Goal: Task Accomplishment & Management: Manage account settings

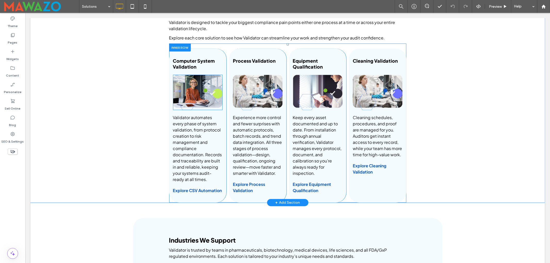
scroll to position [378, 0]
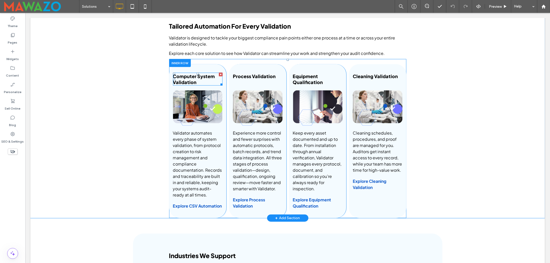
click at [199, 79] on h3 "Computer System Validation" at bounding box center [198, 79] width 50 height 12
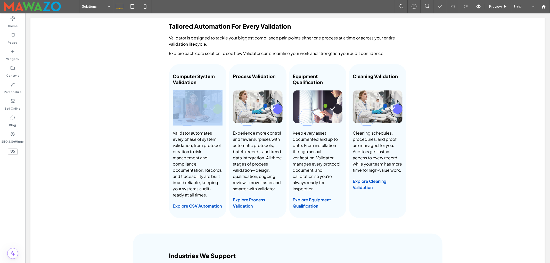
click at [199, 79] on h3 "Computer System Validation" at bounding box center [198, 79] width 50 height 12
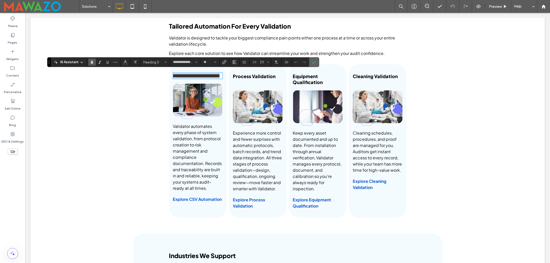
click at [316, 61] on icon "Confirm" at bounding box center [314, 62] width 4 height 4
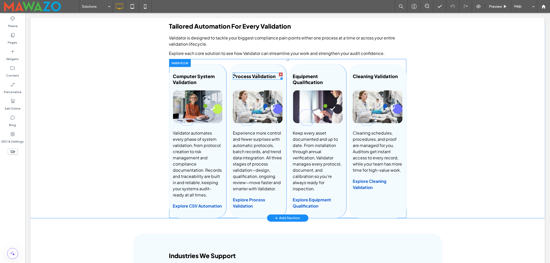
click at [257, 76] on span "Process Validation" at bounding box center [254, 76] width 43 height 6
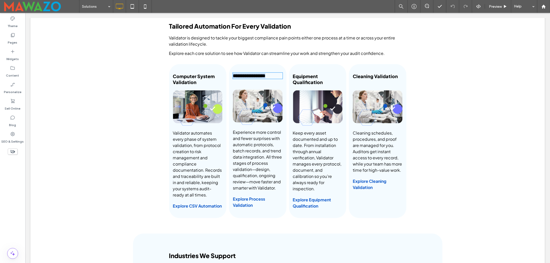
click at [257, 76] on span "**********" at bounding box center [249, 76] width 33 height 5
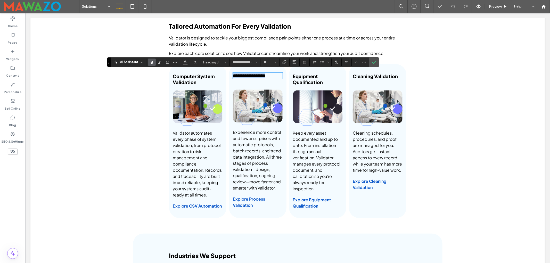
copy span "**********"
click at [375, 62] on icon "Confirm" at bounding box center [374, 62] width 4 height 4
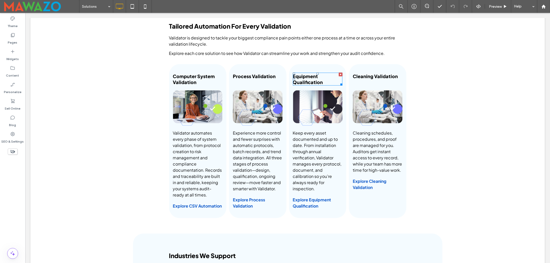
click at [302, 82] on span "Equipment Qualification" at bounding box center [308, 79] width 30 height 12
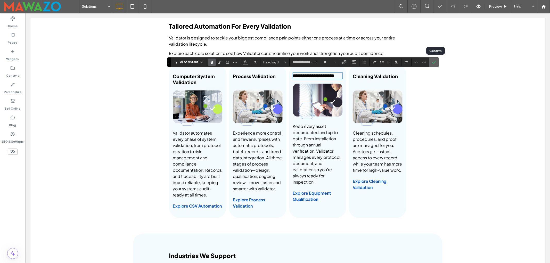
click at [434, 62] on icon "Confirm" at bounding box center [434, 62] width 4 height 4
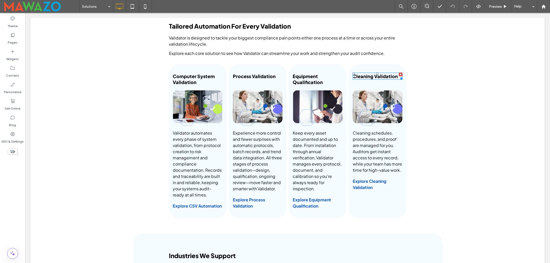
click at [360, 73] on span "Cleaning Validation" at bounding box center [375, 76] width 45 height 6
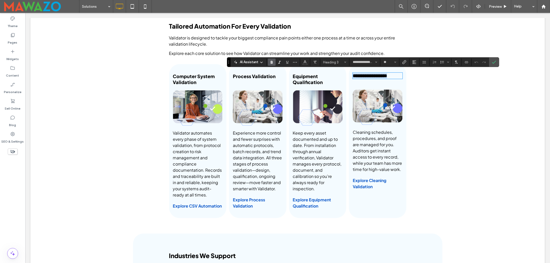
click at [360, 74] on span "**********" at bounding box center [370, 76] width 34 height 5
click at [496, 61] on icon "Confirm" at bounding box center [494, 62] width 4 height 4
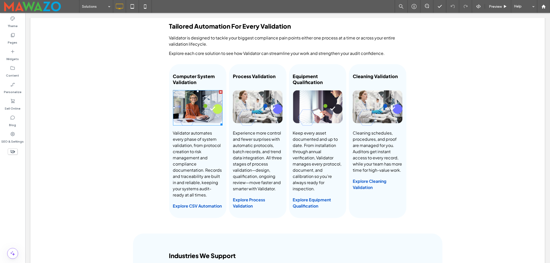
click at [205, 107] on img at bounding box center [198, 107] width 50 height 35
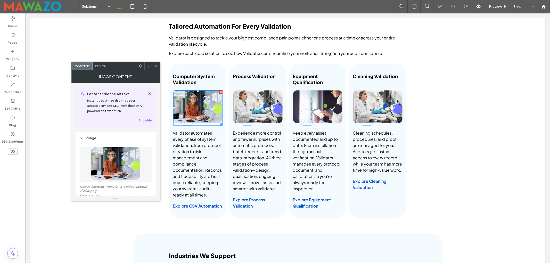
click at [114, 156] on img at bounding box center [116, 165] width 50 height 36
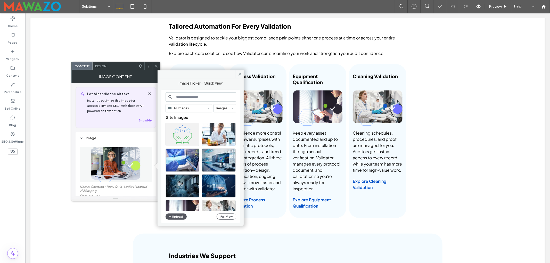
click at [176, 216] on button "Upload" at bounding box center [176, 217] width 21 height 6
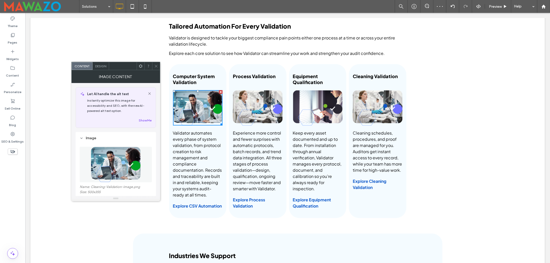
click at [125, 167] on img at bounding box center [116, 165] width 50 height 36
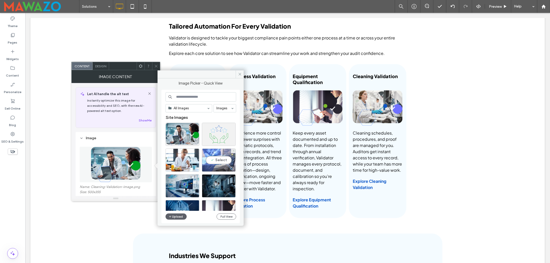
scroll to position [69, 0]
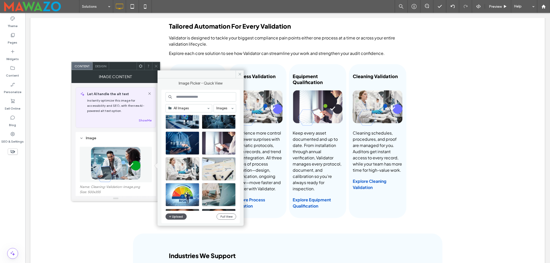
click at [176, 218] on button "Upload" at bounding box center [176, 217] width 21 height 6
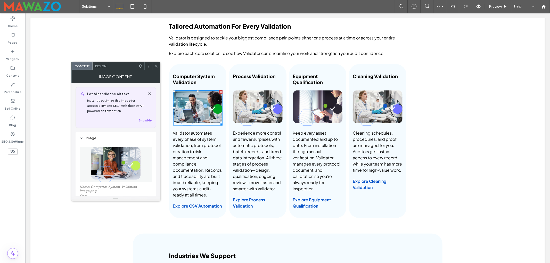
click at [157, 66] on icon at bounding box center [156, 66] width 4 height 4
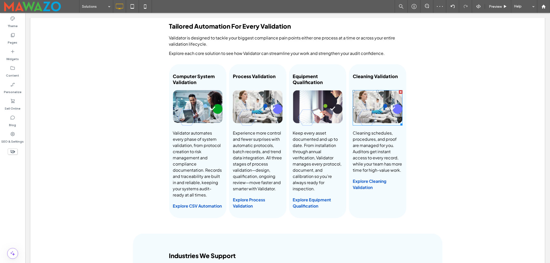
click at [371, 103] on img at bounding box center [378, 107] width 50 height 35
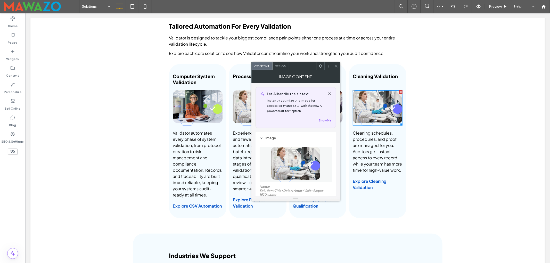
click at [297, 165] on img at bounding box center [296, 165] width 50 height 36
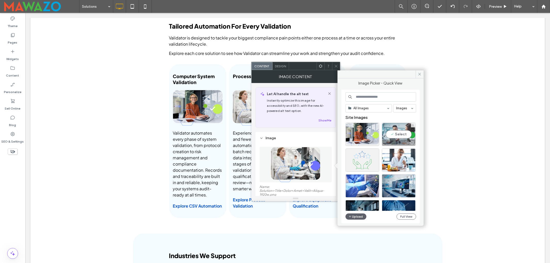
click at [395, 135] on div "Select" at bounding box center [399, 134] width 34 height 23
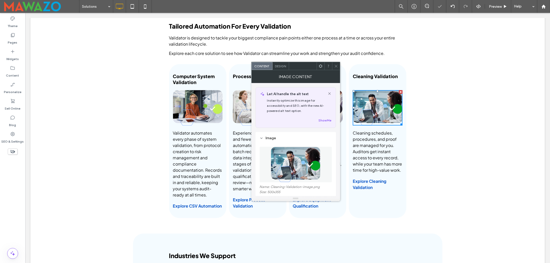
click at [336, 65] on icon at bounding box center [336, 66] width 4 height 4
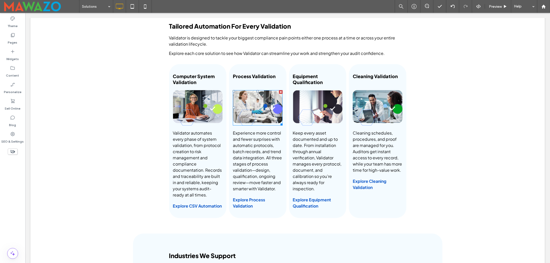
click at [261, 109] on img at bounding box center [258, 107] width 50 height 35
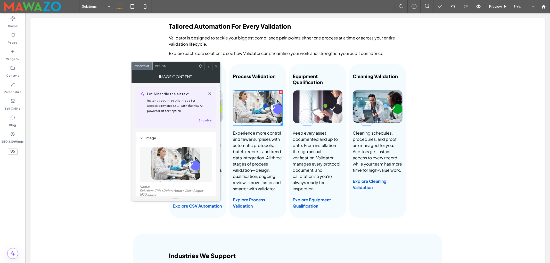
click at [182, 159] on img at bounding box center [176, 165] width 50 height 36
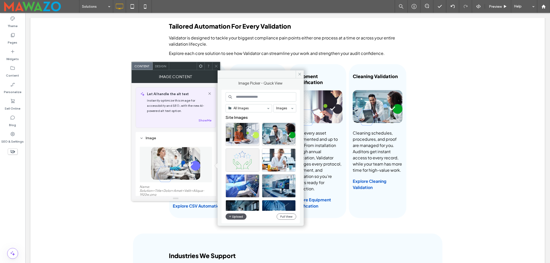
click at [240, 215] on button "Upload" at bounding box center [236, 217] width 21 height 6
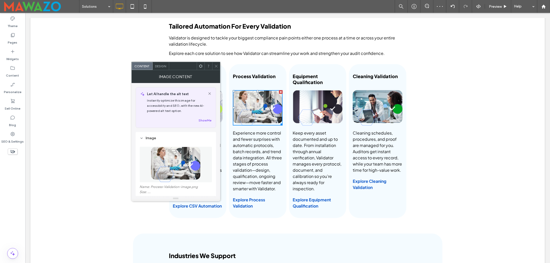
click at [218, 63] on span at bounding box center [216, 66] width 4 height 8
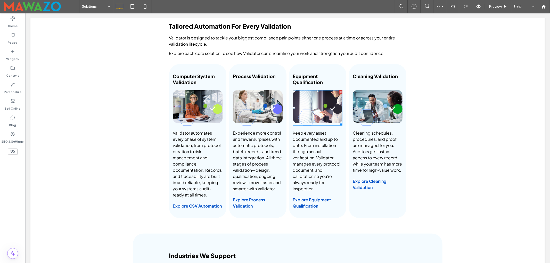
click at [320, 101] on img at bounding box center [318, 107] width 50 height 35
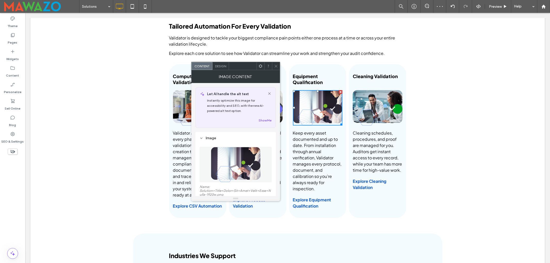
click at [245, 161] on img at bounding box center [236, 165] width 50 height 36
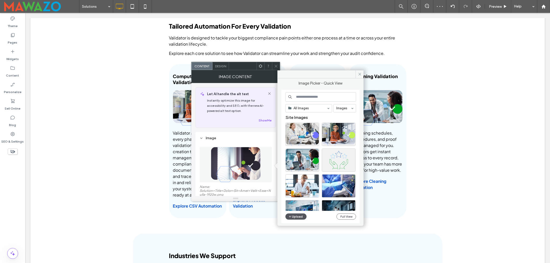
click at [302, 217] on button "Upload" at bounding box center [296, 217] width 21 height 6
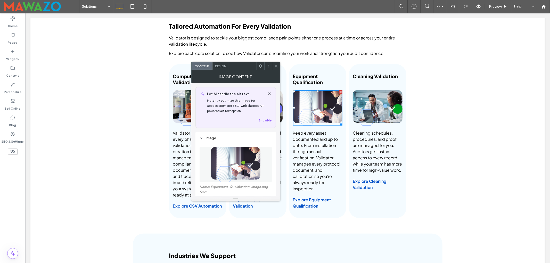
click at [244, 167] on img at bounding box center [236, 165] width 50 height 36
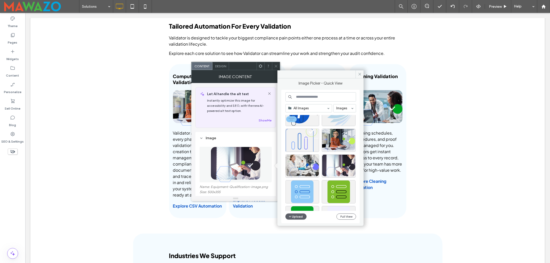
scroll to position [600, 0]
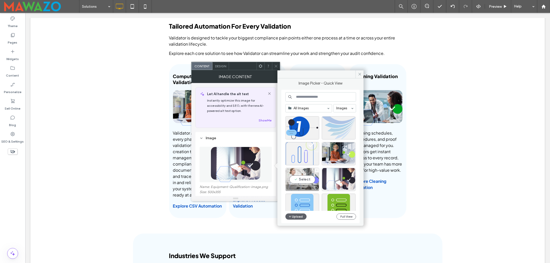
click at [316, 171] on icon at bounding box center [317, 170] width 2 height 2
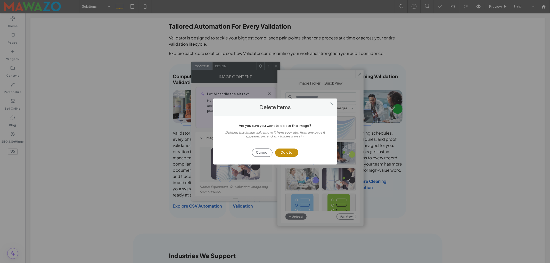
click at [293, 153] on button "Delete" at bounding box center [286, 153] width 23 height 8
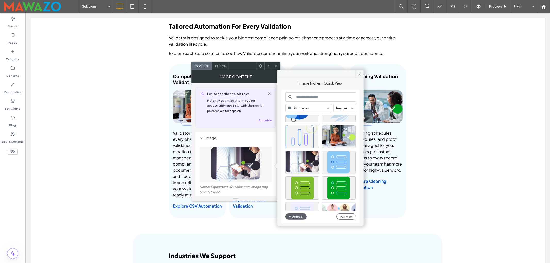
scroll to position [605, 0]
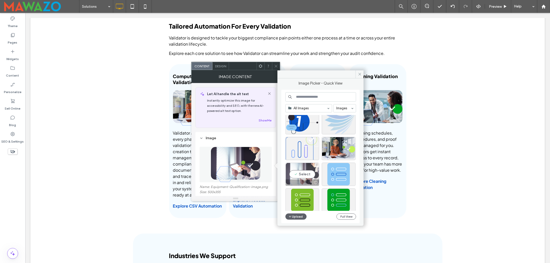
click at [317, 166] on icon at bounding box center [317, 165] width 2 height 2
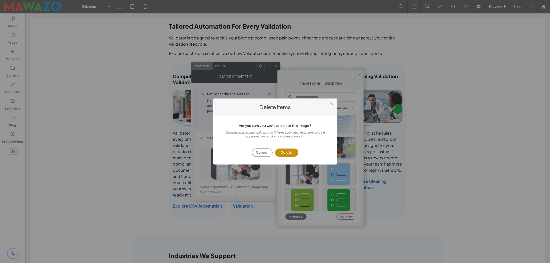
click at [298, 154] on button "Delete" at bounding box center [286, 153] width 23 height 8
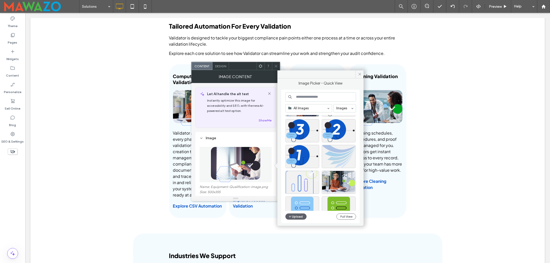
scroll to position [571, 0]
click at [353, 174] on icon at bounding box center [353, 174] width 2 height 2
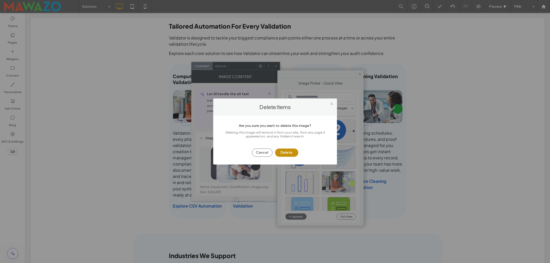
click at [292, 152] on button "Delete" at bounding box center [286, 153] width 23 height 8
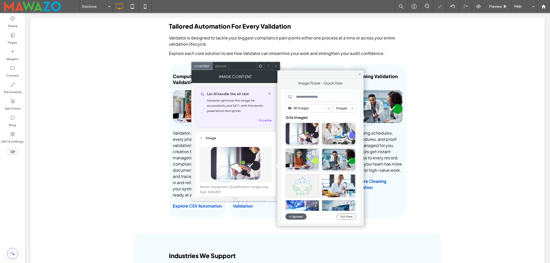
click at [276, 66] on use at bounding box center [276, 66] width 3 height 3
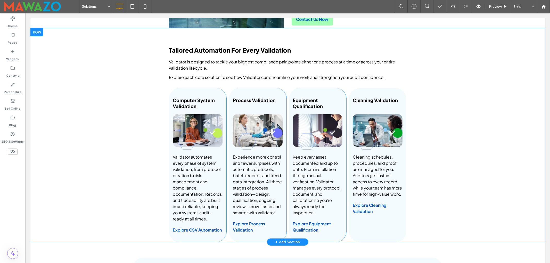
scroll to position [344, 0]
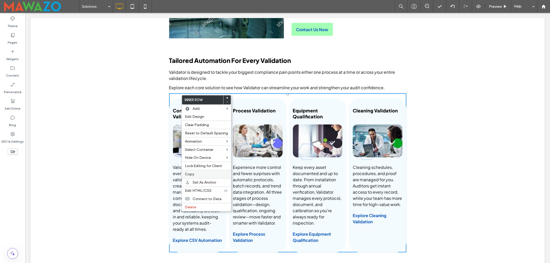
click at [194, 175] on span "Copy" at bounding box center [189, 174] width 9 height 4
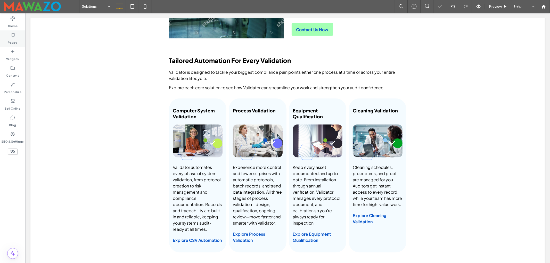
click at [13, 36] on use at bounding box center [13, 35] width 4 height 4
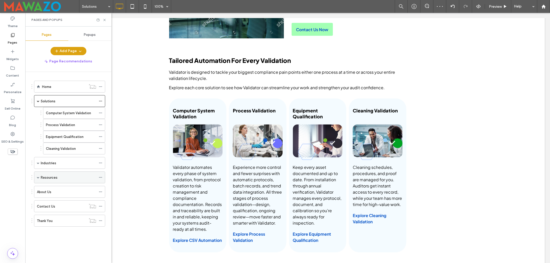
click at [49, 179] on label "Resources" at bounding box center [49, 177] width 17 height 9
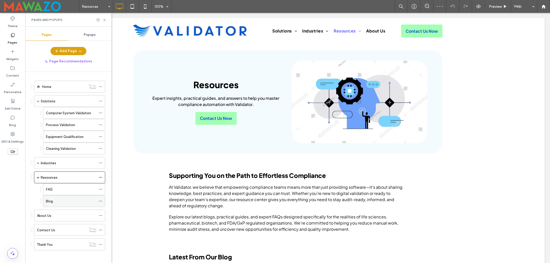
scroll to position [413, 0]
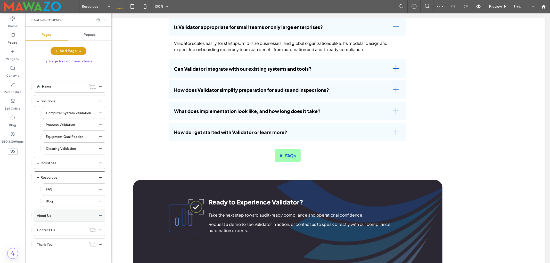
click at [47, 219] on label "About Us" at bounding box center [44, 215] width 14 height 9
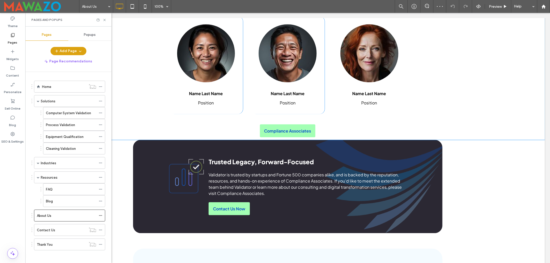
scroll to position [1170, 0]
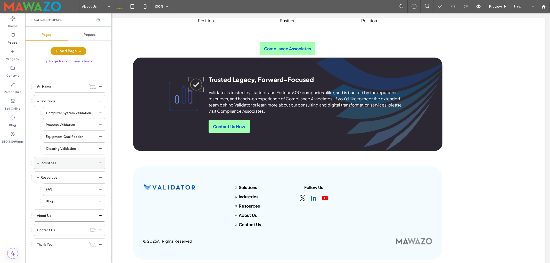
click at [38, 163] on span at bounding box center [38, 163] width 3 height 3
click at [62, 168] on div "Industries" at bounding box center [68, 162] width 55 height 11
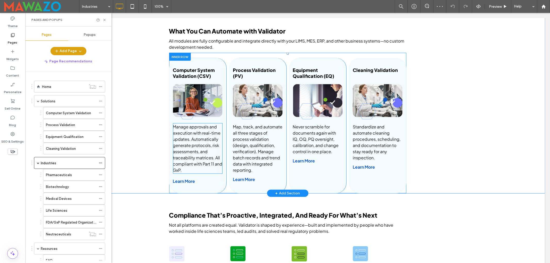
scroll to position [619, 0]
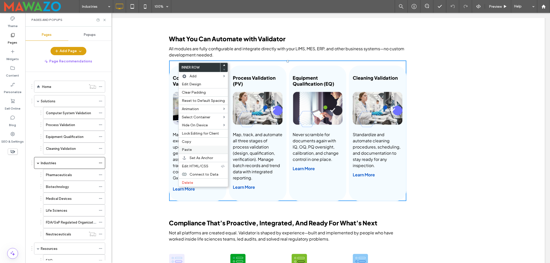
click at [191, 150] on label "Paste" at bounding box center [203, 150] width 43 height 4
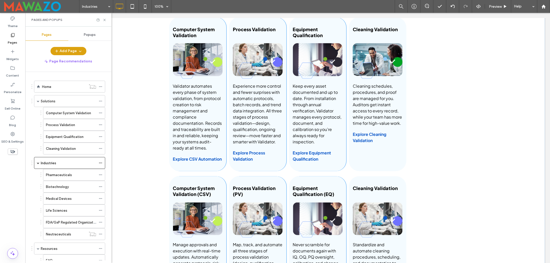
scroll to position [654, 0]
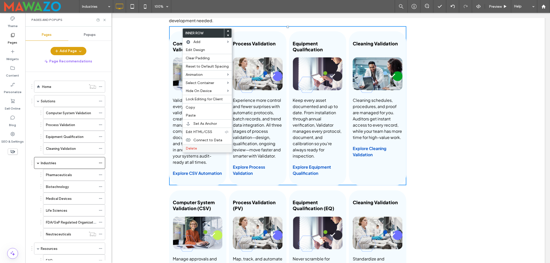
click at [192, 151] on span "Delete" at bounding box center [191, 148] width 11 height 4
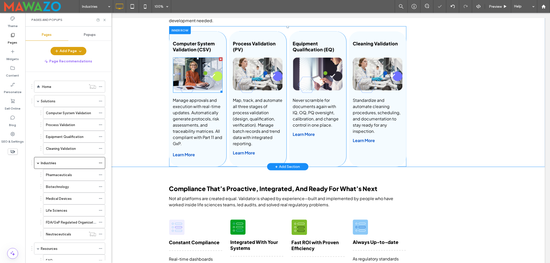
click at [196, 75] on img at bounding box center [198, 75] width 50 height 35
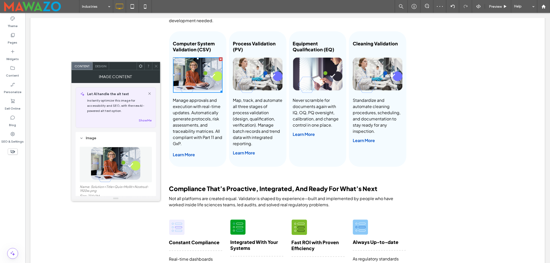
click at [125, 168] on img at bounding box center [116, 165] width 50 height 36
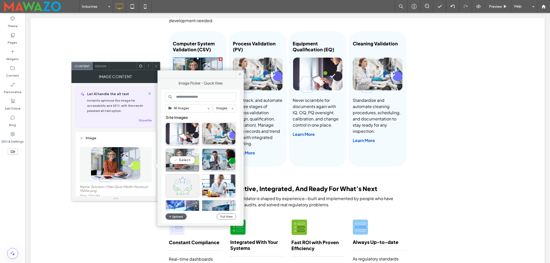
click at [182, 161] on div "Select" at bounding box center [183, 160] width 34 height 23
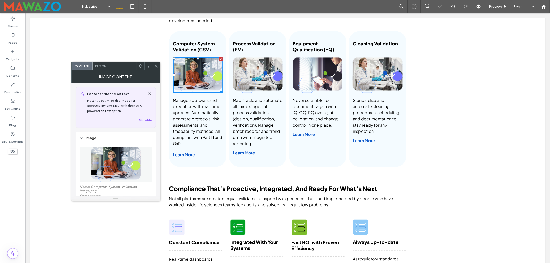
click at [157, 67] on icon at bounding box center [156, 66] width 4 height 4
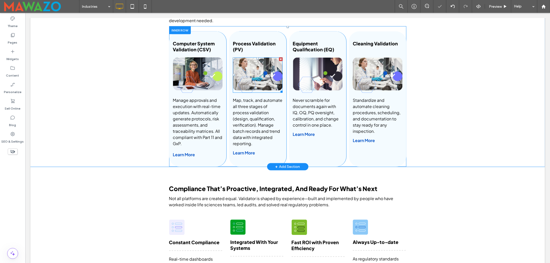
click at [265, 73] on img at bounding box center [258, 75] width 50 height 35
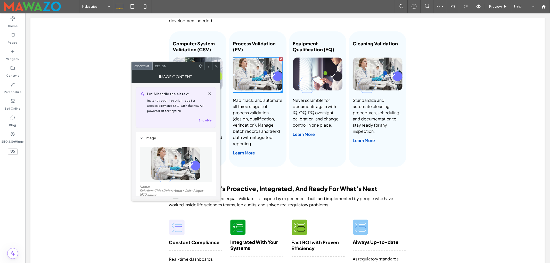
click at [181, 174] on img at bounding box center [176, 165] width 50 height 36
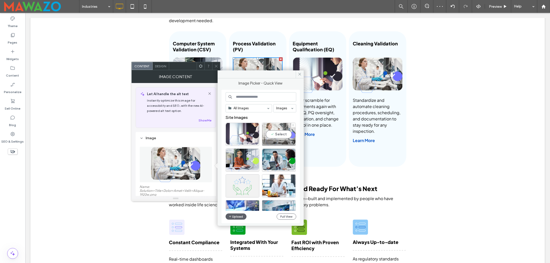
click at [281, 134] on div "Select" at bounding box center [279, 134] width 34 height 23
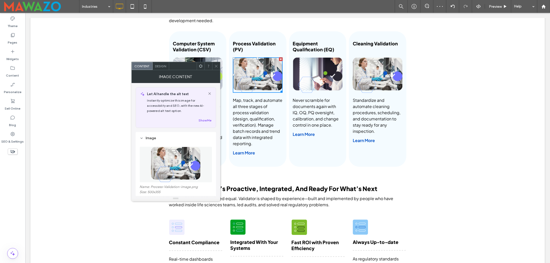
click at [309, 74] on img at bounding box center [318, 75] width 50 height 35
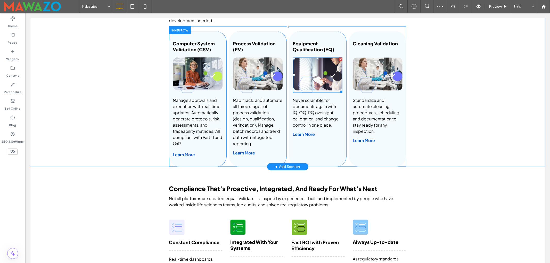
click at [307, 73] on img at bounding box center [318, 75] width 50 height 35
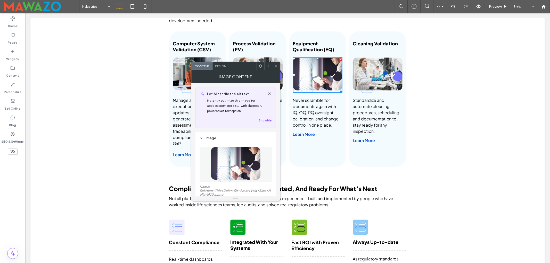
click at [234, 158] on img at bounding box center [236, 165] width 50 height 36
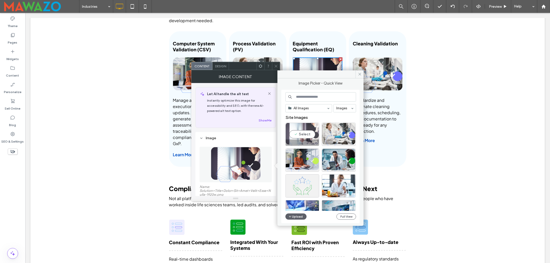
click at [301, 130] on div "Select" at bounding box center [303, 134] width 34 height 23
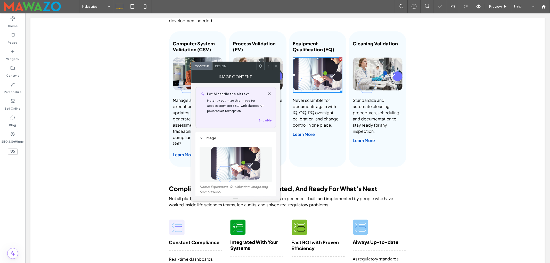
click at [278, 64] on icon at bounding box center [276, 66] width 4 height 4
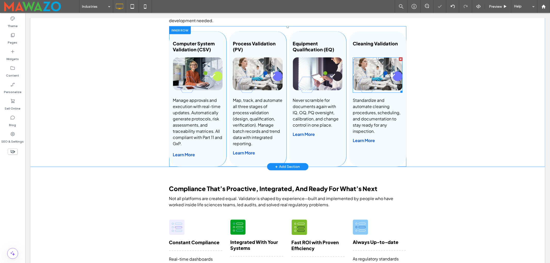
click at [372, 69] on img at bounding box center [378, 75] width 50 height 35
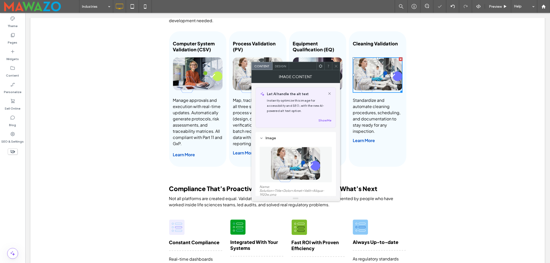
click at [296, 162] on img at bounding box center [296, 165] width 50 height 36
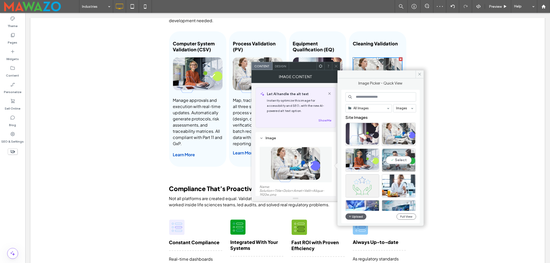
click at [395, 157] on div "Select" at bounding box center [399, 160] width 34 height 23
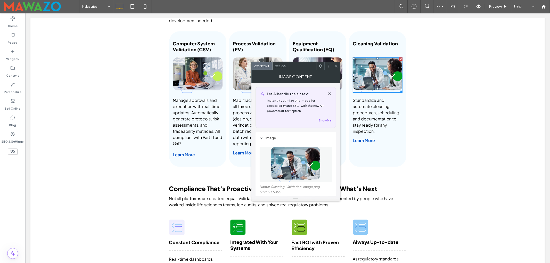
click at [335, 65] on icon at bounding box center [336, 66] width 4 height 4
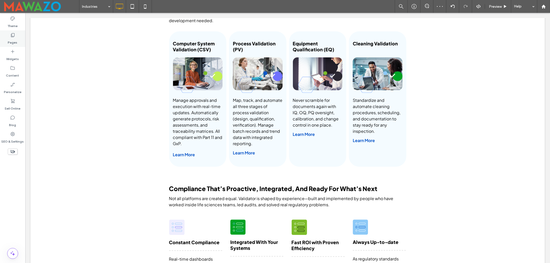
click at [14, 37] on icon at bounding box center [12, 35] width 5 height 5
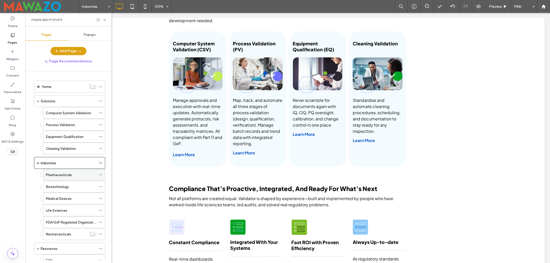
click at [57, 174] on label "Pharmaceuticals" at bounding box center [59, 175] width 26 height 9
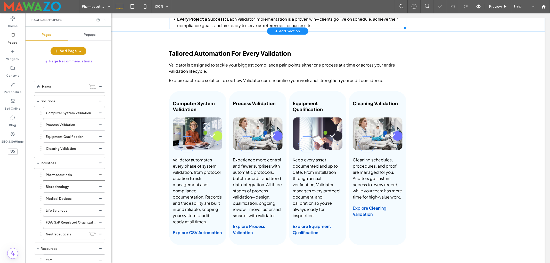
scroll to position [654, 0]
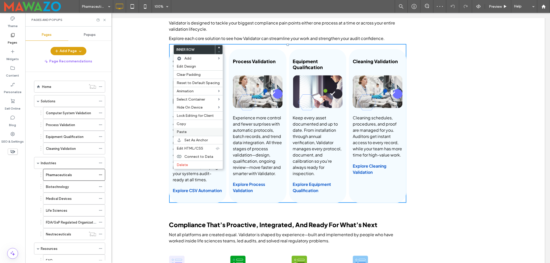
click at [182, 132] on span "Paste" at bounding box center [182, 132] width 10 height 4
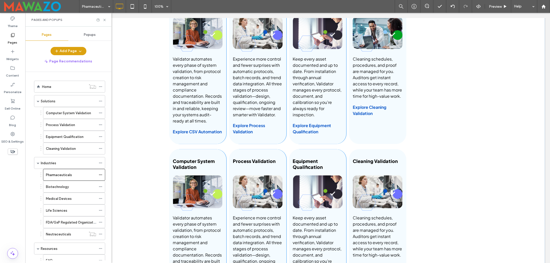
scroll to position [757, 0]
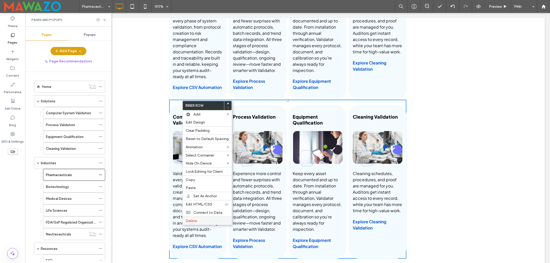
click at [192, 221] on span "Delete" at bounding box center [191, 221] width 11 height 4
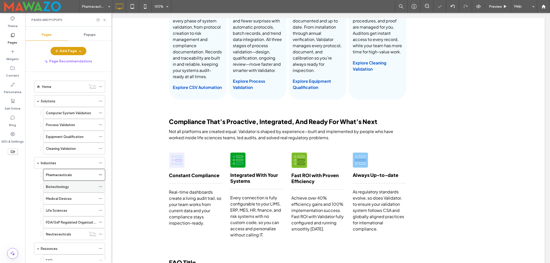
click at [55, 189] on label "Biotechnology" at bounding box center [57, 186] width 23 height 9
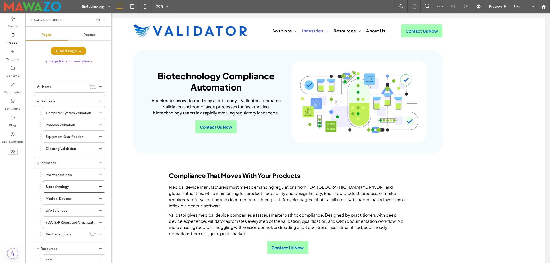
scroll to position [619, 0]
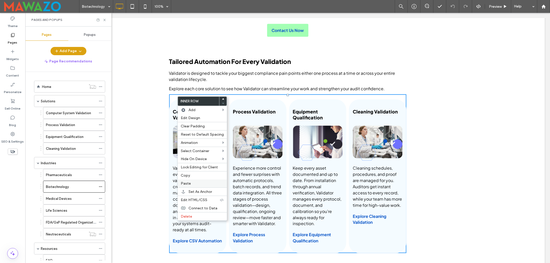
click at [190, 185] on span "Paste" at bounding box center [186, 183] width 10 height 4
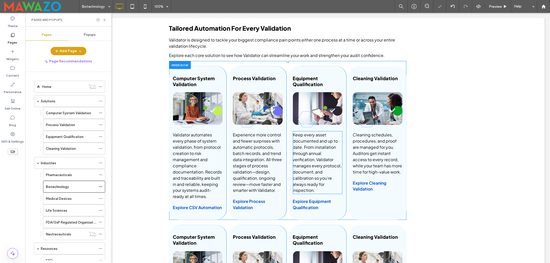
scroll to position [722, 0]
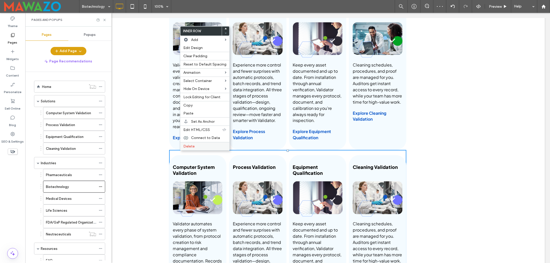
click at [190, 148] on span "Delete" at bounding box center [188, 146] width 11 height 4
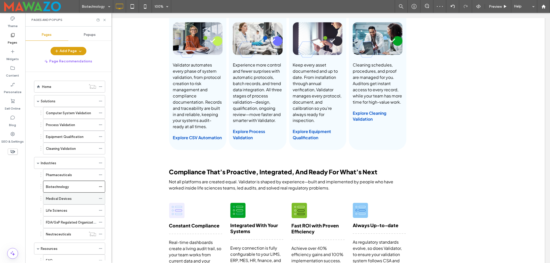
click at [60, 198] on label "Medical Devices" at bounding box center [59, 198] width 26 height 9
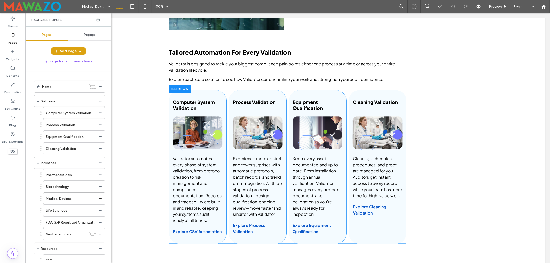
scroll to position [757, 0]
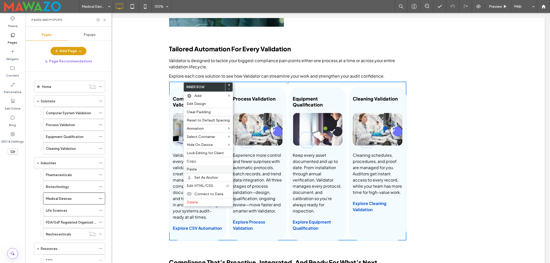
click at [196, 171] on span "Paste" at bounding box center [192, 169] width 10 height 4
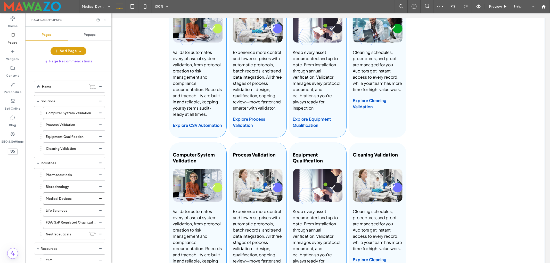
scroll to position [894, 0]
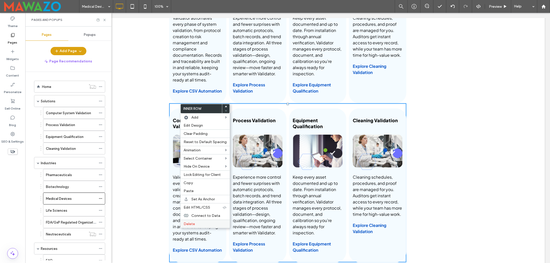
click at [190, 225] on span "Delete" at bounding box center [189, 224] width 11 height 4
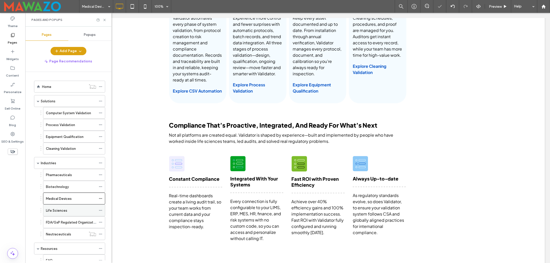
click at [63, 214] on label "Life Sciences" at bounding box center [56, 210] width 21 height 9
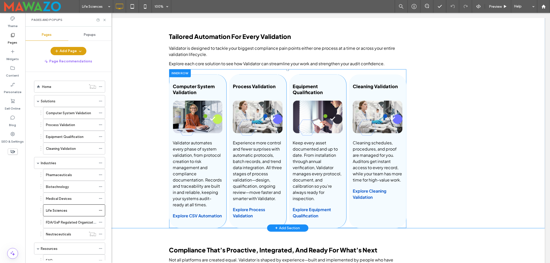
scroll to position [791, 0]
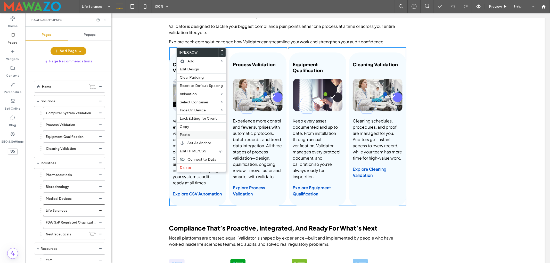
click at [186, 137] on span "Paste" at bounding box center [185, 135] width 10 height 4
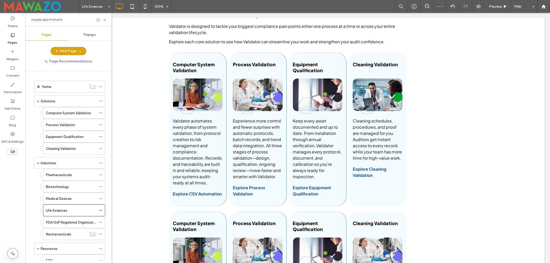
scroll to position [963, 0]
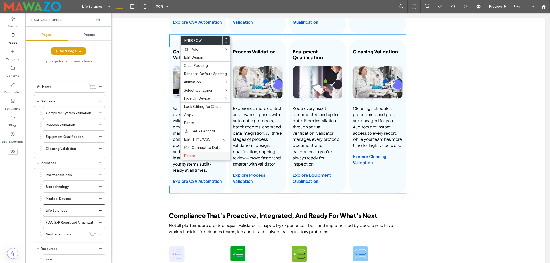
click at [190, 156] on span "Delete" at bounding box center [189, 156] width 11 height 4
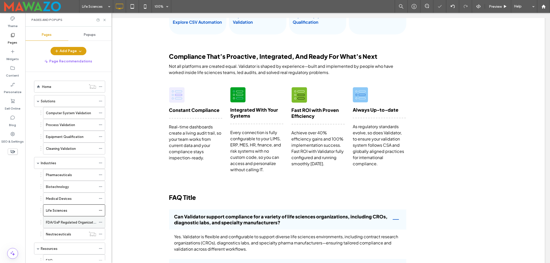
click at [62, 223] on label "FDA/GxP Regulated Organizations" at bounding box center [73, 222] width 54 height 9
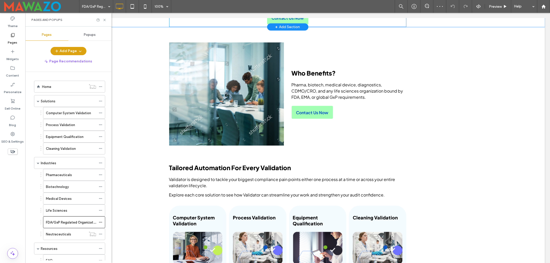
scroll to position [722, 0]
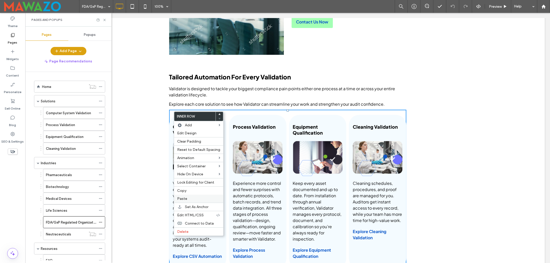
click at [184, 201] on span "Paste" at bounding box center [182, 199] width 10 height 4
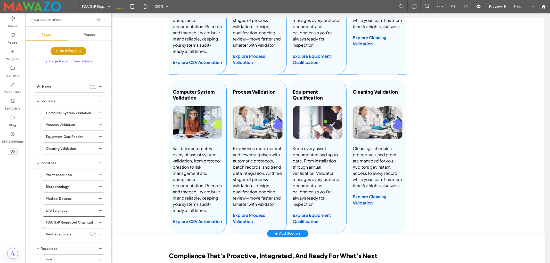
scroll to position [929, 0]
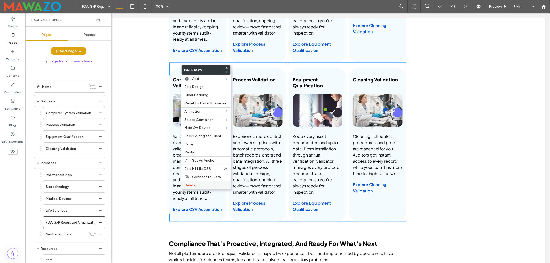
click at [186, 186] on span "Delete" at bounding box center [189, 185] width 11 height 4
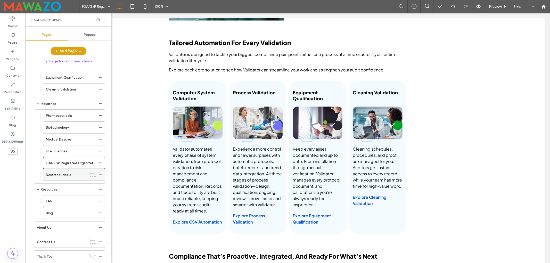
scroll to position [69, 0]
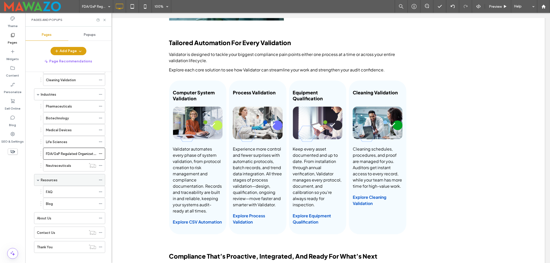
click at [65, 182] on div "Resources" at bounding box center [68, 180] width 55 height 5
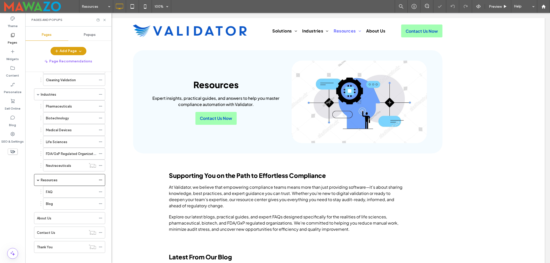
scroll to position [577, 0]
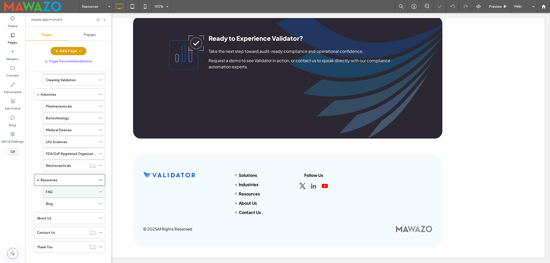
click at [56, 195] on div "FAQ" at bounding box center [71, 191] width 50 height 5
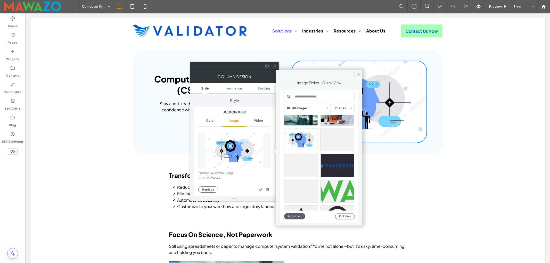
scroll to position [261, 0]
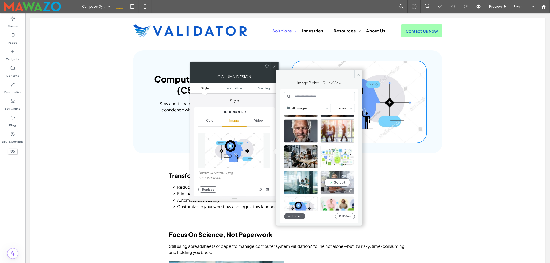
click at [335, 185] on div "Select" at bounding box center [338, 182] width 34 height 23
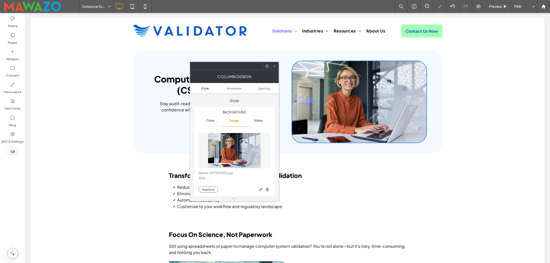
click at [273, 66] on icon at bounding box center [275, 66] width 4 height 4
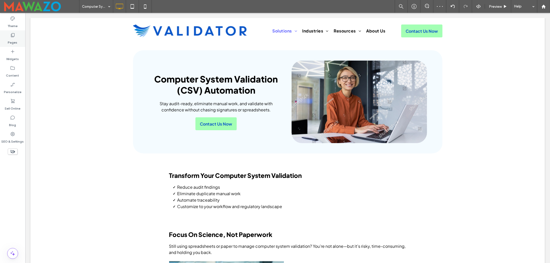
click at [7, 38] on div "Pages" at bounding box center [12, 38] width 25 height 17
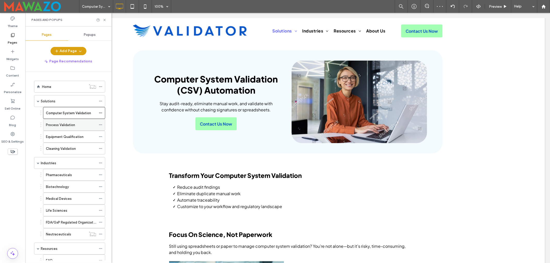
click at [57, 130] on div "Process Validation" at bounding box center [71, 124] width 50 height 11
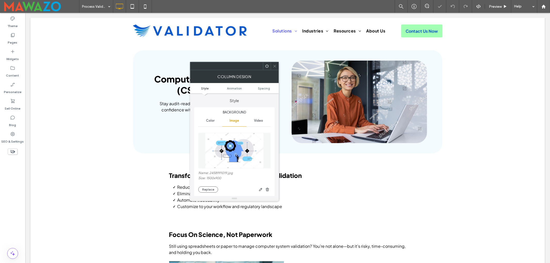
click at [248, 143] on img at bounding box center [234, 151] width 59 height 36
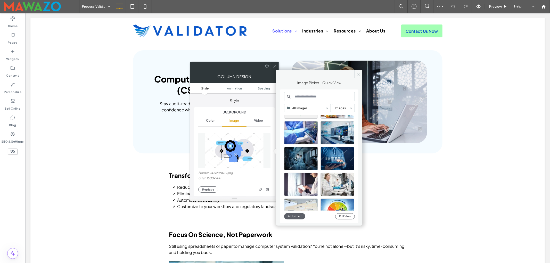
scroll to position [103, 0]
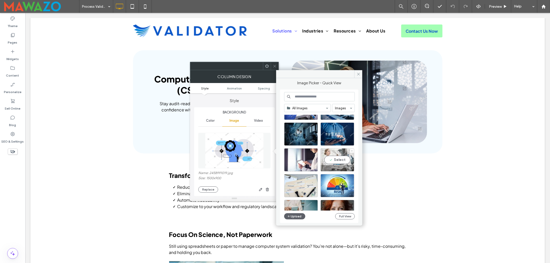
click at [337, 158] on div "Select" at bounding box center [338, 159] width 34 height 23
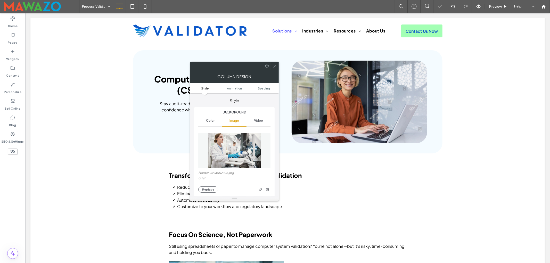
click at [276, 68] on icon at bounding box center [275, 66] width 4 height 4
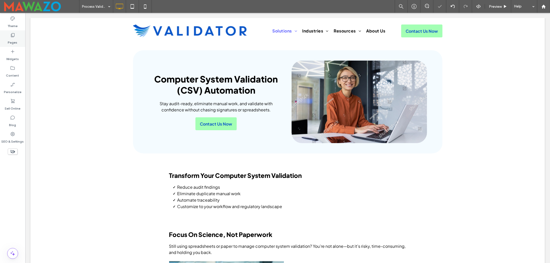
click at [9, 37] on div "Pages" at bounding box center [12, 38] width 25 height 17
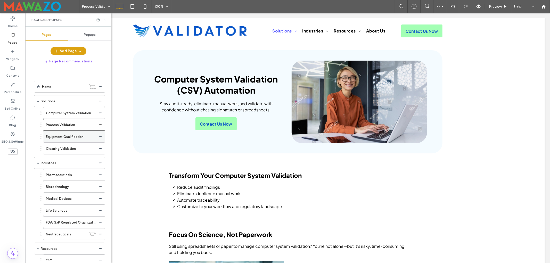
click at [56, 139] on label "Equipment Qualification" at bounding box center [65, 136] width 38 height 9
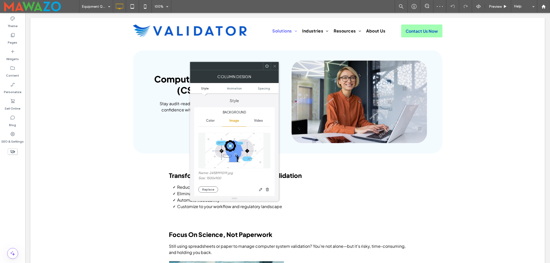
type input "**"
click at [236, 145] on img at bounding box center [234, 151] width 59 height 36
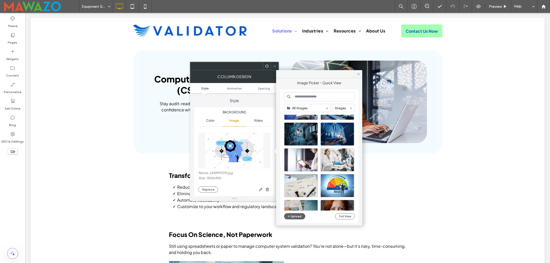
scroll to position [138, 0]
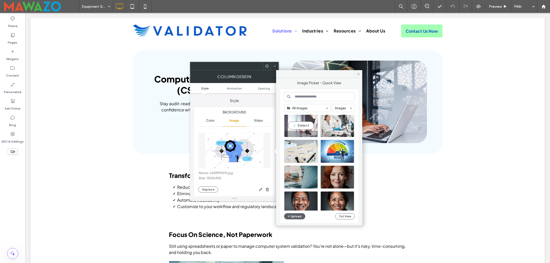
click at [303, 125] on div "Select" at bounding box center [301, 125] width 34 height 23
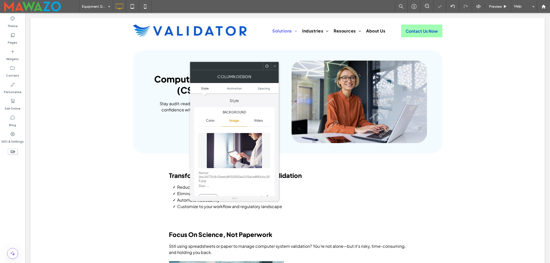
click at [275, 65] on icon at bounding box center [275, 66] width 4 height 4
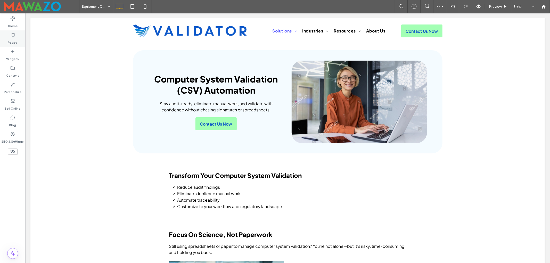
click at [10, 38] on label "Pages" at bounding box center [13, 41] width 10 height 7
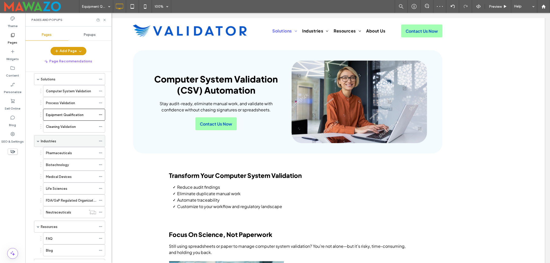
scroll to position [34, 0]
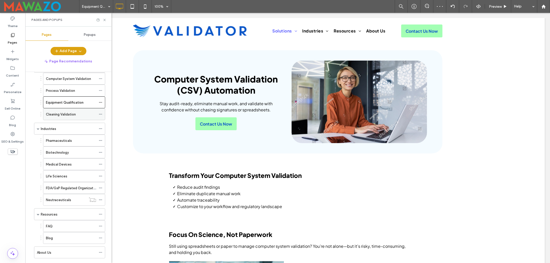
click at [67, 117] on label "Cleaning Validation" at bounding box center [61, 114] width 30 height 9
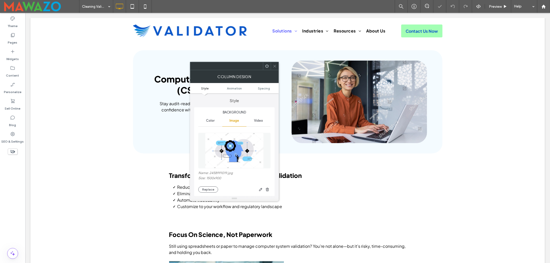
click at [234, 143] on img at bounding box center [234, 151] width 59 height 36
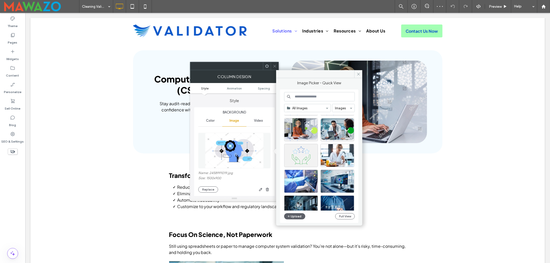
scroll to position [103, 0]
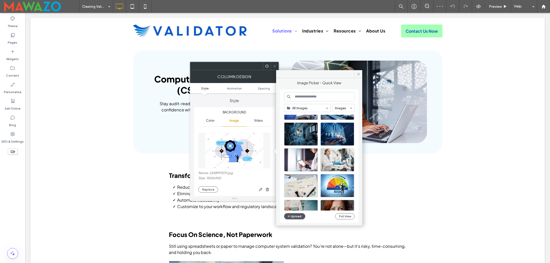
click at [295, 218] on button "Upload" at bounding box center [294, 216] width 21 height 6
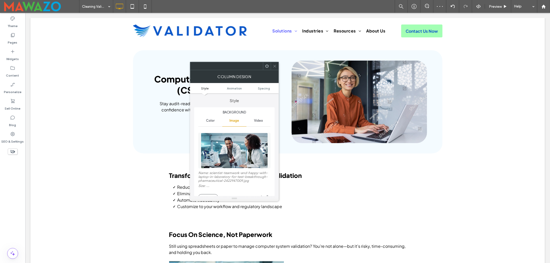
click at [273, 65] on icon at bounding box center [275, 66] width 4 height 4
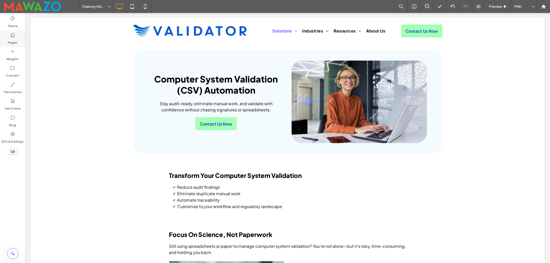
click at [7, 38] on div "Pages" at bounding box center [12, 38] width 25 height 17
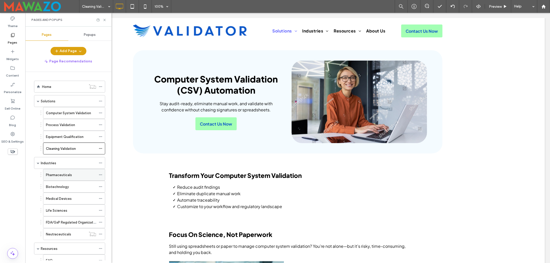
click at [86, 176] on div "Pharmaceuticals" at bounding box center [71, 174] width 50 height 5
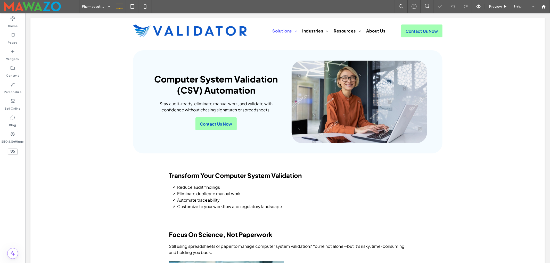
type input "**********"
type input "**"
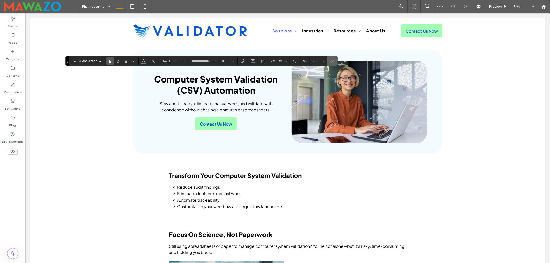
click at [333, 60] on icon "Confirm" at bounding box center [333, 61] width 4 height 4
click at [335, 63] on span "Confirm" at bounding box center [333, 61] width 4 height 9
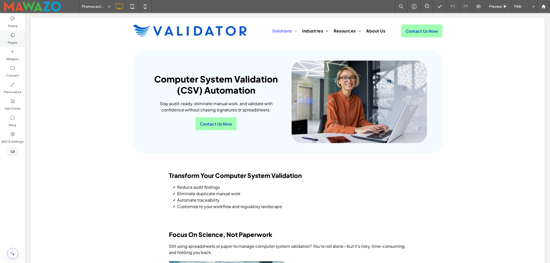
click at [12, 38] on label "Pages" at bounding box center [13, 41] width 10 height 7
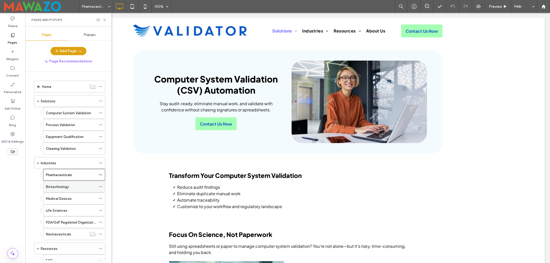
click at [63, 186] on label "Biotechnology" at bounding box center [57, 186] width 23 height 9
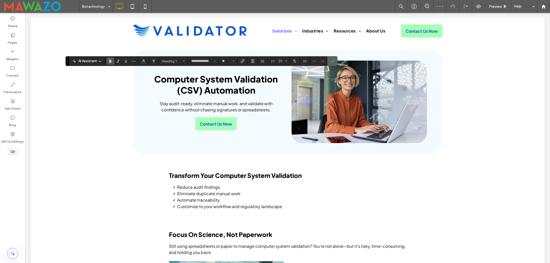
click at [333, 60] on icon "Confirm" at bounding box center [333, 61] width 4 height 4
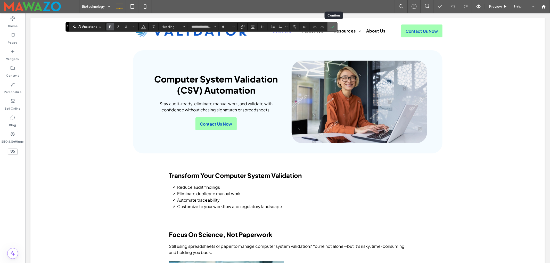
click at [334, 26] on icon "Confirm" at bounding box center [333, 27] width 4 height 4
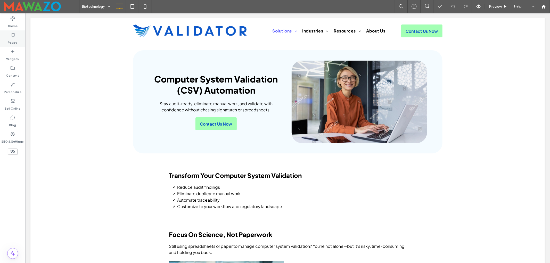
click at [13, 38] on label "Pages" at bounding box center [13, 41] width 10 height 7
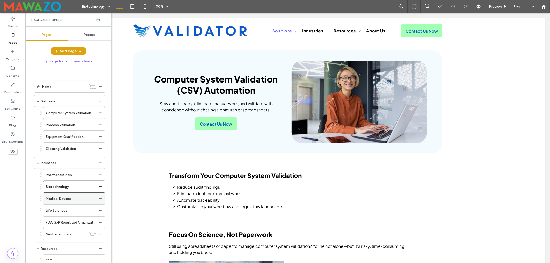
click at [59, 199] on label "Medical Devices" at bounding box center [59, 198] width 26 height 9
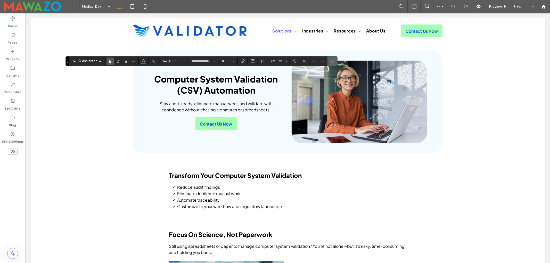
click at [335, 61] on icon "Confirm" at bounding box center [333, 61] width 4 height 4
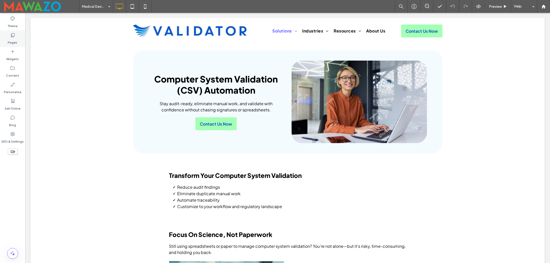
click at [9, 41] on label "Pages" at bounding box center [13, 41] width 10 height 7
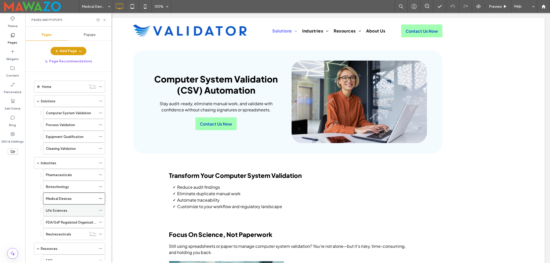
click at [60, 212] on label "Life Sciences" at bounding box center [56, 210] width 21 height 9
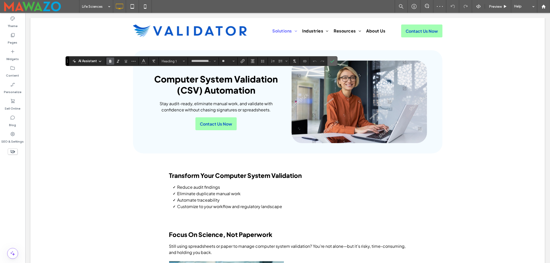
click at [335, 61] on icon "Confirm" at bounding box center [333, 61] width 4 height 4
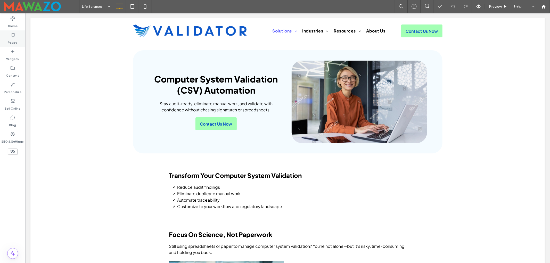
click at [6, 39] on div "Pages" at bounding box center [12, 38] width 25 height 17
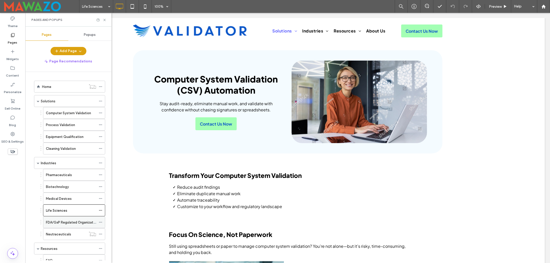
click at [59, 224] on label "FDA/GxP Regulated Organizations" at bounding box center [73, 222] width 54 height 9
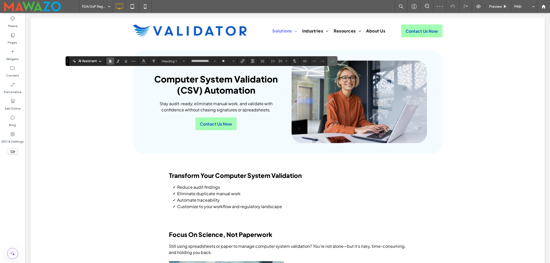
click at [335, 61] on icon "Confirm" at bounding box center [333, 61] width 4 height 4
click at [334, 60] on icon "Confirm" at bounding box center [333, 61] width 4 height 4
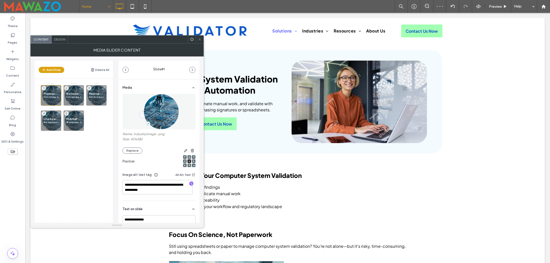
click at [153, 119] on img at bounding box center [159, 112] width 40 height 36
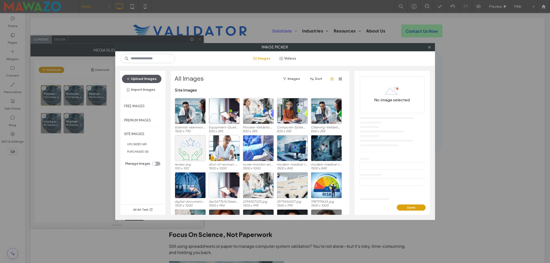
click at [151, 82] on button "Upload Images" at bounding box center [141, 79] width 39 height 8
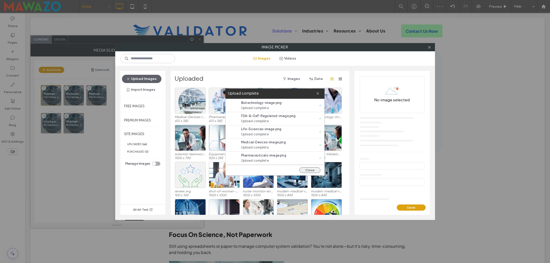
click at [308, 171] on button "Close" at bounding box center [310, 170] width 21 height 6
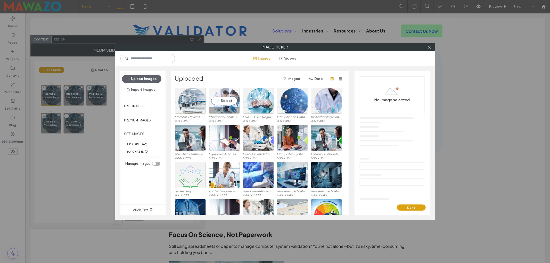
click at [224, 101] on div "Select" at bounding box center [224, 101] width 31 height 26
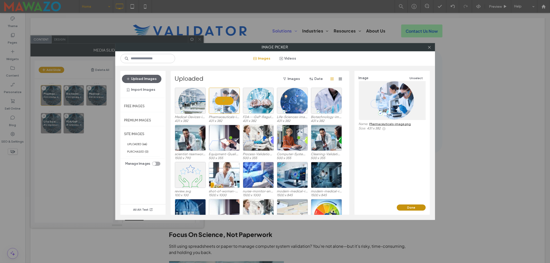
click at [410, 209] on button "Done" at bounding box center [411, 208] width 29 height 6
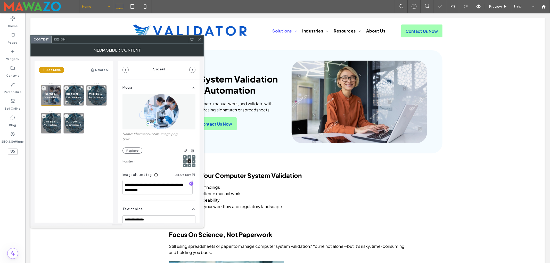
click at [73, 95] on span "Biotechnology" at bounding box center [73, 93] width 15 height 3
click at [164, 108] on img at bounding box center [159, 112] width 40 height 36
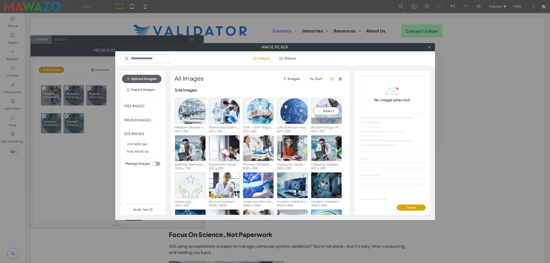
click at [325, 108] on div "Select" at bounding box center [326, 111] width 31 height 26
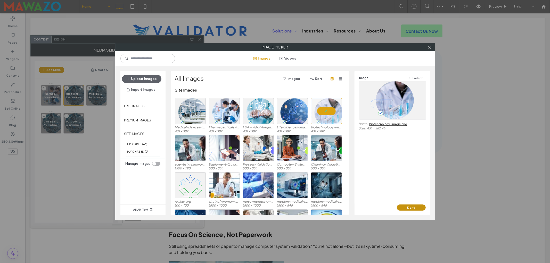
click at [405, 206] on button "Done" at bounding box center [411, 208] width 29 height 6
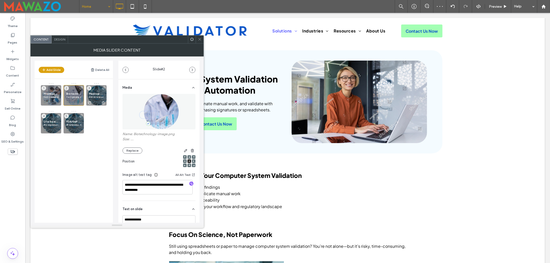
click at [99, 92] on div "Medical Devices End-to-end compliance, from design to post-market 3" at bounding box center [96, 95] width 21 height 21
click at [157, 107] on img at bounding box center [159, 112] width 40 height 36
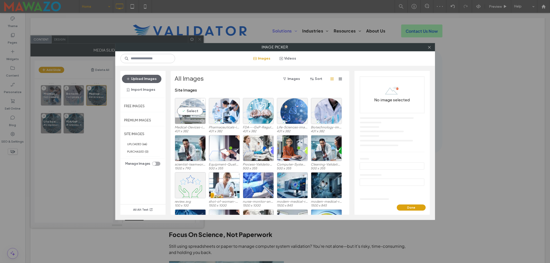
click at [196, 108] on div "Select" at bounding box center [190, 111] width 31 height 26
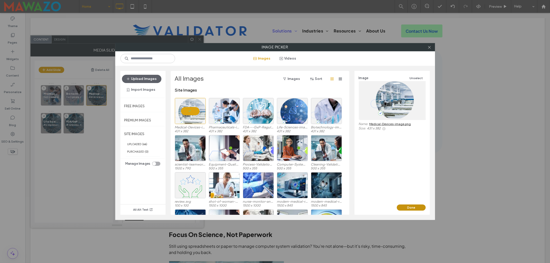
click at [399, 207] on button "Done" at bounding box center [411, 208] width 29 height 6
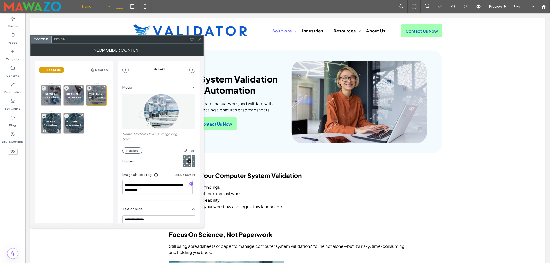
click at [51, 121] on span "Life Sciences" at bounding box center [51, 121] width 15 height 3
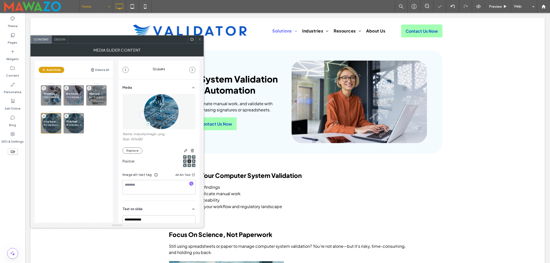
click at [161, 115] on img at bounding box center [159, 112] width 40 height 36
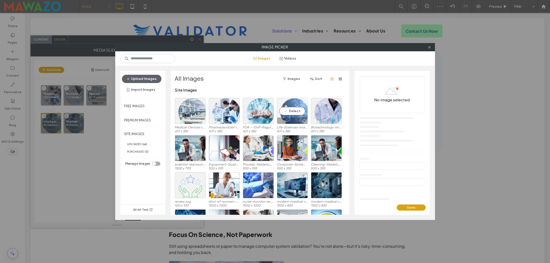
click at [297, 114] on div "Select" at bounding box center [292, 111] width 31 height 26
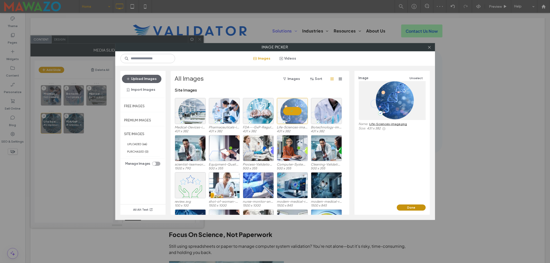
drag, startPoint x: 409, startPoint y: 208, endPoint x: 406, endPoint y: 208, distance: 3.4
click at [409, 208] on button "Done" at bounding box center [411, 208] width 29 height 6
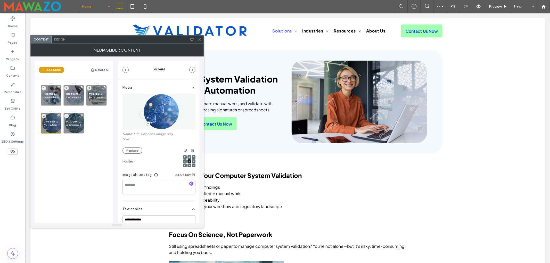
drag, startPoint x: 73, startPoint y: 120, endPoint x: 85, endPoint y: 122, distance: 12.5
click at [73, 121] on span "FDA/GxP Regulated Organizations" at bounding box center [73, 121] width 15 height 3
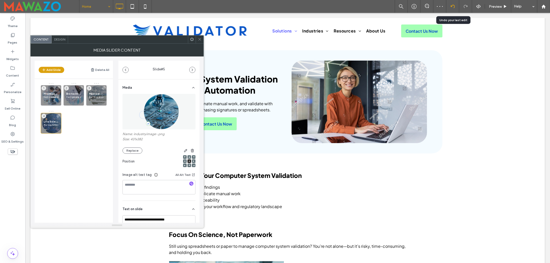
click at [450, 7] on div at bounding box center [453, 6] width 13 height 4
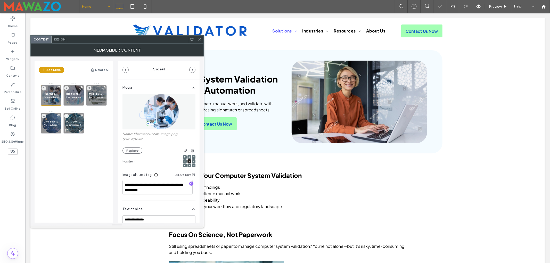
click at [75, 121] on span "FDA/GxP Regulated Organizations" at bounding box center [73, 121] width 15 height 3
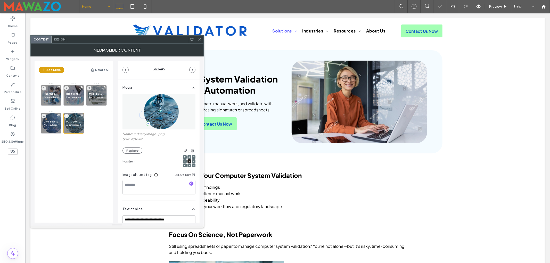
click at [155, 112] on img at bounding box center [159, 112] width 40 height 36
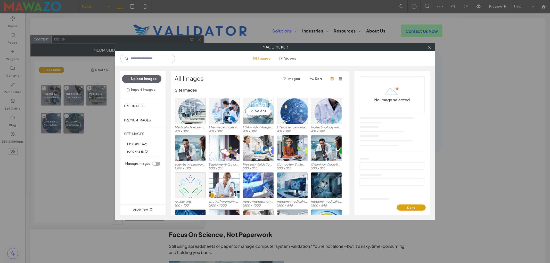
click at [259, 112] on div "Select" at bounding box center [258, 111] width 31 height 26
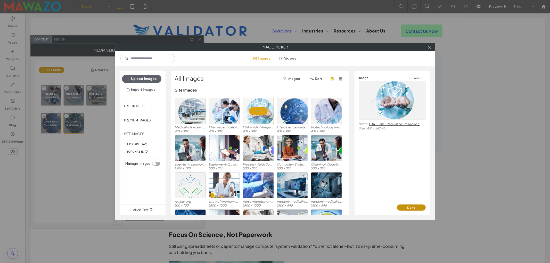
click at [407, 209] on button "Done" at bounding box center [411, 208] width 29 height 6
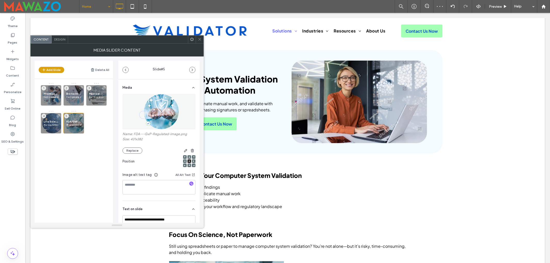
click at [197, 39] on div at bounding box center [200, 40] width 8 height 8
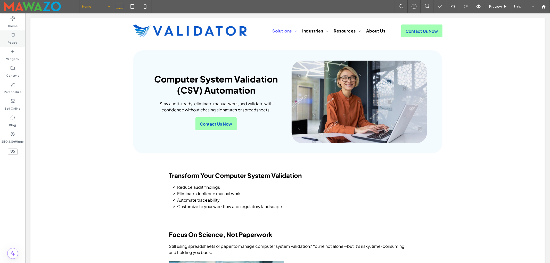
click at [14, 42] on label "Pages" at bounding box center [13, 41] width 10 height 7
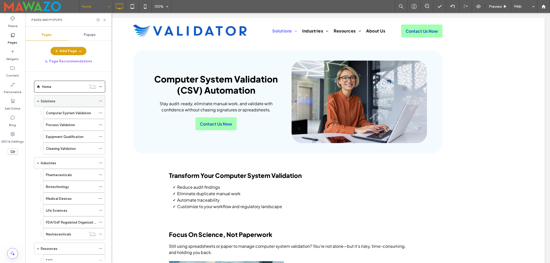
click at [53, 103] on label "Solutions" at bounding box center [48, 101] width 15 height 9
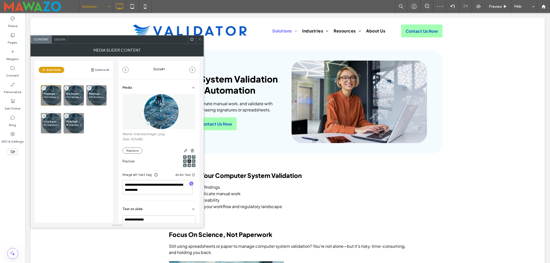
click at [152, 116] on img at bounding box center [159, 112] width 40 height 36
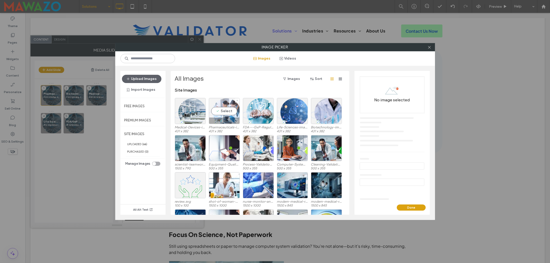
click at [226, 112] on div "Select" at bounding box center [224, 111] width 31 height 26
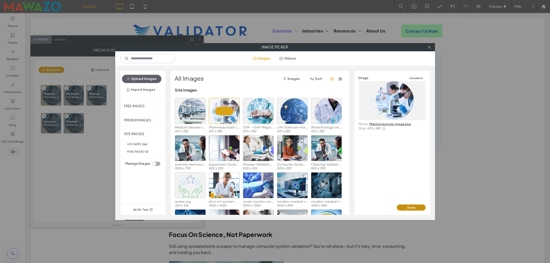
click at [409, 207] on button "Done" at bounding box center [411, 208] width 29 height 6
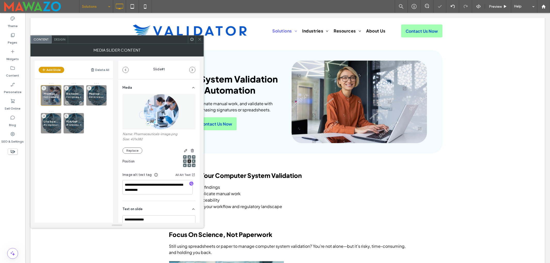
click at [74, 96] on p "Fast-growing, innovation-driven teams" at bounding box center [73, 96] width 15 height 3
click at [157, 116] on img at bounding box center [159, 112] width 40 height 36
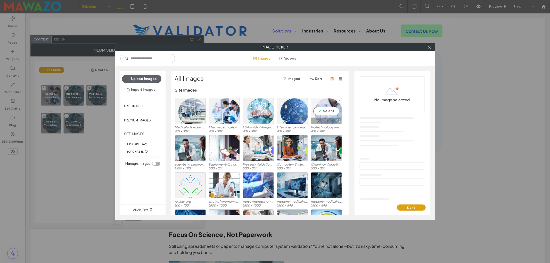
click at [325, 111] on div "Select" at bounding box center [326, 111] width 31 height 26
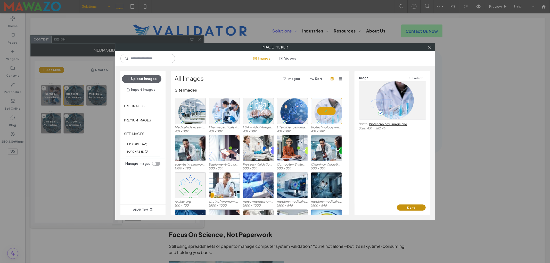
click at [410, 208] on button "Done" at bounding box center [411, 208] width 29 height 6
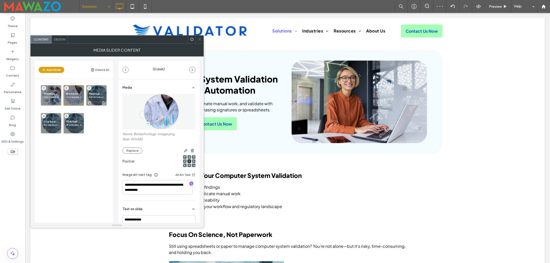
click at [95, 96] on p "End-to-end compliance, from design to post-market" at bounding box center [96, 96] width 15 height 3
click at [172, 113] on img at bounding box center [159, 112] width 40 height 36
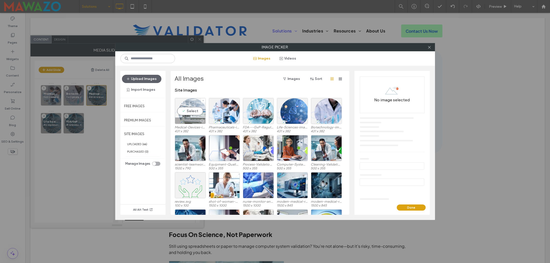
click at [188, 110] on div "Select" at bounding box center [190, 111] width 31 height 26
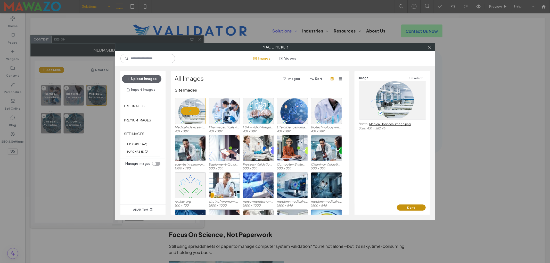
click at [412, 206] on button "Done" at bounding box center [411, 208] width 29 height 6
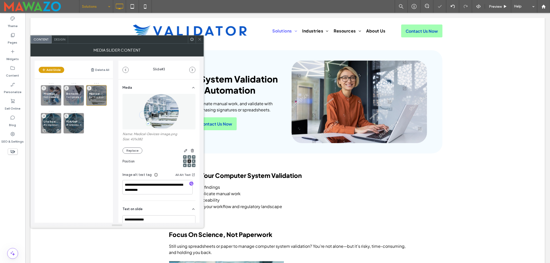
click at [50, 123] on span "Life Sciences" at bounding box center [51, 121] width 15 height 3
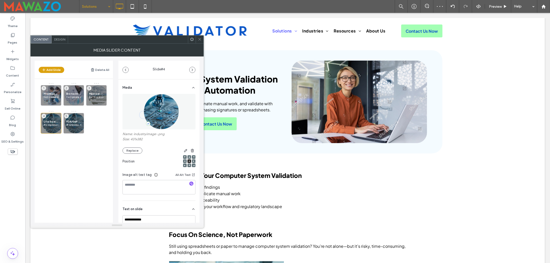
click at [164, 117] on img at bounding box center [159, 112] width 40 height 36
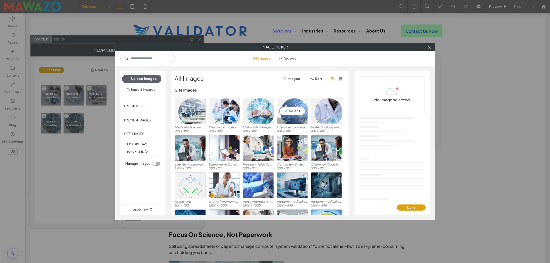
click at [289, 112] on div "Select" at bounding box center [292, 111] width 31 height 26
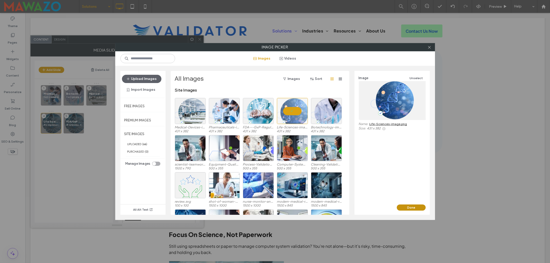
click at [404, 205] on button "Done" at bounding box center [411, 208] width 29 height 6
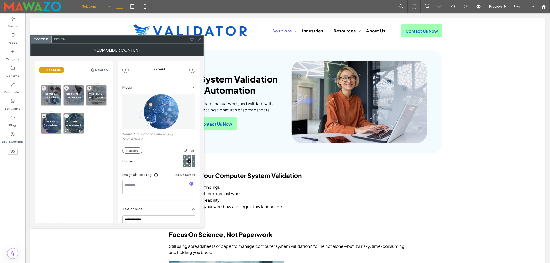
click at [78, 121] on span "FDA/GxP Regulated Organizations" at bounding box center [73, 121] width 15 height 3
click at [162, 107] on img at bounding box center [159, 112] width 40 height 36
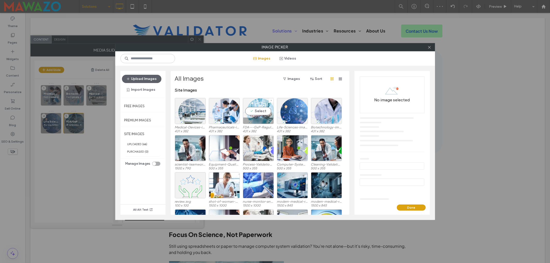
click at [255, 112] on div "Select" at bounding box center [258, 111] width 31 height 26
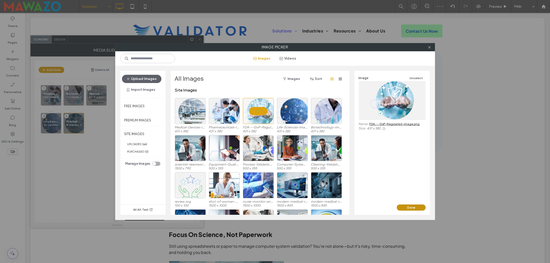
click at [406, 210] on button "Done" at bounding box center [411, 208] width 29 height 6
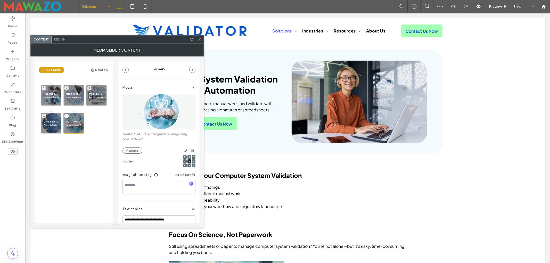
click at [197, 38] on div at bounding box center [200, 40] width 8 height 8
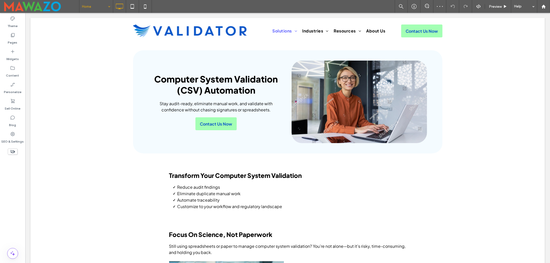
type input "**********"
type input "**"
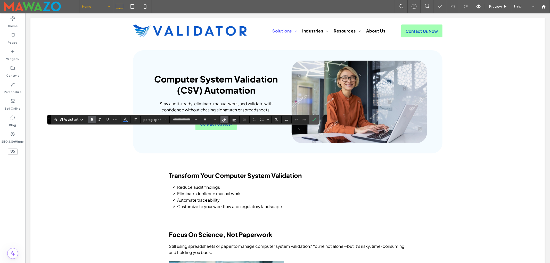
click at [226, 119] on icon "Link" at bounding box center [224, 120] width 4 height 4
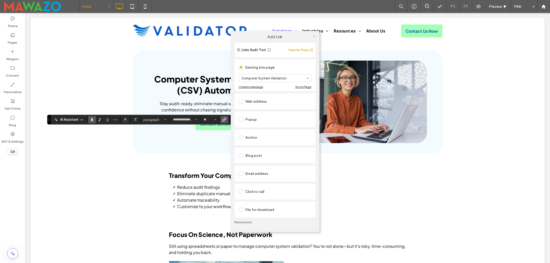
click at [314, 35] on icon at bounding box center [314, 36] width 4 height 4
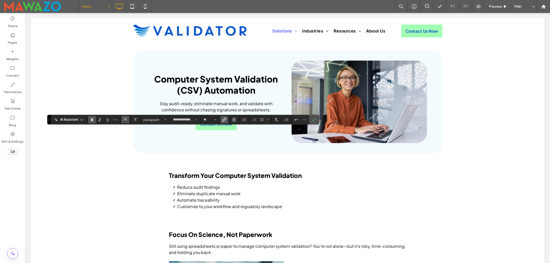
click at [129, 118] on button "Color" at bounding box center [126, 119] width 8 height 7
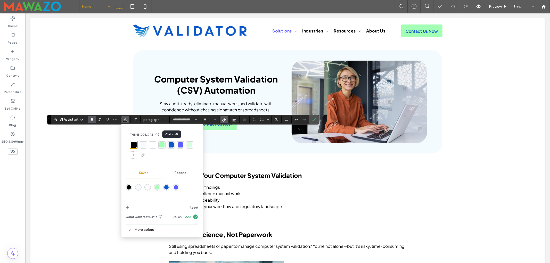
click at [173, 145] on div at bounding box center [171, 144] width 5 height 5
click at [314, 121] on icon "Confirm" at bounding box center [314, 120] width 4 height 4
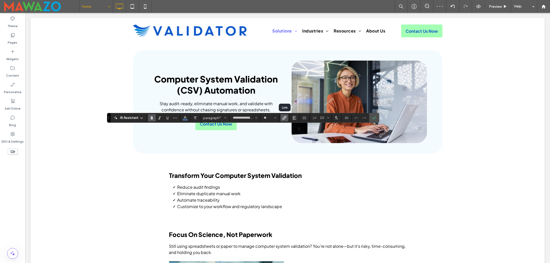
click at [283, 116] on icon "Link" at bounding box center [285, 118] width 4 height 4
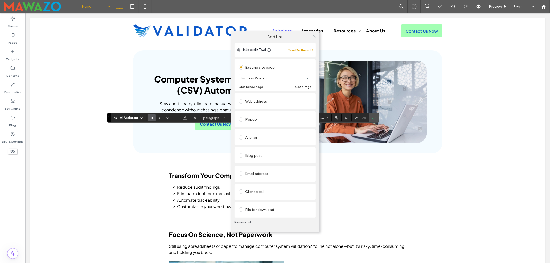
click at [313, 36] on icon at bounding box center [314, 36] width 4 height 4
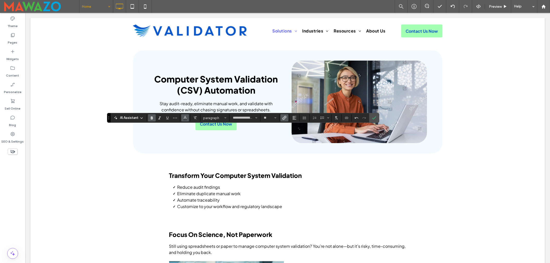
click at [186, 119] on icon "Color" at bounding box center [185, 117] width 4 height 4
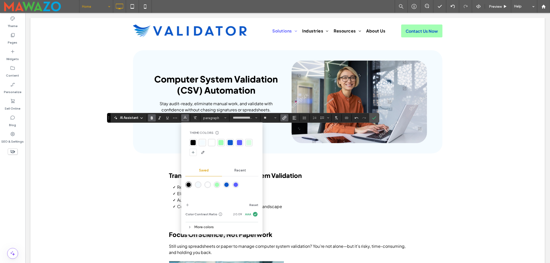
click at [229, 142] on div at bounding box center [230, 142] width 5 height 5
click at [376, 118] on use "Confirm" at bounding box center [374, 118] width 4 height 3
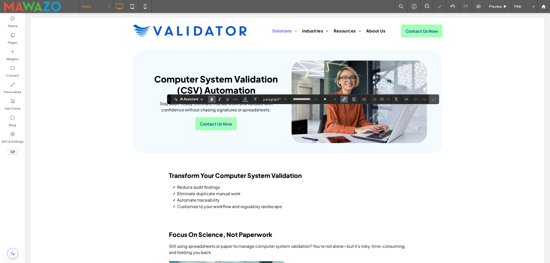
click at [345, 100] on icon "Link" at bounding box center [344, 99] width 4 height 4
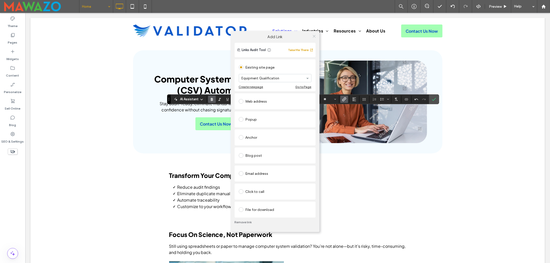
click at [313, 36] on icon at bounding box center [314, 36] width 4 height 4
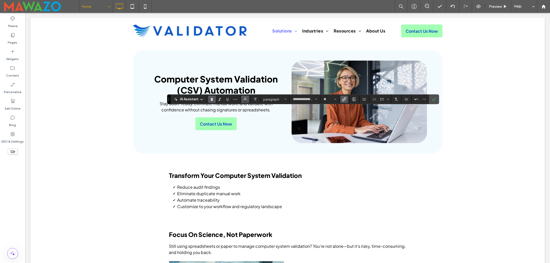
click at [244, 99] on icon "Color" at bounding box center [245, 99] width 4 height 4
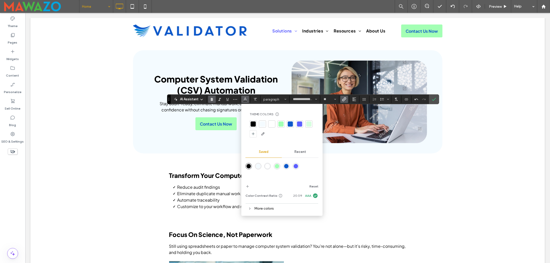
click at [292, 124] on div at bounding box center [290, 124] width 5 height 5
click at [437, 99] on use "Confirm" at bounding box center [434, 99] width 4 height 3
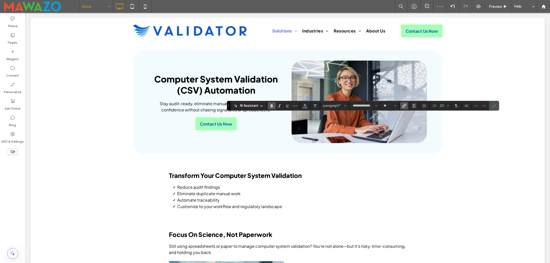
click at [407, 106] on icon "Link" at bounding box center [404, 106] width 4 height 4
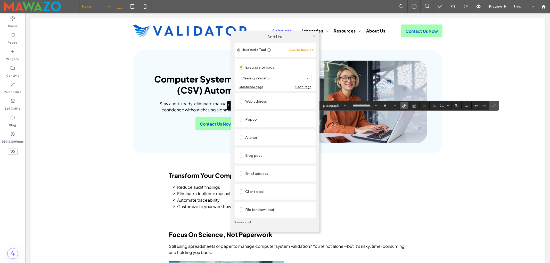
click at [314, 35] on icon at bounding box center [314, 36] width 4 height 4
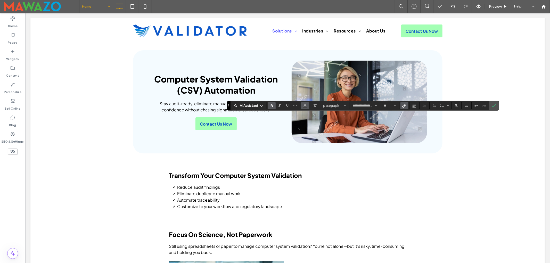
click at [307, 106] on icon "Color" at bounding box center [305, 105] width 4 height 4
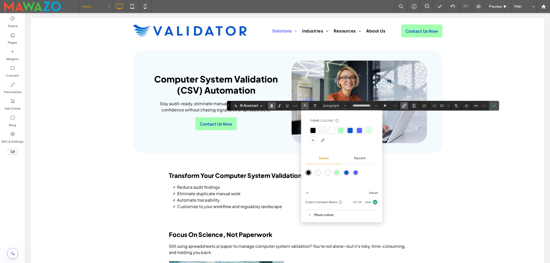
click at [349, 128] on div at bounding box center [350, 130] width 5 height 5
click at [496, 106] on use "Confirm" at bounding box center [494, 105] width 4 height 3
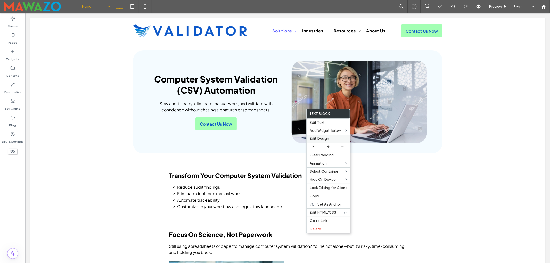
click at [325, 139] on span "Edit Design" at bounding box center [319, 138] width 19 height 4
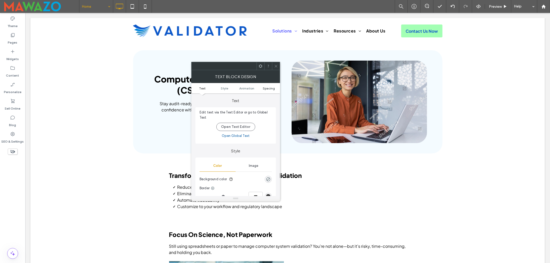
click at [266, 89] on span "Spacing" at bounding box center [269, 88] width 12 height 4
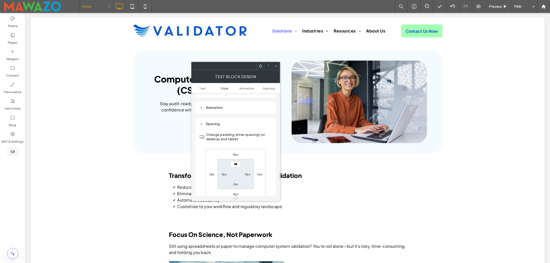
scroll to position [148, 0]
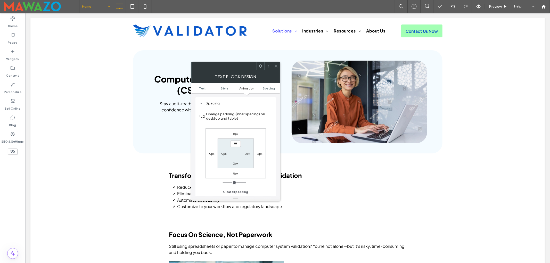
click at [235, 133] on label "8px" at bounding box center [235, 134] width 5 height 4
type input "*"
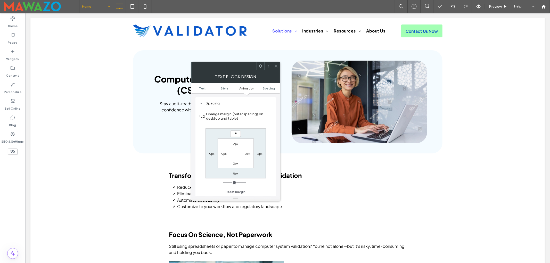
type input "**"
type input "****"
click at [276, 66] on use at bounding box center [276, 66] width 3 height 3
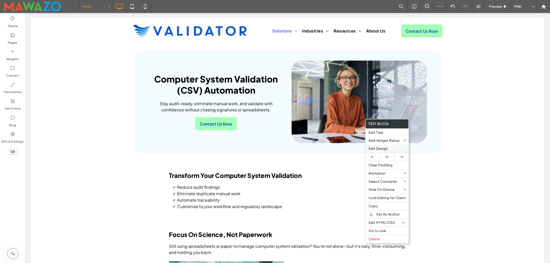
click at [380, 150] on span "Edit Design" at bounding box center [378, 149] width 19 height 4
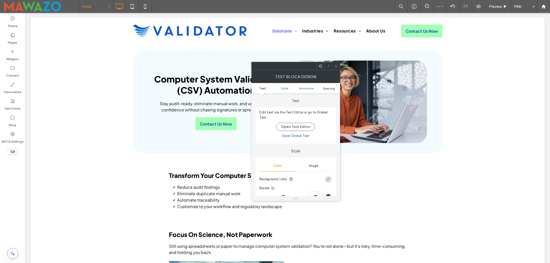
click at [333, 87] on span "Spacing" at bounding box center [329, 88] width 12 height 4
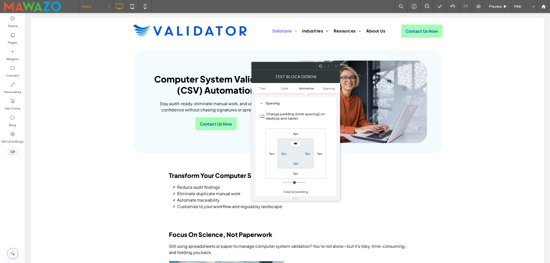
click at [295, 135] on label "8px" at bounding box center [295, 134] width 5 height 4
type input "*"
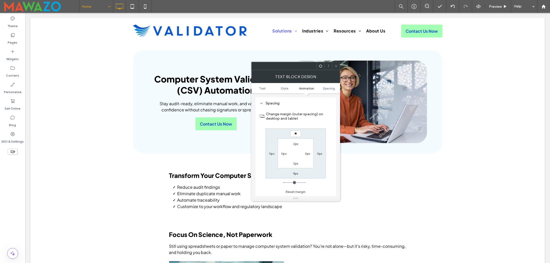
type input "**"
type input "****"
click at [309, 123] on label "Change margin (outer spacing) on desktop and tablet" at bounding box center [299, 116] width 66 height 14
click at [337, 68] on icon at bounding box center [336, 66] width 4 height 4
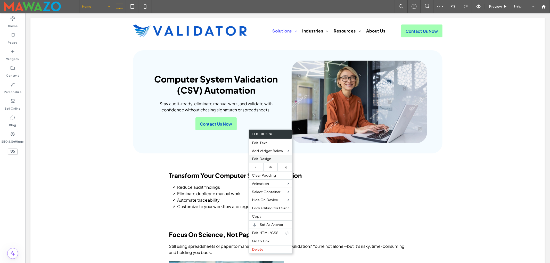
click at [262, 159] on span "Edit Design" at bounding box center [261, 159] width 19 height 4
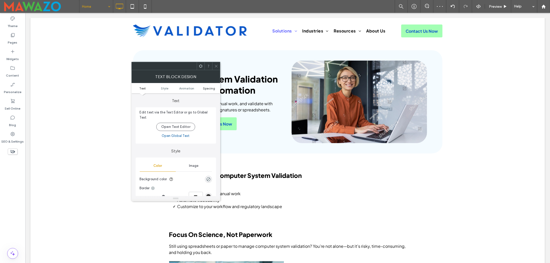
click at [210, 88] on span "Spacing" at bounding box center [209, 88] width 12 height 4
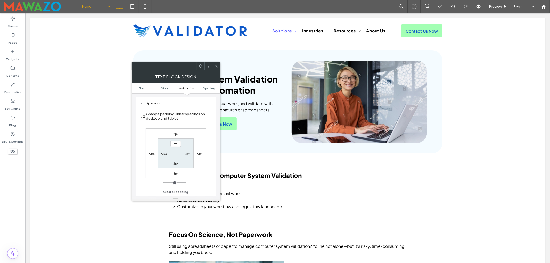
click at [174, 136] on div "8px" at bounding box center [175, 133] width 5 height 5
click at [174, 135] on label "8px" at bounding box center [175, 134] width 5 height 4
type input "*"
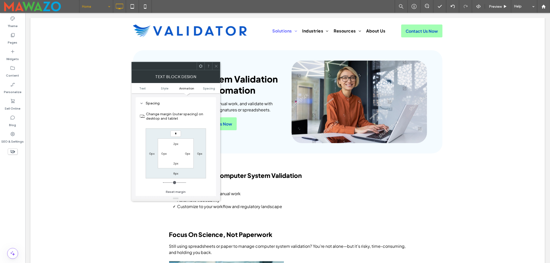
type input "*"
click at [192, 125] on section "Change margin (outer spacing) on desktop and tablet" at bounding box center [176, 116] width 72 height 19
click at [175, 134] on input "***" at bounding box center [176, 134] width 11 height 6
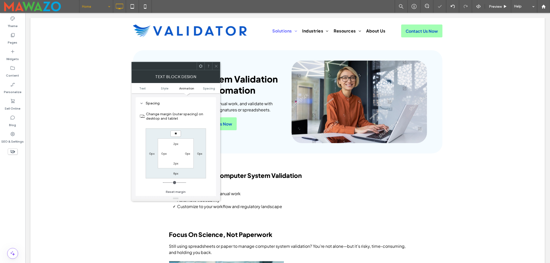
type input "**"
type input "****"
click at [196, 124] on section "Change margin (outer spacing) on desktop and tablet" at bounding box center [176, 116] width 72 height 19
click at [215, 67] on icon at bounding box center [216, 66] width 4 height 4
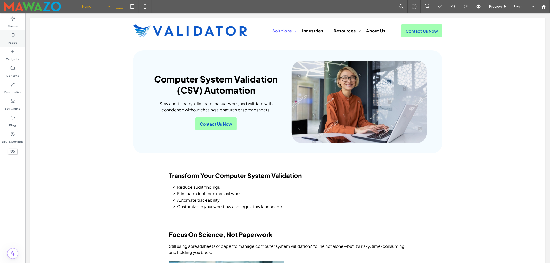
click at [14, 37] on icon at bounding box center [12, 35] width 5 height 5
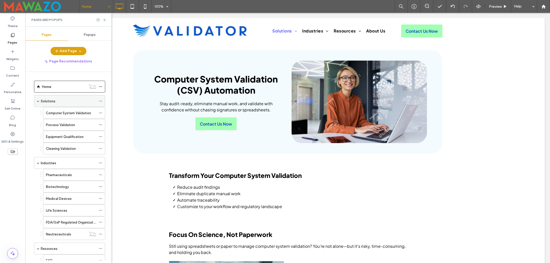
click at [54, 103] on label "Solutions" at bounding box center [48, 101] width 15 height 9
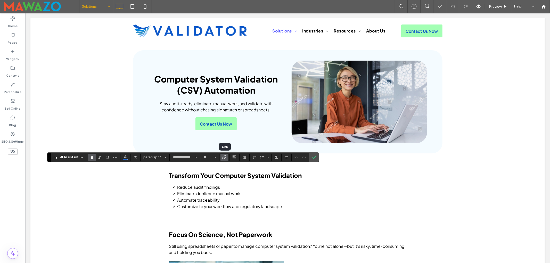
click at [226, 159] on icon "Link" at bounding box center [224, 157] width 4 height 4
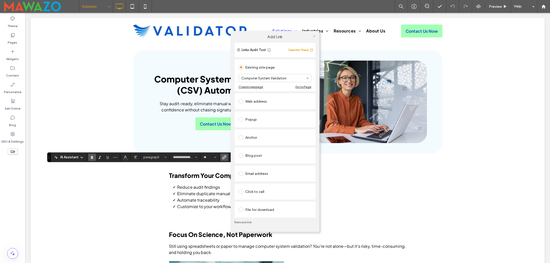
click at [313, 38] on span at bounding box center [314, 36] width 4 height 8
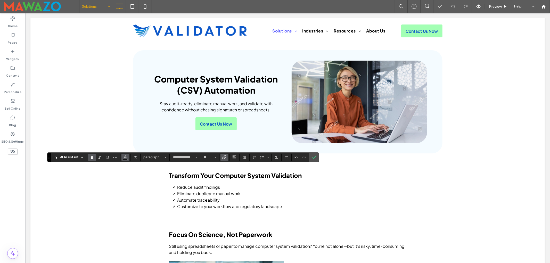
click at [126, 156] on use "Color" at bounding box center [125, 156] width 3 height 3
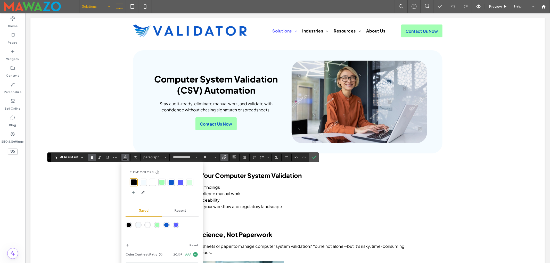
click at [172, 182] on div at bounding box center [171, 182] width 5 height 5
click at [318, 156] on label "Confirm" at bounding box center [314, 157] width 8 height 9
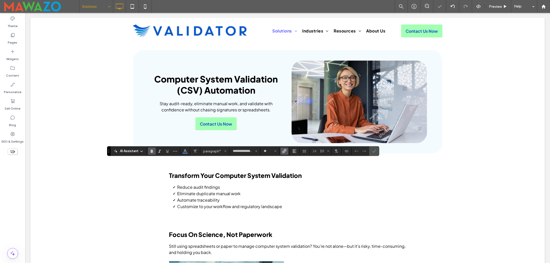
click at [286, 150] on icon "Link" at bounding box center [285, 151] width 4 height 4
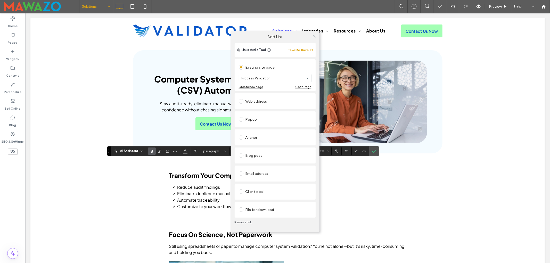
click at [314, 37] on icon at bounding box center [314, 36] width 4 height 4
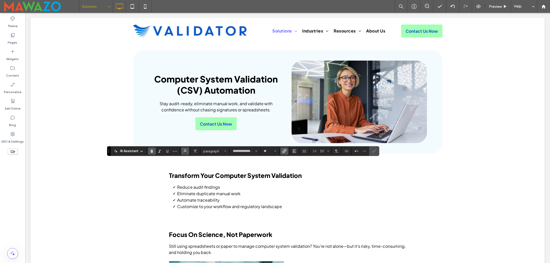
click at [184, 151] on icon "Color" at bounding box center [185, 151] width 4 height 4
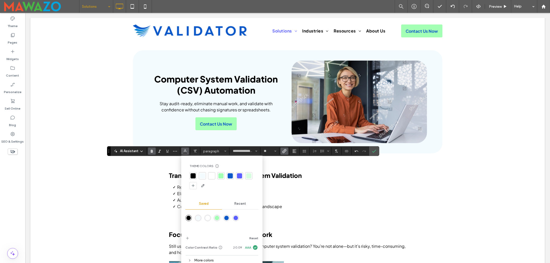
click at [229, 174] on div at bounding box center [230, 175] width 5 height 5
click at [375, 149] on icon "Confirm" at bounding box center [374, 151] width 4 height 4
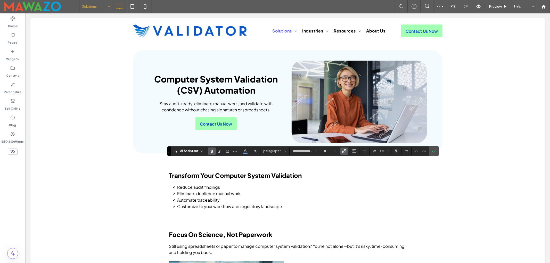
click at [348, 149] on label "Link" at bounding box center [345, 151] width 8 height 7
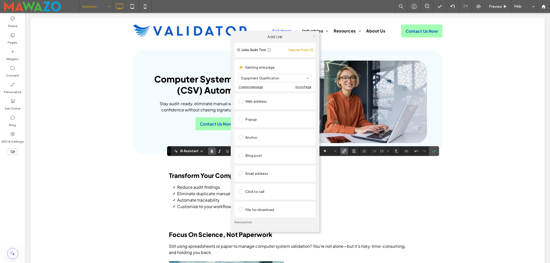
click at [314, 36] on use at bounding box center [314, 36] width 3 height 3
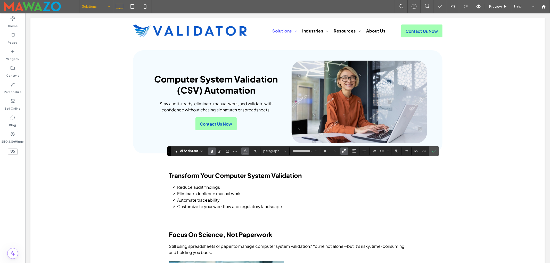
click at [247, 151] on icon "Color" at bounding box center [245, 151] width 4 height 4
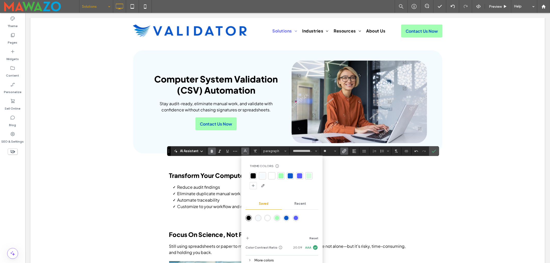
click at [291, 176] on div at bounding box center [290, 175] width 5 height 5
click at [434, 151] on icon "Confirm" at bounding box center [434, 151] width 4 height 4
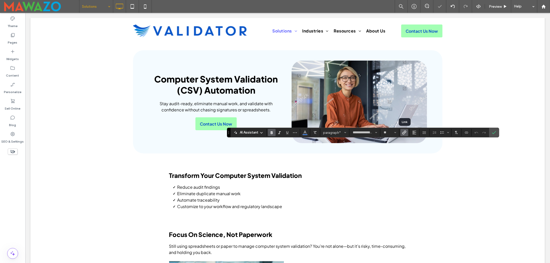
click at [404, 133] on icon "Link" at bounding box center [404, 133] width 4 height 4
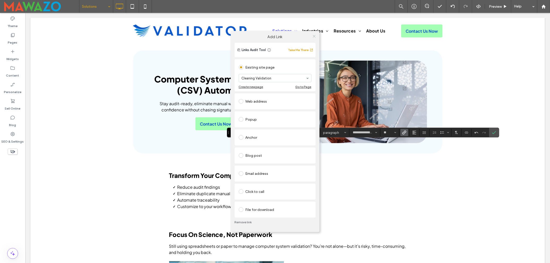
click at [314, 35] on use at bounding box center [314, 36] width 3 height 3
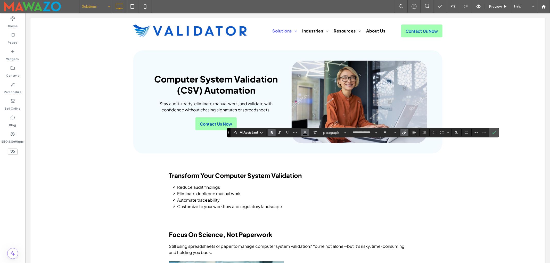
click at [306, 132] on icon "Color" at bounding box center [305, 132] width 4 height 4
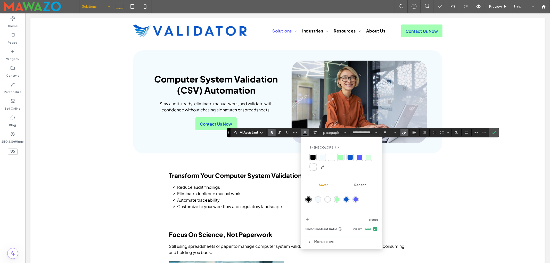
click at [351, 158] on div at bounding box center [350, 157] width 5 height 5
click at [494, 132] on icon "Confirm" at bounding box center [494, 133] width 4 height 4
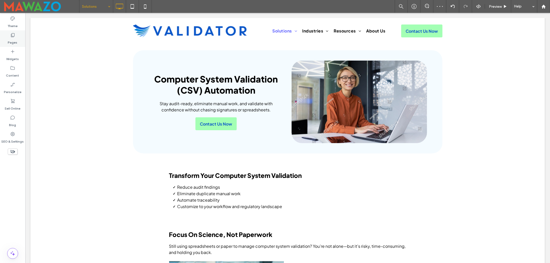
click at [12, 43] on label "Pages" at bounding box center [13, 41] width 10 height 7
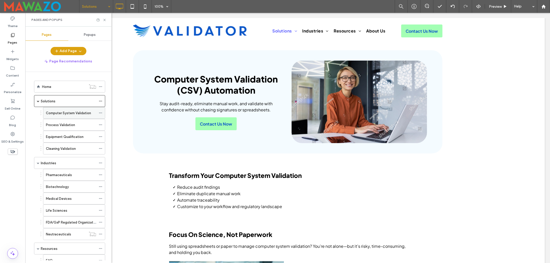
click at [56, 117] on div "Computer System Validation" at bounding box center [71, 112] width 50 height 11
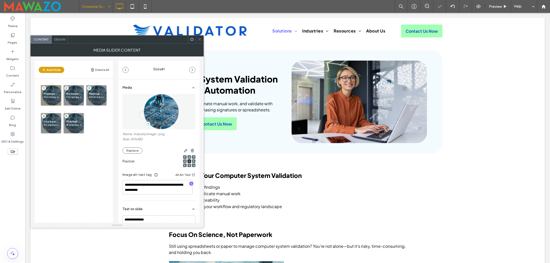
click at [163, 110] on img at bounding box center [159, 112] width 40 height 36
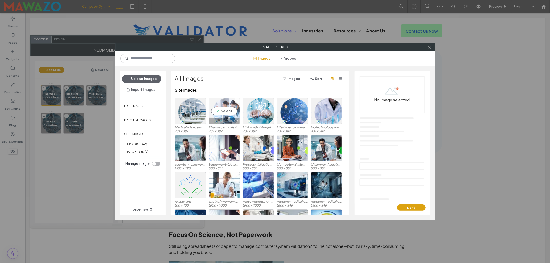
click at [226, 112] on div "Select" at bounding box center [224, 111] width 31 height 26
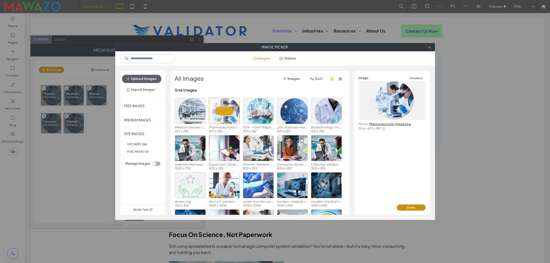
click at [408, 207] on button "Done" at bounding box center [411, 208] width 29 height 6
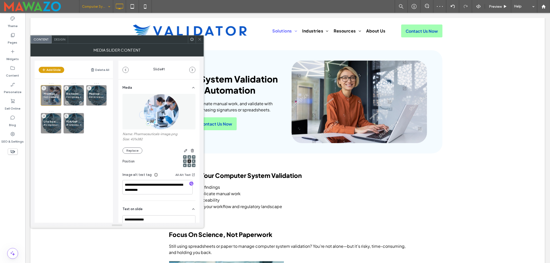
click at [74, 95] on span "Biotechnology" at bounding box center [73, 93] width 15 height 3
click at [151, 112] on img at bounding box center [159, 112] width 40 height 36
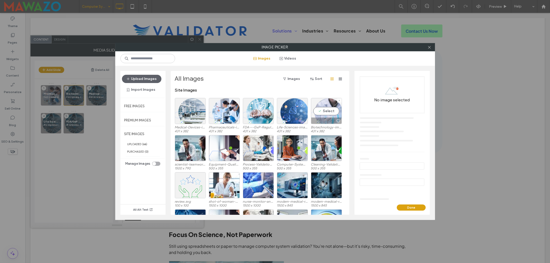
click at [320, 112] on div "Select" at bounding box center [326, 111] width 31 height 26
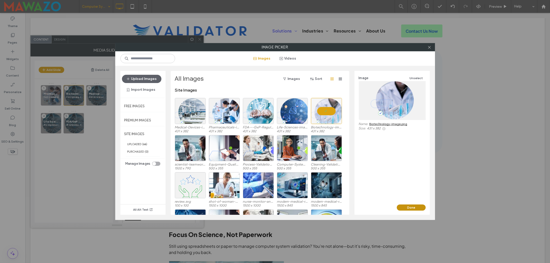
click at [404, 208] on button "Done" at bounding box center [411, 208] width 29 height 6
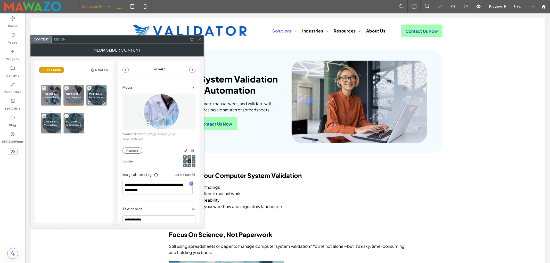
click at [95, 96] on p "End-to-end compliance, from design to post-market" at bounding box center [96, 96] width 15 height 3
click at [157, 110] on img at bounding box center [159, 112] width 40 height 36
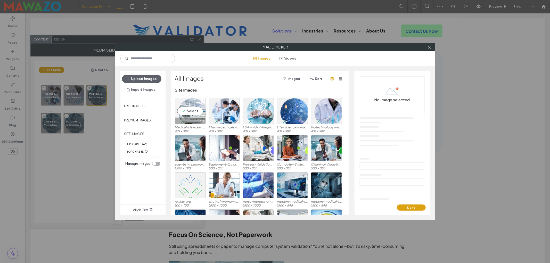
click at [187, 111] on div "Select" at bounding box center [190, 111] width 31 height 26
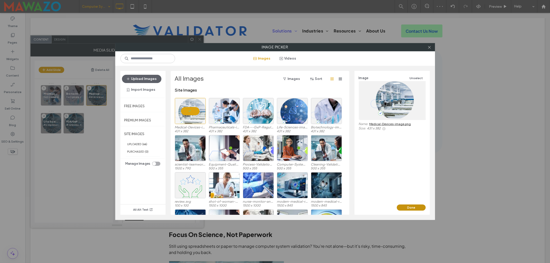
click at [407, 206] on button "Done" at bounding box center [411, 208] width 29 height 6
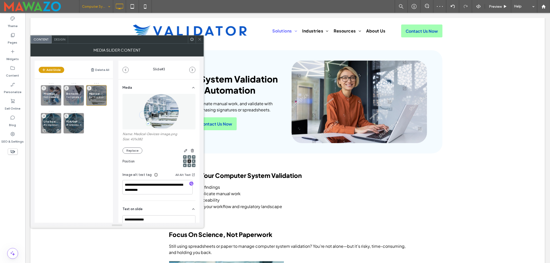
click at [54, 122] on span "Life Sciences" at bounding box center [51, 121] width 15 height 3
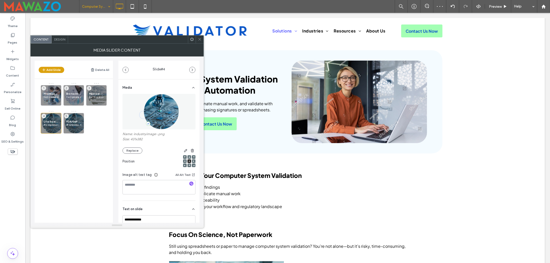
click at [157, 117] on img at bounding box center [159, 112] width 40 height 36
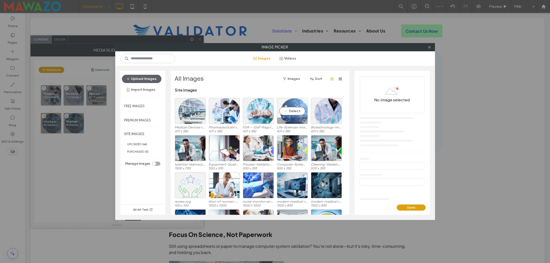
click at [288, 112] on div "Select" at bounding box center [292, 111] width 31 height 26
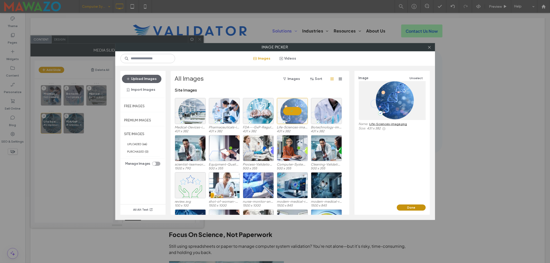
click at [404, 205] on button "Done" at bounding box center [411, 208] width 29 height 6
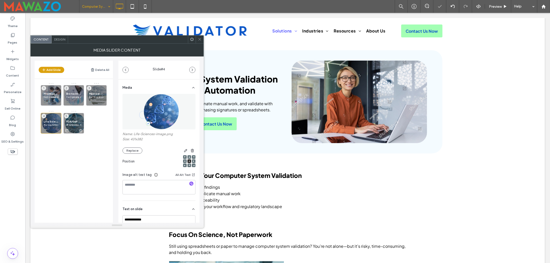
click at [69, 120] on span "FDA/GxP Regulated Organizations" at bounding box center [73, 121] width 15 height 3
click at [157, 111] on img at bounding box center [159, 112] width 40 height 36
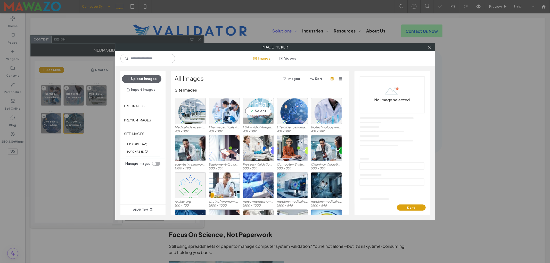
click at [256, 112] on div "Select" at bounding box center [258, 111] width 31 height 26
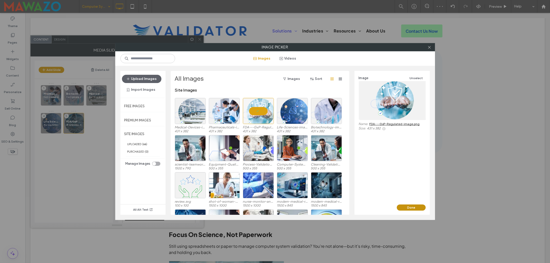
click at [410, 206] on button "Done" at bounding box center [411, 208] width 29 height 6
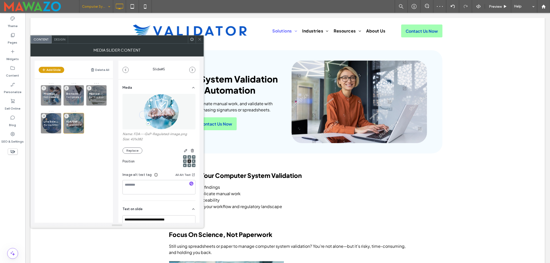
click at [202, 41] on icon at bounding box center [200, 39] width 4 height 4
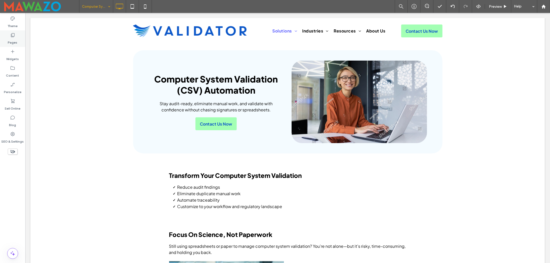
click at [5, 42] on div "Pages" at bounding box center [12, 38] width 25 height 17
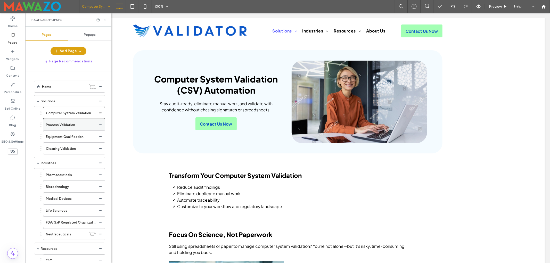
click at [63, 124] on label "Process Validation" at bounding box center [60, 124] width 29 height 9
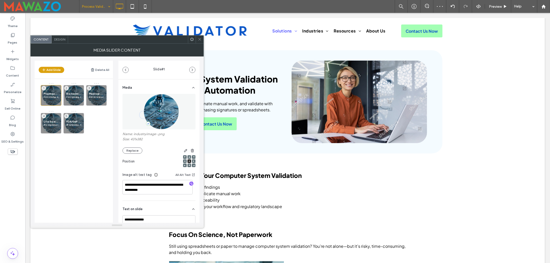
click at [162, 114] on img at bounding box center [159, 112] width 40 height 36
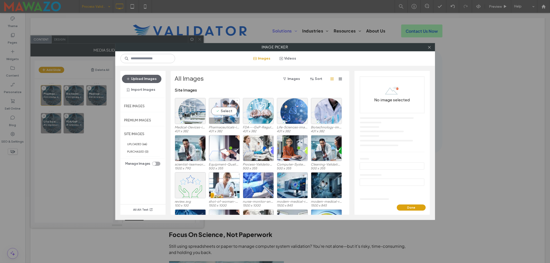
click at [227, 111] on div "Select" at bounding box center [224, 111] width 31 height 26
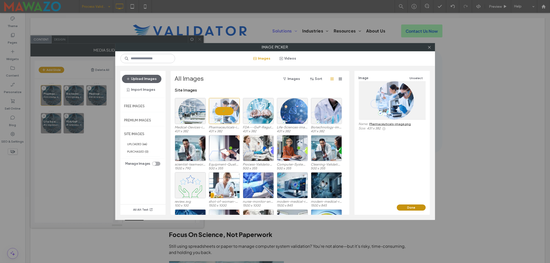
click at [405, 206] on button "Done" at bounding box center [411, 208] width 29 height 6
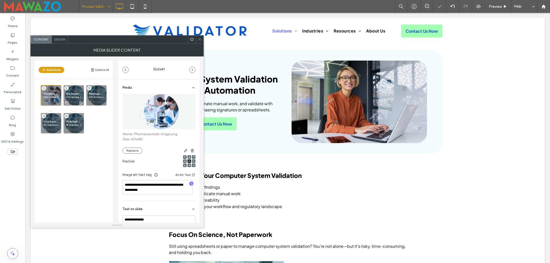
click at [70, 96] on p "Fast-growing, innovation-driven teams" at bounding box center [73, 96] width 15 height 3
click at [168, 116] on img at bounding box center [159, 112] width 40 height 36
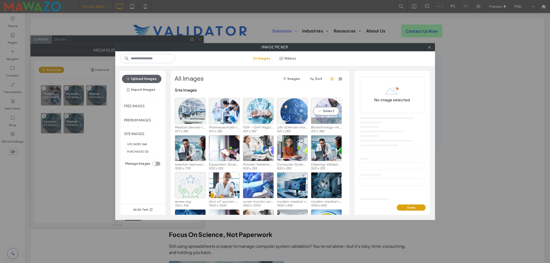
click at [320, 109] on div "Select" at bounding box center [326, 111] width 31 height 26
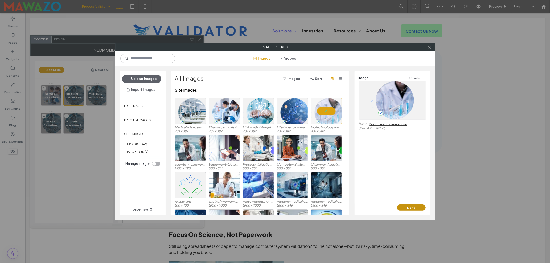
click at [406, 208] on button "Done" at bounding box center [411, 208] width 29 height 6
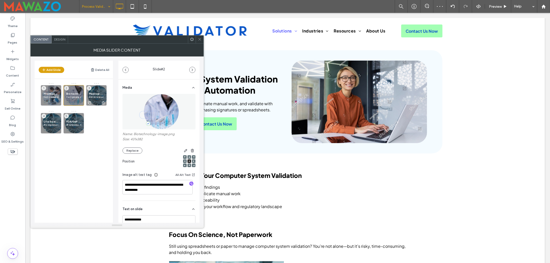
click at [96, 97] on p "End-to-end compliance, from design to post-market" at bounding box center [96, 96] width 15 height 3
click at [169, 116] on img at bounding box center [159, 112] width 40 height 36
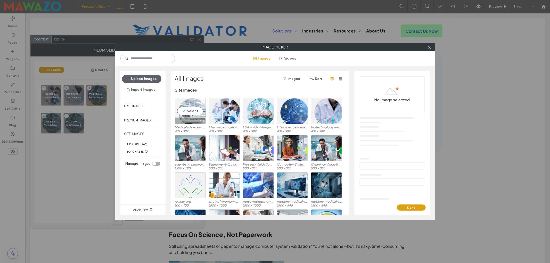
click at [193, 110] on div "Select" at bounding box center [190, 111] width 31 height 26
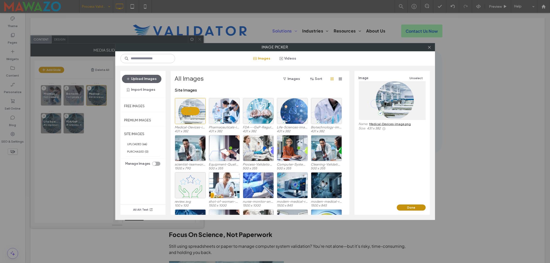
click at [405, 206] on button "Done" at bounding box center [411, 208] width 29 height 6
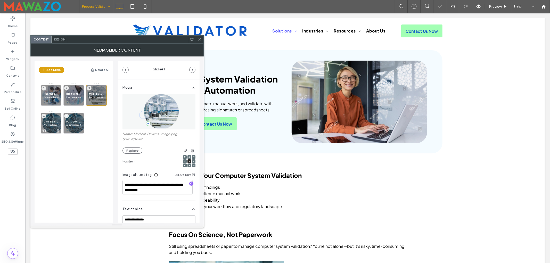
click at [52, 121] on span "Life Sciences" at bounding box center [51, 121] width 15 height 3
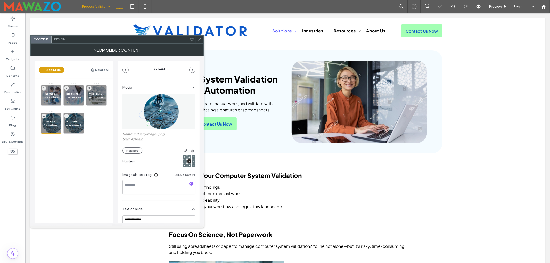
click at [147, 113] on img at bounding box center [159, 112] width 40 height 36
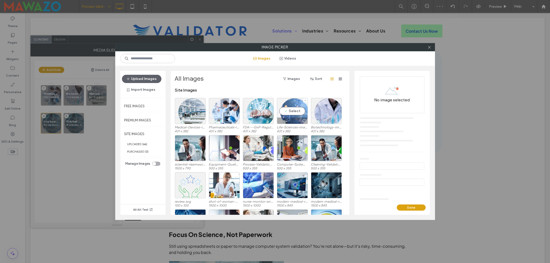
click at [291, 111] on div "Select" at bounding box center [292, 111] width 31 height 26
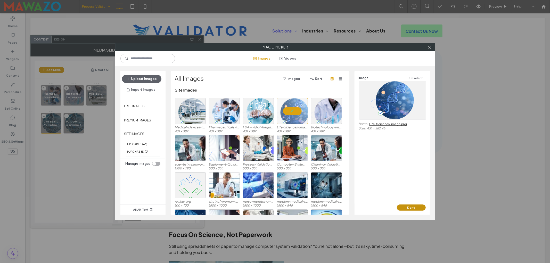
click at [408, 208] on button "Done" at bounding box center [411, 208] width 29 height 6
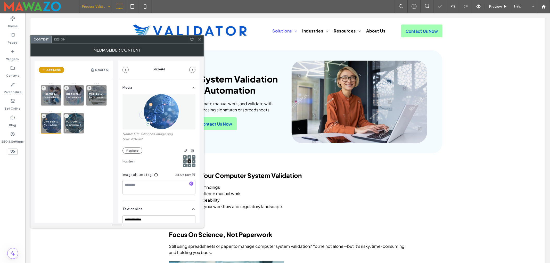
click at [75, 120] on span "FDA/GxP Regulated Organizations" at bounding box center [73, 121] width 15 height 3
click at [159, 119] on img at bounding box center [159, 112] width 40 height 36
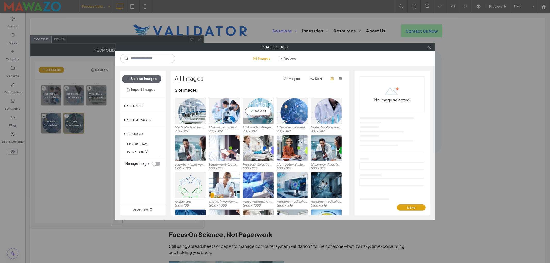
click at [263, 109] on div "Select" at bounding box center [258, 111] width 31 height 26
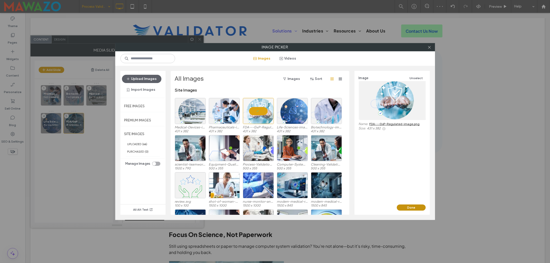
click at [414, 209] on button "Done" at bounding box center [411, 208] width 29 height 6
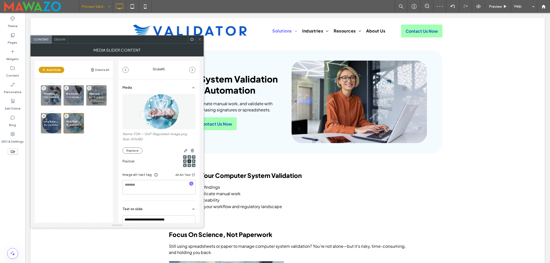
click at [200, 40] on use at bounding box center [199, 39] width 3 height 3
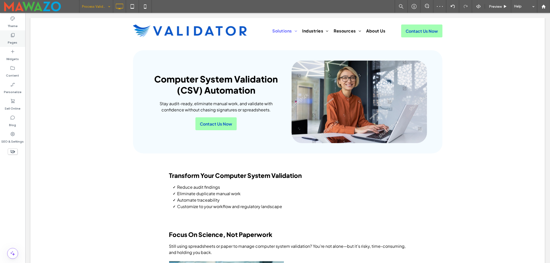
click at [16, 37] on div "Pages" at bounding box center [12, 38] width 25 height 17
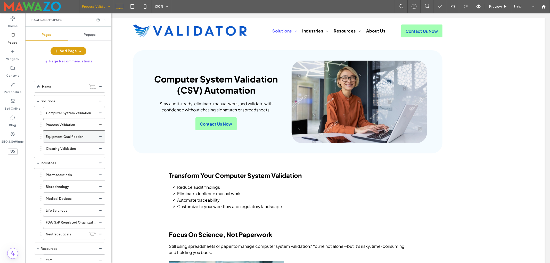
click at [63, 135] on label "Equipment Qualification" at bounding box center [65, 136] width 38 height 9
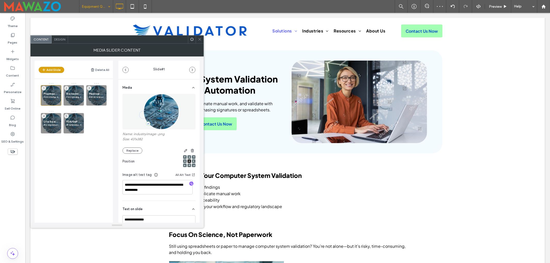
click at [157, 109] on img at bounding box center [159, 112] width 40 height 36
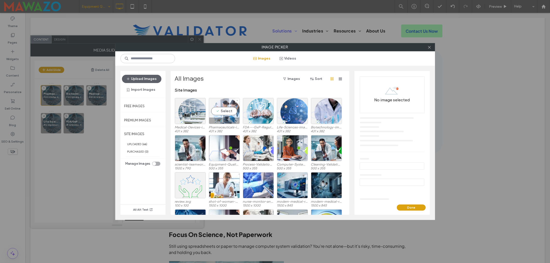
click at [228, 108] on div "Select" at bounding box center [224, 111] width 31 height 26
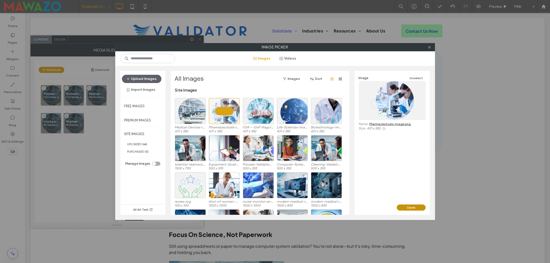
click at [409, 207] on button "Done" at bounding box center [411, 208] width 29 height 6
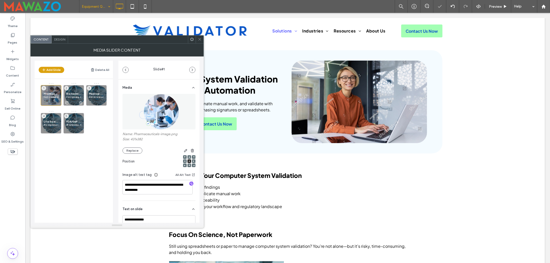
click at [73, 95] on span "Biotechnology" at bounding box center [73, 93] width 15 height 3
click at [160, 113] on img at bounding box center [159, 112] width 40 height 36
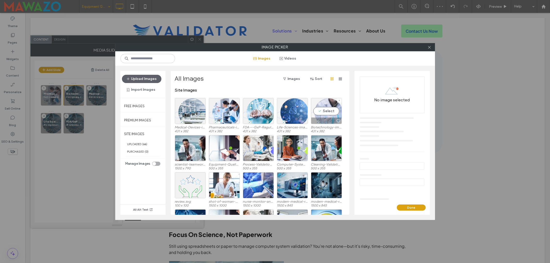
click at [323, 113] on div "Select" at bounding box center [326, 111] width 31 height 26
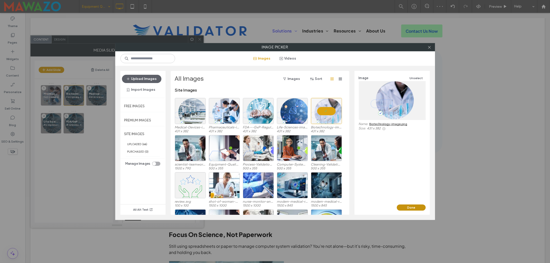
click at [408, 210] on button "Done" at bounding box center [411, 208] width 29 height 6
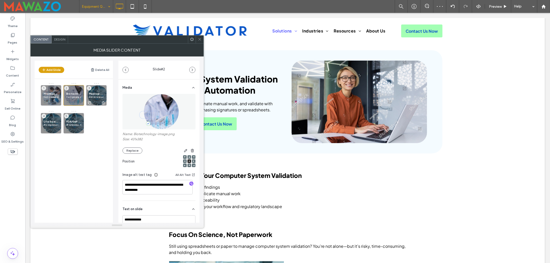
click at [96, 95] on span "Medical Devices" at bounding box center [96, 93] width 15 height 3
click at [164, 115] on img at bounding box center [159, 112] width 40 height 36
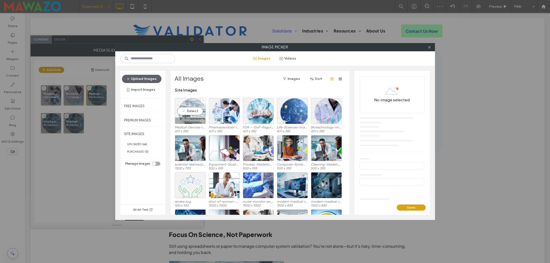
click at [191, 112] on div "Select" at bounding box center [190, 111] width 31 height 26
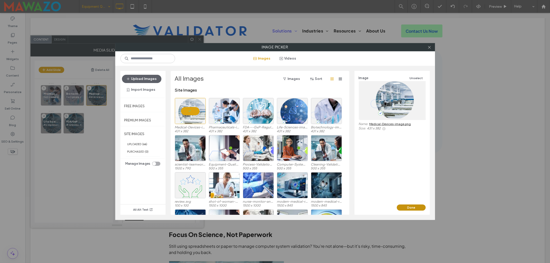
click at [400, 206] on button "Done" at bounding box center [411, 208] width 29 height 6
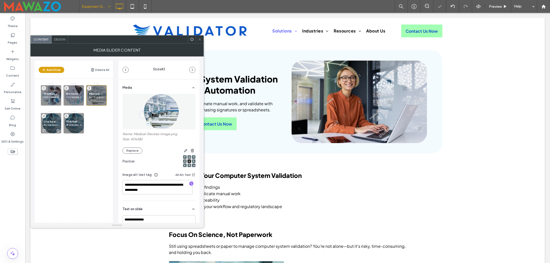
click at [52, 121] on span "Life Sciences" at bounding box center [51, 121] width 15 height 3
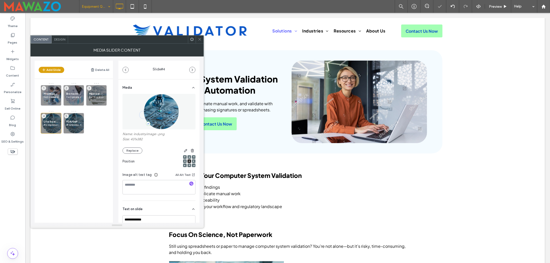
click at [158, 116] on img at bounding box center [159, 112] width 40 height 36
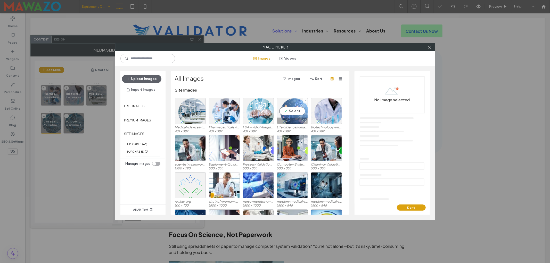
click at [297, 109] on div "Select" at bounding box center [292, 111] width 31 height 26
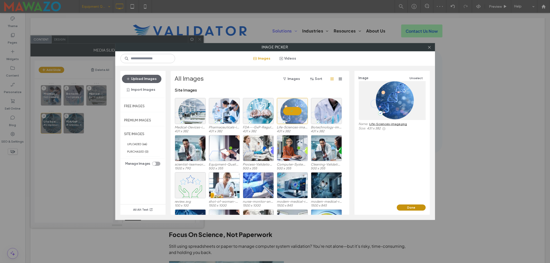
click at [404, 205] on button "Done" at bounding box center [411, 208] width 29 height 6
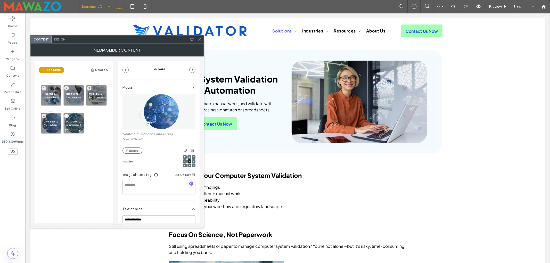
click at [74, 121] on span "FDA/GxP Regulated Organizations" at bounding box center [73, 121] width 15 height 3
click at [163, 113] on img at bounding box center [159, 112] width 40 height 36
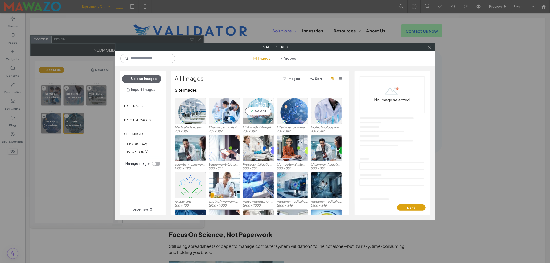
click at [257, 113] on div "Select" at bounding box center [258, 111] width 31 height 26
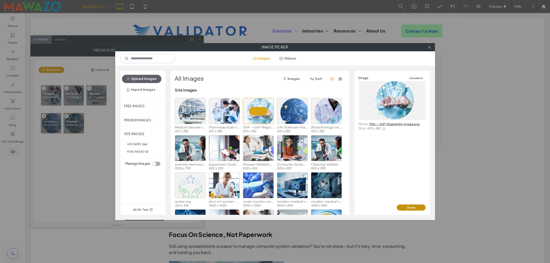
click at [408, 207] on button "Done" at bounding box center [411, 208] width 29 height 6
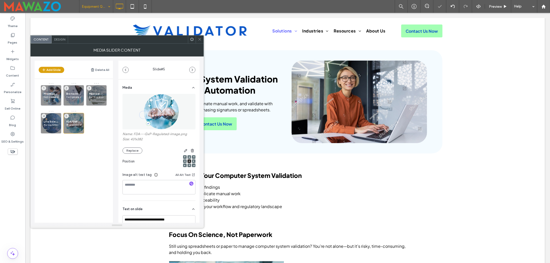
click at [200, 39] on icon at bounding box center [200, 39] width 4 height 4
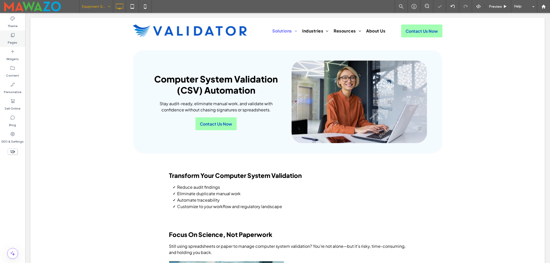
click at [11, 42] on label "Pages" at bounding box center [13, 41] width 10 height 7
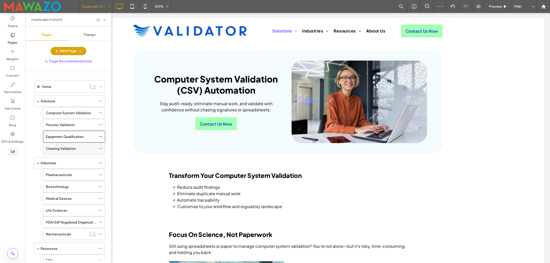
click at [68, 151] on label "Cleaning Validation" at bounding box center [61, 148] width 30 height 9
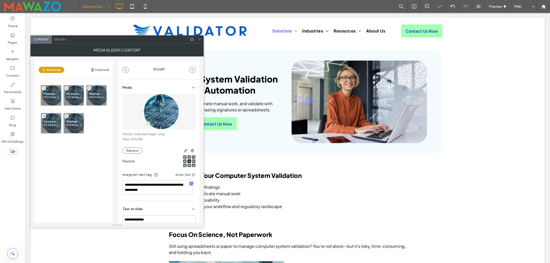
click at [154, 112] on img at bounding box center [159, 112] width 40 height 36
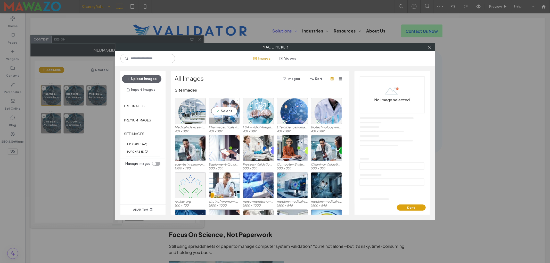
click at [226, 111] on div "Select" at bounding box center [224, 111] width 31 height 26
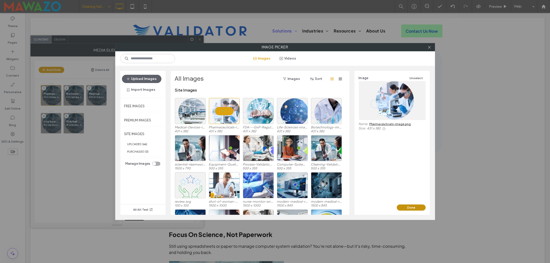
click at [404, 208] on button "Done" at bounding box center [411, 208] width 29 height 6
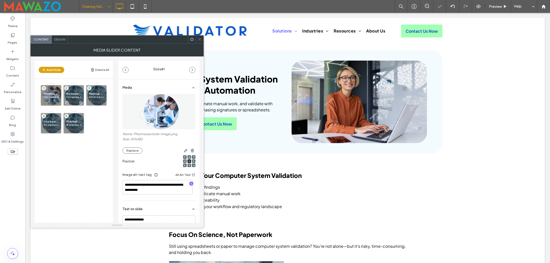
click at [74, 95] on p "Fast-growing, innovation-driven teams" at bounding box center [73, 96] width 15 height 3
click at [155, 110] on img at bounding box center [159, 112] width 40 height 36
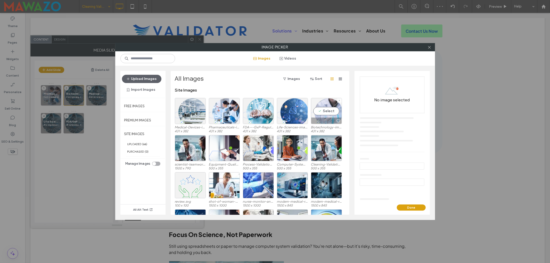
click at [324, 108] on div "Select" at bounding box center [326, 111] width 31 height 26
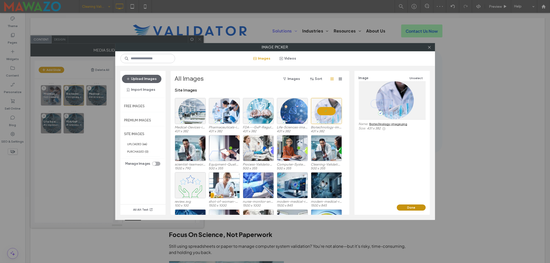
click at [403, 207] on button "Done" at bounding box center [411, 208] width 29 height 6
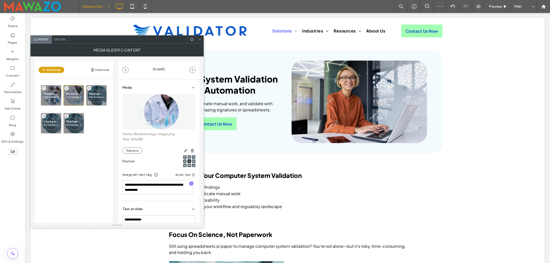
click at [96, 95] on span "Medical Devices" at bounding box center [96, 93] width 15 height 3
click at [155, 108] on img at bounding box center [159, 112] width 40 height 36
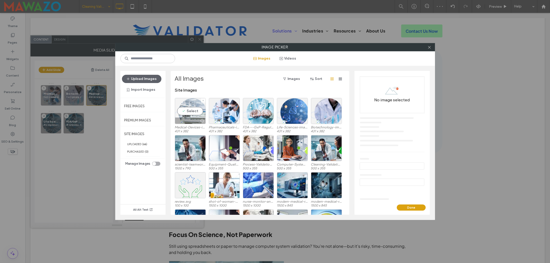
click at [190, 111] on div "Select" at bounding box center [190, 111] width 31 height 26
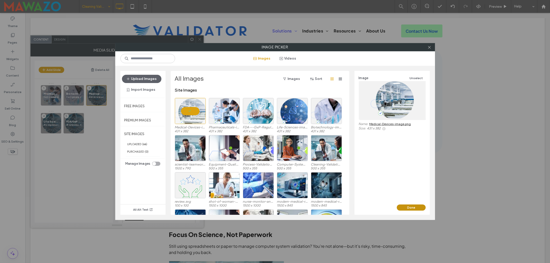
click at [400, 206] on button "Done" at bounding box center [411, 208] width 29 height 6
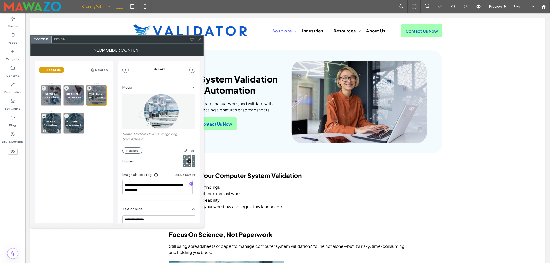
click at [52, 120] on span "Life Sciences" at bounding box center [51, 121] width 15 height 3
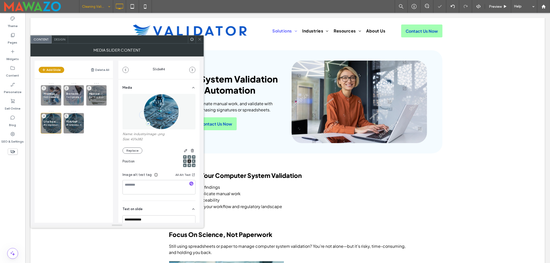
click at [153, 113] on img at bounding box center [159, 112] width 40 height 36
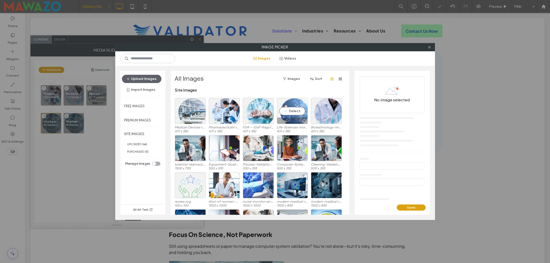
click at [293, 110] on div "Select" at bounding box center [292, 111] width 31 height 26
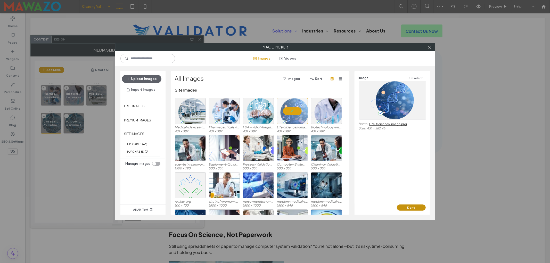
click at [406, 207] on button "Done" at bounding box center [411, 208] width 29 height 6
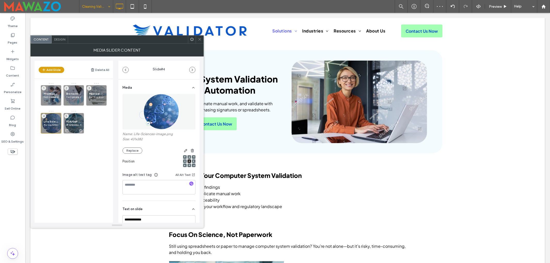
click at [77, 120] on div "FDA/GxP Regulated Organizations All companies that need to stay ready for U.S. …" at bounding box center [73, 123] width 21 height 21
click at [160, 112] on img at bounding box center [159, 112] width 40 height 36
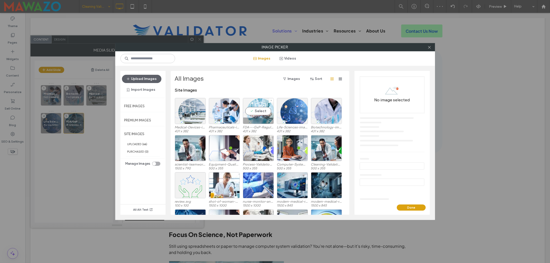
click at [263, 111] on div "Select" at bounding box center [258, 111] width 31 height 26
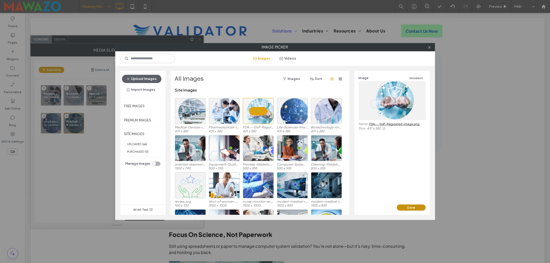
click at [409, 206] on button "Done" at bounding box center [411, 208] width 29 height 6
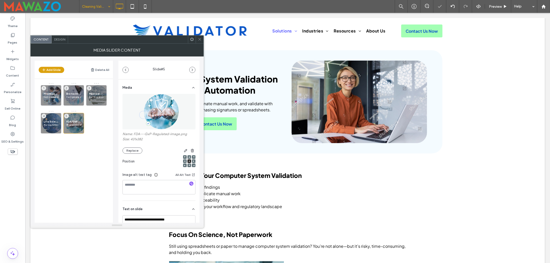
click at [199, 38] on icon at bounding box center [200, 39] width 4 height 4
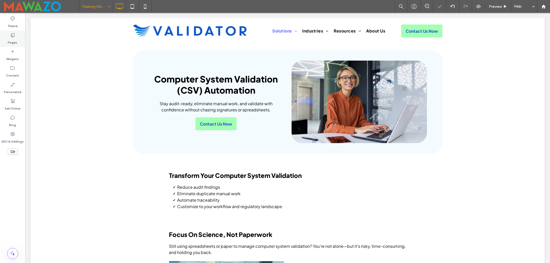
click at [14, 40] on label "Pages" at bounding box center [13, 41] width 10 height 7
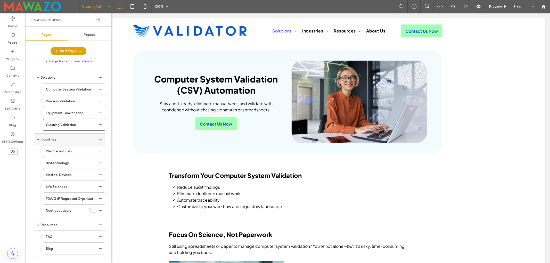
scroll to position [34, 0]
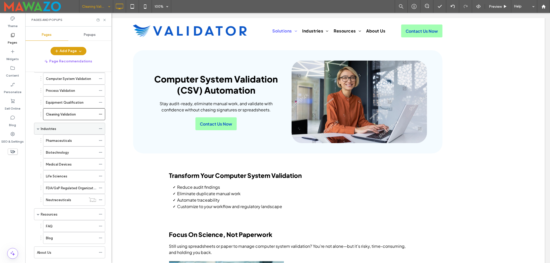
click at [53, 125] on div "Industries" at bounding box center [68, 128] width 55 height 11
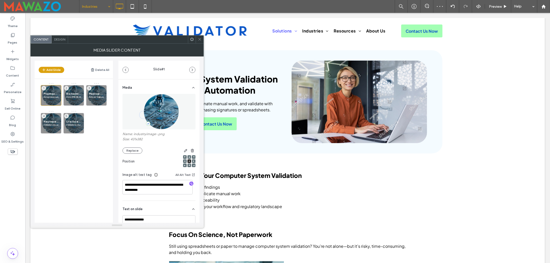
click at [155, 105] on img at bounding box center [159, 112] width 40 height 36
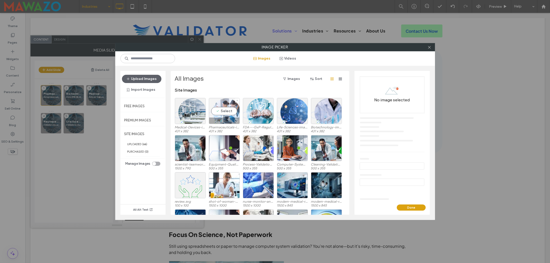
click at [225, 112] on div "Select" at bounding box center [224, 111] width 31 height 26
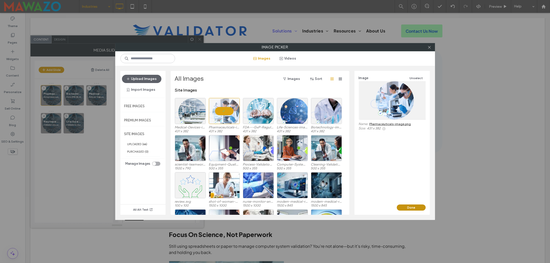
click at [407, 206] on button "Done" at bounding box center [411, 208] width 29 height 6
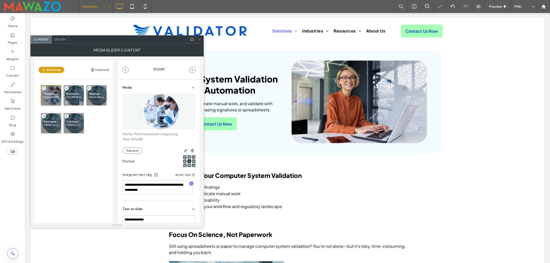
click at [79, 95] on span "Biotechnology" at bounding box center [73, 93] width 15 height 3
click at [151, 109] on img at bounding box center [159, 112] width 40 height 36
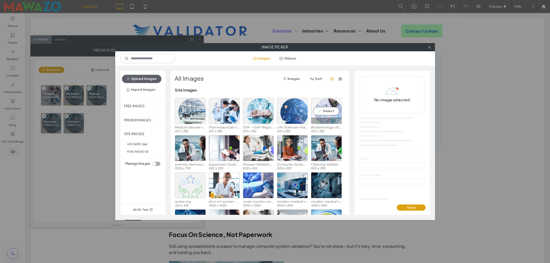
click at [319, 111] on div "Select" at bounding box center [326, 111] width 31 height 26
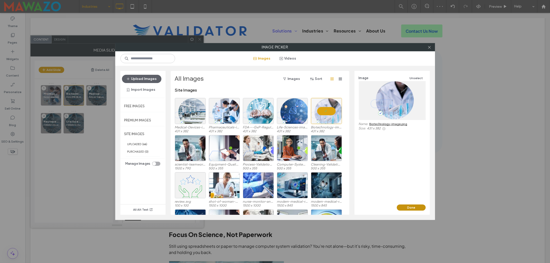
click at [404, 206] on button "Done" at bounding box center [411, 208] width 29 height 6
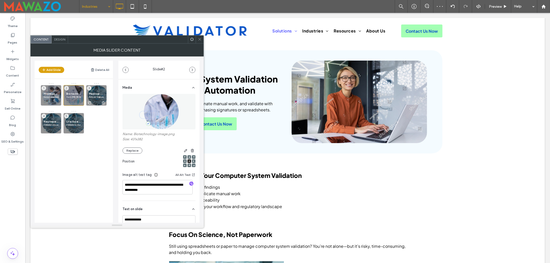
click at [97, 92] on span "Medical Devices" at bounding box center [96, 93] width 15 height 3
click at [154, 110] on img at bounding box center [159, 112] width 40 height 36
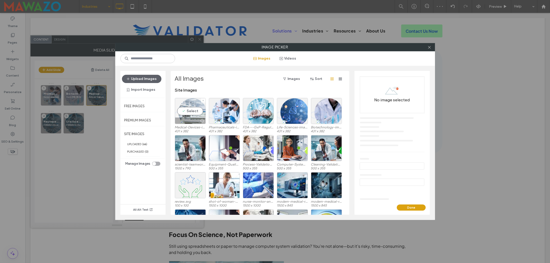
click at [192, 109] on div "Select" at bounding box center [190, 111] width 31 height 26
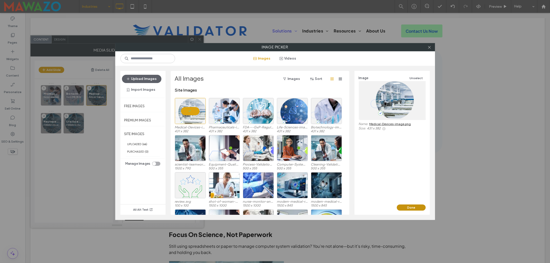
click at [403, 207] on button "Done" at bounding box center [411, 208] width 29 height 6
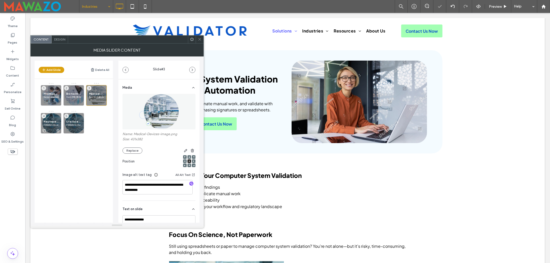
click at [49, 121] on span "Neutraceuticals" at bounding box center [51, 121] width 15 height 3
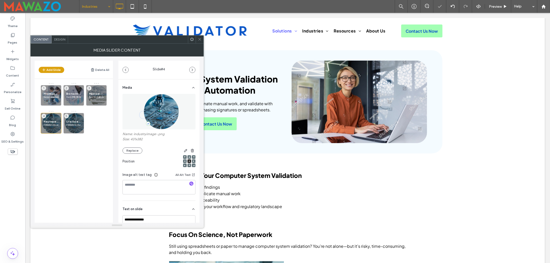
click at [160, 110] on img at bounding box center [159, 112] width 40 height 36
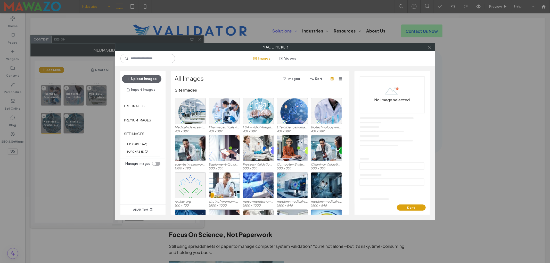
click at [430, 46] on icon at bounding box center [430, 47] width 4 height 4
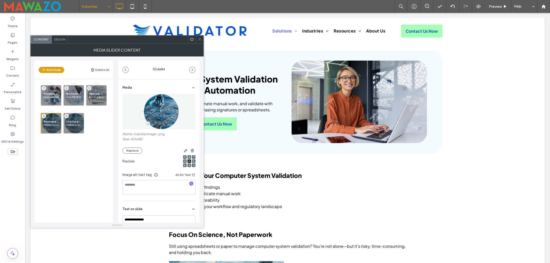
click at [162, 108] on img at bounding box center [159, 112] width 40 height 36
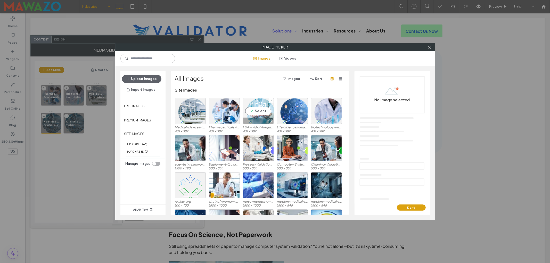
click at [262, 107] on div "Select" at bounding box center [258, 111] width 31 height 26
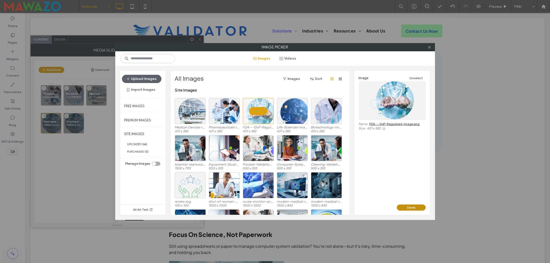
click at [414, 211] on button "Done" at bounding box center [411, 208] width 29 height 6
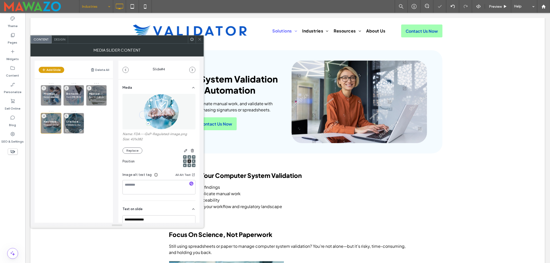
click at [72, 120] on div "Life Sciences Validator is the smart choice for diagnostics, CROs, specialty ma…" at bounding box center [73, 123] width 21 height 21
click at [159, 111] on img at bounding box center [159, 112] width 40 height 36
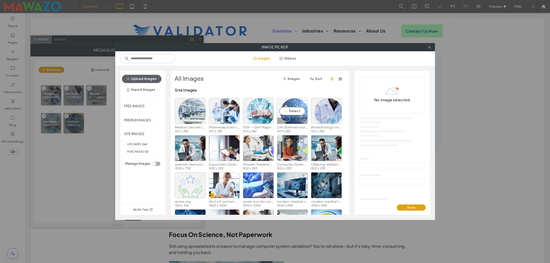
click at [288, 111] on div "Select" at bounding box center [292, 111] width 31 height 26
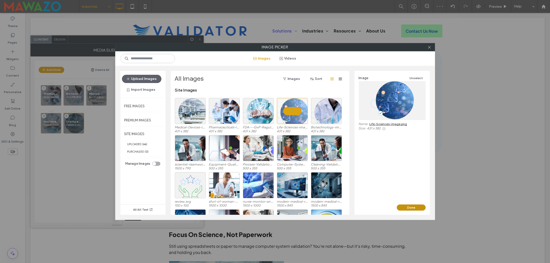
click at [410, 208] on button "Done" at bounding box center [411, 208] width 29 height 6
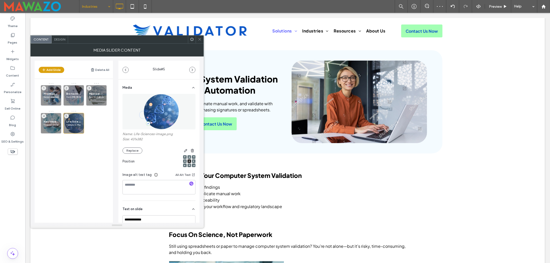
click at [198, 38] on icon at bounding box center [200, 39] width 4 height 4
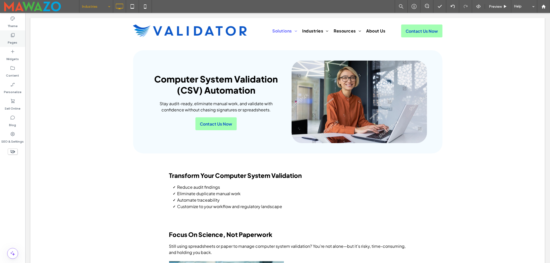
click at [13, 34] on icon at bounding box center [12, 35] width 5 height 5
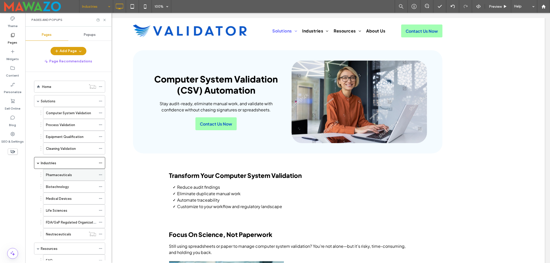
click at [64, 176] on label "Pharmaceuticals" at bounding box center [59, 175] width 26 height 9
click at [61, 103] on div "Solutions" at bounding box center [68, 101] width 55 height 5
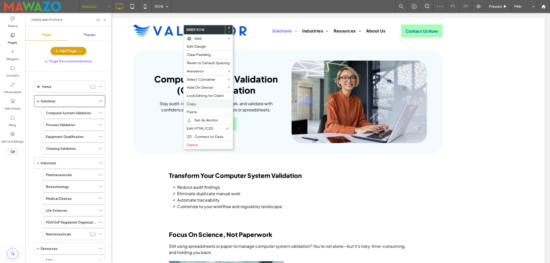
click at [192, 106] on span "Copy" at bounding box center [191, 104] width 9 height 4
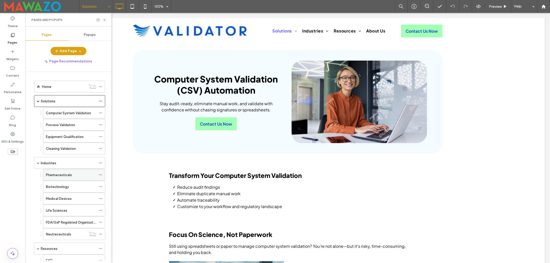
click at [58, 172] on div "Pharmaceuticals" at bounding box center [71, 174] width 50 height 11
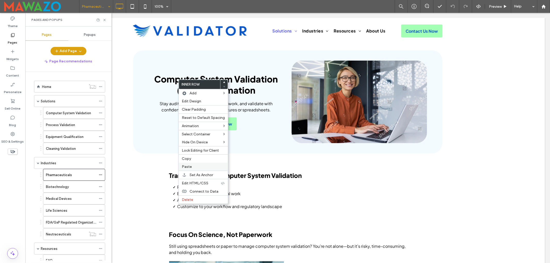
click at [189, 167] on span "Paste" at bounding box center [187, 167] width 10 height 4
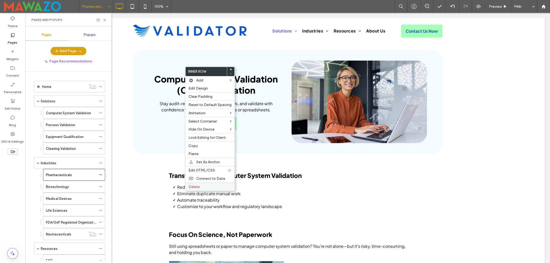
click at [197, 189] on span "Delete" at bounding box center [194, 187] width 11 height 4
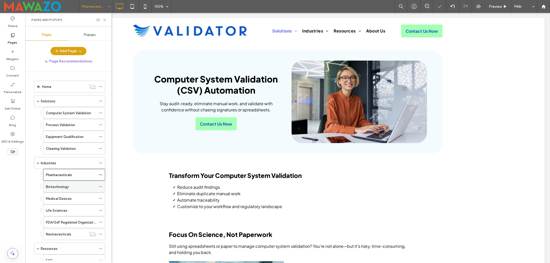
click at [62, 191] on div "Biotechnology" at bounding box center [71, 186] width 50 height 11
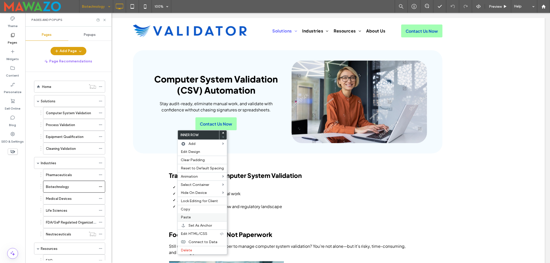
click at [189, 217] on span "Paste" at bounding box center [186, 217] width 10 height 4
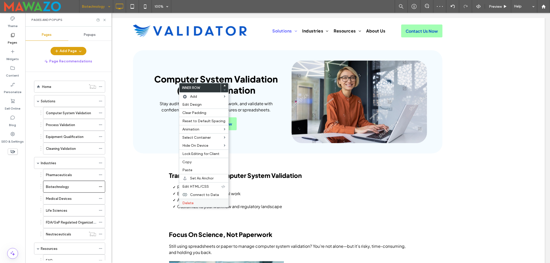
click at [188, 205] on span "Delete" at bounding box center [187, 203] width 11 height 4
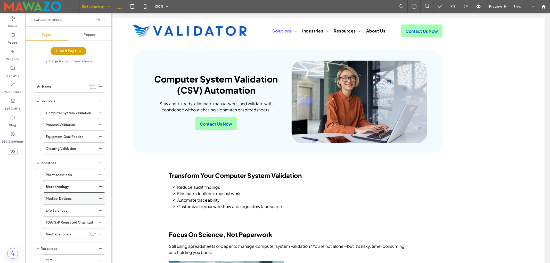
click at [64, 199] on label "Medical Devices" at bounding box center [59, 198] width 26 height 9
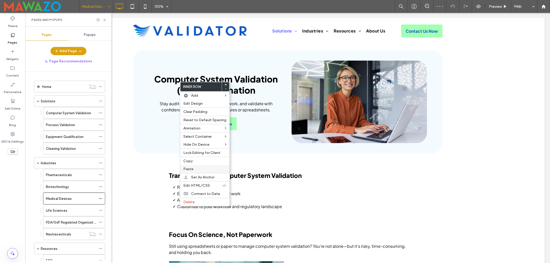
click at [191, 170] on span "Paste" at bounding box center [188, 169] width 10 height 4
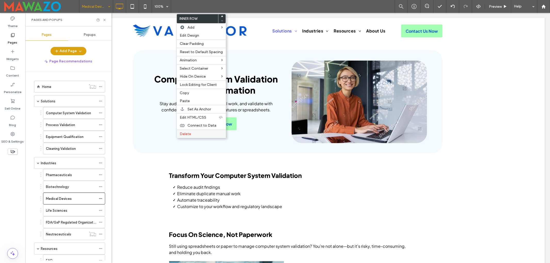
click at [191, 136] on label "Delete" at bounding box center [201, 134] width 43 height 4
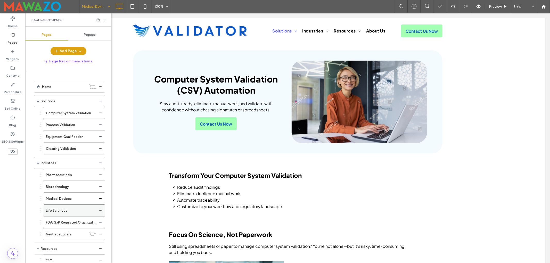
click at [55, 214] on label "Life Sciences" at bounding box center [56, 210] width 21 height 9
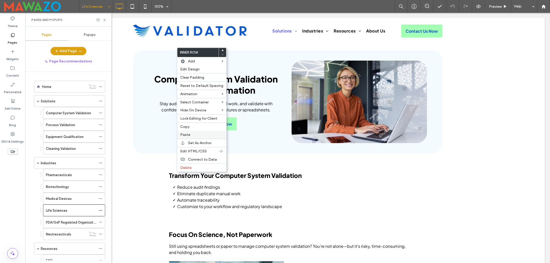
click at [186, 135] on span "Paste" at bounding box center [185, 135] width 10 height 4
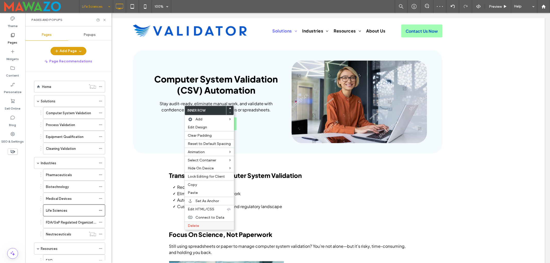
click at [194, 224] on div "Delete" at bounding box center [209, 226] width 49 height 8
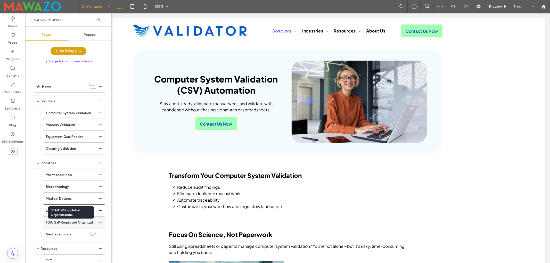
click at [69, 225] on label "FDA/GxP Regulated Organizations" at bounding box center [73, 222] width 54 height 9
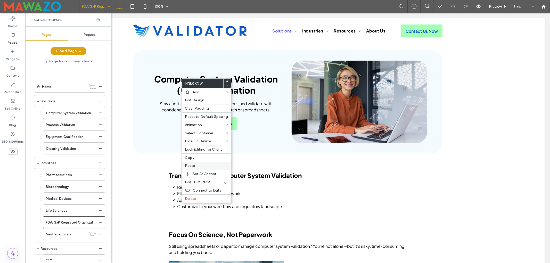
click at [189, 168] on span "Paste" at bounding box center [190, 166] width 10 height 4
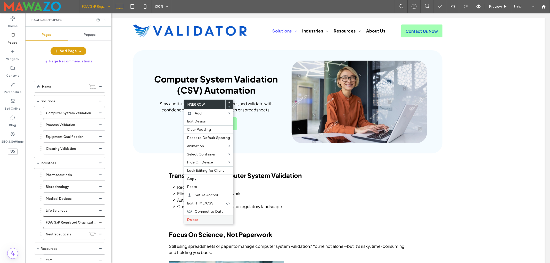
click at [191, 222] on span "Delete" at bounding box center [192, 220] width 11 height 4
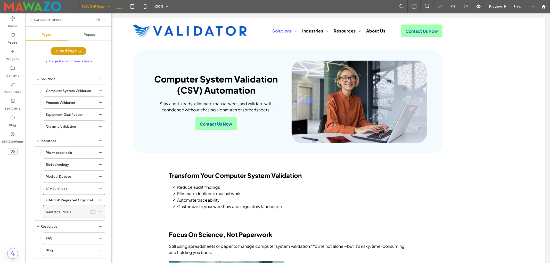
scroll to position [34, 0]
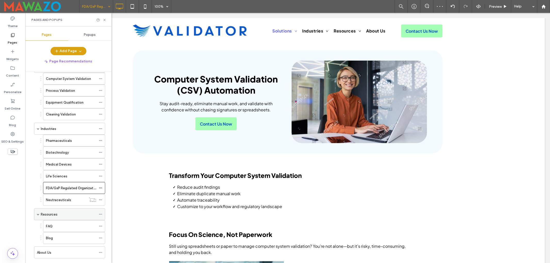
click at [60, 217] on div "Resources" at bounding box center [68, 214] width 55 height 5
click at [56, 229] on div "FAQ" at bounding box center [71, 226] width 50 height 5
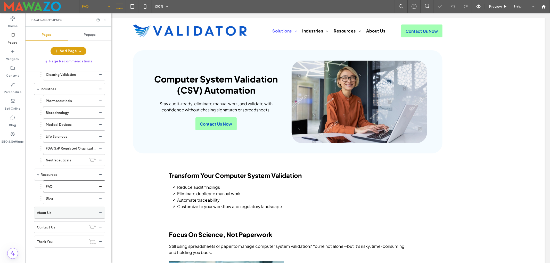
click at [56, 213] on div "About Us" at bounding box center [66, 212] width 59 height 5
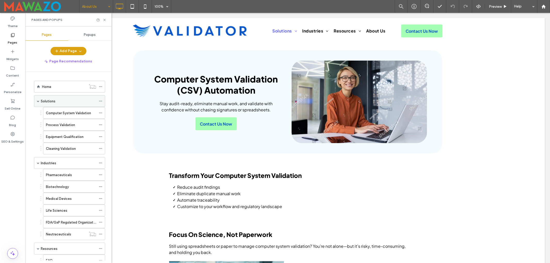
click at [54, 104] on label "Solutions" at bounding box center [48, 101] width 15 height 9
click at [62, 114] on label "Computer System Validation" at bounding box center [68, 113] width 45 height 9
click at [66, 124] on label "Process Validation" at bounding box center [60, 124] width 29 height 9
click at [68, 138] on label "Equipment Qualification" at bounding box center [65, 136] width 38 height 9
click at [68, 148] on label "Cleaning Validation" at bounding box center [61, 148] width 30 height 9
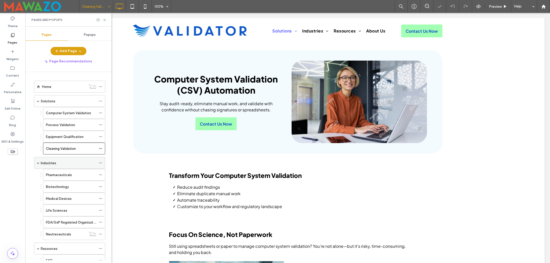
click at [61, 166] on div "Industries" at bounding box center [68, 162] width 55 height 5
click at [65, 175] on label "Pharmaceuticals" at bounding box center [59, 175] width 26 height 9
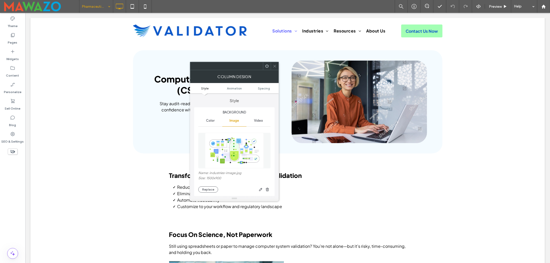
click at [243, 142] on img at bounding box center [234, 151] width 59 height 36
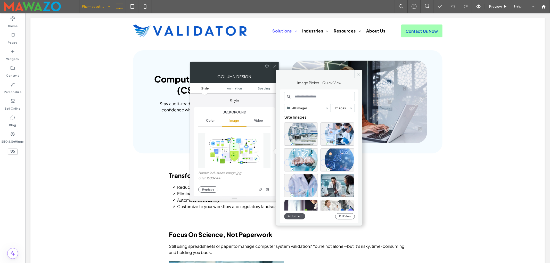
click at [294, 218] on button "Upload" at bounding box center [294, 216] width 21 height 6
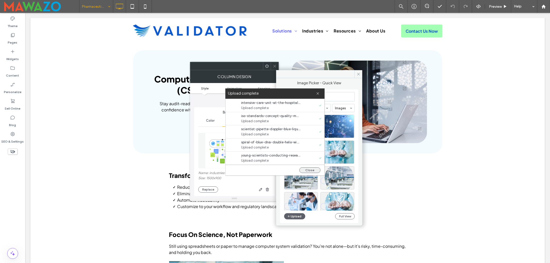
click at [308, 171] on button "Close" at bounding box center [310, 170] width 21 height 6
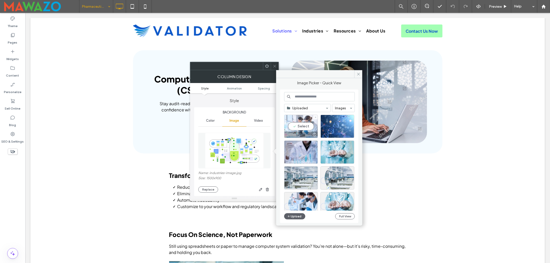
click at [294, 127] on div "Select" at bounding box center [301, 126] width 34 height 23
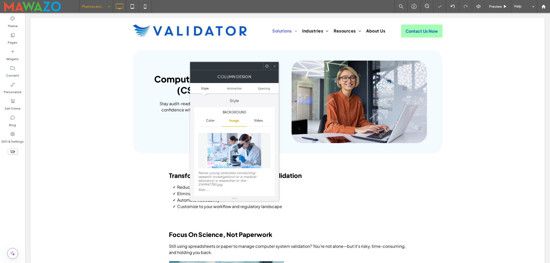
click at [274, 63] on span at bounding box center [275, 66] width 4 height 8
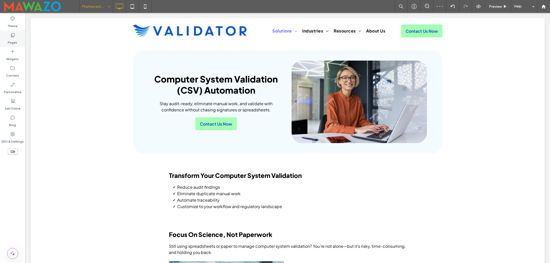
click at [8, 37] on div "Pages" at bounding box center [12, 38] width 25 height 17
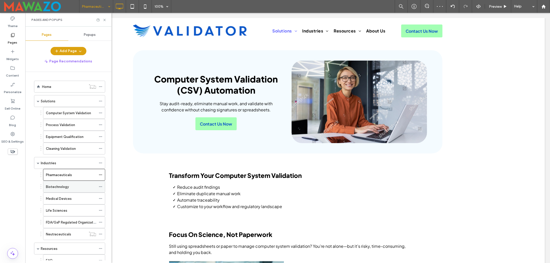
click at [65, 188] on label "Biotechnology" at bounding box center [57, 186] width 23 height 9
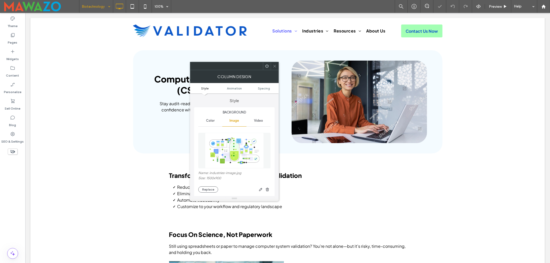
type input "**"
click at [225, 146] on img at bounding box center [234, 151] width 59 height 36
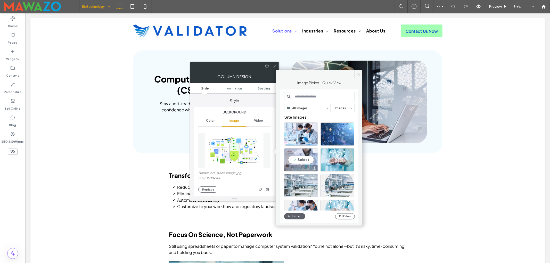
click at [305, 161] on div "Select" at bounding box center [301, 159] width 34 height 23
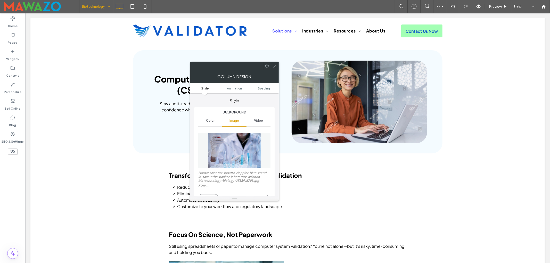
click at [274, 66] on icon at bounding box center [275, 66] width 4 height 4
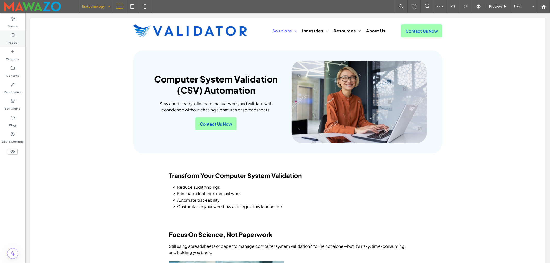
click at [10, 41] on label "Pages" at bounding box center [13, 41] width 10 height 7
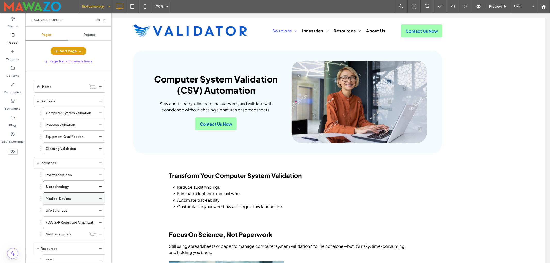
click at [56, 201] on label "Medical Devices" at bounding box center [59, 198] width 26 height 9
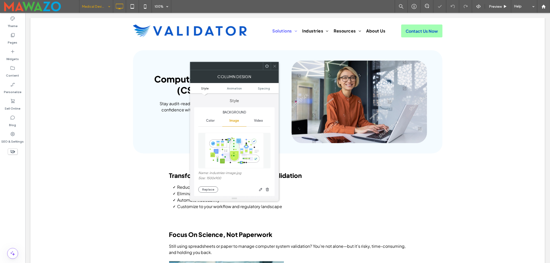
type input "**"
click at [247, 151] on img at bounding box center [234, 151] width 59 height 36
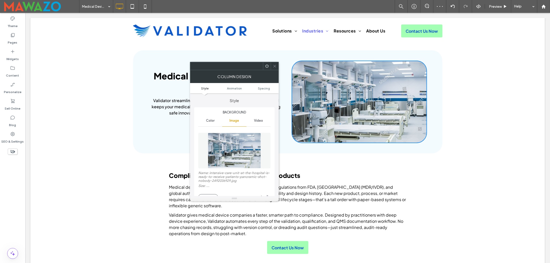
click at [274, 64] on icon at bounding box center [275, 66] width 4 height 4
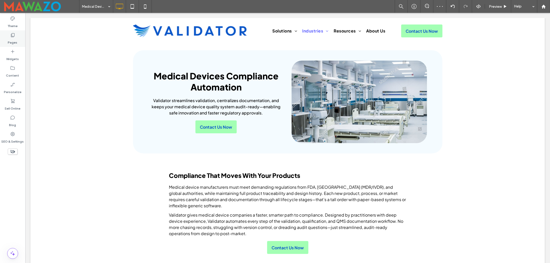
click at [14, 34] on icon at bounding box center [12, 35] width 5 height 5
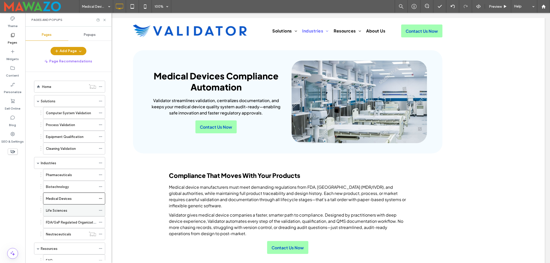
click at [64, 213] on label "Life Sciences" at bounding box center [56, 210] width 21 height 9
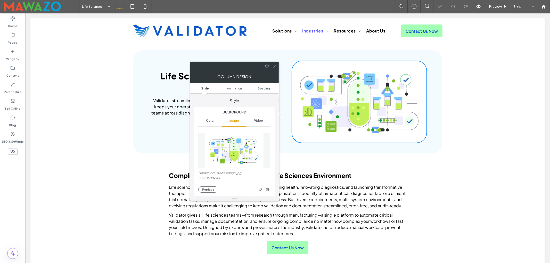
click at [227, 151] on img at bounding box center [234, 151] width 59 height 36
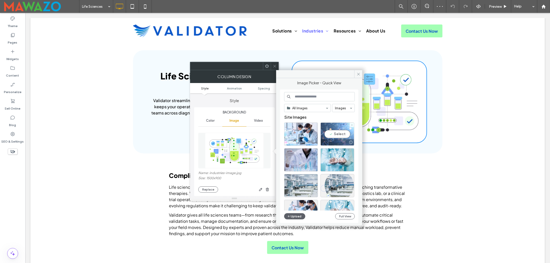
click at [339, 135] on div "Select" at bounding box center [338, 134] width 34 height 23
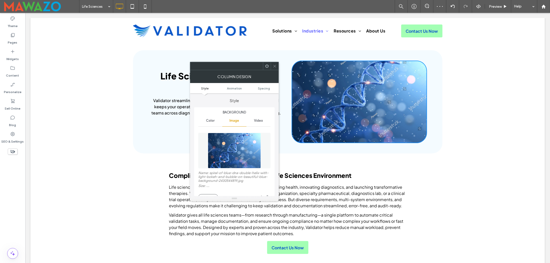
click at [275, 65] on icon at bounding box center [275, 66] width 4 height 4
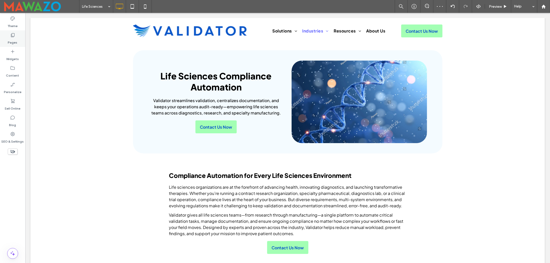
click at [6, 36] on div "Pages" at bounding box center [12, 38] width 25 height 17
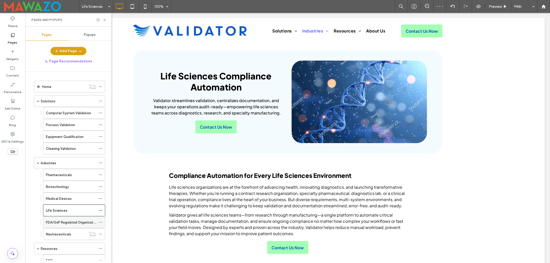
click at [62, 224] on label "FDA/GxP Regulated Organizations" at bounding box center [73, 222] width 54 height 9
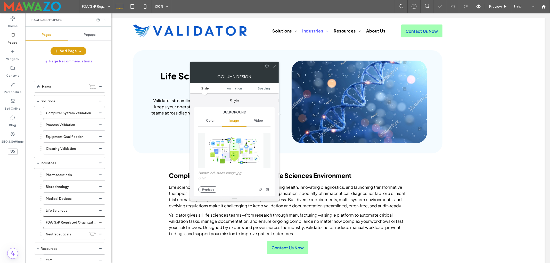
type input "**"
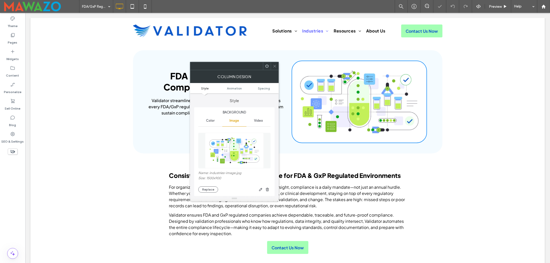
click at [228, 154] on img at bounding box center [234, 151] width 59 height 36
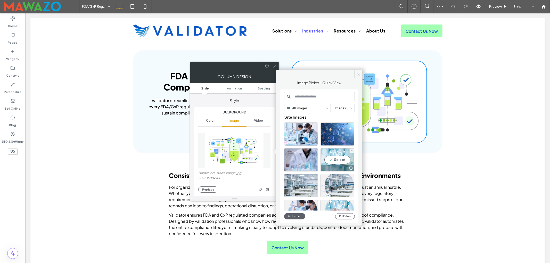
click at [336, 161] on div "Select" at bounding box center [338, 159] width 34 height 23
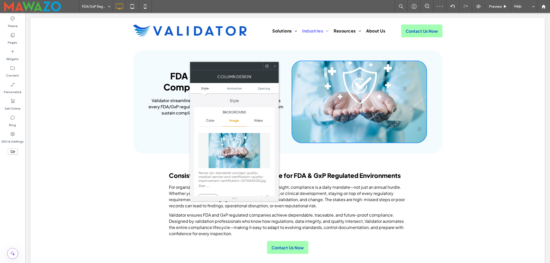
click at [275, 65] on icon at bounding box center [275, 66] width 4 height 4
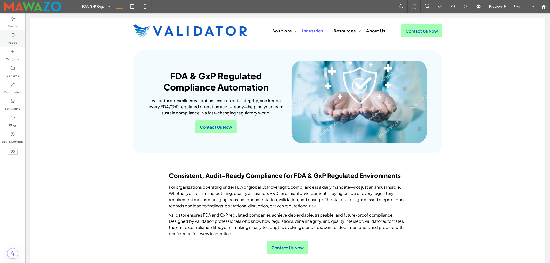
click at [16, 36] on div "Pages" at bounding box center [12, 38] width 25 height 17
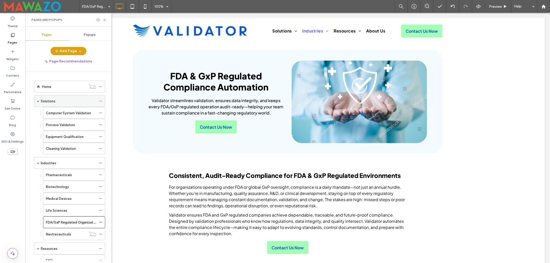
click at [49, 102] on label "Solutions" at bounding box center [48, 101] width 15 height 9
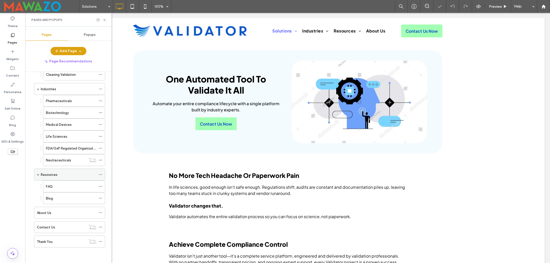
click at [53, 174] on label "Resources" at bounding box center [49, 174] width 17 height 9
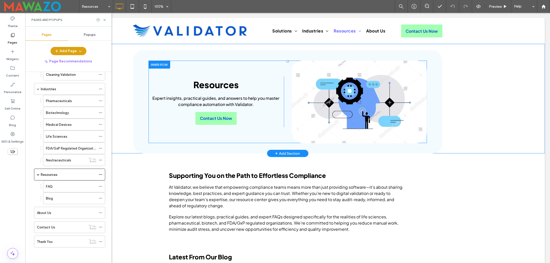
click at [382, 91] on div "Click To Paste" at bounding box center [359, 102] width 135 height 83
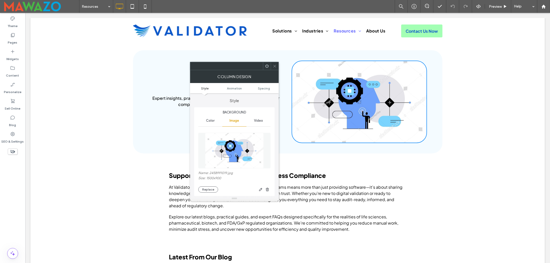
click at [240, 160] on img at bounding box center [234, 151] width 59 height 36
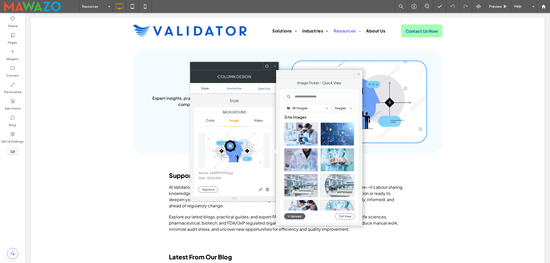
click at [274, 66] on icon at bounding box center [275, 66] width 4 height 4
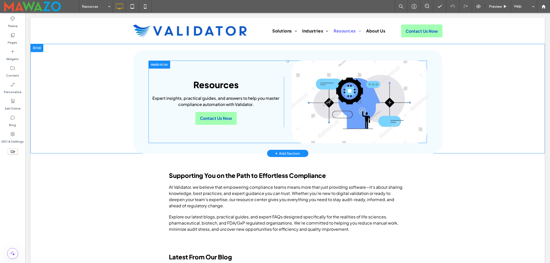
click at [332, 96] on div "Click To Paste" at bounding box center [359, 102] width 135 height 83
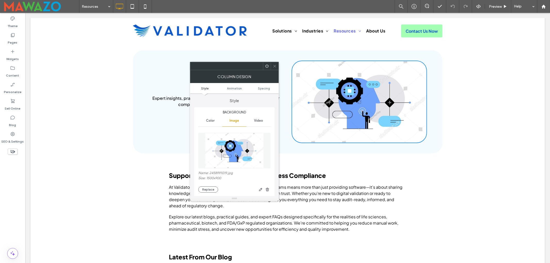
click at [246, 151] on img at bounding box center [234, 151] width 59 height 36
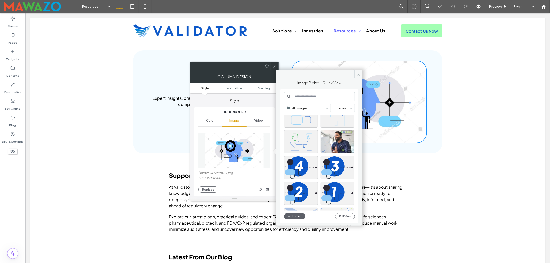
scroll to position [634, 0]
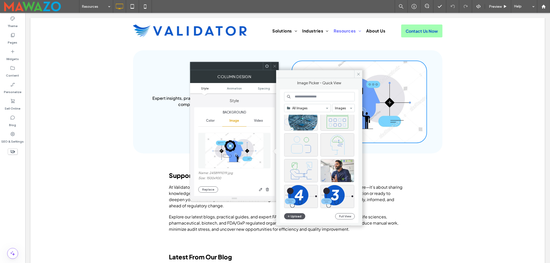
click at [295, 216] on button "Upload" at bounding box center [294, 216] width 21 height 6
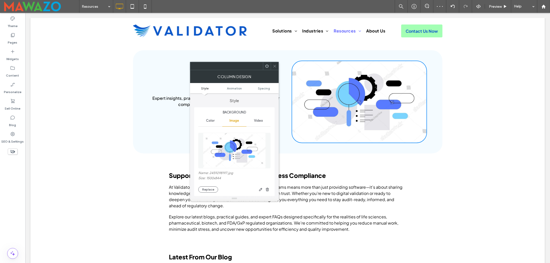
click at [274, 67] on icon at bounding box center [275, 66] width 4 height 4
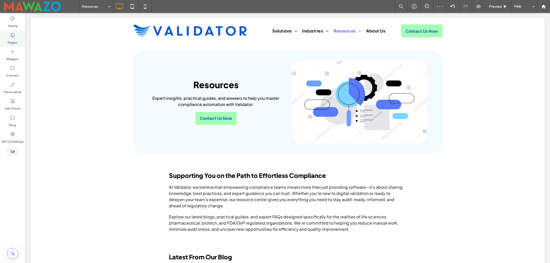
click at [12, 38] on label "Pages" at bounding box center [13, 41] width 10 height 7
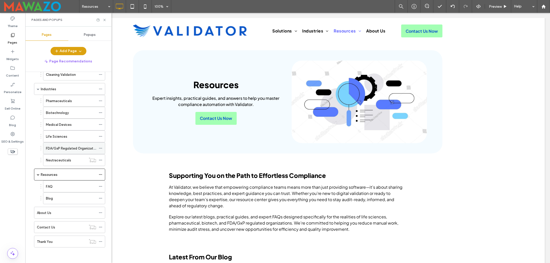
scroll to position [77, 0]
click at [56, 185] on div "FAQ" at bounding box center [71, 186] width 50 height 5
click at [51, 211] on div "FAQ 100% Preview Help Site Comments Team & Clients Automate new comments Instan…" at bounding box center [275, 131] width 550 height 263
click at [51, 211] on label "About Us" at bounding box center [44, 212] width 14 height 9
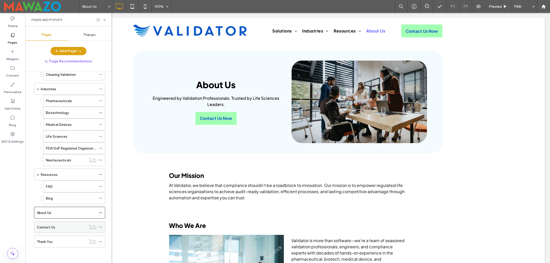
click at [50, 229] on label "Contact Us" at bounding box center [46, 227] width 18 height 9
click at [51, 216] on div "About Us" at bounding box center [66, 212] width 59 height 11
click at [59, 186] on div "FAQ" at bounding box center [71, 186] width 50 height 5
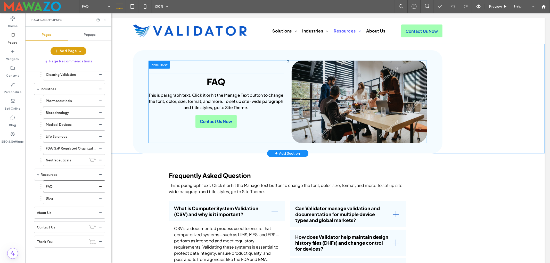
click at [394, 90] on div "Click To Paste" at bounding box center [359, 102] width 135 height 83
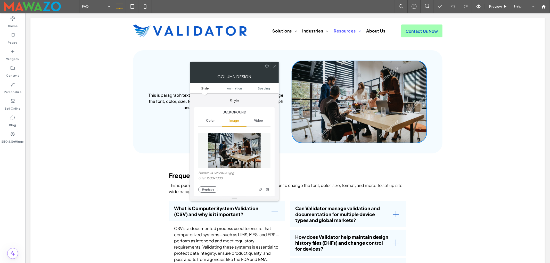
click at [233, 144] on img at bounding box center [234, 151] width 53 height 36
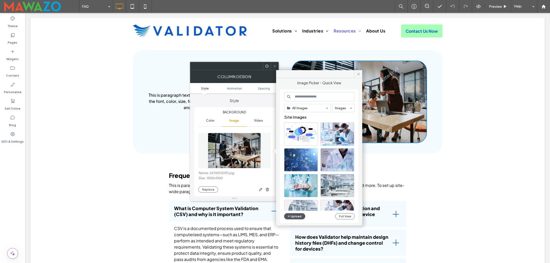
click at [292, 217] on button "Upload" at bounding box center [294, 216] width 21 height 6
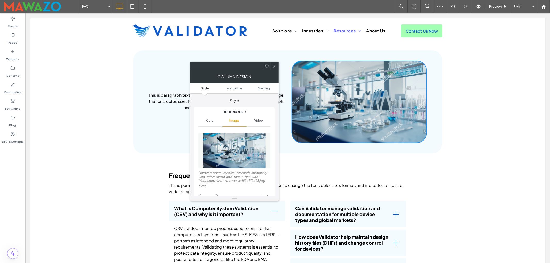
click at [275, 64] on icon at bounding box center [275, 66] width 4 height 4
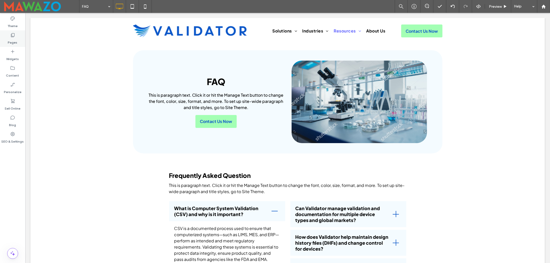
click at [9, 38] on label "Pages" at bounding box center [13, 41] width 10 height 7
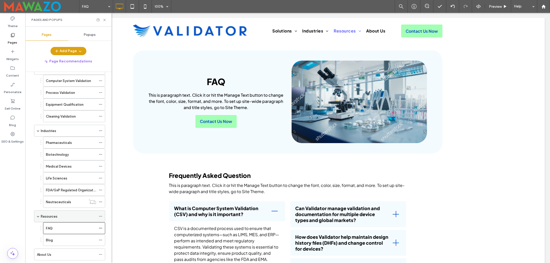
scroll to position [77, 0]
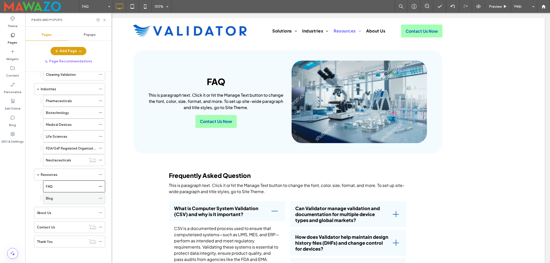
click at [55, 197] on div "Blog" at bounding box center [71, 198] width 50 height 5
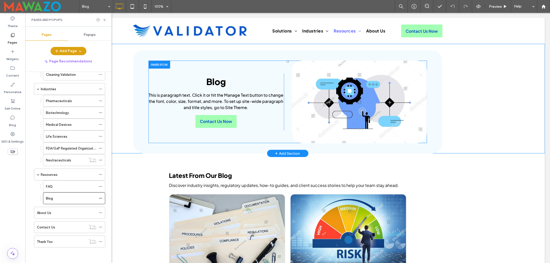
click at [394, 95] on div "Click To Paste" at bounding box center [359, 102] width 135 height 83
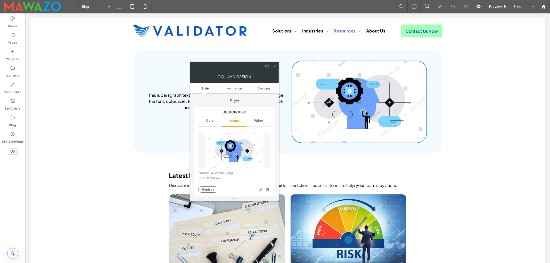
click at [240, 154] on img at bounding box center [234, 151] width 59 height 36
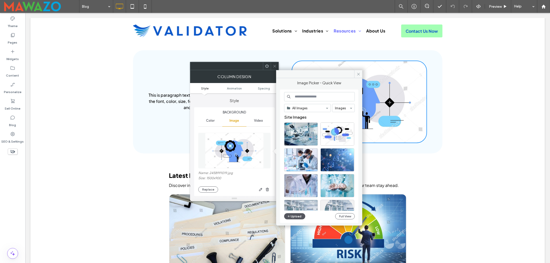
click at [293, 215] on button "Upload" at bounding box center [294, 216] width 21 height 6
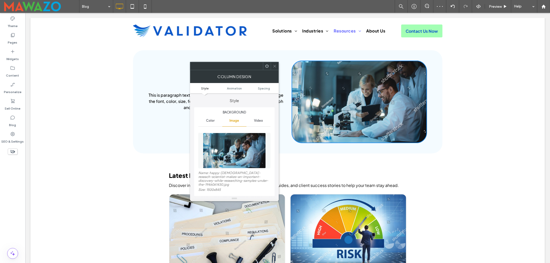
click at [275, 65] on icon at bounding box center [275, 66] width 4 height 4
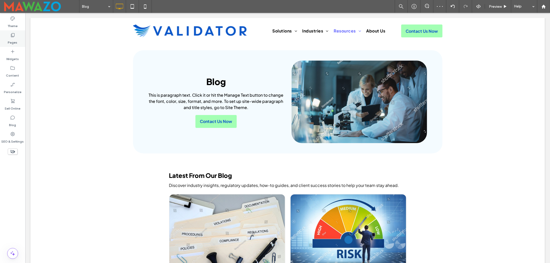
click at [4, 39] on div "Pages" at bounding box center [12, 38] width 25 height 17
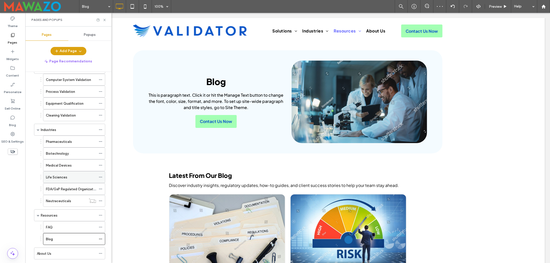
scroll to position [77, 0]
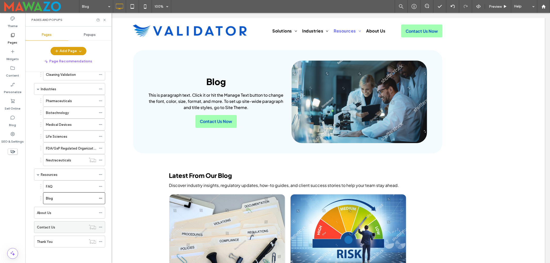
click at [53, 229] on label "Contact Us" at bounding box center [46, 227] width 18 height 9
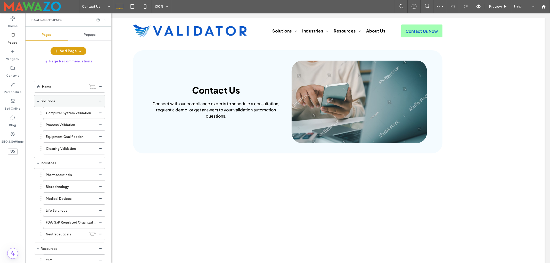
click at [53, 98] on div "Solutions" at bounding box center [68, 100] width 55 height 11
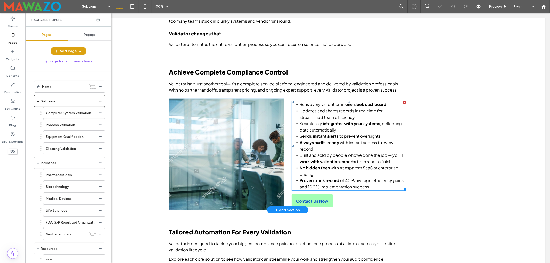
scroll to position [172, 0]
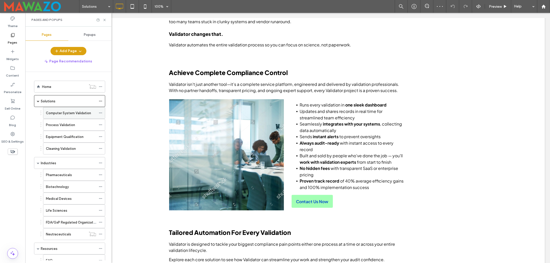
click at [61, 113] on label "Computer System Validation" at bounding box center [68, 113] width 45 height 9
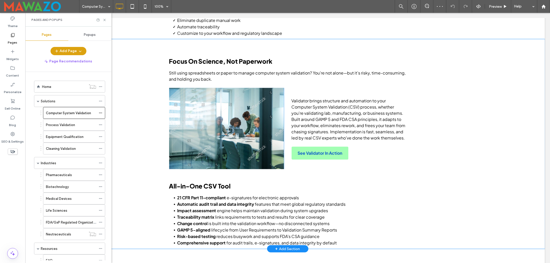
scroll to position [172, 0]
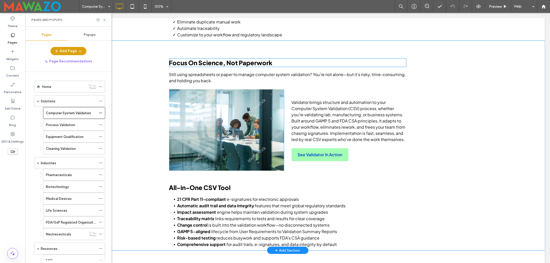
click at [259, 65] on span "Focus On Science, Not Paperwork" at bounding box center [220, 63] width 103 height 8
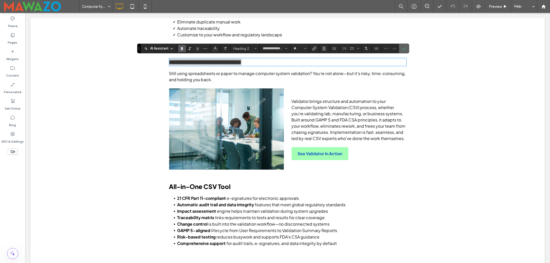
click at [405, 49] on icon "Confirm" at bounding box center [404, 48] width 4 height 4
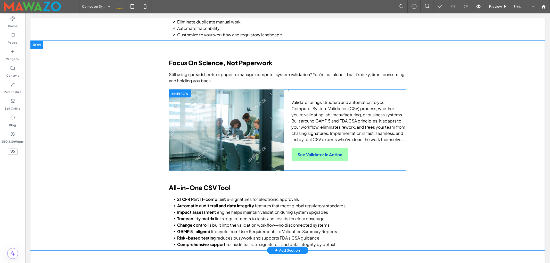
click at [254, 124] on div "Click To Paste" at bounding box center [226, 130] width 115 height 81
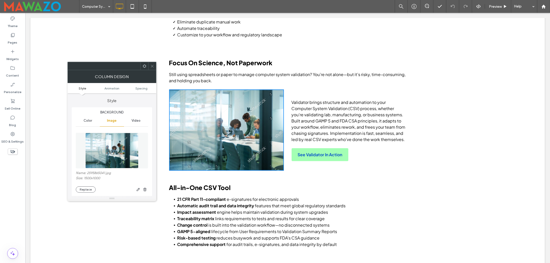
click at [118, 141] on img at bounding box center [111, 151] width 53 height 36
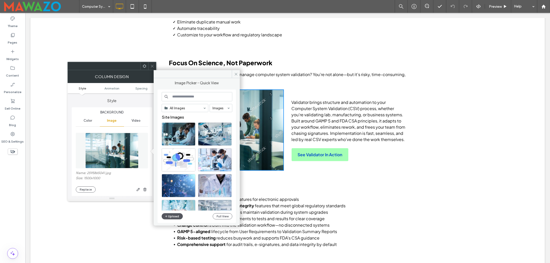
click at [175, 216] on button "Upload" at bounding box center [172, 216] width 21 height 6
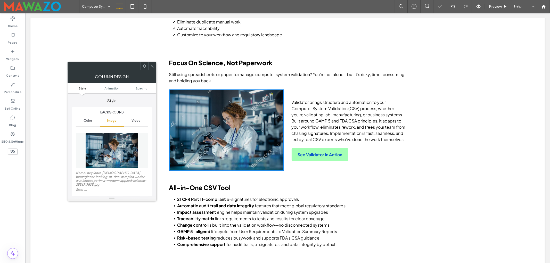
click at [151, 64] on icon at bounding box center [152, 66] width 4 height 4
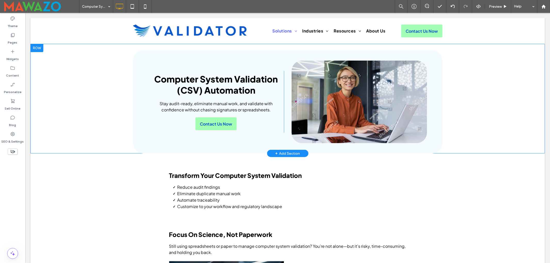
scroll to position [103, 0]
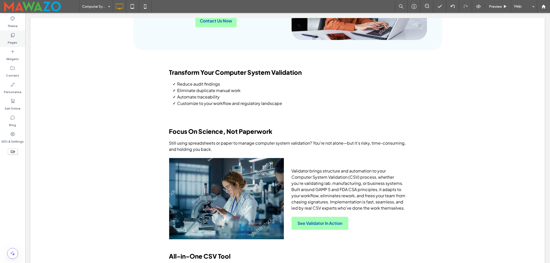
click at [11, 36] on icon at bounding box center [12, 35] width 5 height 5
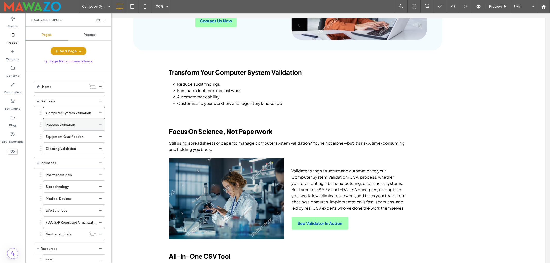
click at [54, 126] on label "Process Validation" at bounding box center [60, 124] width 29 height 9
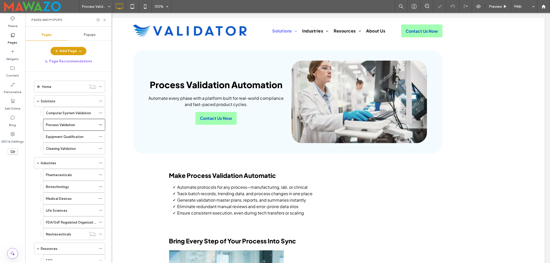
scroll to position [172, 0]
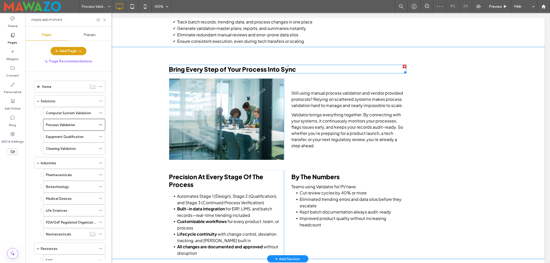
click at [243, 67] on span "Bring Every Step of Your Process Into Sync" at bounding box center [232, 69] width 127 height 8
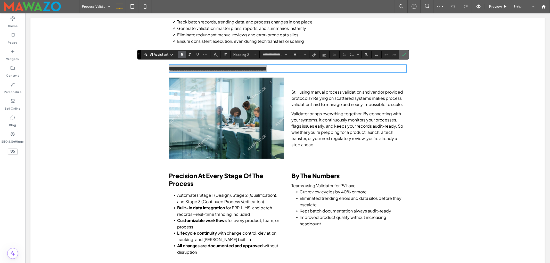
click at [408, 54] on label "Confirm" at bounding box center [404, 54] width 8 height 9
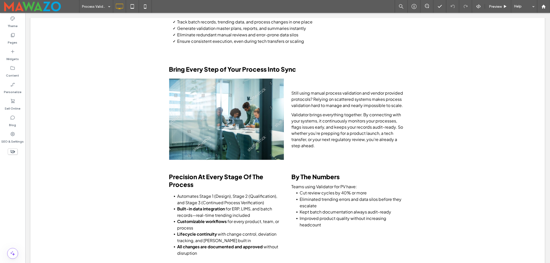
scroll to position [172, 0]
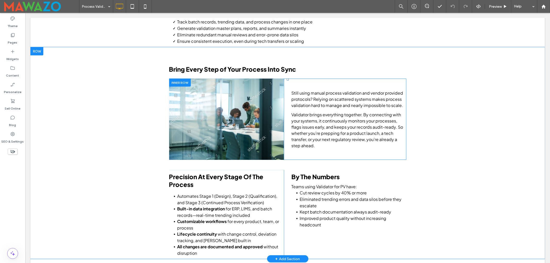
click at [257, 98] on div "Click To Paste" at bounding box center [226, 119] width 115 height 81
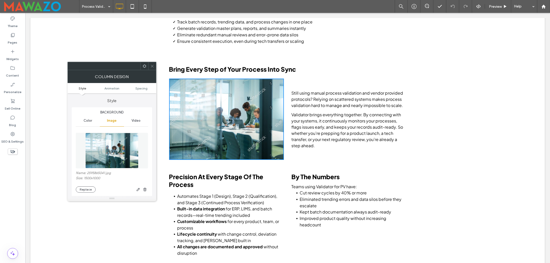
click at [115, 144] on img at bounding box center [111, 151] width 53 height 36
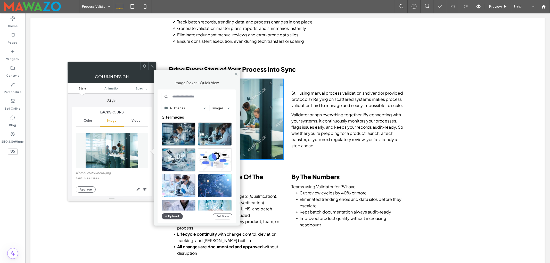
click at [173, 217] on button "Upload" at bounding box center [172, 216] width 21 height 6
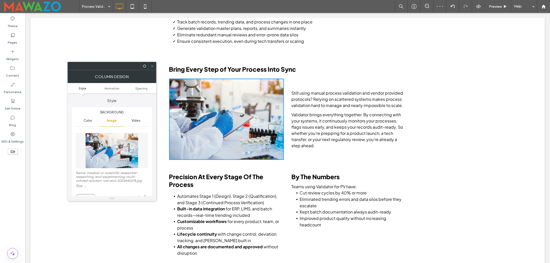
click at [153, 65] on icon at bounding box center [152, 66] width 4 height 4
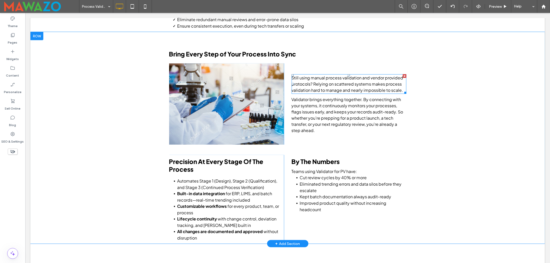
scroll to position [241, 0]
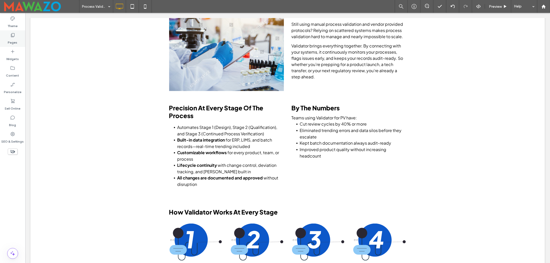
click at [11, 42] on label "Pages" at bounding box center [13, 41] width 10 height 7
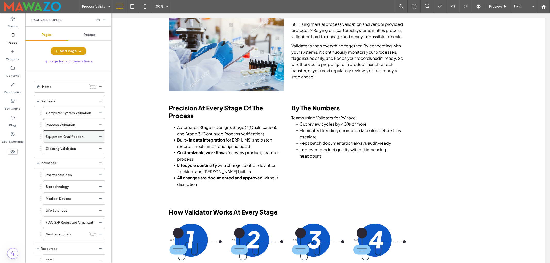
click at [61, 136] on label "Equipment Qualification" at bounding box center [65, 136] width 38 height 9
click at [63, 146] on div "Cleaning Validation" at bounding box center [71, 148] width 50 height 11
click at [62, 127] on label "Process Validation" at bounding box center [60, 124] width 29 height 9
click at [68, 138] on label "Equipment Qualification" at bounding box center [65, 136] width 38 height 9
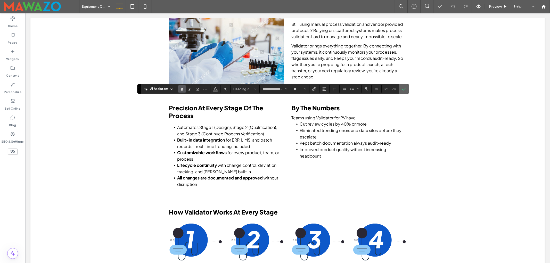
click at [405, 89] on icon "Confirm" at bounding box center [404, 89] width 4 height 4
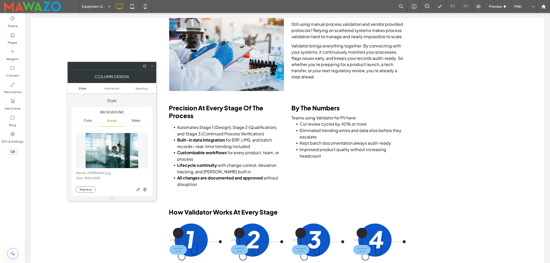
click at [114, 146] on img at bounding box center [111, 151] width 53 height 36
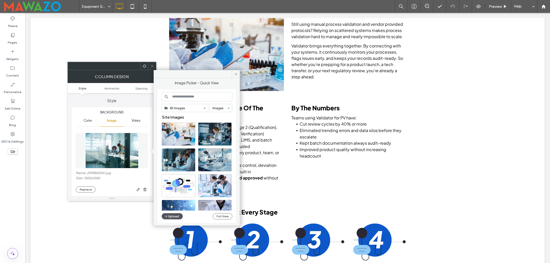
click at [176, 216] on button "Upload" at bounding box center [172, 216] width 21 height 6
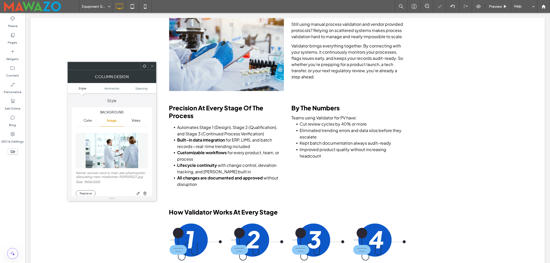
click at [150, 64] on icon at bounding box center [152, 66] width 4 height 4
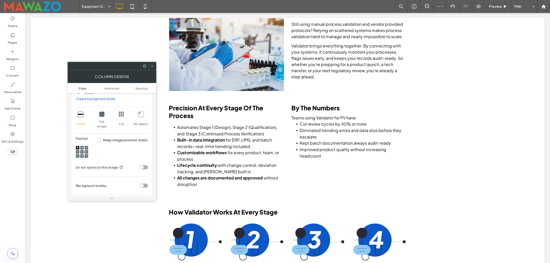
scroll to position [103, 0]
click at [81, 151] on icon at bounding box center [82, 152] width 2 height 2
click at [152, 64] on icon at bounding box center [152, 66] width 4 height 4
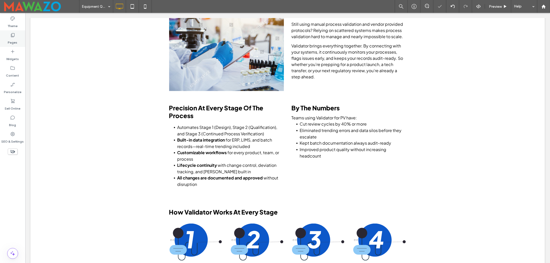
click at [11, 36] on icon at bounding box center [12, 35] width 5 height 5
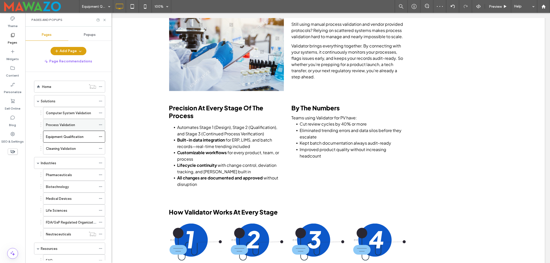
click at [70, 126] on label "Process Validation" at bounding box center [60, 124] width 29 height 9
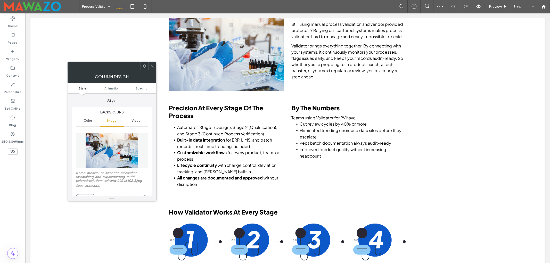
scroll to position [69, 0]
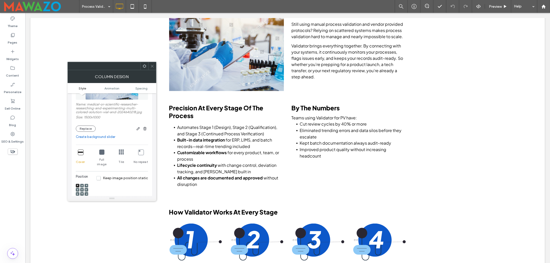
click at [82, 189] on icon at bounding box center [82, 190] width 2 height 2
click at [151, 66] on icon at bounding box center [152, 66] width 4 height 4
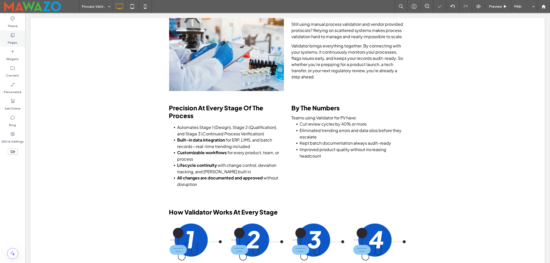
click at [3, 37] on div "Pages" at bounding box center [12, 38] width 25 height 17
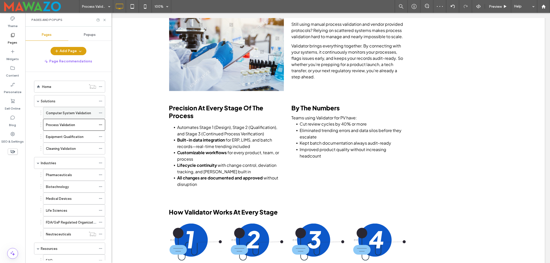
click at [69, 113] on label "Computer System Validation" at bounding box center [68, 113] width 45 height 9
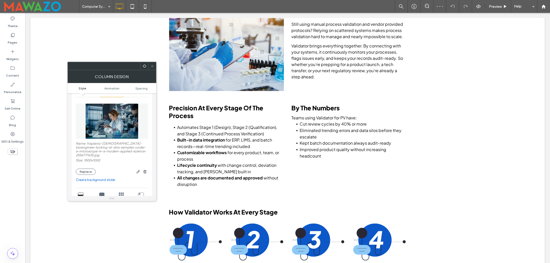
scroll to position [69, 0]
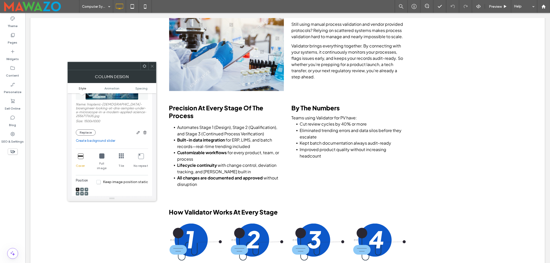
click at [82, 193] on use at bounding box center [82, 193] width 1 height 1
click at [150, 68] on div at bounding box center [152, 66] width 8 height 8
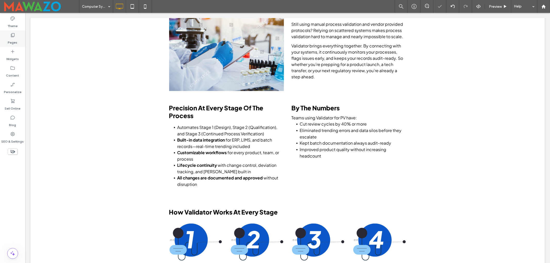
click at [4, 37] on div "Pages" at bounding box center [12, 38] width 25 height 17
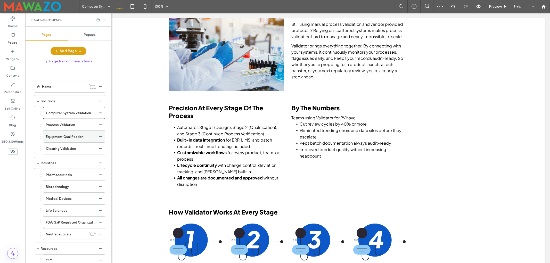
click at [65, 134] on div "Equipment Qualification" at bounding box center [71, 136] width 50 height 11
click at [60, 152] on label "Cleaning Validation" at bounding box center [61, 148] width 30 height 9
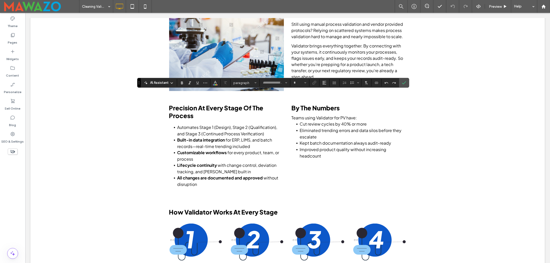
type input "**********"
type input "**"
click at [404, 82] on icon "Confirm" at bounding box center [404, 83] width 4 height 4
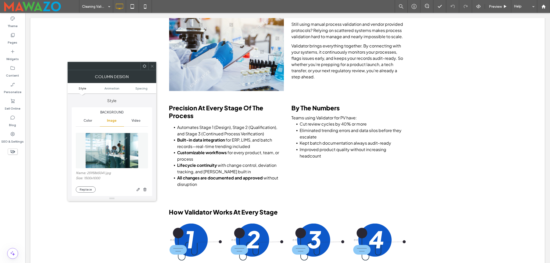
click at [110, 148] on img at bounding box center [111, 151] width 53 height 36
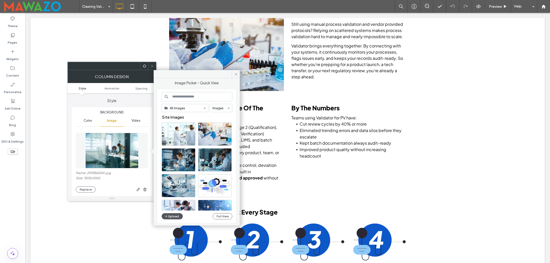
click at [176, 218] on button "Upload" at bounding box center [172, 216] width 21 height 6
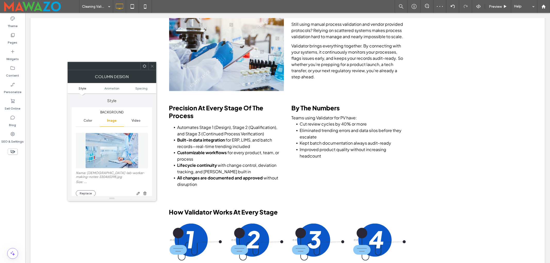
click at [150, 65] on icon at bounding box center [152, 66] width 4 height 4
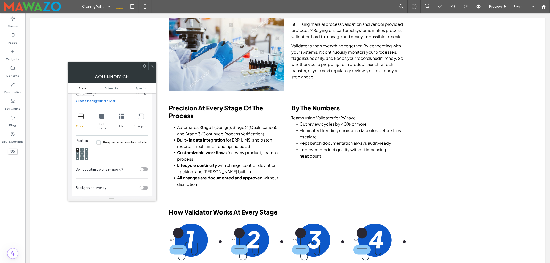
scroll to position [103, 0]
click at [81, 151] on icon at bounding box center [82, 152] width 2 height 2
click at [152, 64] on icon at bounding box center [152, 66] width 4 height 4
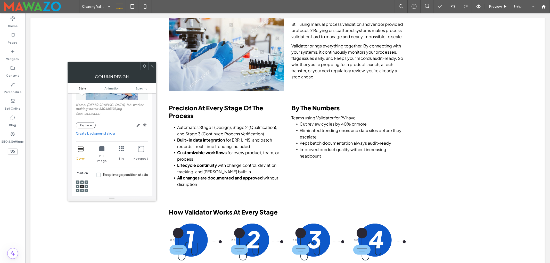
scroll to position [69, 0]
click at [87, 184] on span at bounding box center [87, 186] width 2 height 4
click at [150, 65] on icon at bounding box center [152, 66] width 4 height 4
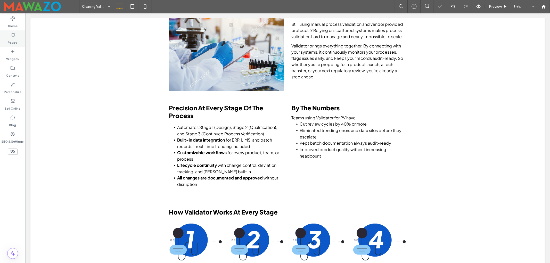
click at [13, 37] on icon at bounding box center [12, 35] width 5 height 5
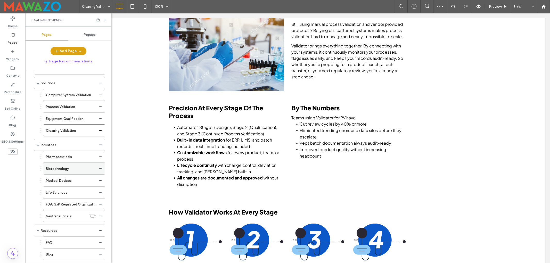
scroll to position [34, 0]
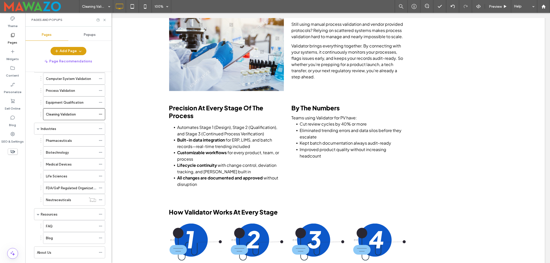
click at [54, 121] on ol "Home Solutions Computer System Validation Process Validation Equipment Qualific…" at bounding box center [67, 166] width 78 height 241
click at [54, 126] on div "Industries" at bounding box center [68, 128] width 55 height 11
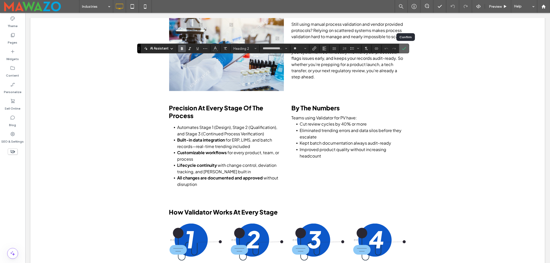
click at [405, 49] on icon "Confirm" at bounding box center [404, 48] width 4 height 4
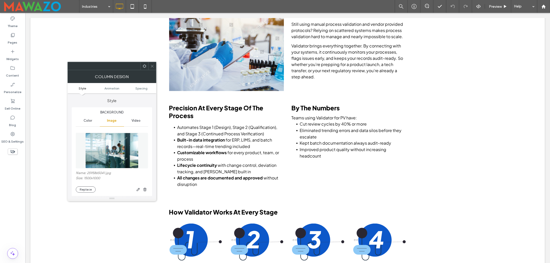
click at [105, 145] on img at bounding box center [111, 151] width 53 height 36
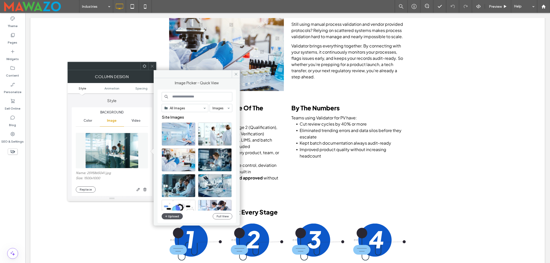
click at [175, 218] on button "Upload" at bounding box center [172, 216] width 21 height 6
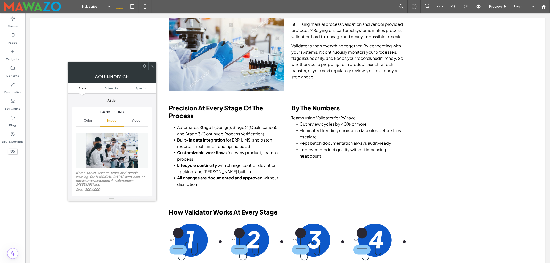
click at [154, 63] on span at bounding box center [152, 66] width 4 height 8
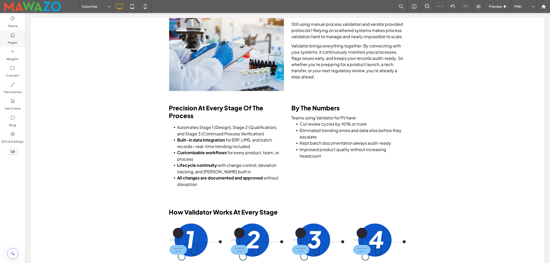
click at [6, 35] on div "Pages" at bounding box center [12, 38] width 25 height 17
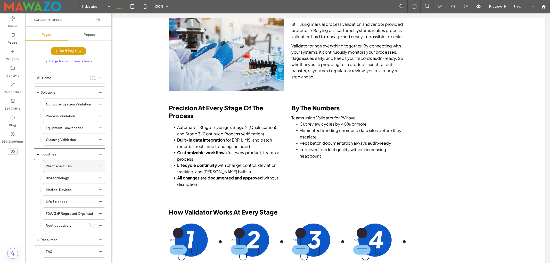
scroll to position [34, 0]
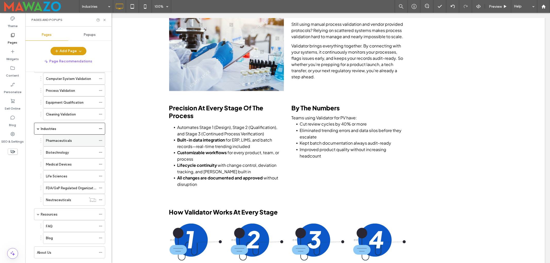
click at [60, 143] on label "Pharmaceuticals" at bounding box center [59, 140] width 26 height 9
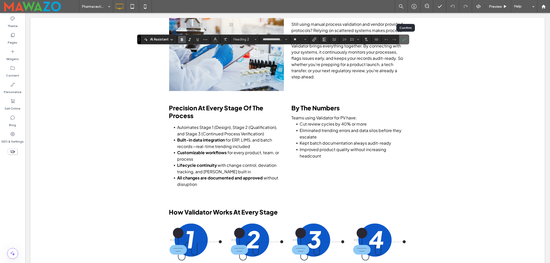
click at [406, 39] on icon "Confirm" at bounding box center [404, 39] width 4 height 4
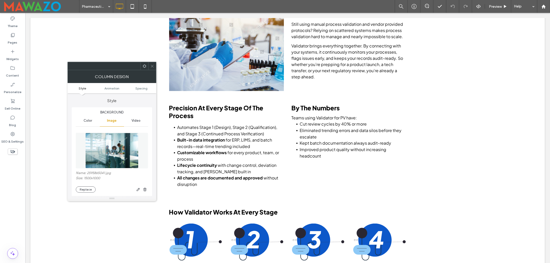
click at [117, 147] on img at bounding box center [111, 151] width 53 height 36
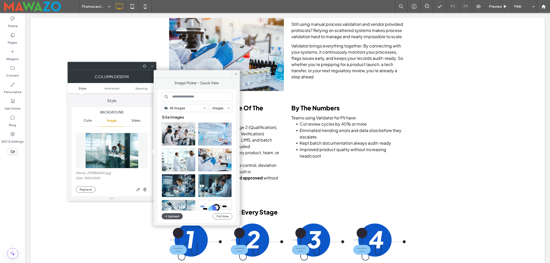
click at [174, 218] on button "Upload" at bounding box center [172, 216] width 21 height 6
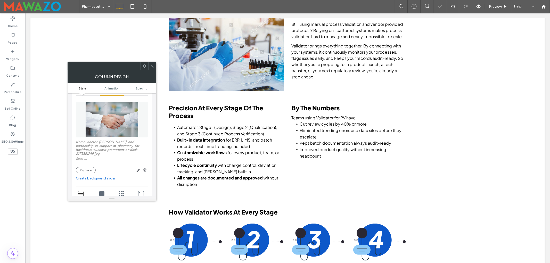
scroll to position [69, 0]
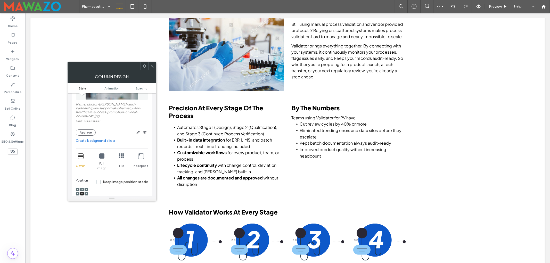
click at [153, 67] on use at bounding box center [152, 66] width 3 height 3
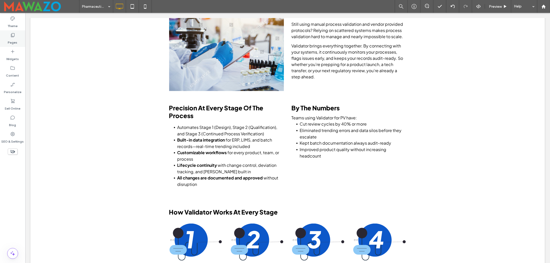
click at [7, 35] on div "Pages" at bounding box center [12, 38] width 25 height 17
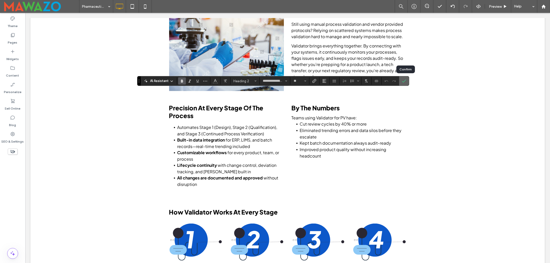
click at [408, 83] on label "Confirm" at bounding box center [404, 80] width 8 height 9
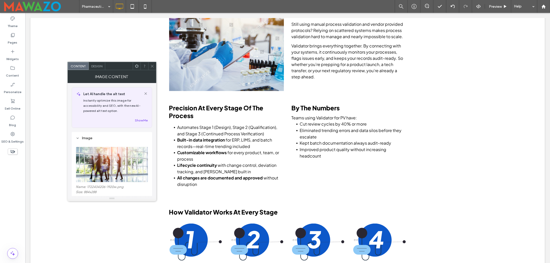
click at [108, 176] on img at bounding box center [112, 165] width 73 height 36
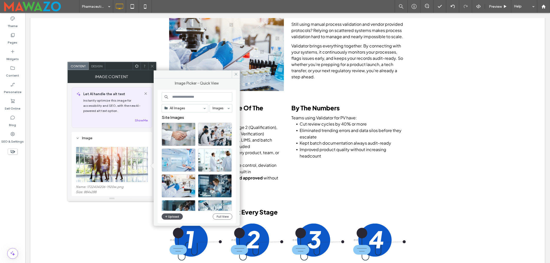
click at [176, 216] on button "Upload" at bounding box center [172, 217] width 21 height 6
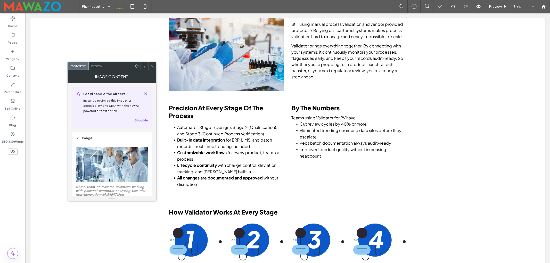
click at [151, 64] on icon at bounding box center [152, 66] width 4 height 4
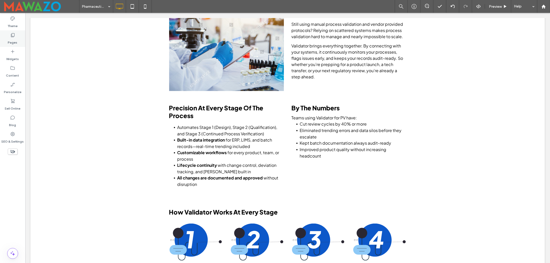
click at [12, 42] on label "Pages" at bounding box center [13, 41] width 10 height 7
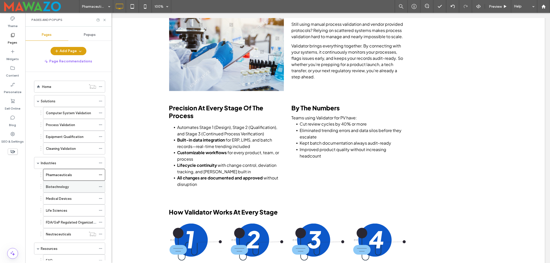
click at [58, 186] on label "Biotechnology" at bounding box center [57, 186] width 23 height 9
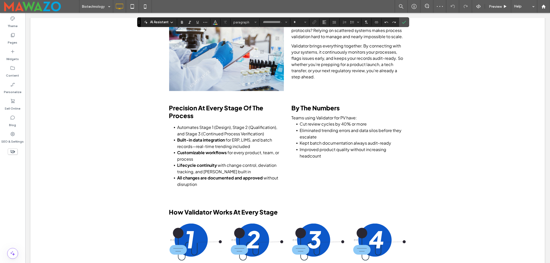
type input "**********"
type input "**"
click at [406, 22] on icon "Confirm" at bounding box center [404, 22] width 4 height 4
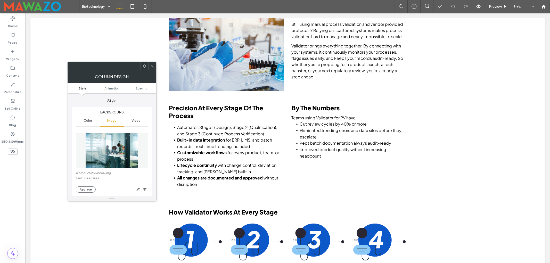
click at [124, 149] on img at bounding box center [111, 151] width 53 height 36
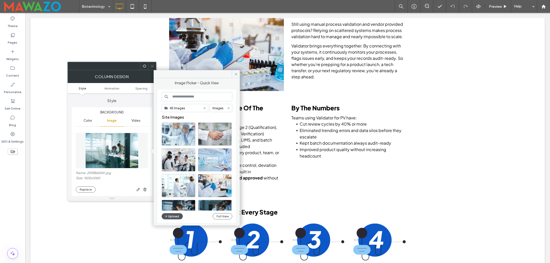
click at [174, 218] on button "Upload" at bounding box center [172, 216] width 21 height 6
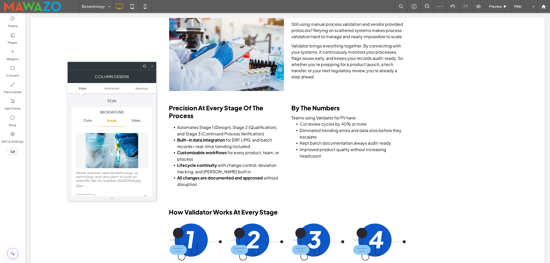
click at [152, 67] on icon at bounding box center [152, 66] width 4 height 4
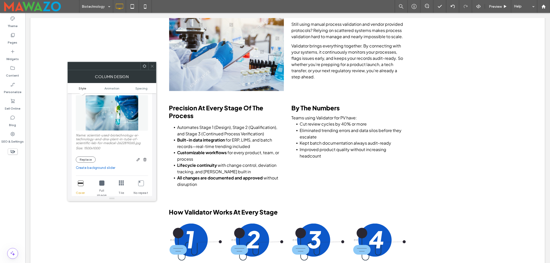
scroll to position [69, 0]
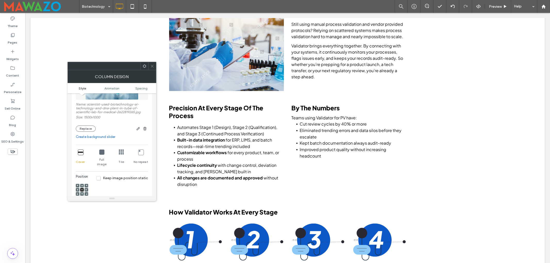
click at [153, 65] on icon at bounding box center [152, 66] width 4 height 4
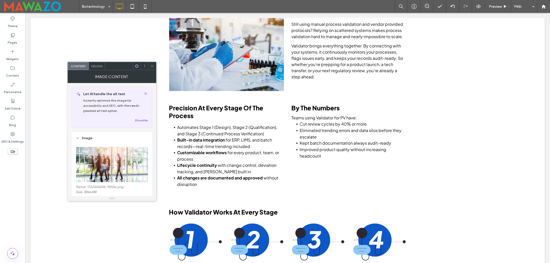
click at [113, 161] on img at bounding box center [112, 165] width 73 height 36
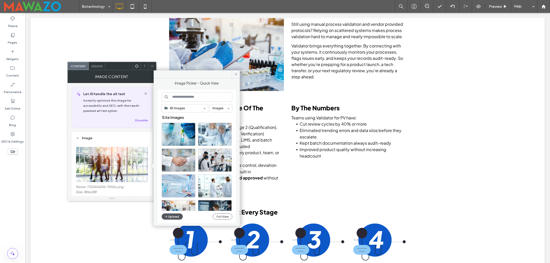
click at [176, 216] on button "Upload" at bounding box center [172, 217] width 21 height 6
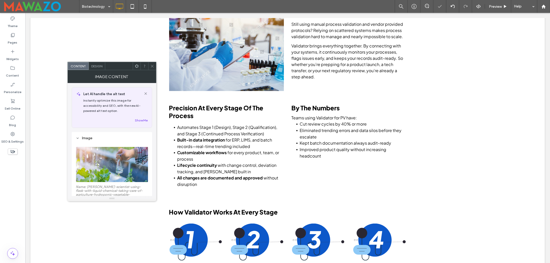
click at [152, 67] on icon at bounding box center [152, 66] width 4 height 4
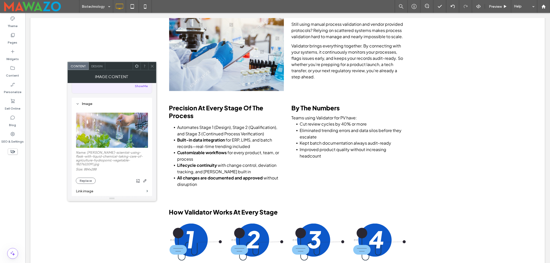
scroll to position [103, 0]
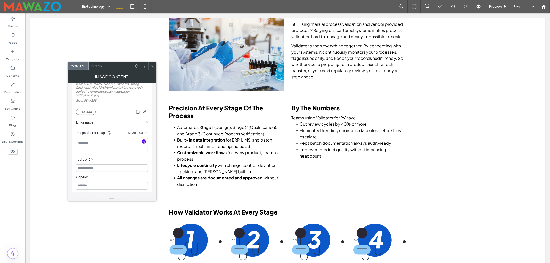
click at [142, 140] on span "button" at bounding box center [144, 142] width 4 height 4
type textarea "**********"
click at [151, 63] on span at bounding box center [152, 66] width 4 height 8
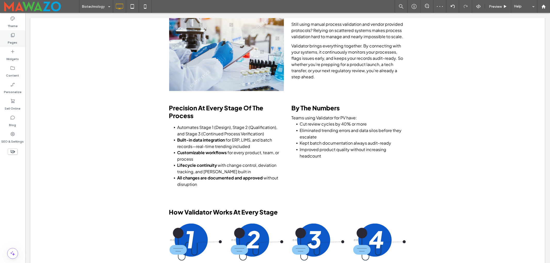
click at [10, 36] on div "Pages" at bounding box center [12, 38] width 25 height 17
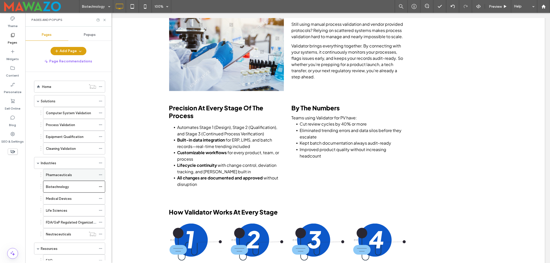
click at [64, 178] on label "Pharmaceuticals" at bounding box center [59, 175] width 26 height 9
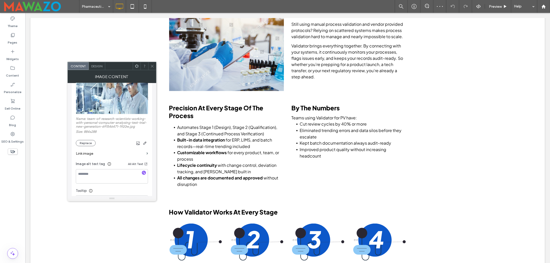
scroll to position [69, 0]
click at [143, 172] on icon "button" at bounding box center [144, 173] width 4 height 4
type textarea "**********"
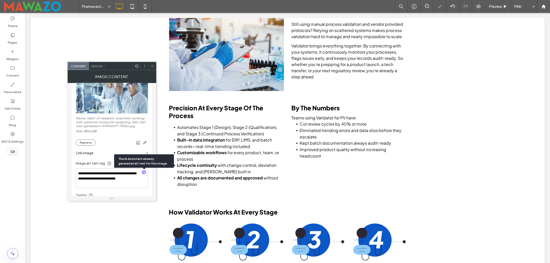
click at [153, 65] on icon at bounding box center [152, 66] width 4 height 4
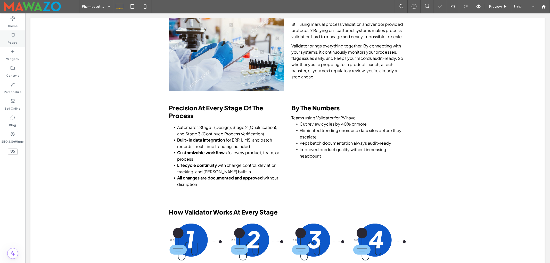
click at [18, 34] on div "Pages" at bounding box center [12, 38] width 25 height 17
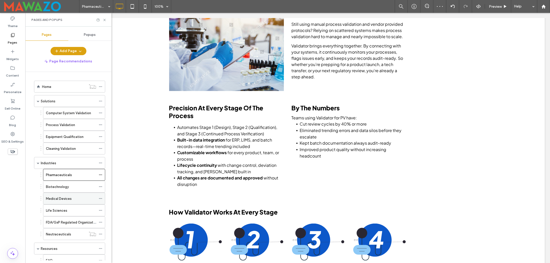
click at [59, 200] on label "Medical Devices" at bounding box center [59, 198] width 26 height 9
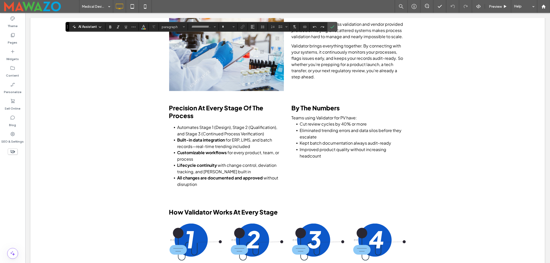
type input "**********"
type input "**"
click at [334, 26] on icon "Confirm" at bounding box center [333, 27] width 4 height 4
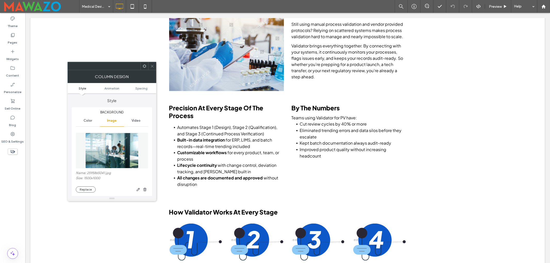
click at [113, 156] on img at bounding box center [111, 151] width 53 height 36
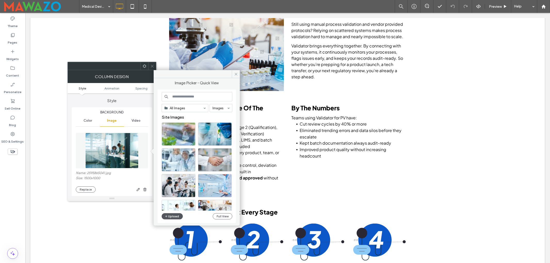
click at [172, 218] on button "Upload" at bounding box center [172, 216] width 21 height 6
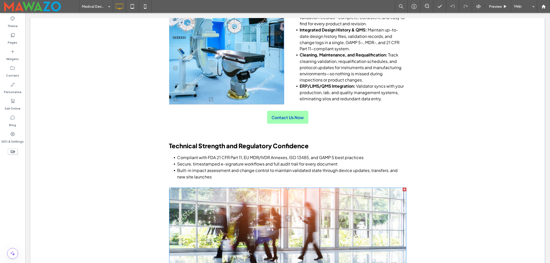
scroll to position [413, 0]
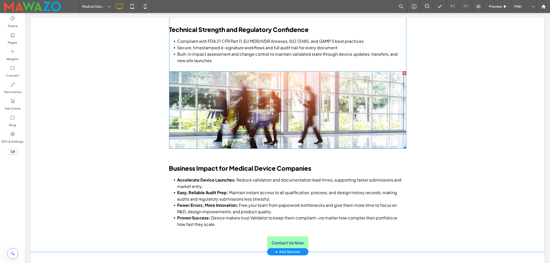
click at [272, 123] on img at bounding box center [287, 109] width 237 height 77
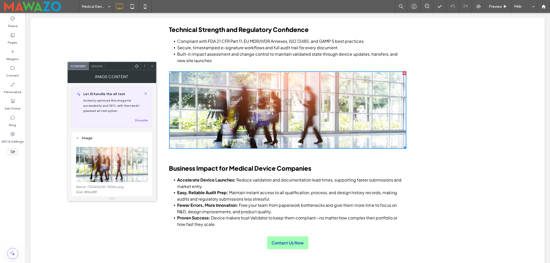
click at [111, 156] on img at bounding box center [112, 165] width 73 height 36
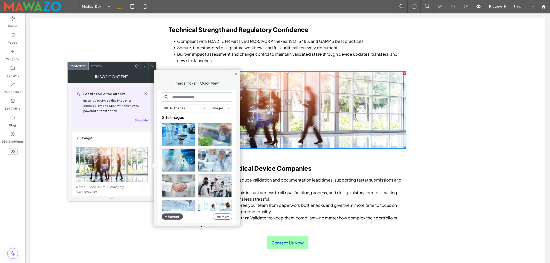
click at [175, 214] on button "Upload" at bounding box center [172, 217] width 21 height 6
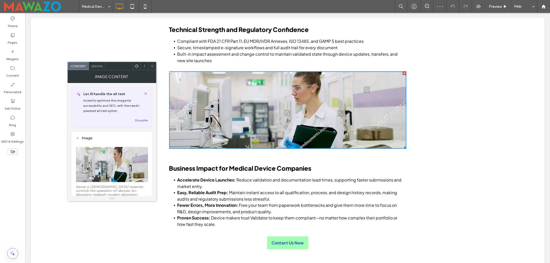
drag, startPoint x: 152, startPoint y: 66, endPoint x: 183, endPoint y: 76, distance: 33.0
click at [152, 66] on icon at bounding box center [152, 66] width 4 height 4
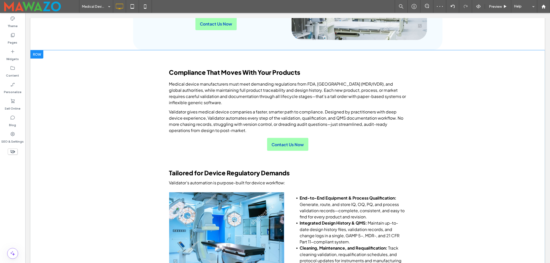
scroll to position [275, 0]
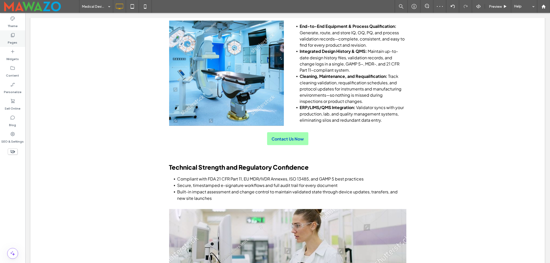
click at [10, 40] on label "Pages" at bounding box center [13, 41] width 10 height 7
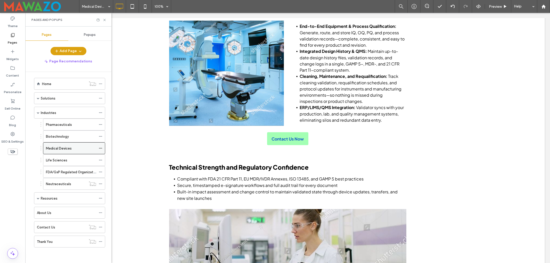
scroll to position [5, 0]
click at [53, 159] on label "Life Sciences" at bounding box center [56, 160] width 21 height 9
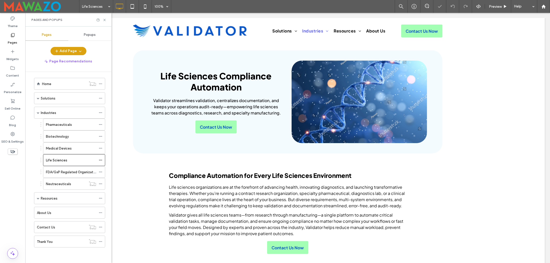
scroll to position [172, 0]
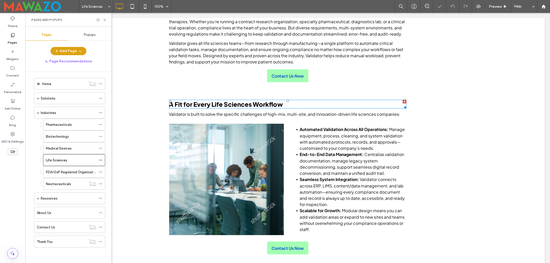
click at [226, 107] on span "A Fit for Every Life Sciences Workflow" at bounding box center [226, 104] width 114 height 8
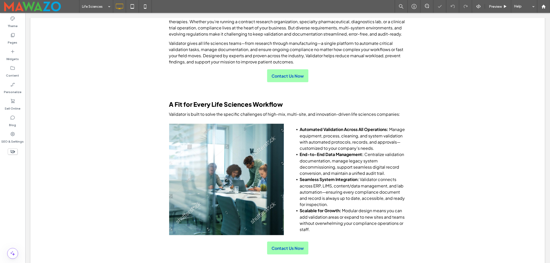
type input "**********"
type input "**"
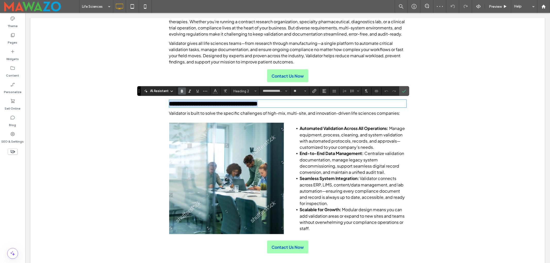
click at [210, 105] on span "**********" at bounding box center [213, 104] width 89 height 6
click at [291, 102] on h2 "**********" at bounding box center [287, 103] width 237 height 7
copy span "**********"
click at [405, 91] on icon "Confirm" at bounding box center [404, 91] width 4 height 4
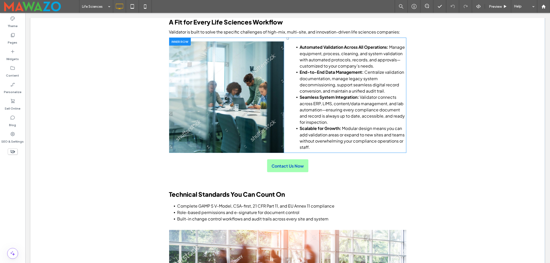
scroll to position [241, 0]
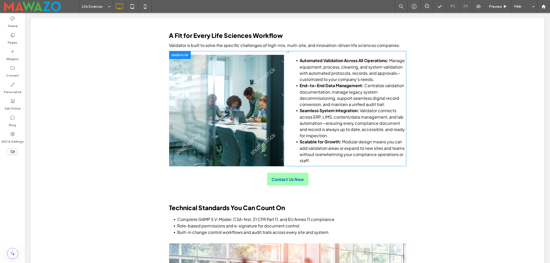
click at [253, 92] on div "Click To Paste" at bounding box center [226, 110] width 115 height 111
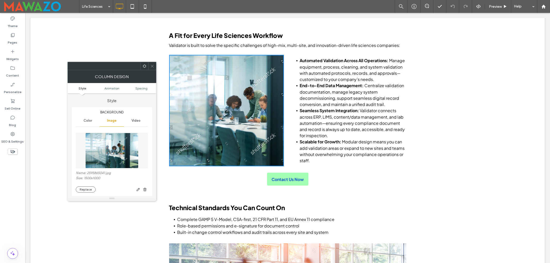
click at [111, 160] on img at bounding box center [111, 151] width 53 height 36
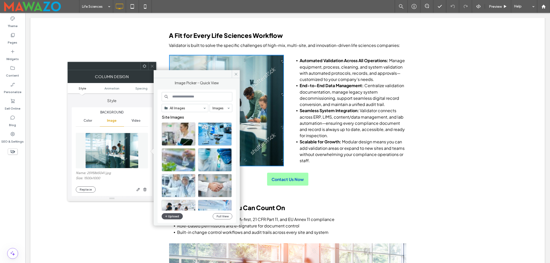
click at [174, 215] on button "Upload" at bounding box center [172, 216] width 21 height 6
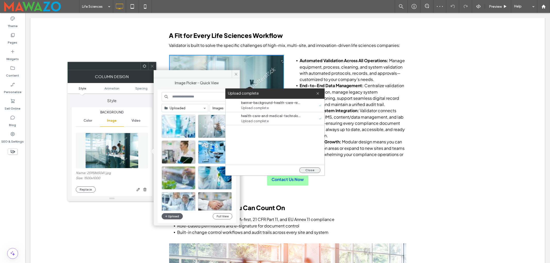
click at [315, 171] on button "Close" at bounding box center [310, 170] width 21 height 6
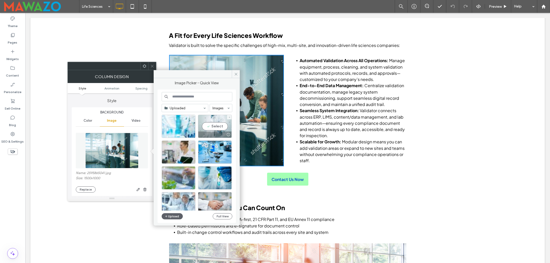
drag, startPoint x: 209, startPoint y: 126, endPoint x: 184, endPoint y: 113, distance: 28.5
click at [209, 126] on div "Select" at bounding box center [215, 126] width 34 height 23
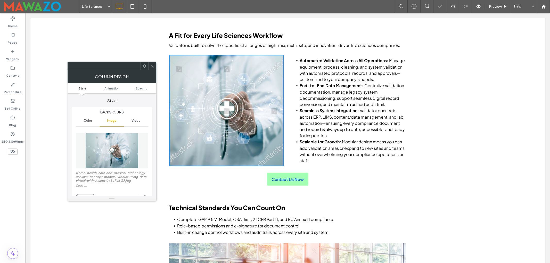
click at [152, 65] on icon at bounding box center [152, 66] width 4 height 4
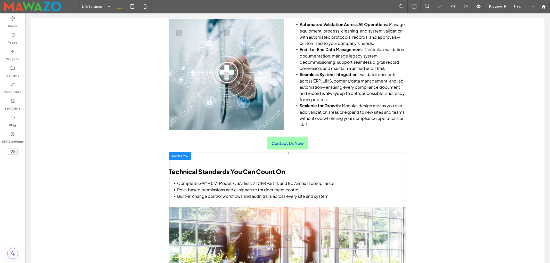
scroll to position [310, 0]
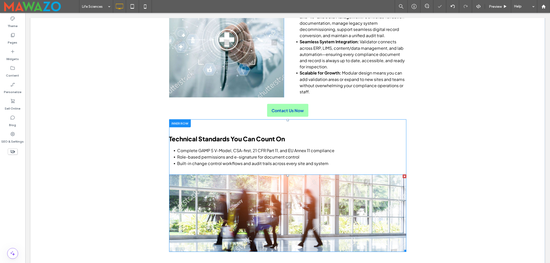
click at [254, 207] on img at bounding box center [287, 213] width 237 height 77
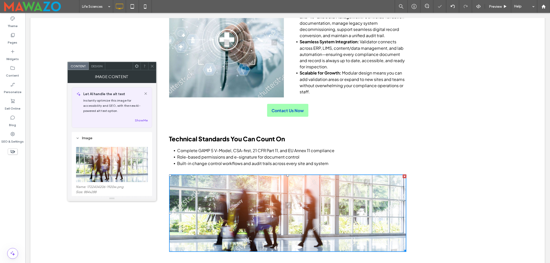
click at [116, 167] on img at bounding box center [112, 165] width 73 height 36
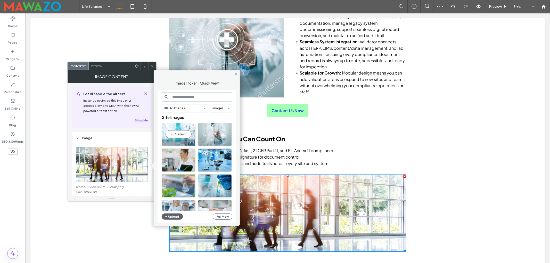
click at [177, 136] on div "Select" at bounding box center [179, 134] width 34 height 23
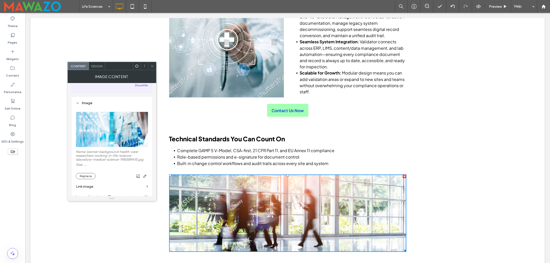
scroll to position [69, 0]
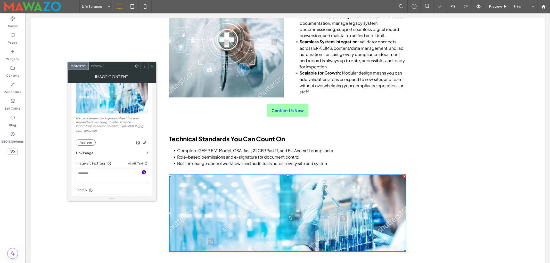
click at [144, 174] on use "button" at bounding box center [144, 172] width 3 height 3
type textarea "**********"
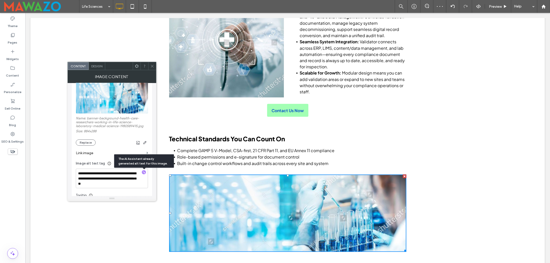
click at [152, 69] on span at bounding box center [152, 66] width 4 height 8
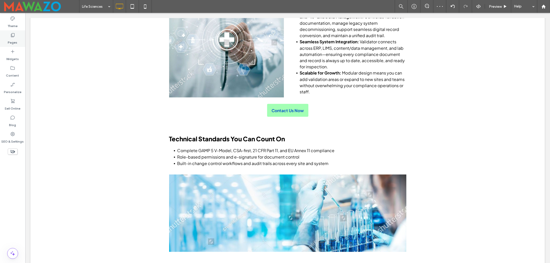
click at [5, 36] on div "Pages" at bounding box center [12, 38] width 25 height 17
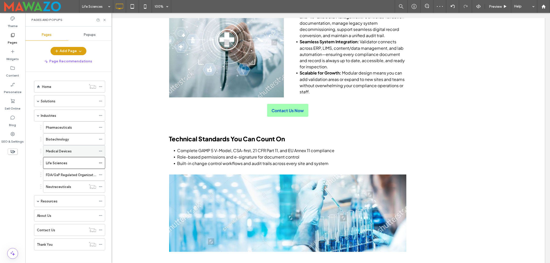
click at [60, 151] on label "Medical Devices" at bounding box center [59, 151] width 26 height 9
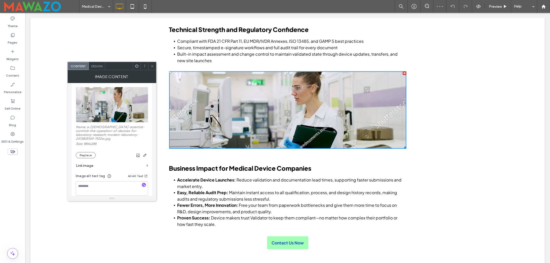
scroll to position [69, 0]
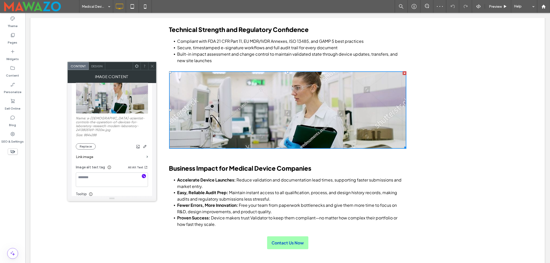
click at [142, 175] on icon "button" at bounding box center [144, 176] width 4 height 4
type textarea "**********"
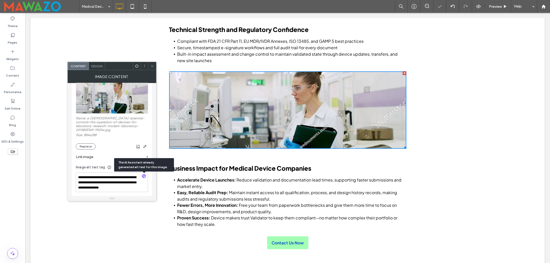
click at [152, 65] on icon at bounding box center [152, 66] width 4 height 4
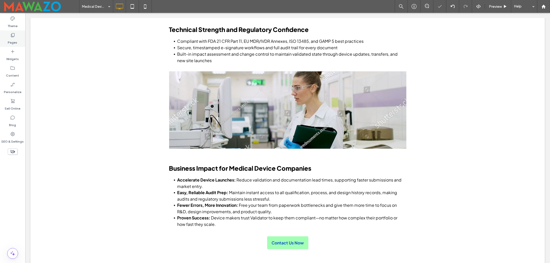
click at [12, 36] on icon at bounding box center [12, 35] width 5 height 5
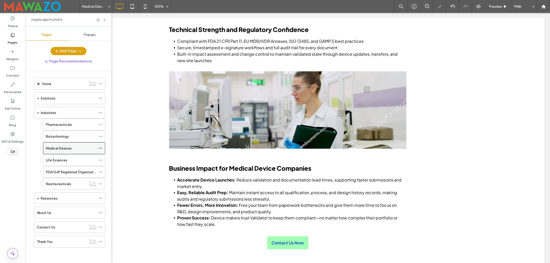
scroll to position [5, 0]
click at [59, 155] on div "Life Sciences" at bounding box center [71, 160] width 50 height 11
click at [68, 173] on label "FDA/GxP Regulated Organizations" at bounding box center [73, 172] width 54 height 9
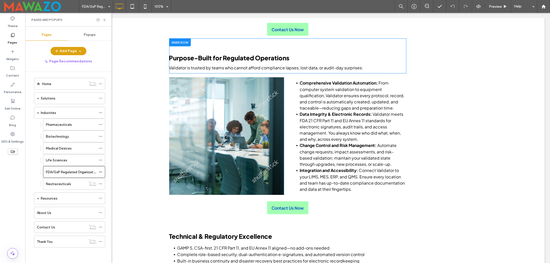
scroll to position [206, 0]
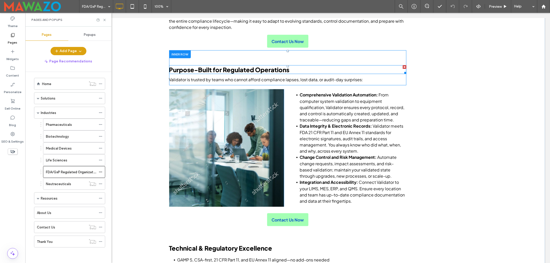
click at [242, 70] on span "Purpose-Built for Regulated Operations" at bounding box center [229, 70] width 120 height 8
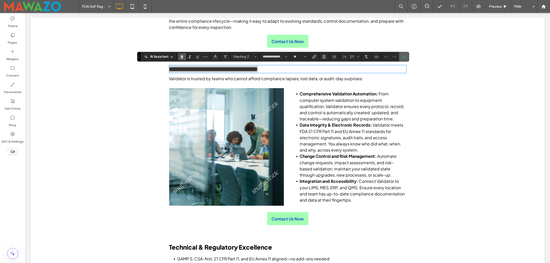
click at [405, 55] on icon "Confirm" at bounding box center [404, 57] width 4 height 4
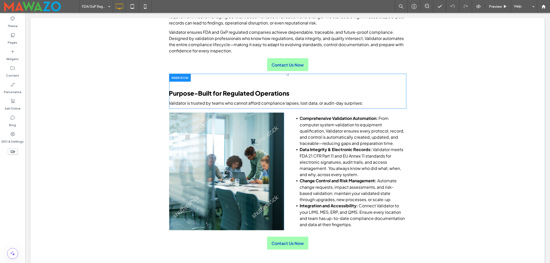
scroll to position [172, 0]
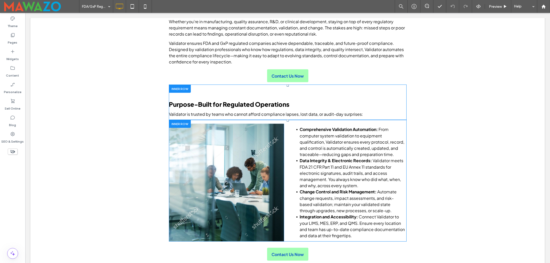
click at [248, 142] on div "Click To Paste" at bounding box center [226, 183] width 115 height 118
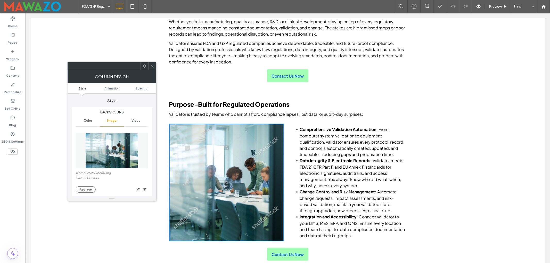
click at [125, 152] on img at bounding box center [111, 151] width 53 height 36
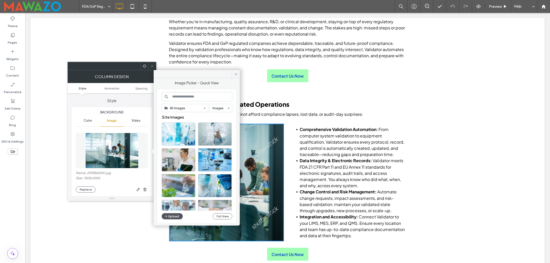
click at [171, 215] on button "Upload" at bounding box center [172, 216] width 21 height 6
click at [173, 215] on button "Upload" at bounding box center [172, 216] width 21 height 6
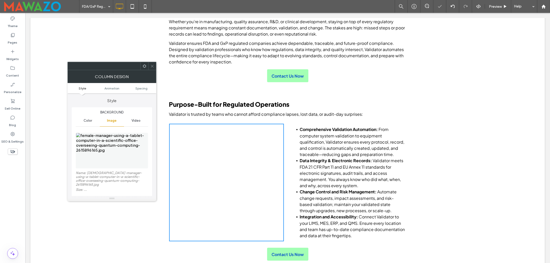
click at [152, 67] on icon at bounding box center [152, 66] width 4 height 4
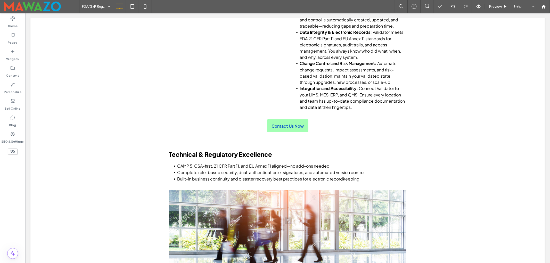
scroll to position [275, 0]
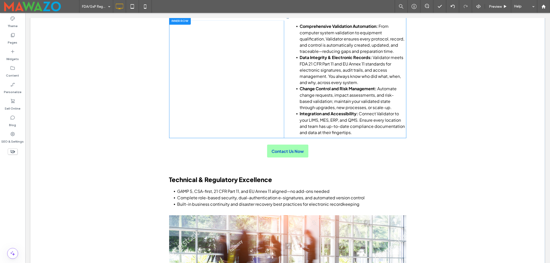
click at [257, 89] on div "Click To Paste" at bounding box center [226, 80] width 115 height 118
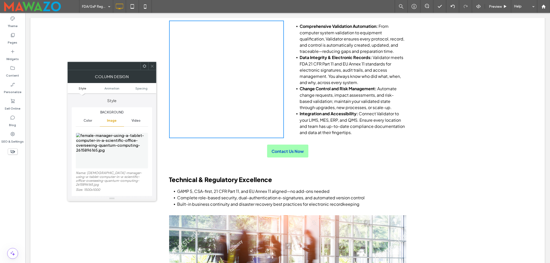
click at [112, 154] on img at bounding box center [112, 151] width 72 height 36
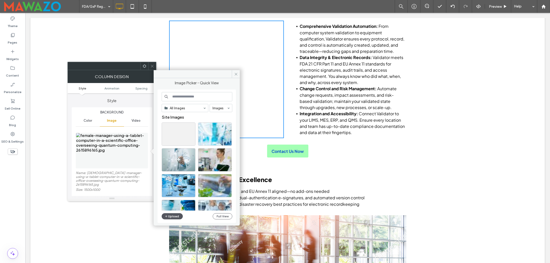
click at [174, 216] on button "Upload" at bounding box center [172, 216] width 21 height 6
click at [191, 126] on div at bounding box center [193, 125] width 4 height 4
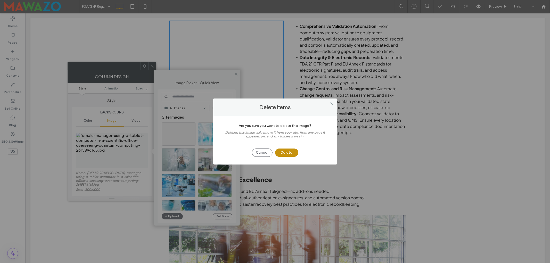
click at [281, 152] on button "Delete" at bounding box center [286, 153] width 23 height 8
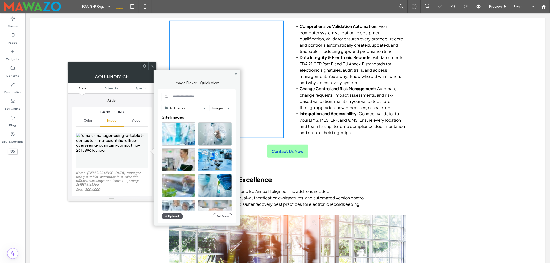
click at [176, 216] on button "Upload" at bounding box center [172, 216] width 21 height 6
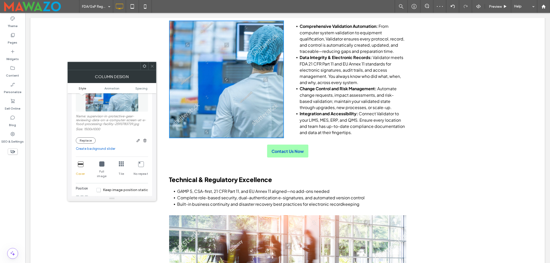
scroll to position [69, 0]
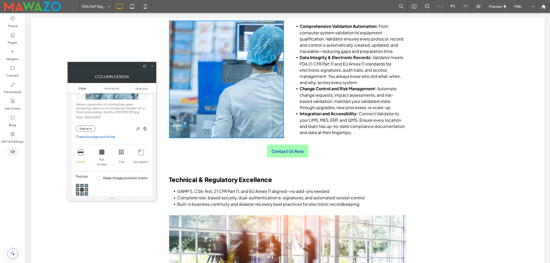
click at [86, 189] on use at bounding box center [86, 190] width 1 height 2
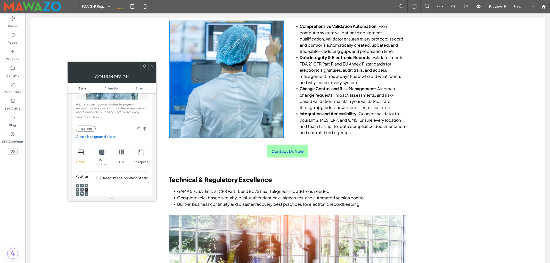
click at [152, 65] on icon at bounding box center [152, 66] width 4 height 4
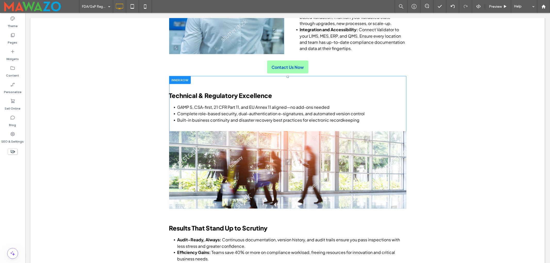
scroll to position [447, 0]
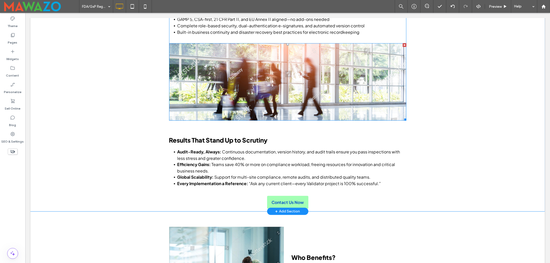
click at [282, 86] on img at bounding box center [287, 81] width 237 height 77
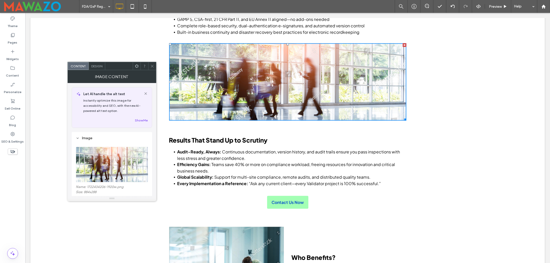
drag, startPoint x: 107, startPoint y: 160, endPoint x: 117, endPoint y: 166, distance: 11.6
click at [107, 160] on img at bounding box center [112, 165] width 73 height 36
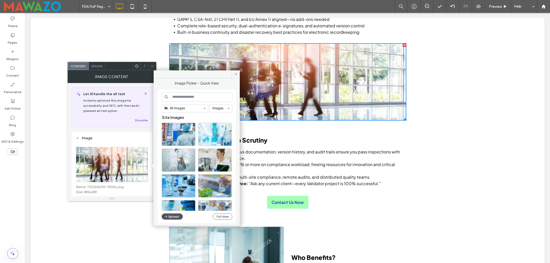
click at [173, 217] on button "Upload" at bounding box center [172, 217] width 21 height 6
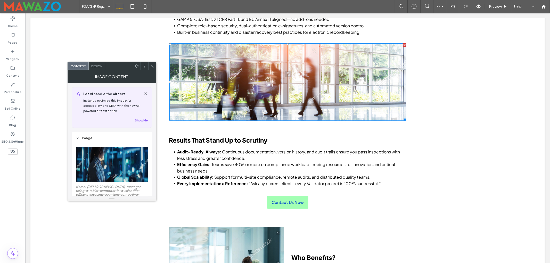
click at [153, 66] on use at bounding box center [152, 66] width 3 height 3
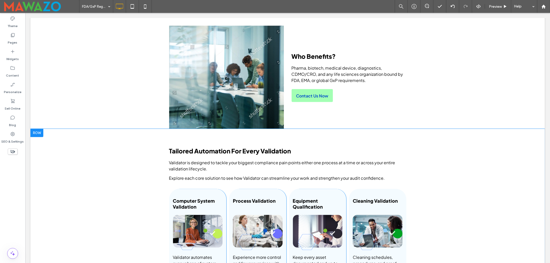
scroll to position [619, 0]
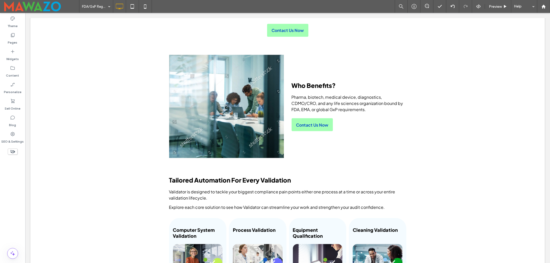
click at [13, 41] on label "Pages" at bounding box center [13, 41] width 10 height 7
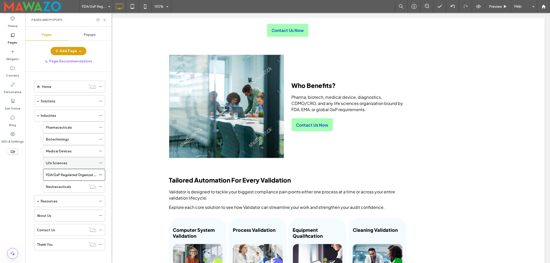
click at [63, 166] on label "Life Sciences" at bounding box center [56, 163] width 21 height 9
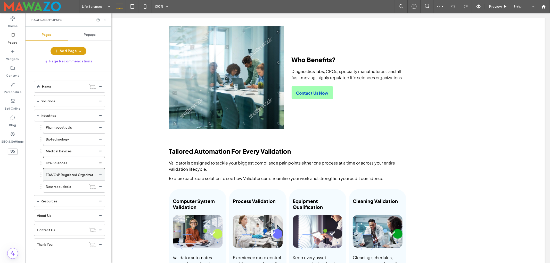
scroll to position [654, 0]
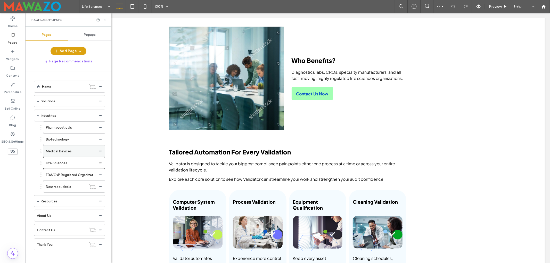
click at [56, 154] on label "Medical Devices" at bounding box center [59, 151] width 26 height 9
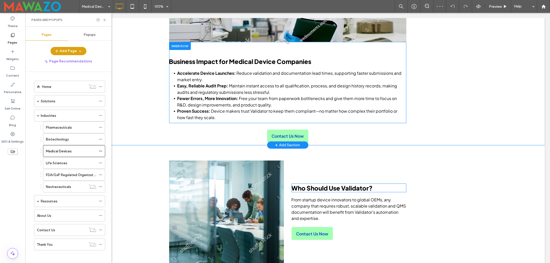
scroll to position [585, 0]
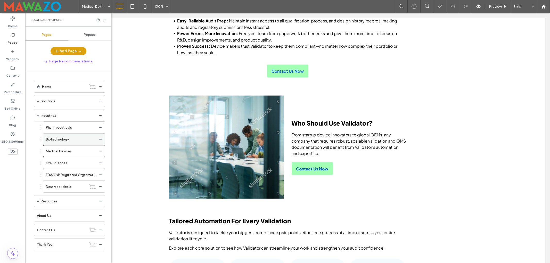
click at [68, 141] on label "Biotechnology" at bounding box center [57, 139] width 23 height 9
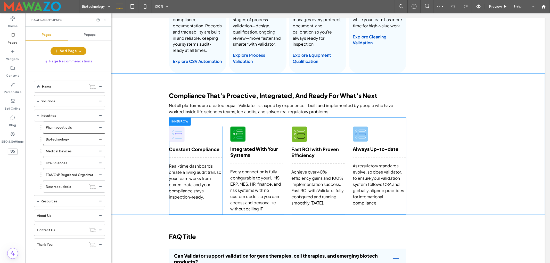
scroll to position [860, 0]
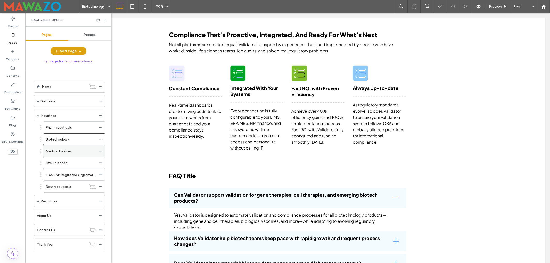
click at [61, 153] on label "Medical Devices" at bounding box center [59, 151] width 26 height 9
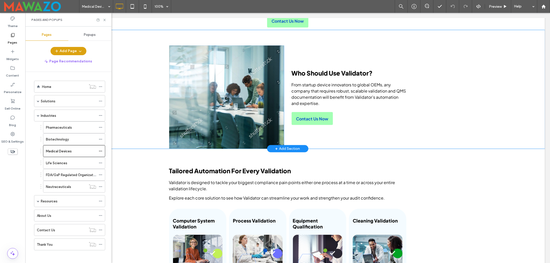
scroll to position [619, 0]
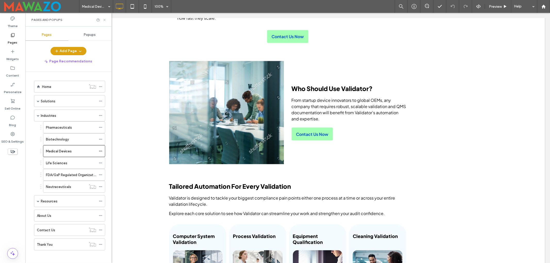
click at [104, 20] on icon at bounding box center [105, 20] width 4 height 4
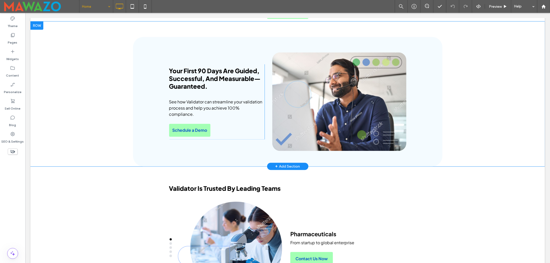
scroll to position [1091, 0]
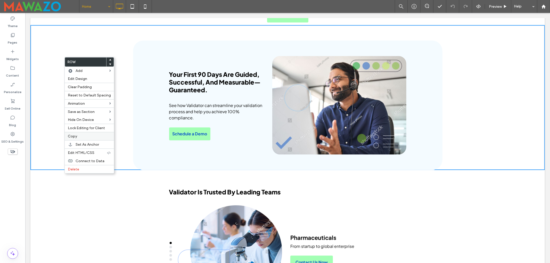
click at [76, 138] on span "Copy" at bounding box center [72, 136] width 9 height 4
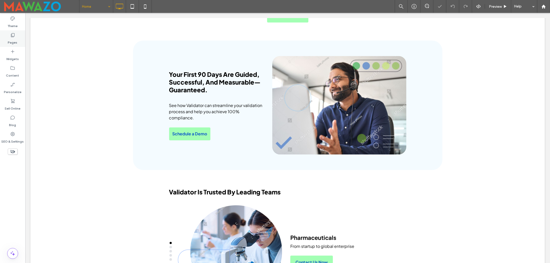
click at [11, 41] on label "Pages" at bounding box center [13, 41] width 10 height 7
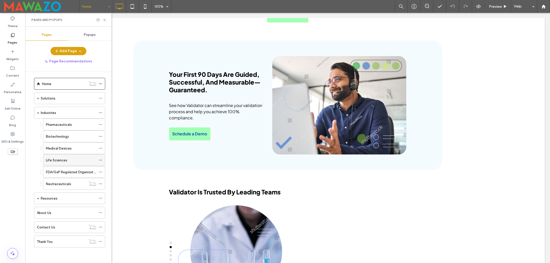
scroll to position [5, 0]
click at [64, 160] on label "Life Sciences" at bounding box center [56, 160] width 21 height 9
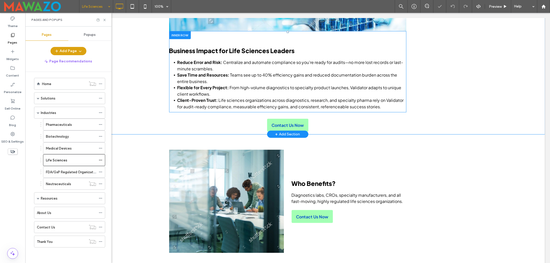
scroll to position [585, 0]
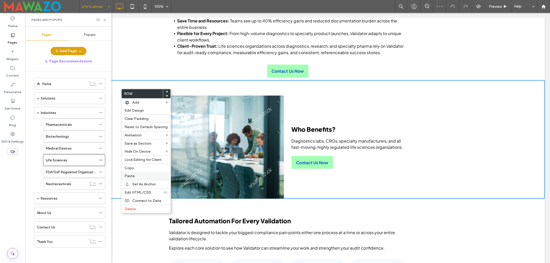
click at [133, 176] on span "Paste" at bounding box center [130, 176] width 10 height 4
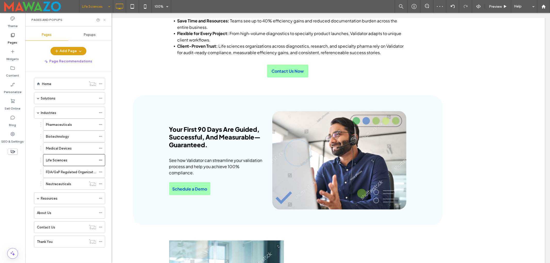
click at [106, 20] on icon at bounding box center [105, 20] width 4 height 4
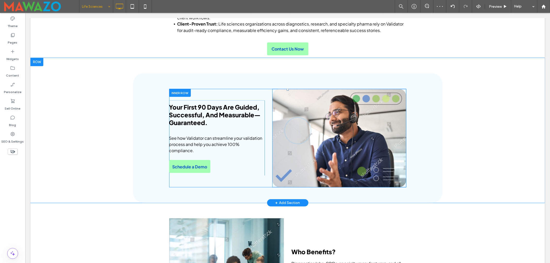
scroll to position [619, 0]
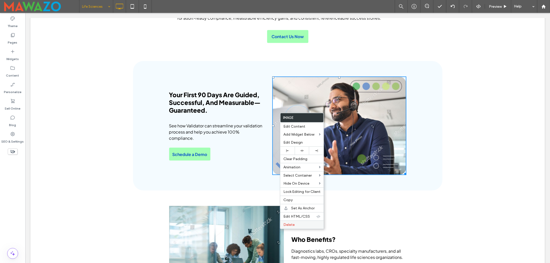
click at [291, 226] on span "Delete" at bounding box center [289, 225] width 11 height 4
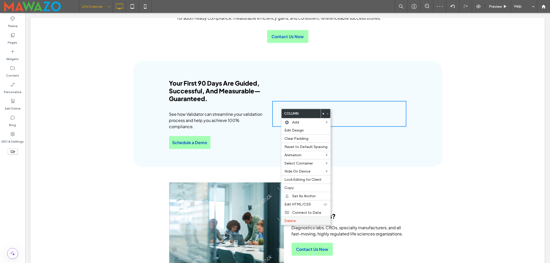
click at [292, 223] on span "Delete" at bounding box center [290, 221] width 11 height 4
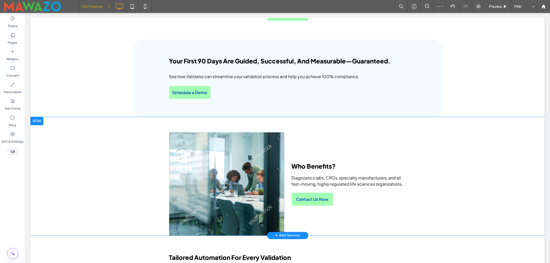
scroll to position [654, 0]
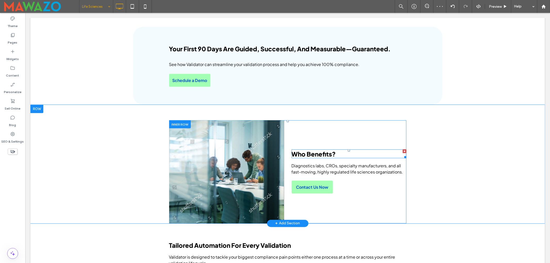
click at [318, 152] on span "Who Benefits?" at bounding box center [314, 154] width 44 height 8
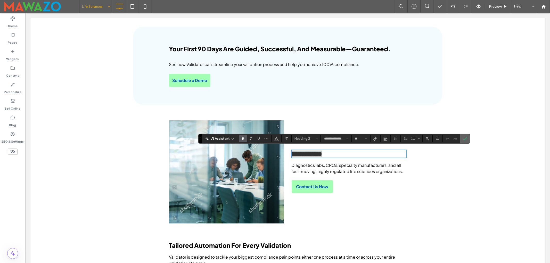
drag, startPoint x: 466, startPoint y: 138, endPoint x: 271, endPoint y: 101, distance: 198.2
click at [466, 138] on icon "Confirm" at bounding box center [465, 139] width 4 height 4
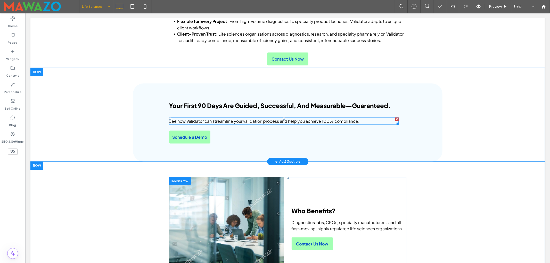
scroll to position [585, 0]
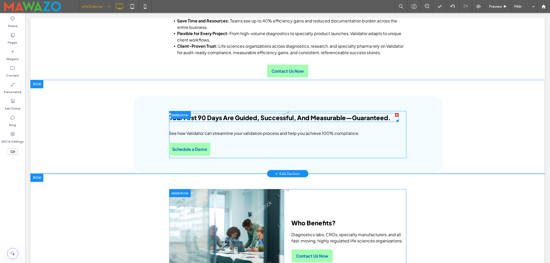
click at [292, 115] on span "Your First 90 Days Are Guided, Successful, And Measurable—Guaranteed." at bounding box center [280, 118] width 222 height 8
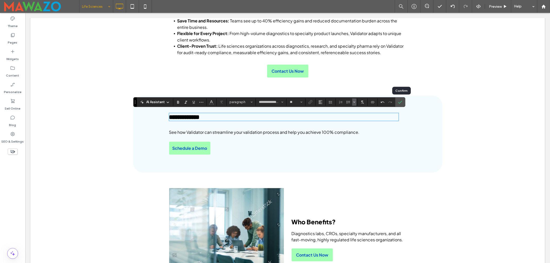
type input "**"
click at [321, 101] on use "Alignment" at bounding box center [321, 102] width 4 height 4
click at [326, 120] on label "ui.textEditor.alignment.center" at bounding box center [326, 117] width 18 height 7
click at [404, 103] on label "Confirm" at bounding box center [401, 102] width 8 height 9
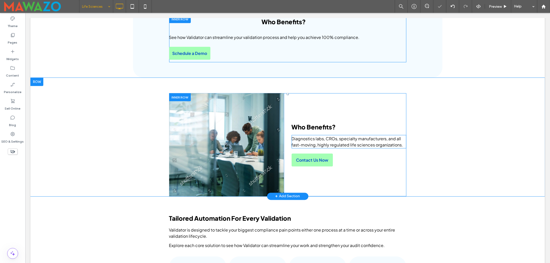
scroll to position [688, 0]
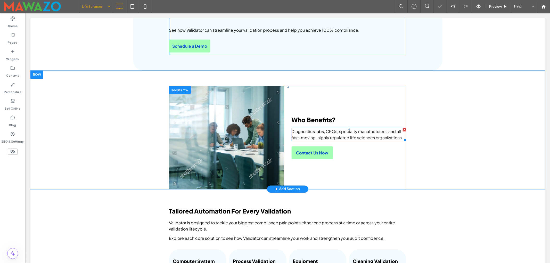
click at [336, 135] on span "Diagnostics labs, CROs, specialty manufacturers, and all fast-moving, highly re…" at bounding box center [348, 135] width 112 height 12
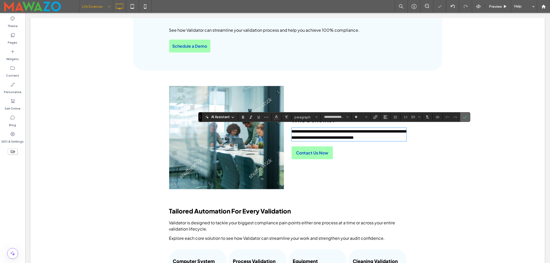
click at [464, 118] on icon "Confirm" at bounding box center [465, 117] width 4 height 4
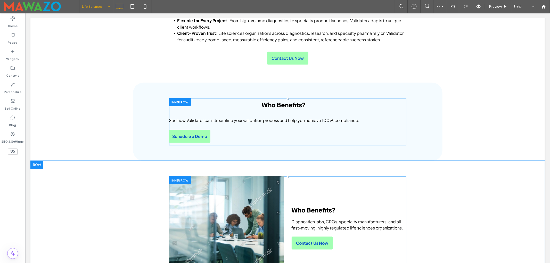
scroll to position [585, 0]
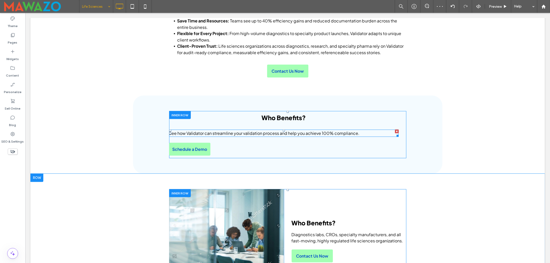
click at [288, 131] on span "See how Validator can streamline your validation process and help you achieve 1…" at bounding box center [264, 133] width 191 height 5
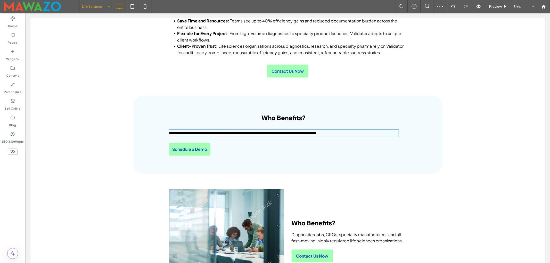
type input "**********"
type input "**"
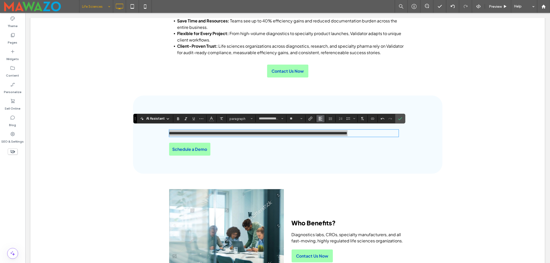
click at [321, 119] on icon "Alignment" at bounding box center [321, 119] width 4 height 4
click at [326, 135] on use "ui.textEditor.alignment.center" at bounding box center [325, 135] width 4 height 4
click at [401, 118] on icon "Confirm" at bounding box center [400, 119] width 4 height 4
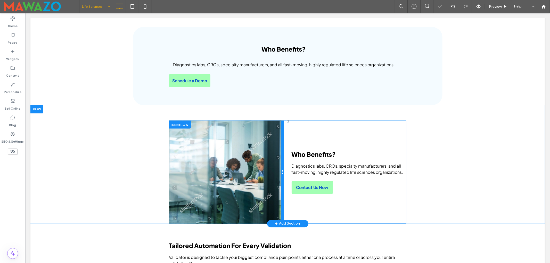
scroll to position [654, 0]
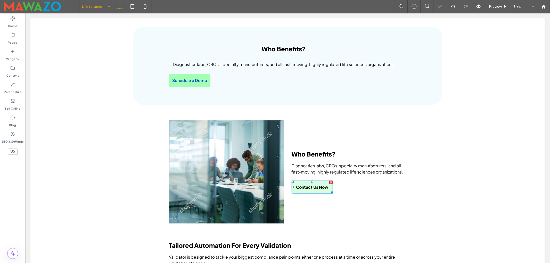
click at [310, 185] on span "Contact Us Now" at bounding box center [312, 187] width 32 height 5
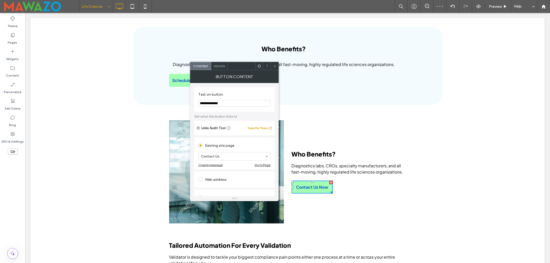
click at [228, 101] on input "**********" at bounding box center [234, 103] width 72 height 7
click at [275, 66] on use at bounding box center [274, 66] width 3 height 3
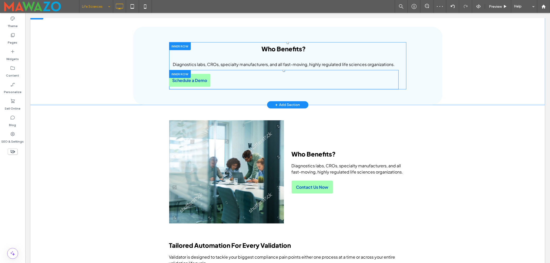
click at [179, 76] on div at bounding box center [180, 74] width 22 height 8
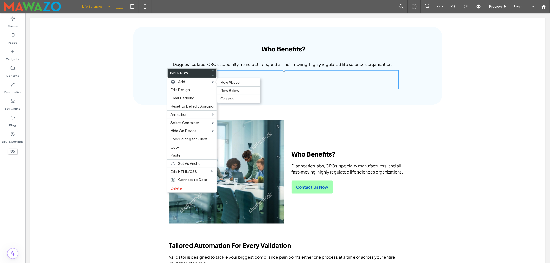
click at [240, 77] on div "Schedule a Demo Click To Paste Click To Paste" at bounding box center [284, 80] width 230 height 18
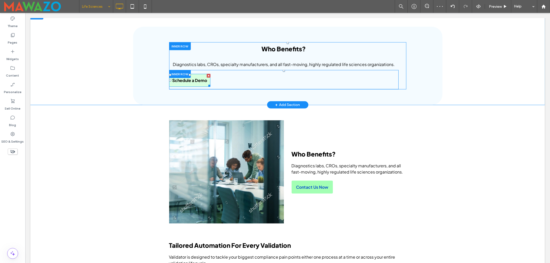
click at [198, 81] on span "Schedule a Demo" at bounding box center [189, 80] width 35 height 5
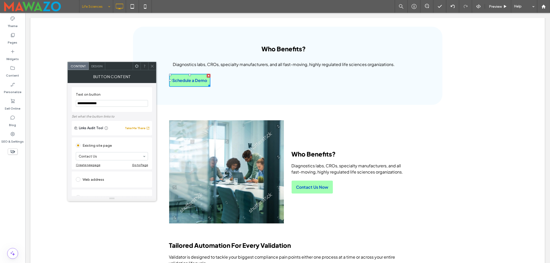
click at [109, 105] on input "**********" at bounding box center [112, 103] width 72 height 7
paste input "Text on button"
type input "**********"
click at [134, 65] on div at bounding box center [137, 66] width 8 height 8
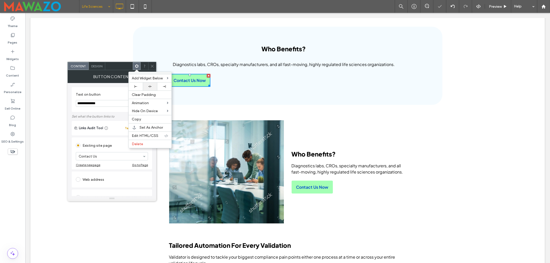
click at [148, 88] on icon at bounding box center [149, 86] width 3 height 3
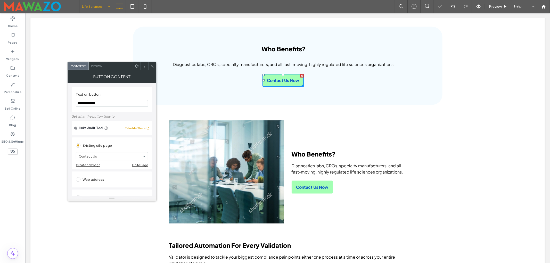
click at [151, 65] on icon at bounding box center [152, 66] width 4 height 4
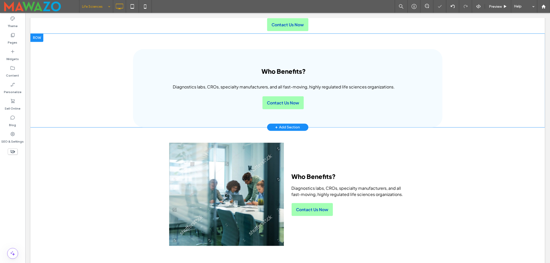
scroll to position [619, 0]
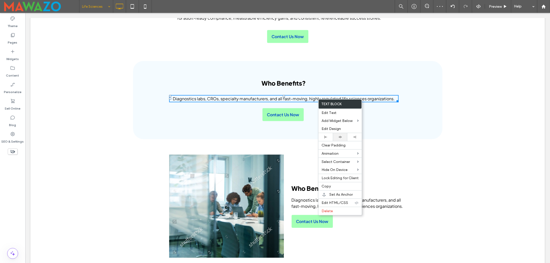
click at [338, 137] on div at bounding box center [340, 136] width 9 height 3
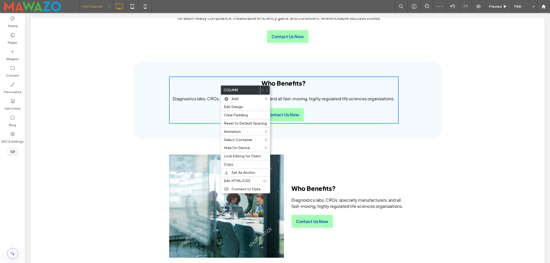
click at [214, 89] on div "Who Benefits? Diagnostics labs, CROs, specialty manufacturers, and all fast-mov…" at bounding box center [284, 100] width 230 height 47
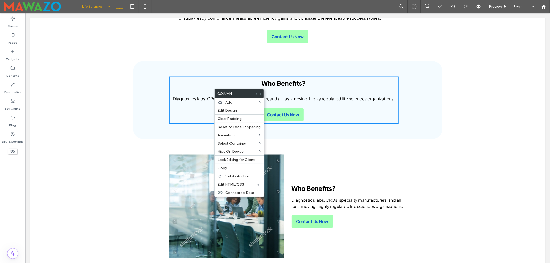
click at [211, 86] on div "Who Benefits? Diagnostics labs, CROs, specialty manufacturers, and all fast-mov…" at bounding box center [284, 100] width 230 height 47
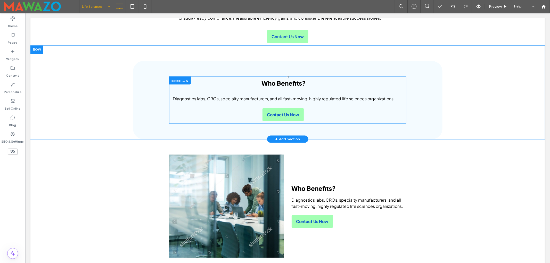
click at [180, 78] on div at bounding box center [180, 81] width 22 height 8
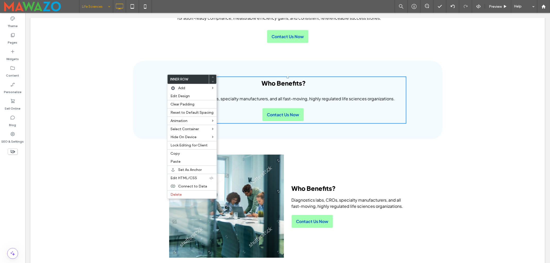
click at [390, 96] on span "Diagnostics labs, CROs, specialty manufacturers, and all fast-moving, highly re…" at bounding box center [284, 98] width 222 height 5
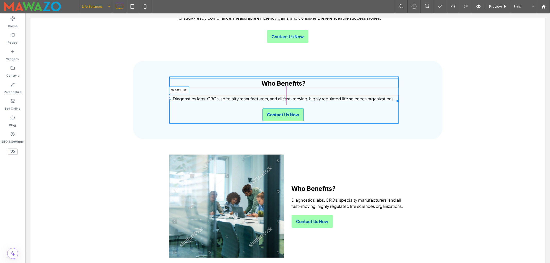
drag, startPoint x: 394, startPoint y: 98, endPoint x: 383, endPoint y: 110, distance: 17.0
click at [352, 98] on div "Diagnostics labs, CROs, specialty manufacturers, and all fast-moving, highly re…" at bounding box center [284, 98] width 230 height 7
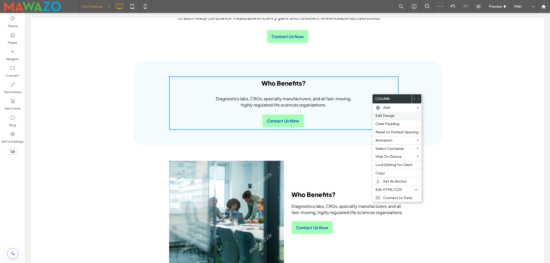
click at [385, 117] on span "Edit Design" at bounding box center [385, 116] width 19 height 4
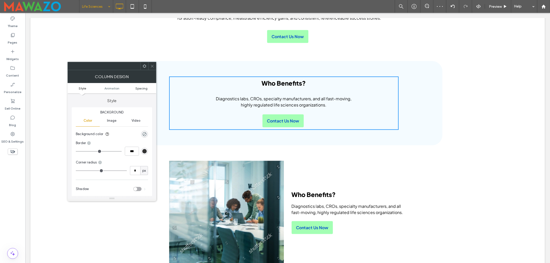
click at [143, 87] on span "Spacing" at bounding box center [141, 88] width 12 height 4
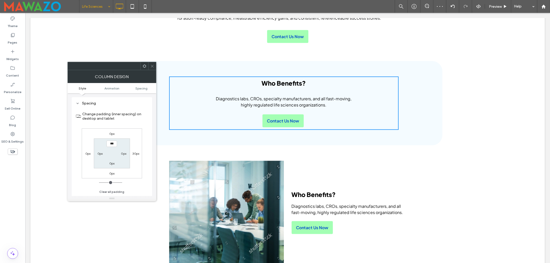
scroll to position [121, 0]
click at [136, 153] on label "30px" at bounding box center [135, 154] width 7 height 4
type input "**"
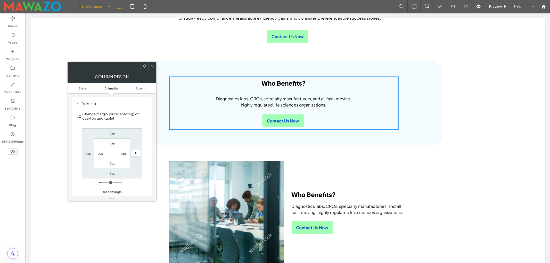
type input "*"
type input "***"
click at [153, 66] on icon at bounding box center [152, 66] width 4 height 4
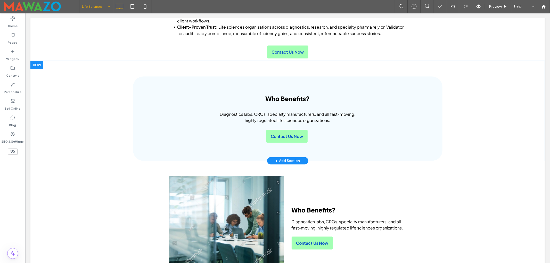
scroll to position [612, 0]
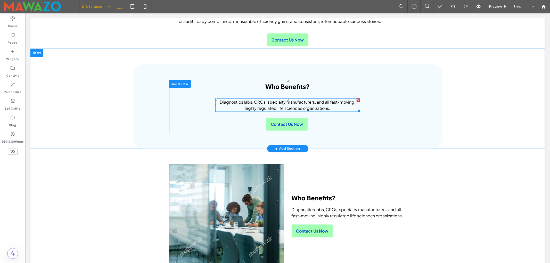
click at [301, 105] on span "Diagnostics labs, CROs, specialty manufacturers, and all fast-moving, highly re…" at bounding box center [288, 105] width 136 height 12
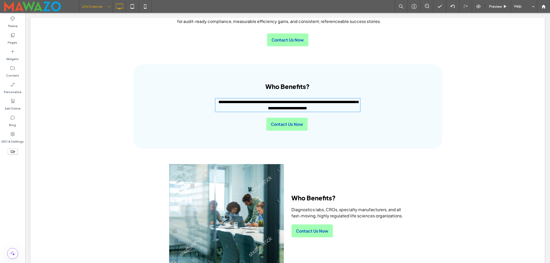
type input "**********"
type input "**"
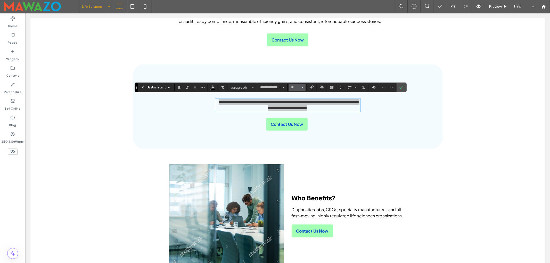
click at [304, 86] on icon "Size" at bounding box center [303, 87] width 2 height 2
drag, startPoint x: 297, startPoint y: 112, endPoint x: 309, endPoint y: 96, distance: 19.9
click at [297, 112] on label "18" at bounding box center [297, 111] width 17 height 7
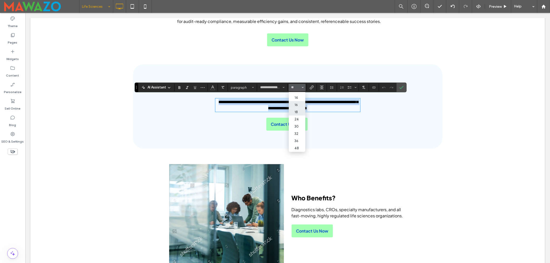
scroll to position [613, 0]
type input "**"
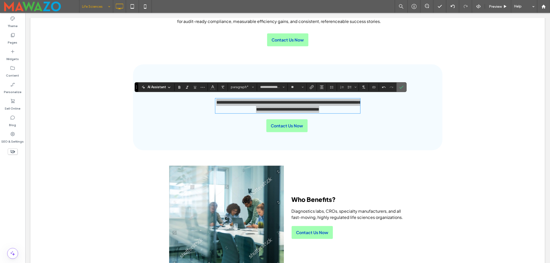
click at [403, 87] on use "Confirm" at bounding box center [402, 87] width 4 height 3
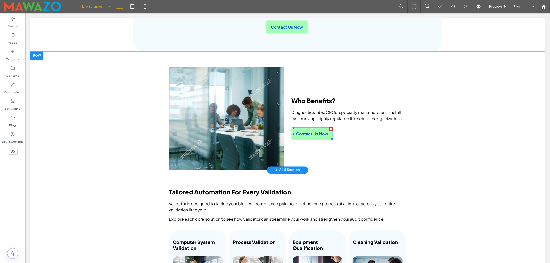
scroll to position [785, 0]
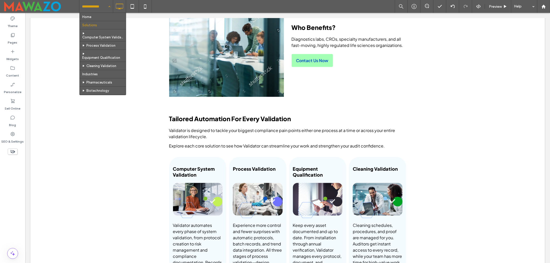
drag, startPoint x: 98, startPoint y: 8, endPoint x: 103, endPoint y: 27, distance: 19.5
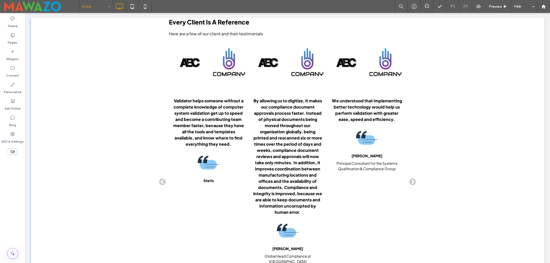
scroll to position [1572, 0]
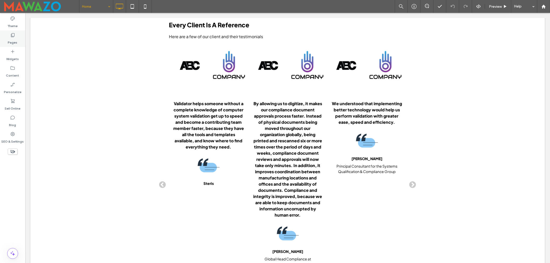
click at [11, 39] on label "Pages" at bounding box center [13, 41] width 10 height 7
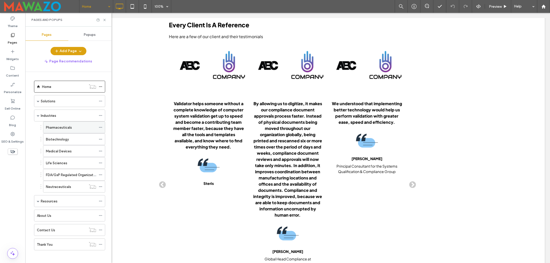
click at [57, 130] on label "Pharmaceuticals" at bounding box center [59, 127] width 26 height 9
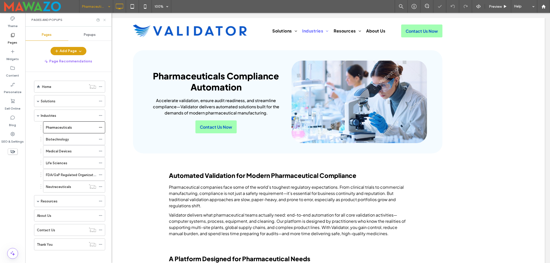
click at [104, 20] on icon at bounding box center [105, 20] width 4 height 4
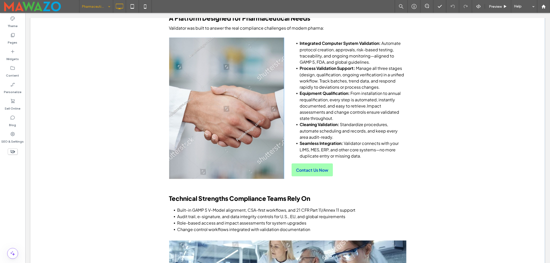
scroll to position [310, 0]
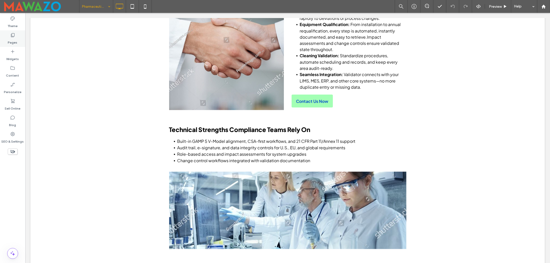
click at [15, 36] on icon at bounding box center [12, 35] width 5 height 5
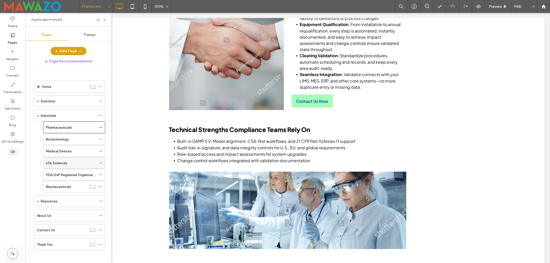
click at [59, 166] on label "Life Sciences" at bounding box center [56, 163] width 21 height 9
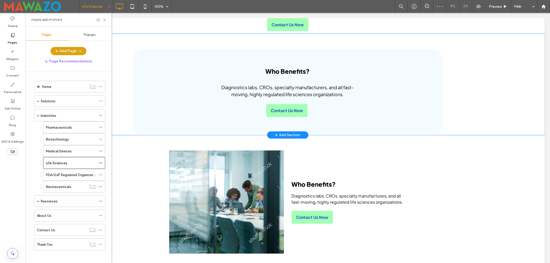
scroll to position [619, 0]
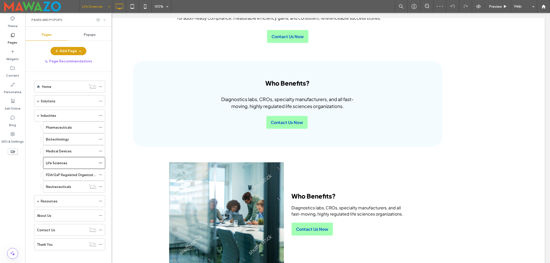
click at [103, 20] on icon at bounding box center [105, 20] width 4 height 4
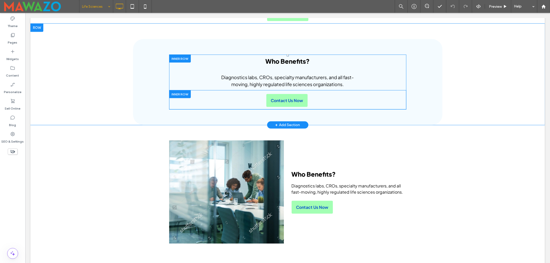
scroll to position [654, 0]
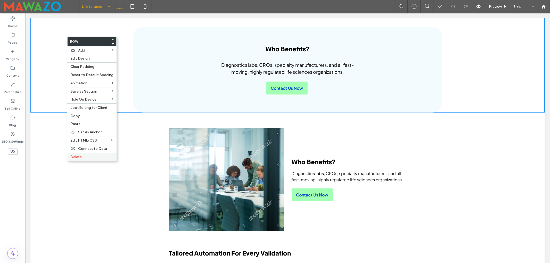
click at [79, 158] on span "Delete" at bounding box center [75, 157] width 11 height 4
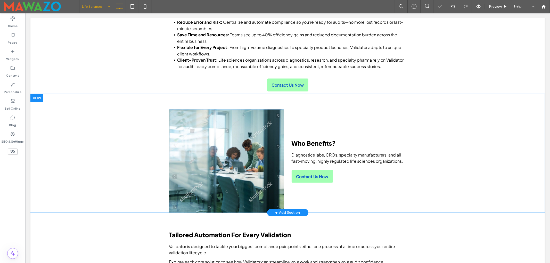
scroll to position [586, 0]
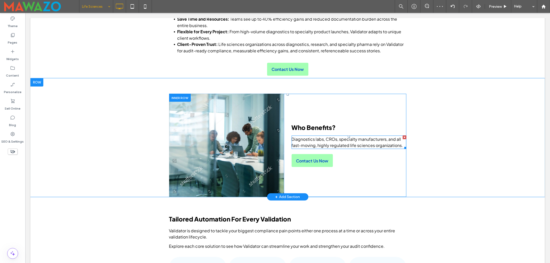
click at [364, 139] on span "Diagnostics labs, CROs, specialty manufacturers, and all fast-moving, highly re…" at bounding box center [348, 142] width 112 height 12
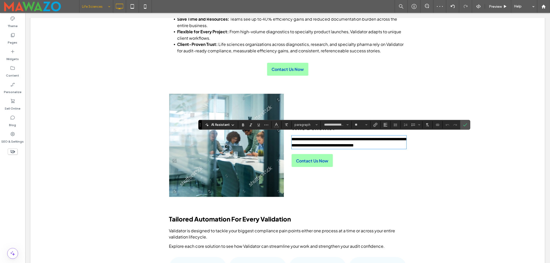
click at [374, 139] on span "**********" at bounding box center [350, 142] width 116 height 10
copy span "**********"
drag, startPoint x: 466, startPoint y: 125, endPoint x: 431, endPoint y: 124, distance: 34.3
click at [466, 125] on use "Confirm" at bounding box center [466, 124] width 4 height 3
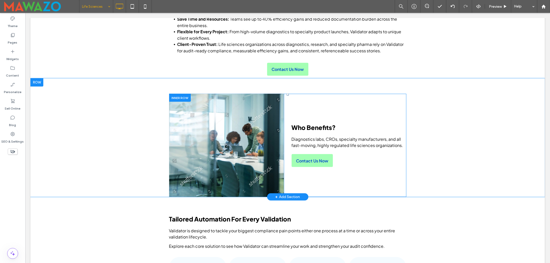
click at [247, 124] on div "Click To Paste" at bounding box center [226, 145] width 115 height 103
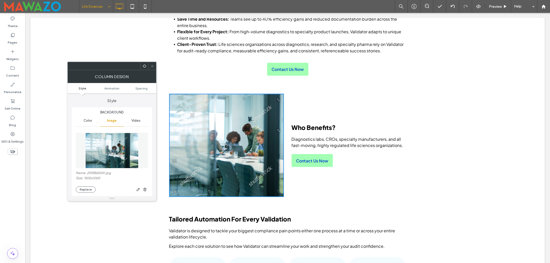
click at [102, 146] on img at bounding box center [111, 151] width 53 height 36
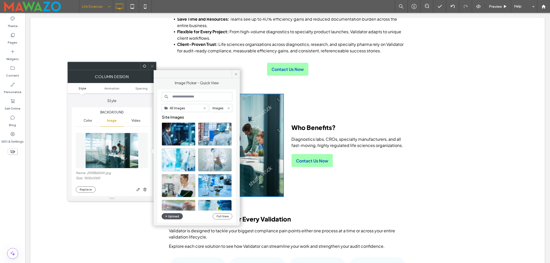
click at [171, 214] on button "Upload" at bounding box center [172, 216] width 21 height 6
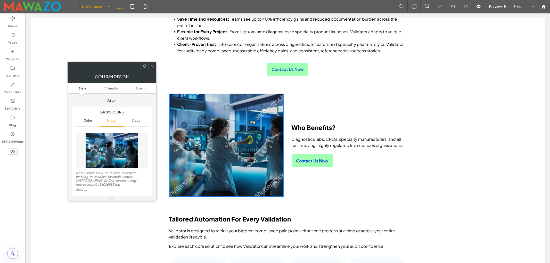
click at [153, 66] on icon at bounding box center [152, 66] width 4 height 4
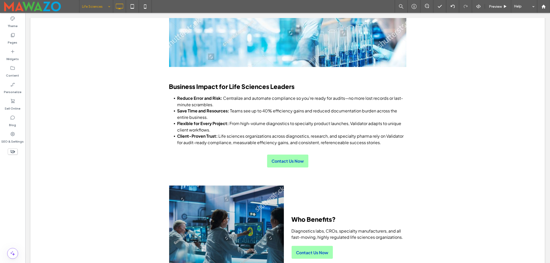
scroll to position [517, 0]
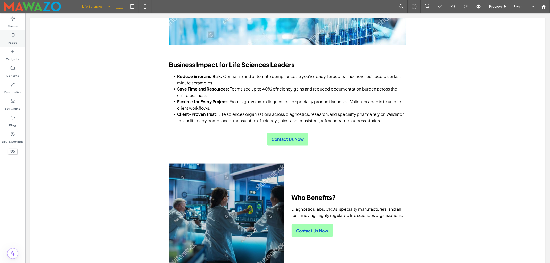
click at [15, 34] on icon at bounding box center [12, 35] width 5 height 5
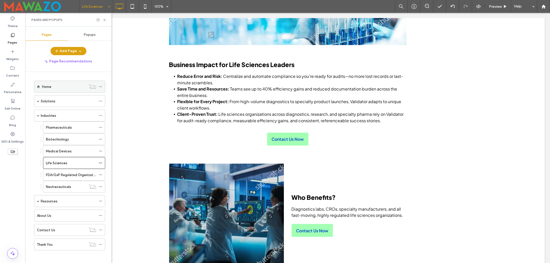
click at [56, 87] on div "Home" at bounding box center [64, 86] width 44 height 5
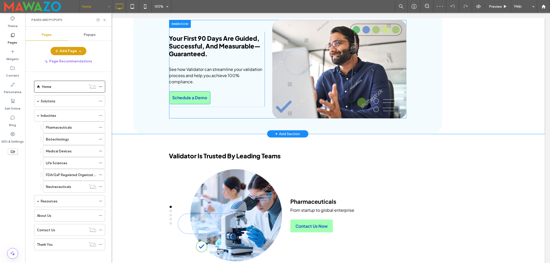
scroll to position [1066, 0]
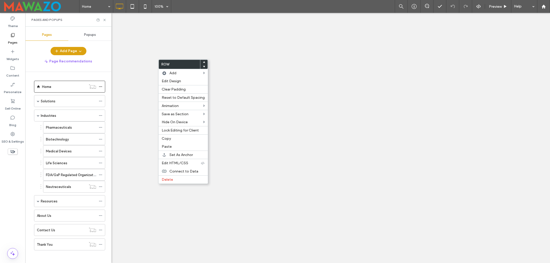
click at [167, 139] on span "Copy" at bounding box center [166, 138] width 9 height 4
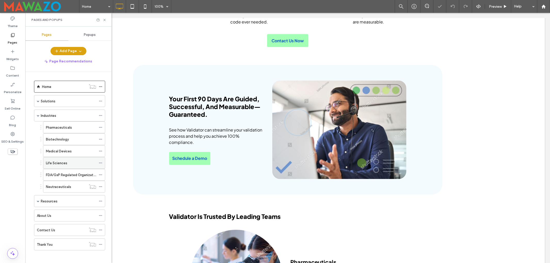
click at [58, 164] on label "Life Sciences" at bounding box center [56, 163] width 21 height 9
click at [105, 22] on icon at bounding box center [105, 20] width 4 height 4
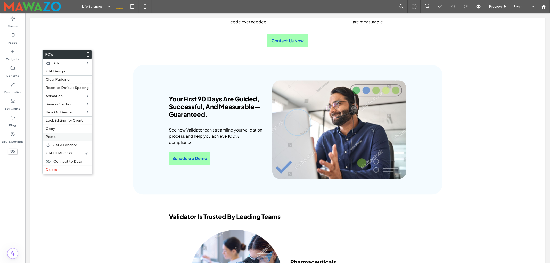
click at [57, 139] on label "Paste" at bounding box center [67, 137] width 43 height 4
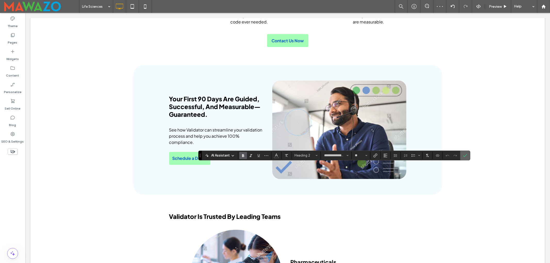
click at [465, 155] on icon "Confirm" at bounding box center [465, 156] width 4 height 4
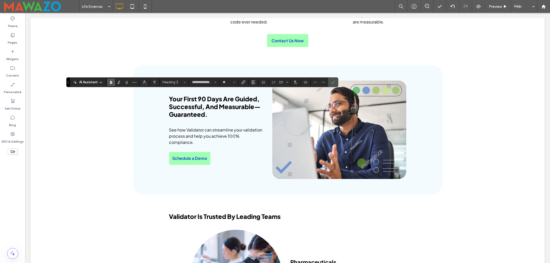
type input "**"
click at [335, 82] on icon "Confirm" at bounding box center [333, 82] width 4 height 4
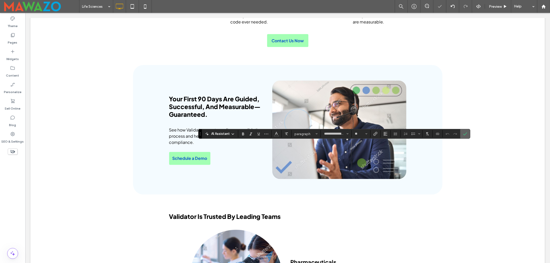
click at [465, 133] on icon "Confirm" at bounding box center [465, 134] width 4 height 4
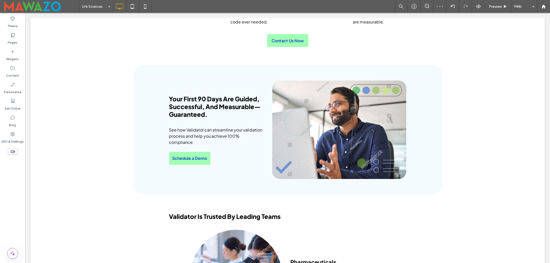
type input "**********"
type input "**"
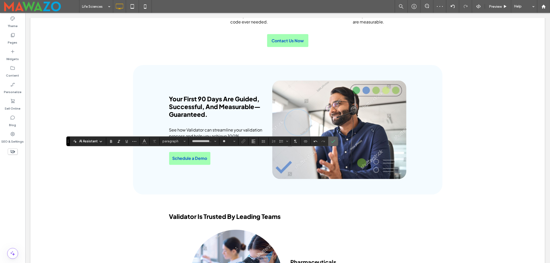
click at [336, 140] on use "Confirm" at bounding box center [334, 141] width 4 height 3
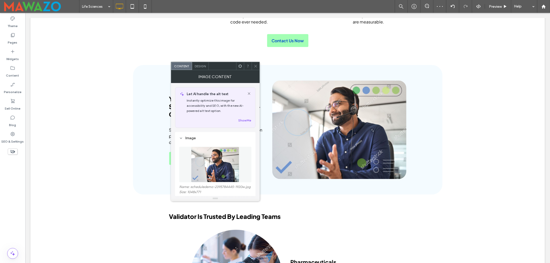
click at [215, 160] on img at bounding box center [215, 165] width 48 height 36
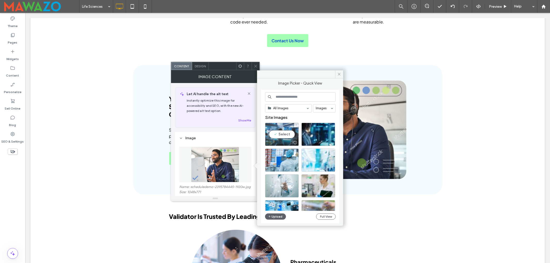
click at [283, 130] on div "Select" at bounding box center [282, 134] width 34 height 23
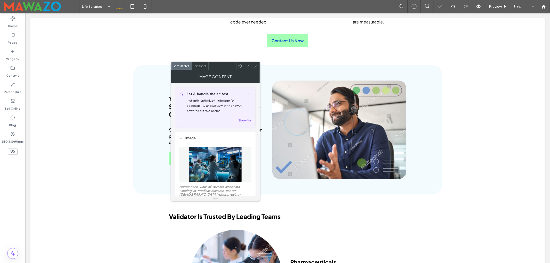
click at [254, 65] on icon at bounding box center [256, 66] width 4 height 4
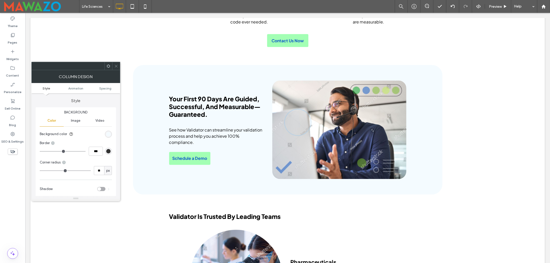
click at [75, 123] on span "Image" at bounding box center [76, 121] width 10 height 4
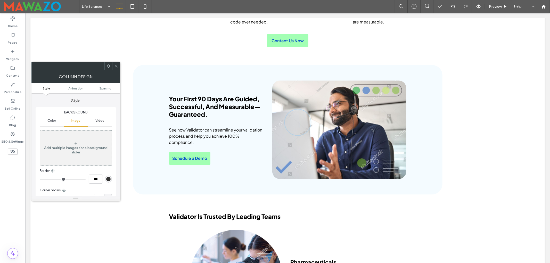
click at [72, 144] on div "Add multiple images for a background slider" at bounding box center [76, 148] width 72 height 34
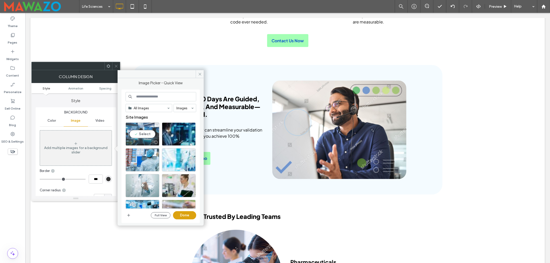
click at [143, 133] on div "Select" at bounding box center [143, 134] width 34 height 23
click at [183, 215] on button "Done" at bounding box center [184, 215] width 23 height 8
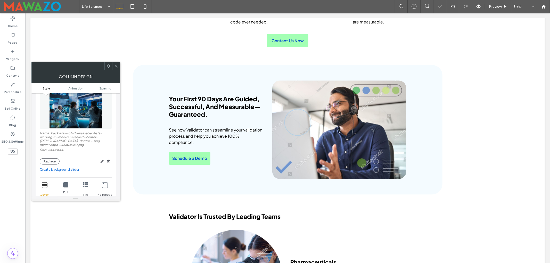
scroll to position [103, 0]
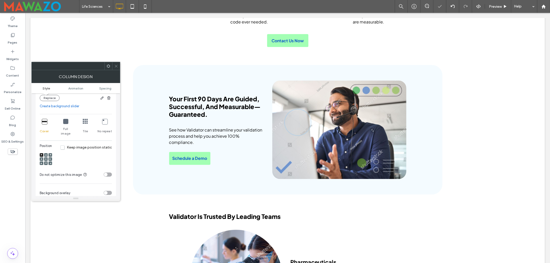
click at [46, 159] on use at bounding box center [45, 159] width 1 height 1
click at [116, 66] on icon at bounding box center [116, 66] width 4 height 4
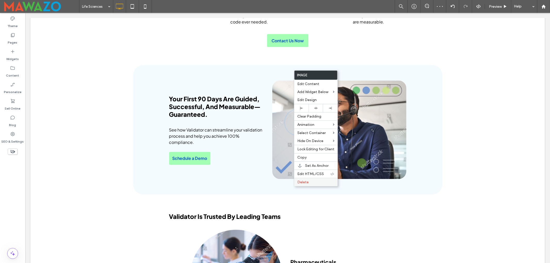
click at [302, 182] on span "Delete" at bounding box center [302, 182] width 11 height 4
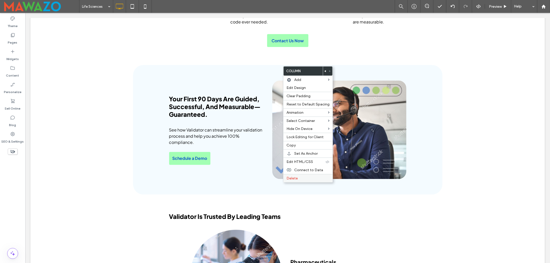
click at [295, 179] on span "Delete" at bounding box center [292, 178] width 11 height 4
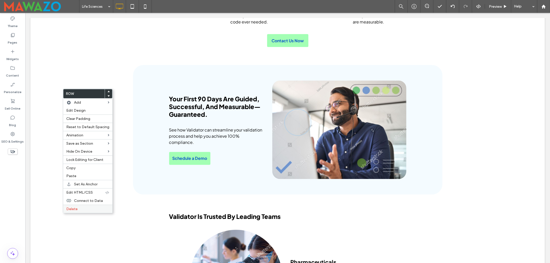
click at [73, 208] on div "Delete" at bounding box center [87, 209] width 49 height 8
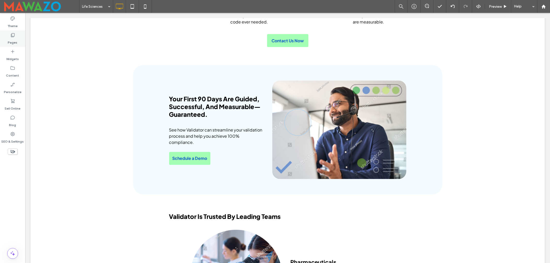
click at [11, 36] on icon at bounding box center [12, 35] width 5 height 5
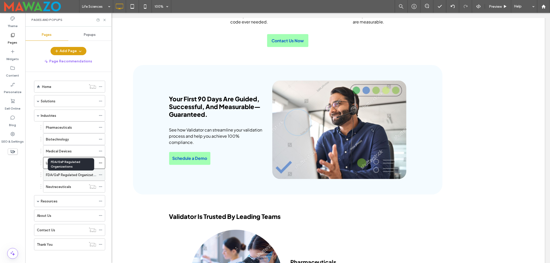
click at [57, 175] on label "FDA/GxP Regulated Organizations" at bounding box center [73, 175] width 54 height 9
click at [60, 154] on label "Medical Devices" at bounding box center [59, 151] width 26 height 9
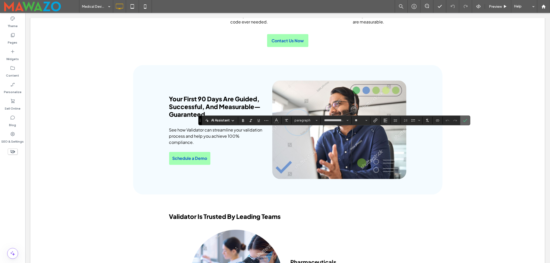
click at [466, 120] on icon "Confirm" at bounding box center [465, 120] width 4 height 4
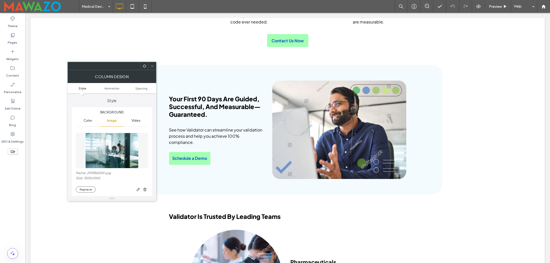
click at [100, 153] on img at bounding box center [111, 151] width 53 height 36
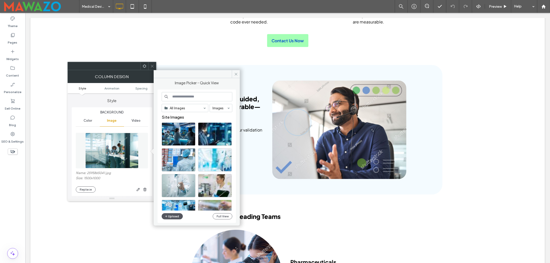
click at [169, 217] on button "Upload" at bounding box center [172, 216] width 21 height 6
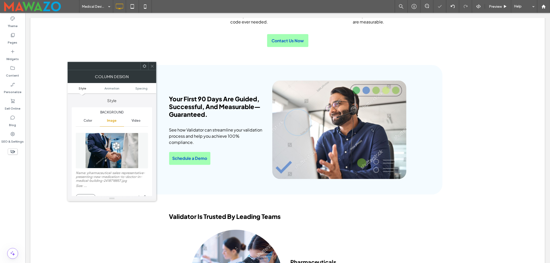
click at [153, 65] on icon at bounding box center [152, 66] width 4 height 4
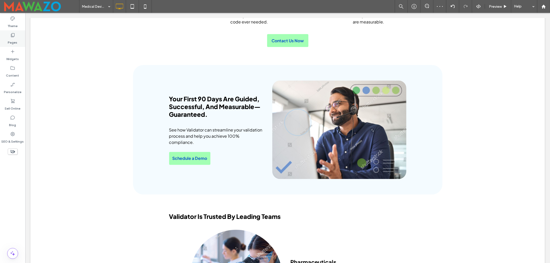
click at [11, 35] on icon at bounding box center [12, 35] width 5 height 5
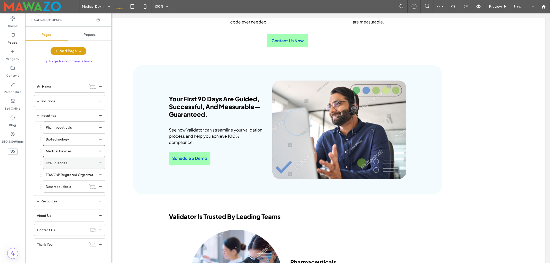
click at [54, 164] on label "Life Sciences" at bounding box center [56, 163] width 21 height 9
click at [66, 173] on div "FDA/GxP Regulated Organizations" at bounding box center [71, 174] width 50 height 11
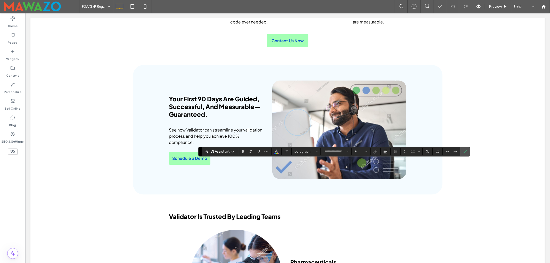
type input "**********"
type input "**"
click at [468, 152] on icon "Confirm" at bounding box center [465, 152] width 4 height 4
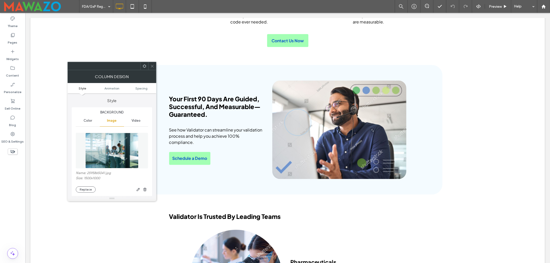
click at [107, 152] on img at bounding box center [111, 151] width 53 height 36
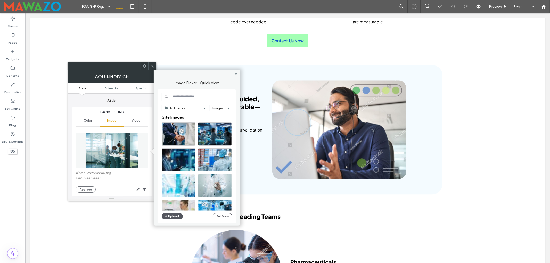
click at [169, 218] on button "Upload" at bounding box center [172, 216] width 21 height 6
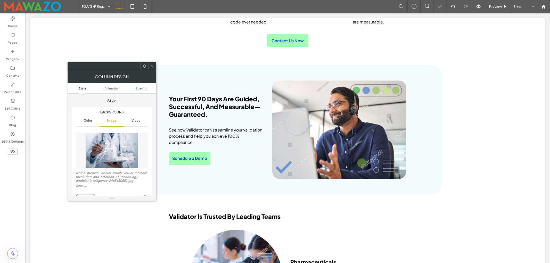
click at [154, 65] on icon at bounding box center [152, 66] width 4 height 4
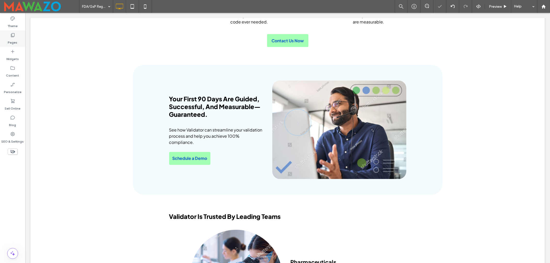
click at [14, 39] on label "Pages" at bounding box center [13, 41] width 10 height 7
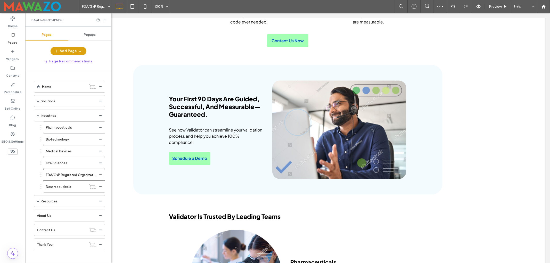
click at [106, 19] on icon at bounding box center [105, 20] width 4 height 4
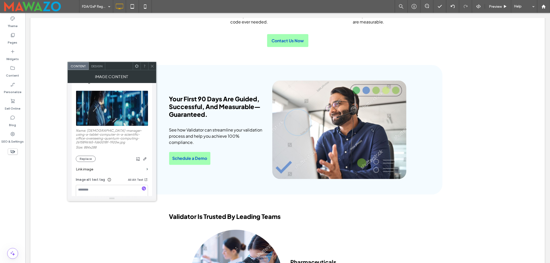
scroll to position [103, 0]
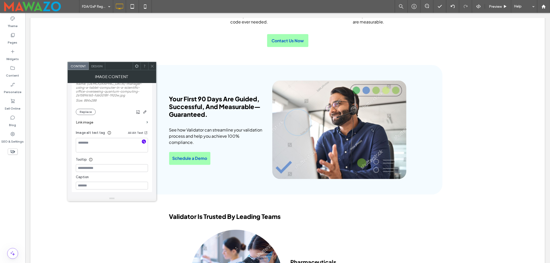
click at [144, 142] on icon "button" at bounding box center [144, 142] width 4 height 4
type textarea "**********"
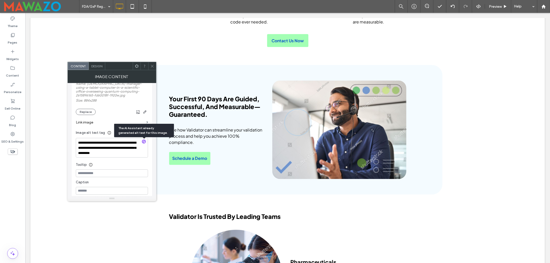
click at [154, 69] on span at bounding box center [152, 66] width 4 height 8
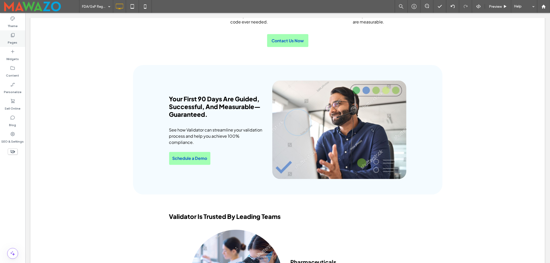
click at [15, 42] on label "Pages" at bounding box center [13, 41] width 10 height 7
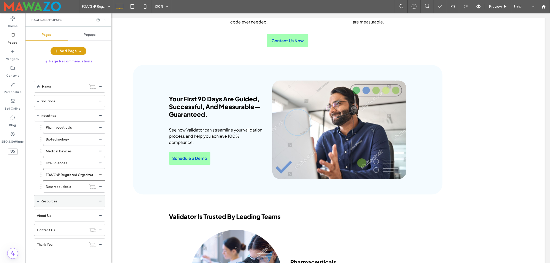
click at [53, 204] on label "Resources" at bounding box center [49, 201] width 17 height 9
click at [48, 244] on label "About Us" at bounding box center [44, 239] width 14 height 9
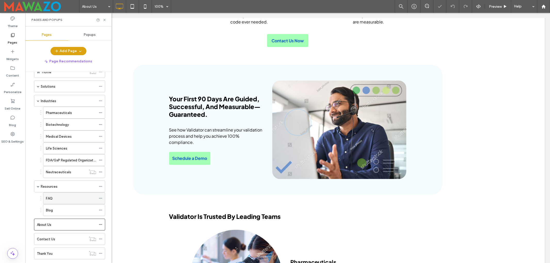
scroll to position [29, 0]
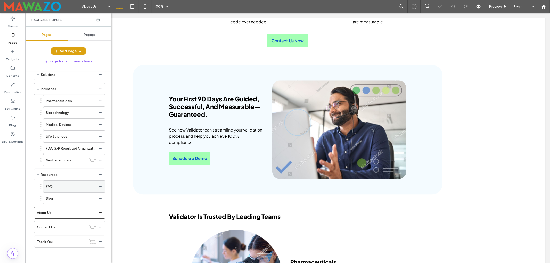
click at [59, 186] on div "FAQ" at bounding box center [71, 186] width 50 height 5
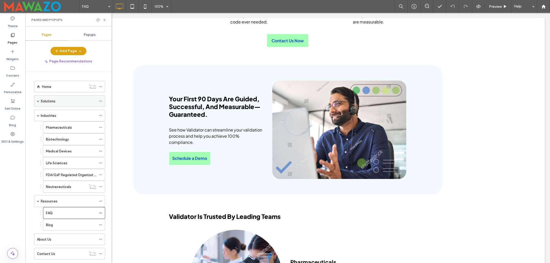
click at [57, 104] on div "Solutions" at bounding box center [68, 100] width 55 height 11
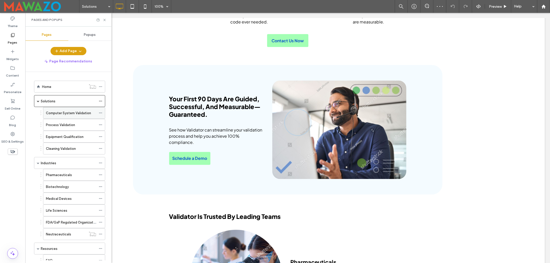
click at [60, 112] on label "Computer System Validation" at bounding box center [68, 113] width 45 height 9
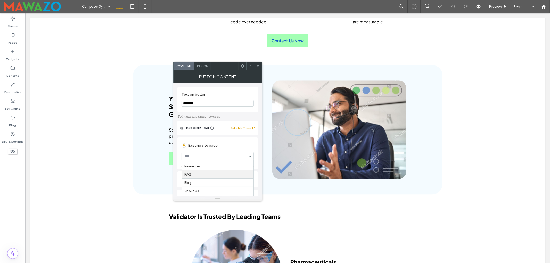
scroll to position [110, 0]
click at [257, 67] on icon at bounding box center [258, 66] width 4 height 4
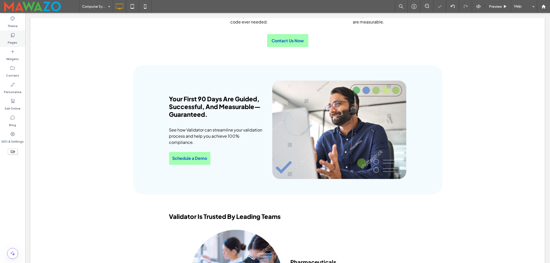
click at [9, 36] on div "Pages" at bounding box center [12, 38] width 25 height 17
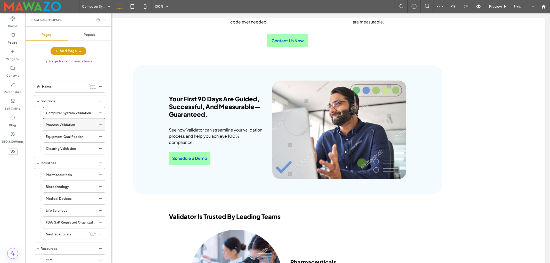
click at [64, 125] on label "Process Validation" at bounding box center [60, 124] width 29 height 9
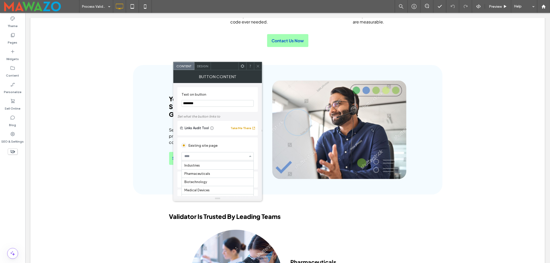
scroll to position [110, 0]
click at [258, 68] on icon at bounding box center [258, 66] width 4 height 4
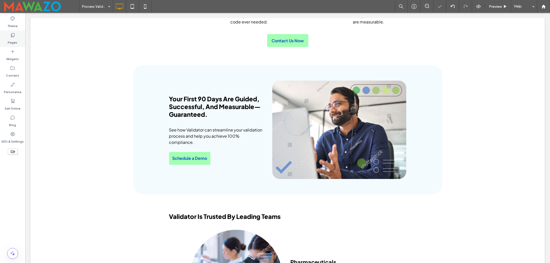
click at [5, 37] on div "Pages" at bounding box center [12, 38] width 25 height 17
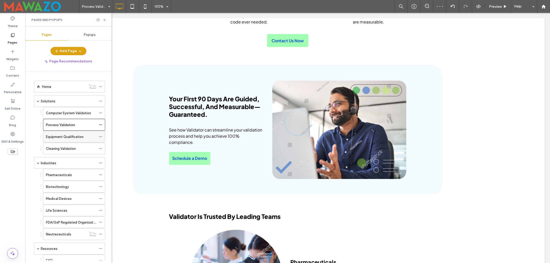
click at [68, 138] on label "Equipment Qualification" at bounding box center [65, 136] width 38 height 9
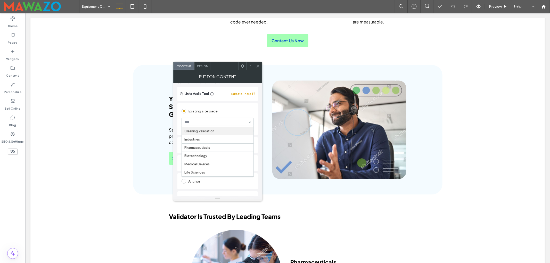
scroll to position [110, 0]
click at [255, 66] on div at bounding box center [258, 66] width 8 height 8
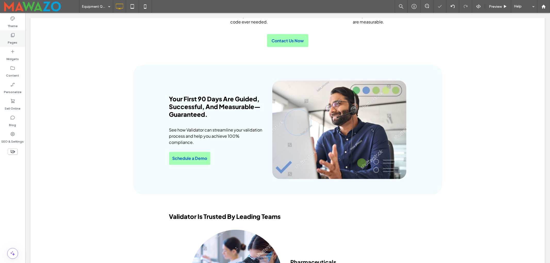
click at [13, 38] on label "Pages" at bounding box center [13, 41] width 10 height 7
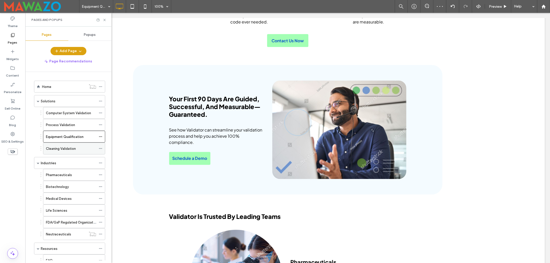
click at [65, 150] on label "Cleaning Validation" at bounding box center [61, 148] width 30 height 9
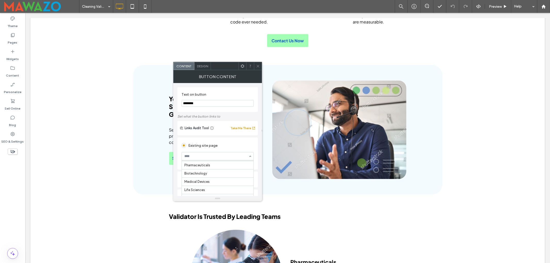
scroll to position [110, 0]
click at [216, 159] on div at bounding box center [218, 156] width 72 height 8
click at [256, 66] on icon at bounding box center [258, 66] width 4 height 4
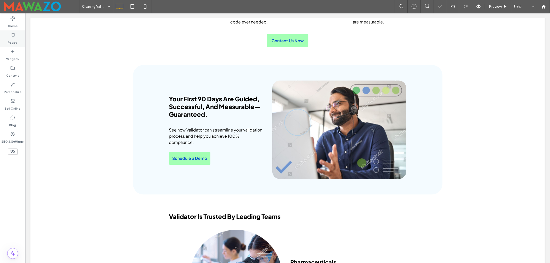
click at [13, 38] on label "Pages" at bounding box center [13, 41] width 10 height 7
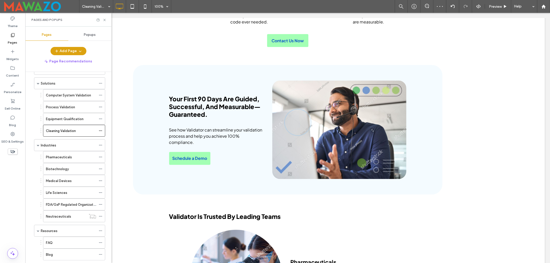
scroll to position [34, 0]
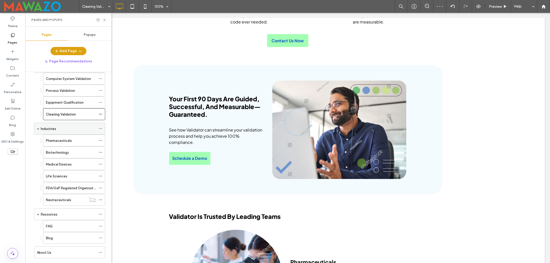
click at [62, 130] on div "Industries" at bounding box center [68, 128] width 55 height 5
click at [73, 143] on div "Pharmaceuticals" at bounding box center [71, 140] width 50 height 5
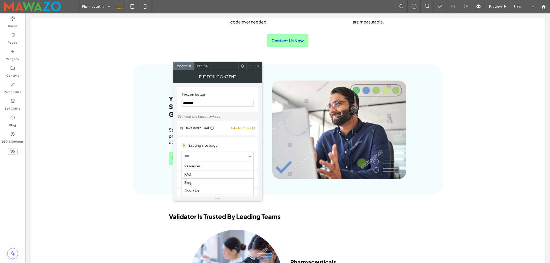
scroll to position [110, 0]
click at [258, 68] on span at bounding box center [258, 66] width 4 height 8
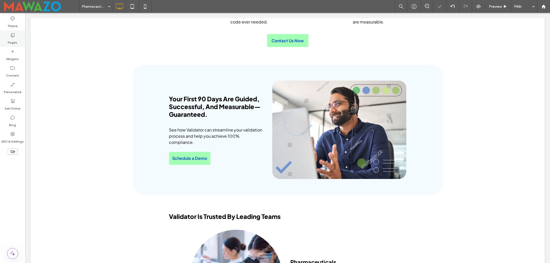
click at [11, 38] on label "Pages" at bounding box center [13, 41] width 10 height 7
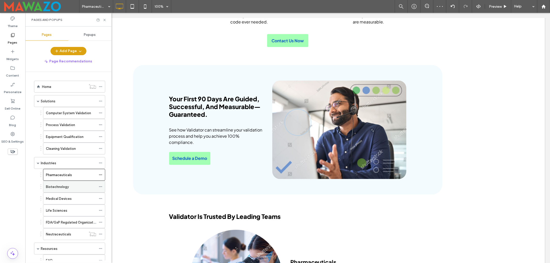
scroll to position [34, 0]
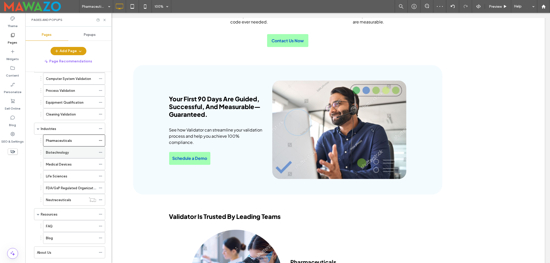
click at [63, 156] on label "Biotechnology" at bounding box center [57, 152] width 23 height 9
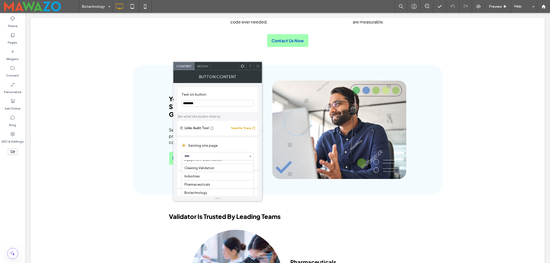
scroll to position [103, 0]
click at [257, 65] on icon at bounding box center [258, 66] width 4 height 4
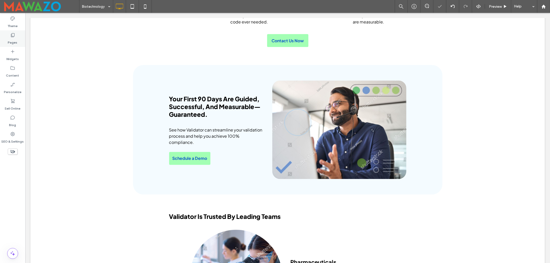
click at [18, 40] on div "Pages" at bounding box center [12, 38] width 25 height 17
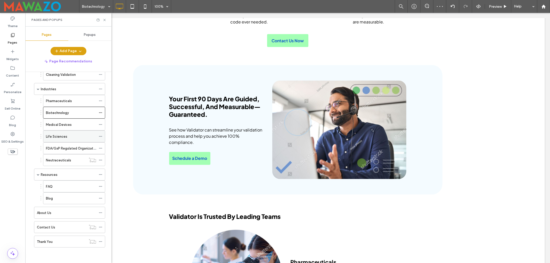
scroll to position [77, 0]
drag, startPoint x: 62, startPoint y: 123, endPoint x: 155, endPoint y: 133, distance: 93.7
click at [62, 122] on label "Medical Devices" at bounding box center [59, 124] width 26 height 9
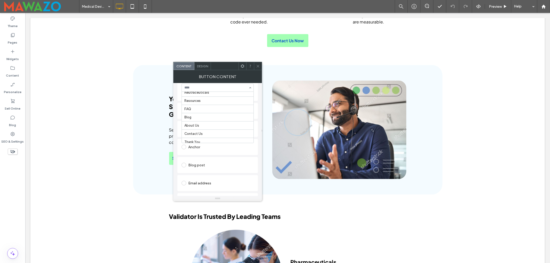
scroll to position [103, 0]
click at [259, 65] on icon at bounding box center [258, 66] width 4 height 4
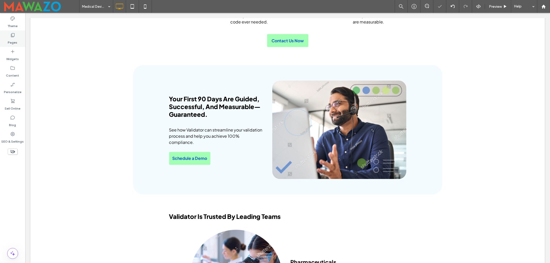
click at [6, 37] on div "Pages" at bounding box center [12, 38] width 25 height 17
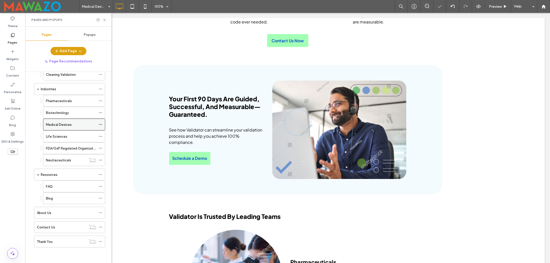
scroll to position [77, 0]
click at [62, 134] on label "Life Sciences" at bounding box center [56, 136] width 21 height 9
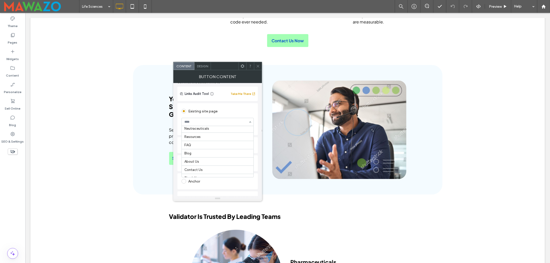
scroll to position [110, 0]
click at [257, 66] on icon at bounding box center [258, 66] width 4 height 4
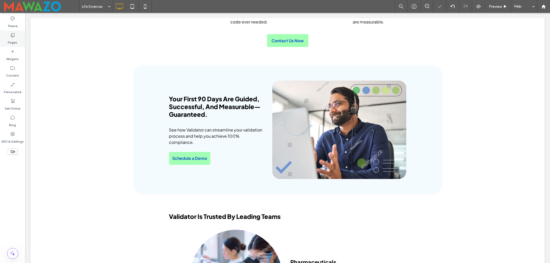
click at [13, 41] on label "Pages" at bounding box center [13, 41] width 10 height 7
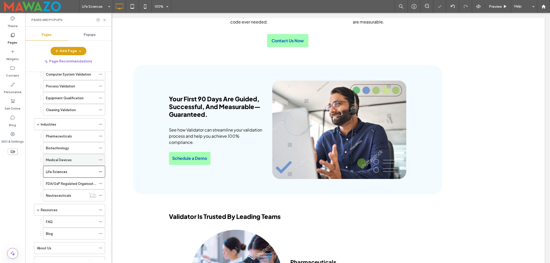
scroll to position [77, 0]
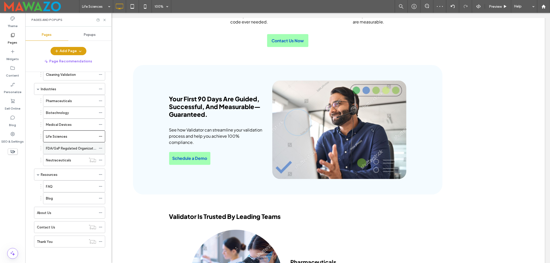
click at [66, 145] on label "FDA/GxP Regulated Organizations" at bounding box center [73, 148] width 54 height 9
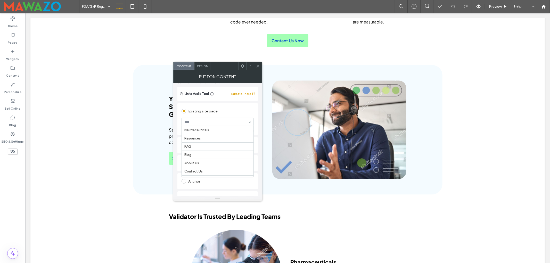
scroll to position [103, 0]
click at [257, 63] on span at bounding box center [258, 66] width 4 height 8
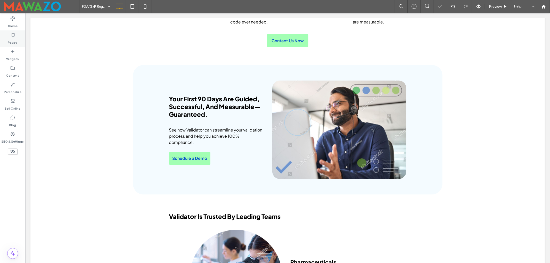
click at [10, 38] on label "Pages" at bounding box center [13, 41] width 10 height 7
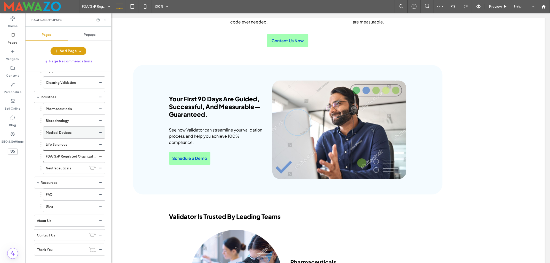
scroll to position [69, 0]
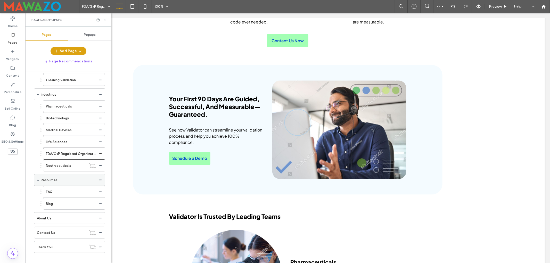
click at [58, 180] on div "Resources" at bounding box center [68, 180] width 55 height 5
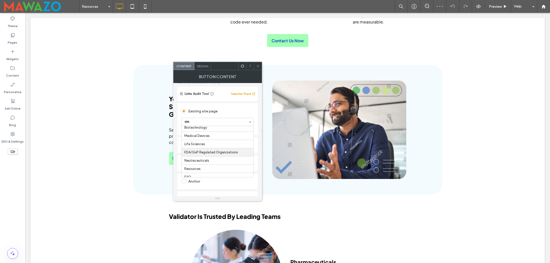
scroll to position [103, 0]
click at [255, 67] on div at bounding box center [258, 66] width 8 height 8
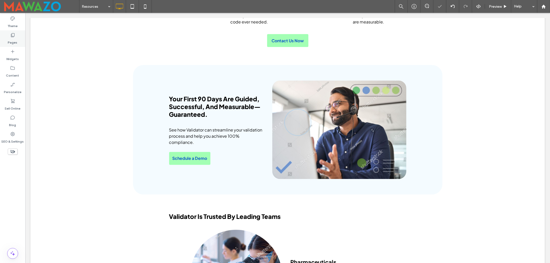
click at [17, 39] on label "Pages" at bounding box center [13, 41] width 10 height 7
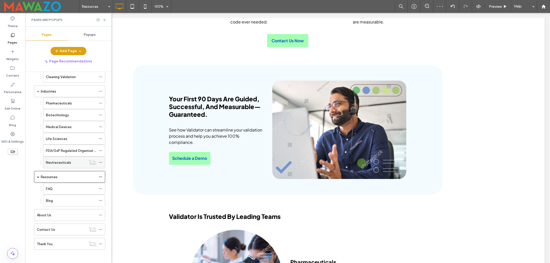
scroll to position [77, 0]
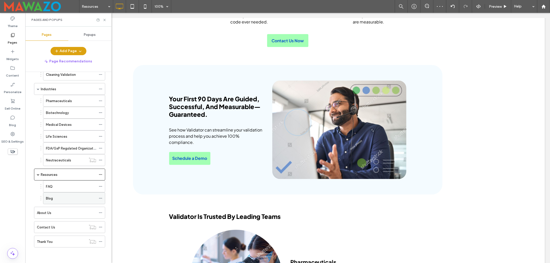
click at [53, 199] on div "Blog" at bounding box center [71, 198] width 50 height 5
click at [54, 212] on div "About Us" at bounding box center [66, 212] width 59 height 5
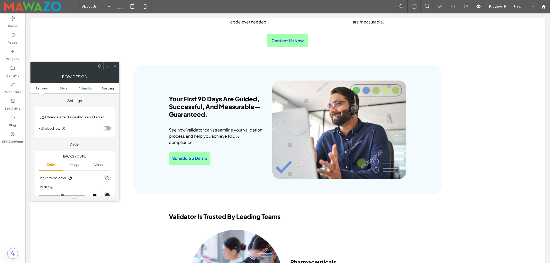
click at [105, 89] on span "Spacing" at bounding box center [108, 88] width 12 height 4
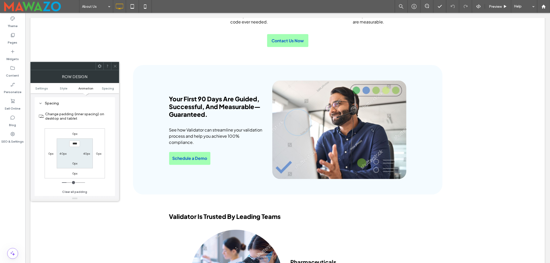
scroll to position [147, 0]
click at [73, 165] on label "0px" at bounding box center [74, 163] width 5 height 4
type input "*"
type input "***"
type input "**"
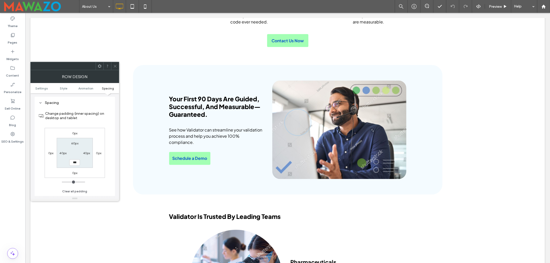
type input "****"
click at [115, 65] on icon at bounding box center [115, 66] width 4 height 4
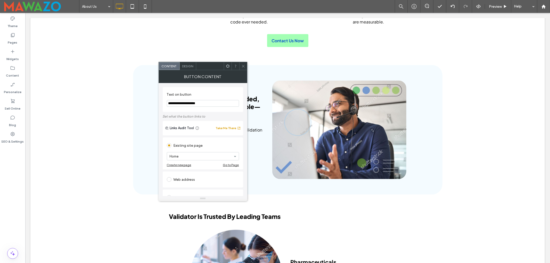
click at [242, 64] on icon at bounding box center [243, 66] width 4 height 4
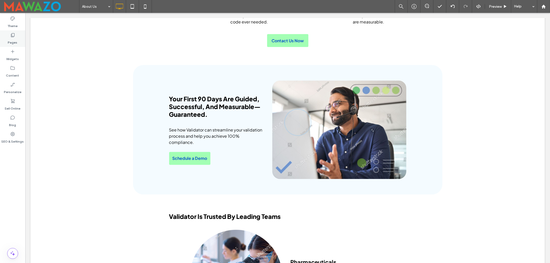
click at [9, 36] on div "Pages" at bounding box center [12, 38] width 25 height 17
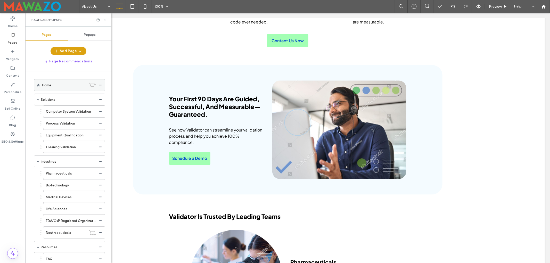
scroll to position [0, 0]
click at [59, 86] on div "Home" at bounding box center [64, 86] width 44 height 5
click at [47, 101] on label "Solutions" at bounding box center [48, 101] width 15 height 9
click at [144, 5] on icon at bounding box center [145, 6] width 10 height 10
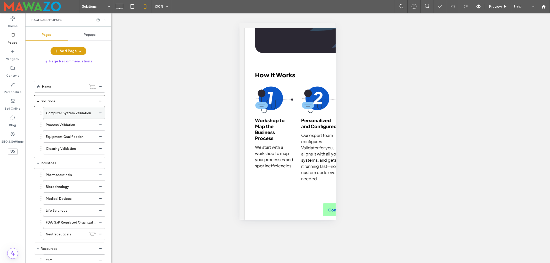
click at [66, 114] on label "Computer System Validation" at bounding box center [68, 113] width 45 height 9
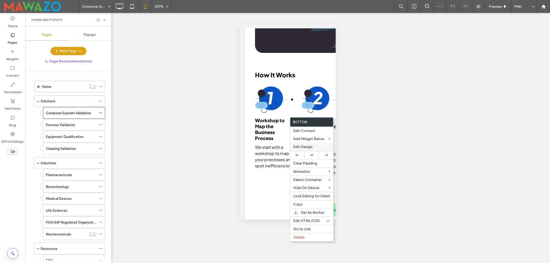
click at [307, 148] on span "Edit Design" at bounding box center [302, 147] width 19 height 4
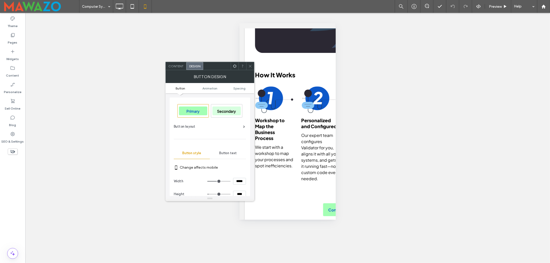
click at [240, 181] on input "*****" at bounding box center [239, 181] width 13 height 7
type input "*****"
type input "***"
click at [250, 66] on icon at bounding box center [250, 66] width 4 height 4
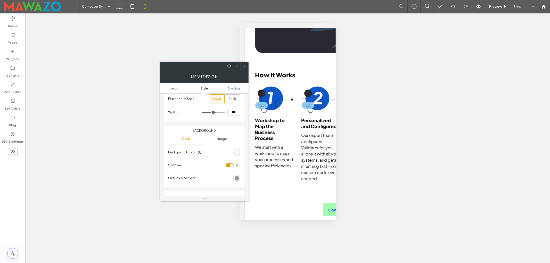
scroll to position [138, 0]
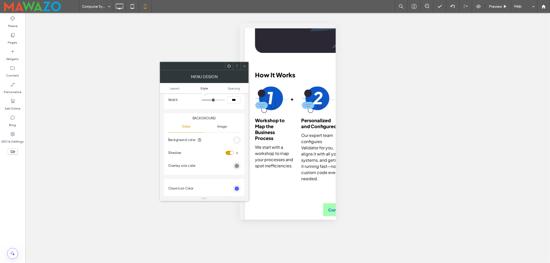
click at [243, 66] on icon at bounding box center [245, 66] width 4 height 4
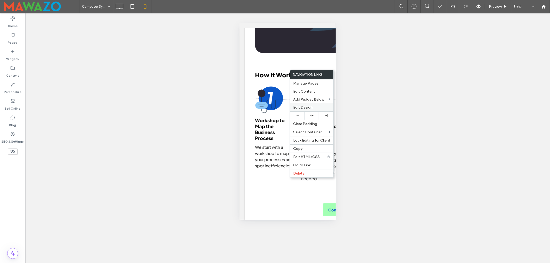
click at [305, 108] on span "Edit Design" at bounding box center [302, 107] width 19 height 4
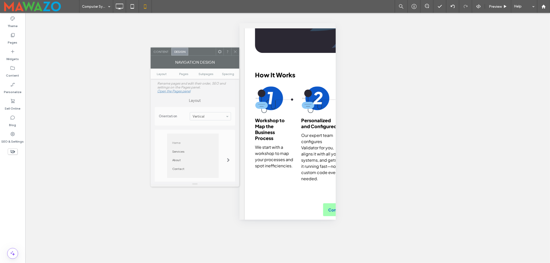
drag, startPoint x: 214, startPoint y: 67, endPoint x: 186, endPoint y: 36, distance: 42.0
click at [188, 48] on div at bounding box center [202, 52] width 28 height 8
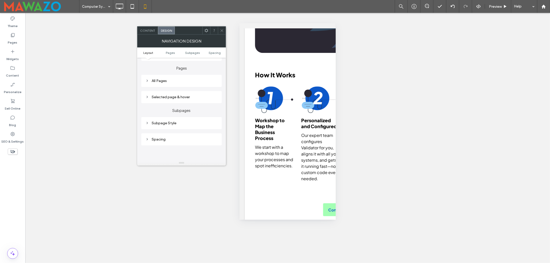
scroll to position [103, 0]
click at [160, 82] on div "All Pages" at bounding box center [182, 80] width 72 height 4
click at [198, 91] on span "Link text" at bounding box center [199, 89] width 13 height 4
click at [170, 103] on div "Selected page & hover" at bounding box center [182, 99] width 72 height 7
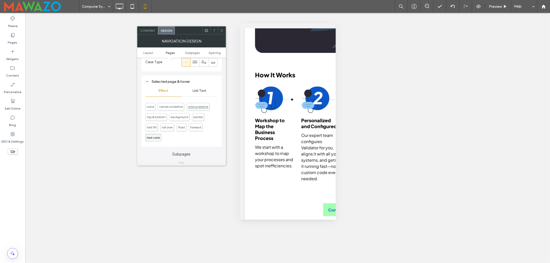
scroll to position [241, 0]
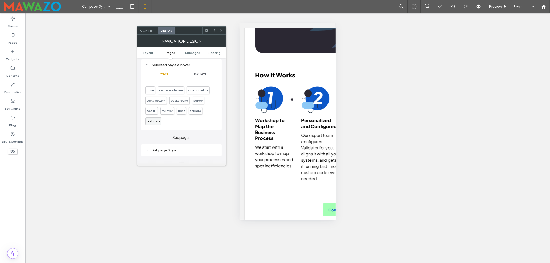
click at [196, 78] on div "Link Text" at bounding box center [200, 74] width 36 height 11
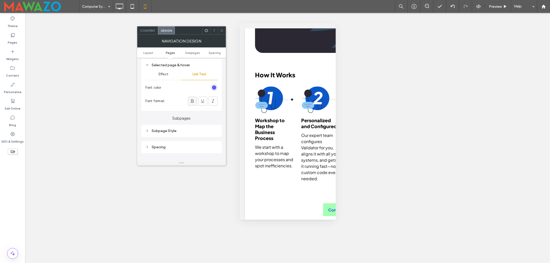
click at [194, 103] on icon at bounding box center [192, 101] width 5 height 5
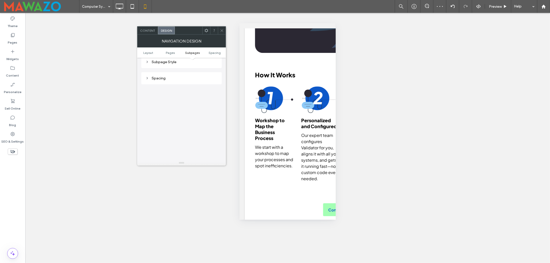
scroll to position [275, 0]
click at [171, 98] on div "Subpage Style" at bounding box center [182, 96] width 72 height 4
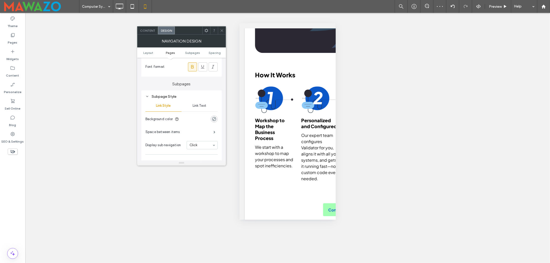
click at [195, 106] on span "Link Text" at bounding box center [200, 106] width 14 height 4
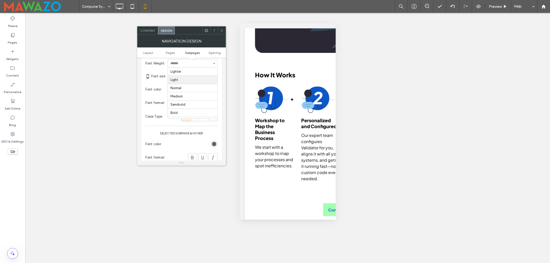
scroll to position [11, 0]
click at [216, 90] on div "rgb(147, 147, 147)" at bounding box center [214, 89] width 4 height 4
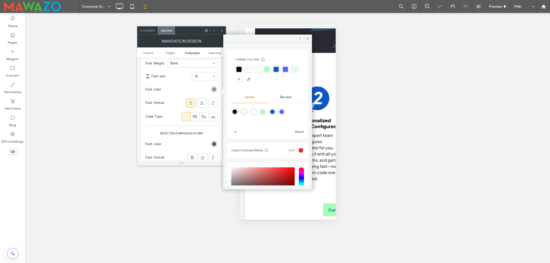
click at [240, 68] on div at bounding box center [239, 69] width 5 height 5
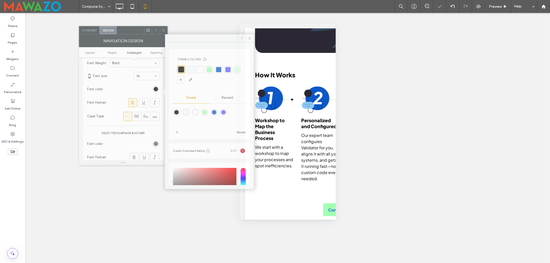
drag, startPoint x: 192, startPoint y: 34, endPoint x: 134, endPoint y: 33, distance: 58.3
click at [134, 33] on div at bounding box center [131, 30] width 28 height 8
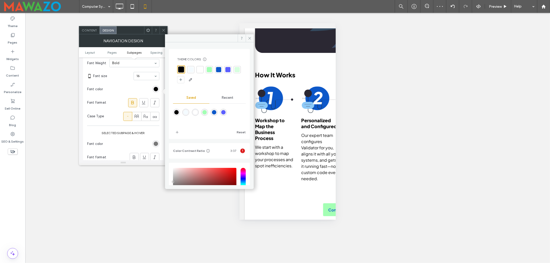
click at [155, 146] on div "rgb(100, 100, 100)" at bounding box center [156, 144] width 4 height 4
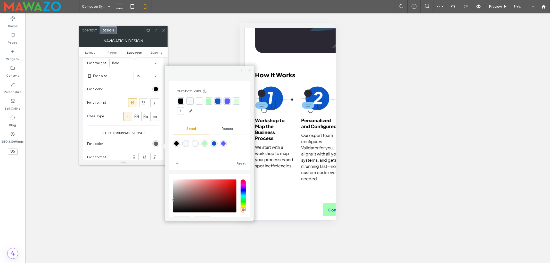
click at [217, 102] on div at bounding box center [217, 101] width 5 height 5
click at [164, 29] on icon at bounding box center [164, 30] width 4 height 4
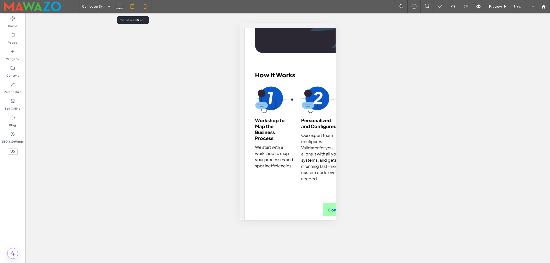
click at [129, 6] on icon at bounding box center [132, 6] width 10 height 10
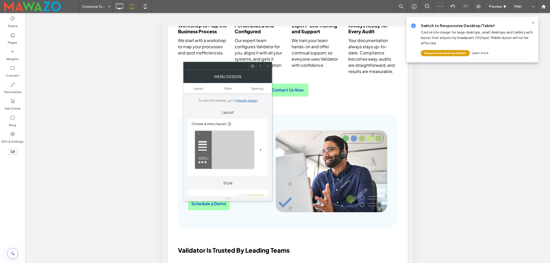
click at [266, 67] on icon at bounding box center [268, 66] width 4 height 4
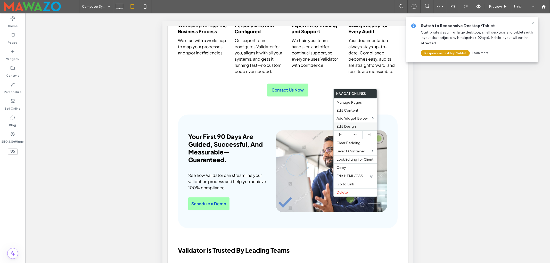
click at [344, 124] on span "Edit Design" at bounding box center [346, 126] width 19 height 4
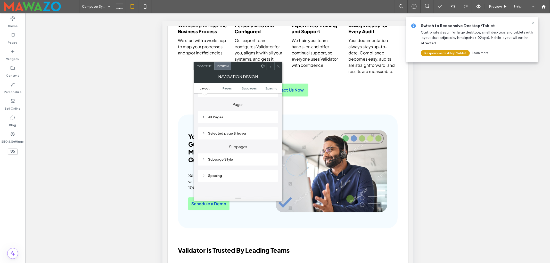
scroll to position [103, 0]
click at [222, 116] on div "All Pages" at bounding box center [238, 117] width 72 height 4
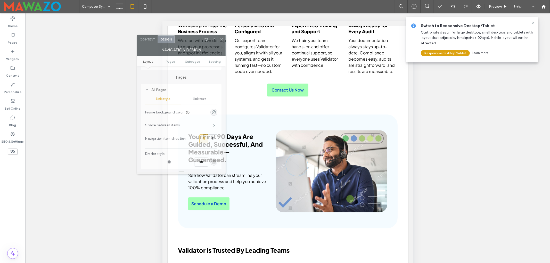
drag, startPoint x: 249, startPoint y: 67, endPoint x: 178, endPoint y: 31, distance: 80.2
click at [178, 35] on div at bounding box center [189, 39] width 28 height 8
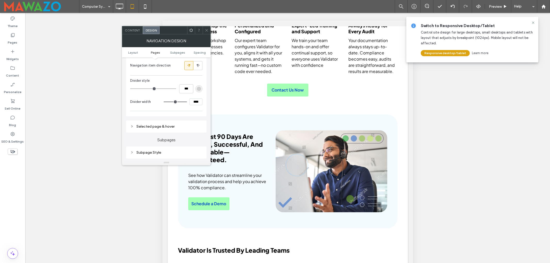
scroll to position [172, 0]
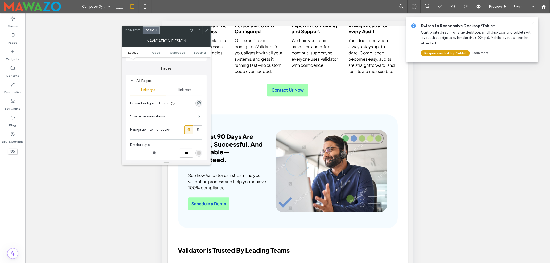
click at [184, 89] on span "Link text" at bounding box center [184, 90] width 13 height 4
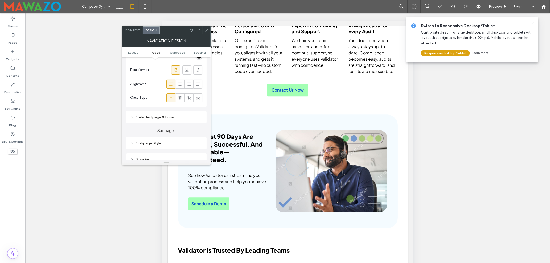
scroll to position [241, 0]
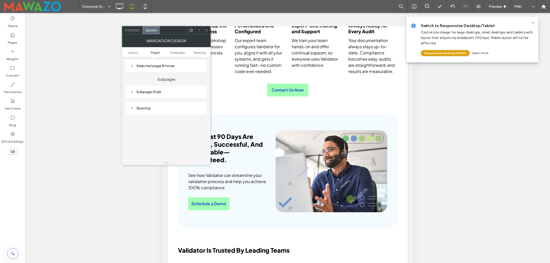
click at [163, 68] on div "Selected page & hover" at bounding box center [166, 66] width 72 height 4
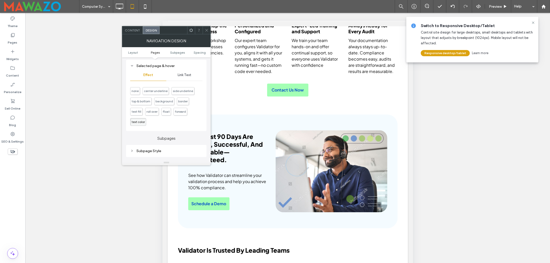
click at [186, 77] on span "Link Text" at bounding box center [185, 75] width 14 height 4
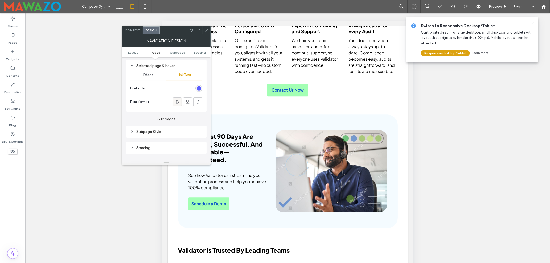
click at [178, 102] on use at bounding box center [177, 101] width 3 height 3
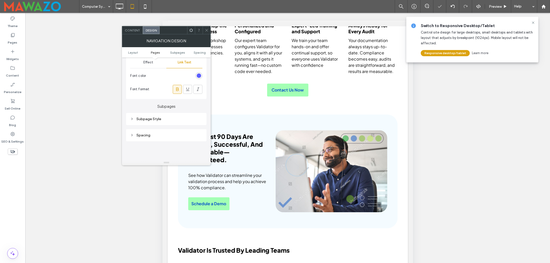
scroll to position [275, 0]
click at [161, 100] on div "Subpage Style" at bounding box center [166, 97] width 72 height 4
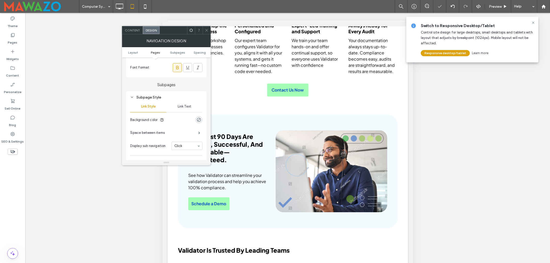
click at [185, 107] on span "Link Text" at bounding box center [185, 106] width 14 height 4
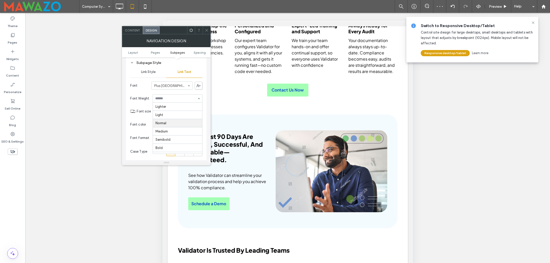
scroll to position [11, 0]
click at [196, 126] on div "rgb(147, 147, 147)" at bounding box center [199, 124] width 7 height 7
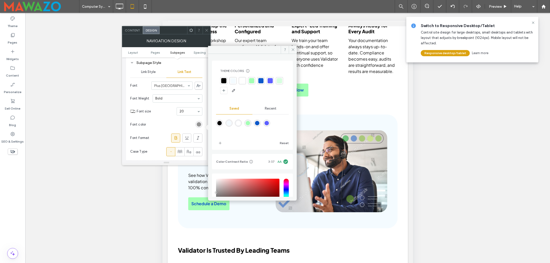
click at [226, 82] on div at bounding box center [223, 80] width 5 height 5
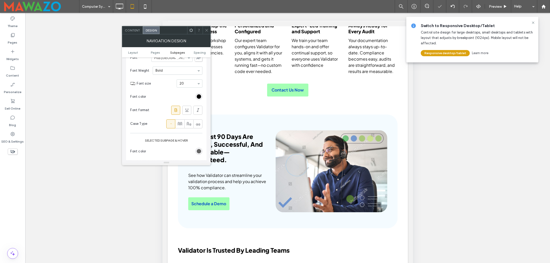
scroll to position [378, 0]
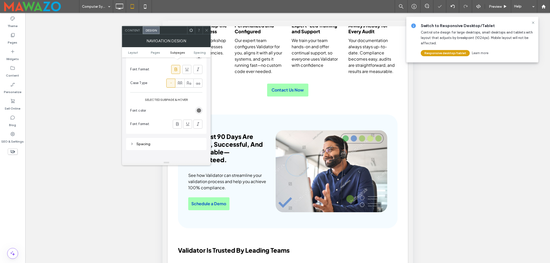
click at [199, 112] on div "rgb(100, 100, 100)" at bounding box center [199, 110] width 4 height 4
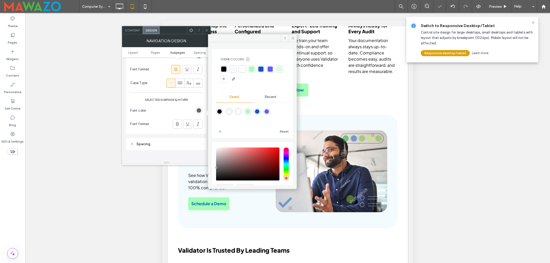
click at [259, 69] on div at bounding box center [261, 69] width 5 height 5
click at [206, 28] on icon at bounding box center [207, 30] width 4 height 4
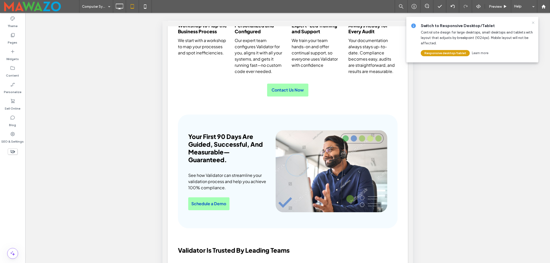
click at [534, 22] on icon at bounding box center [534, 23] width 4 height 4
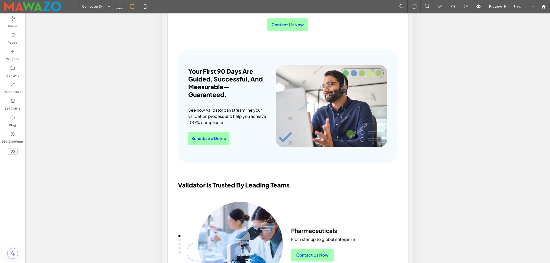
scroll to position [0, 0]
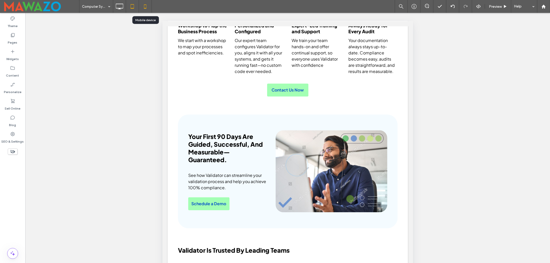
click at [149, 6] on icon at bounding box center [145, 6] width 10 height 10
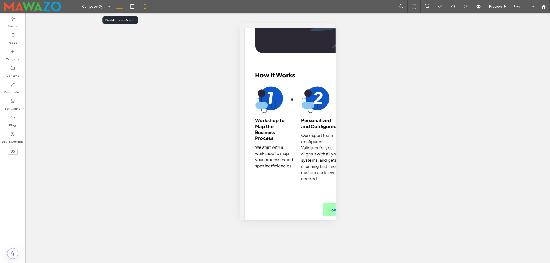
click at [121, 9] on icon at bounding box center [119, 6] width 10 height 10
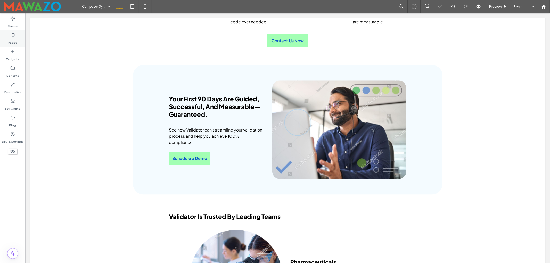
click at [17, 35] on div "Pages" at bounding box center [12, 38] width 25 height 17
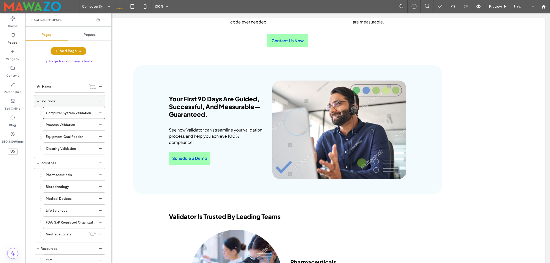
click at [58, 102] on div "Solutions" at bounding box center [68, 101] width 55 height 5
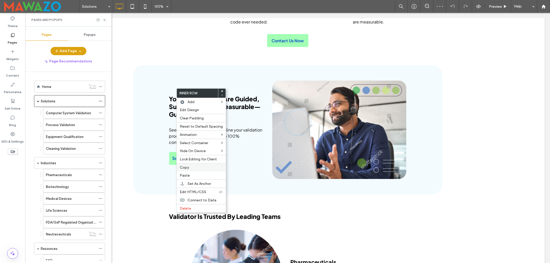
click at [186, 172] on div "Copy" at bounding box center [201, 167] width 49 height 8
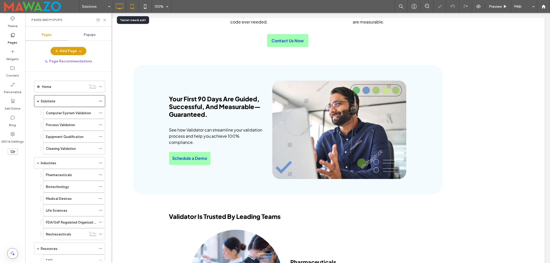
click at [134, 9] on icon at bounding box center [132, 6] width 10 height 10
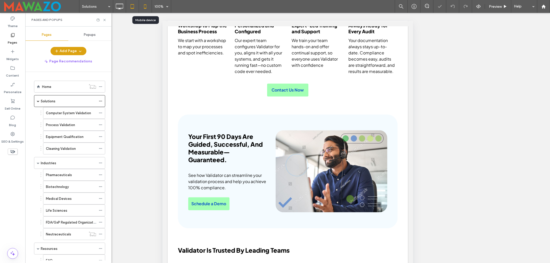
click at [149, 6] on icon at bounding box center [145, 6] width 10 height 10
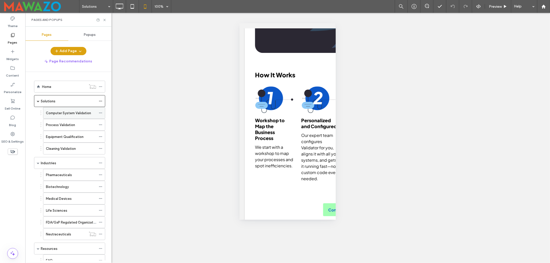
click at [53, 117] on div "Computer System Validation" at bounding box center [71, 112] width 50 height 11
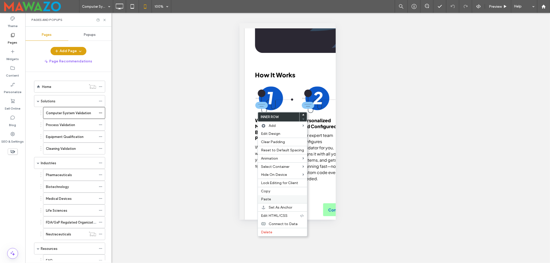
click at [268, 200] on span "Paste" at bounding box center [266, 199] width 10 height 4
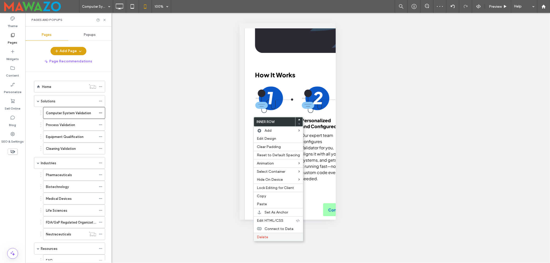
click at [269, 237] on label "Delete" at bounding box center [278, 237] width 43 height 4
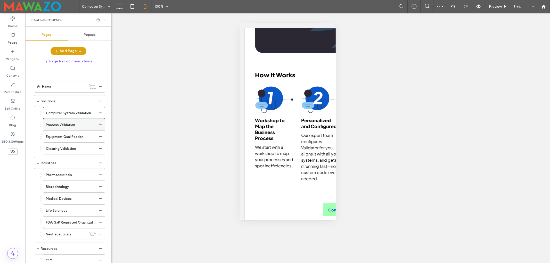
click at [60, 125] on label "Process Validation" at bounding box center [60, 124] width 29 height 9
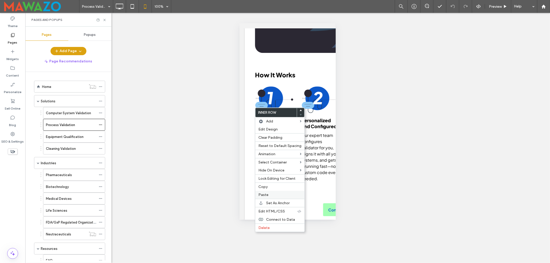
click at [264, 197] on span "Paste" at bounding box center [264, 195] width 10 height 4
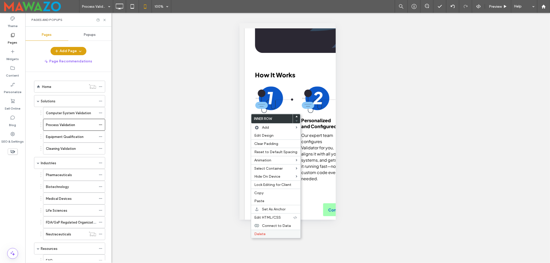
click at [264, 233] on div "Delete" at bounding box center [275, 234] width 49 height 8
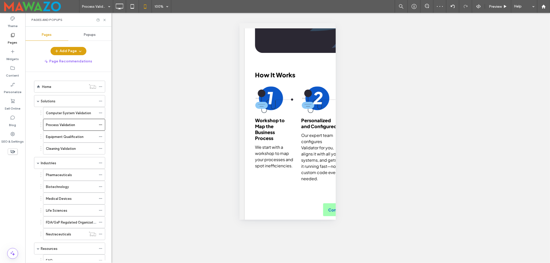
click at [76, 116] on label "Computer System Validation" at bounding box center [68, 113] width 45 height 9
click at [69, 123] on label "Process Validation" at bounding box center [60, 124] width 29 height 9
click at [68, 114] on label "Computer System Validation" at bounding box center [68, 113] width 45 height 9
click at [63, 126] on label "Process Validation" at bounding box center [60, 124] width 29 height 9
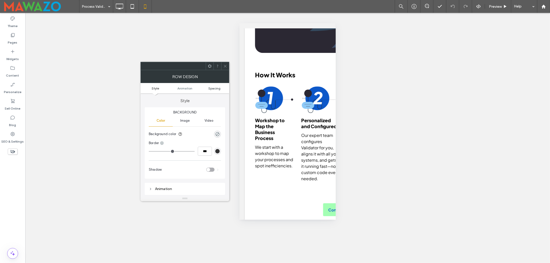
click at [216, 87] on span "Spacing" at bounding box center [214, 88] width 12 height 4
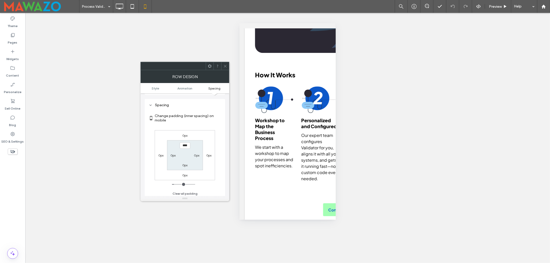
scroll to position [102, 0]
click at [184, 165] on label "0px" at bounding box center [184, 163] width 5 height 4
type input "*"
type input "**"
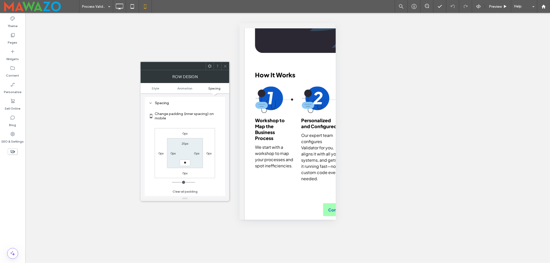
type input "****"
click at [225, 67] on icon at bounding box center [225, 66] width 4 height 4
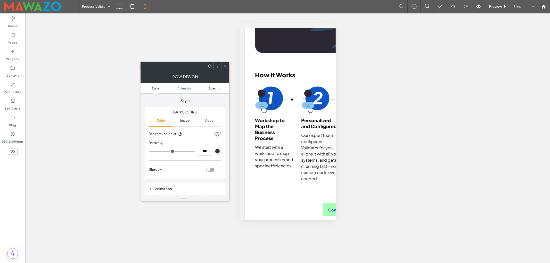
click at [210, 87] on span "Spacing" at bounding box center [214, 88] width 12 height 4
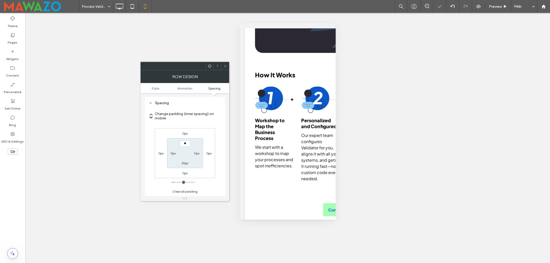
type input "****"
type input "**"
click at [186, 144] on input "****" at bounding box center [185, 143] width 11 height 6
type input "****"
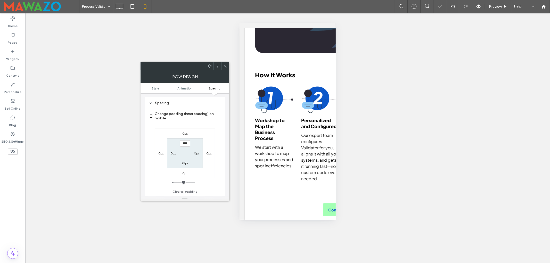
click at [185, 165] on label "25px" at bounding box center [185, 163] width 7 height 4
type input "**"
type input "****"
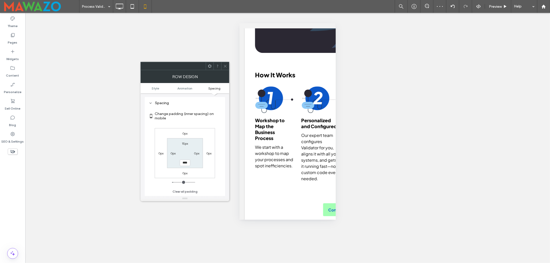
click at [224, 65] on icon at bounding box center [225, 66] width 4 height 4
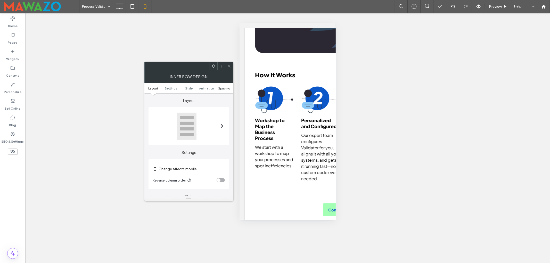
click at [226, 89] on span "Spacing" at bounding box center [224, 88] width 12 height 4
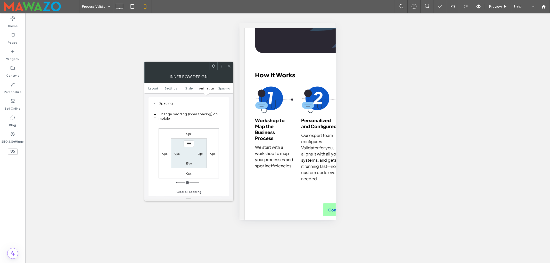
scroll to position [218, 0]
click at [190, 164] on label "15px" at bounding box center [189, 163] width 6 height 4
type input "*"
type input "***"
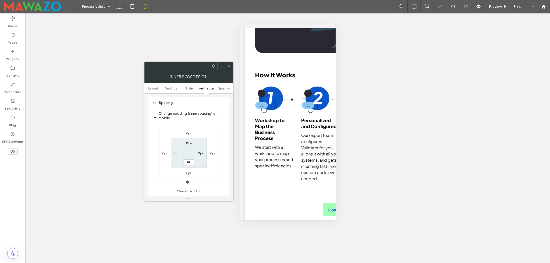
drag, startPoint x: 229, startPoint y: 62, endPoint x: 236, endPoint y: 68, distance: 9.2
click at [229, 63] on span at bounding box center [229, 66] width 4 height 8
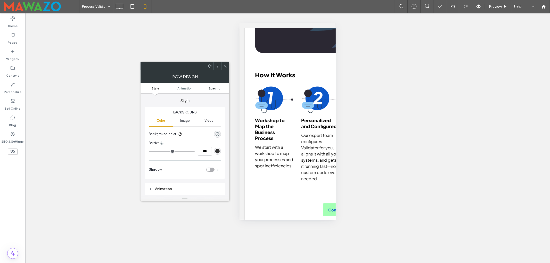
click at [216, 89] on span "Spacing" at bounding box center [214, 88] width 12 height 4
type input "***"
type input "*"
click at [222, 66] on div at bounding box center [225, 66] width 8 height 8
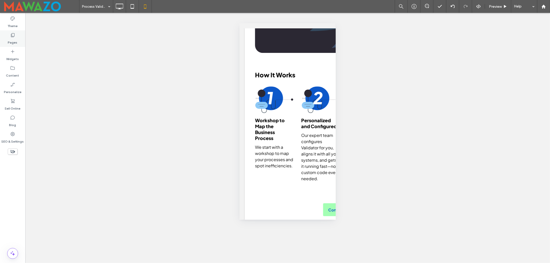
click at [9, 39] on label "Pages" at bounding box center [13, 41] width 10 height 7
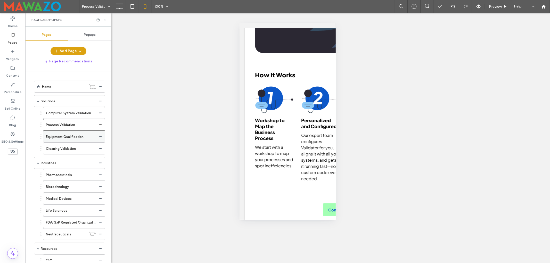
click at [69, 137] on label "Equipment Qualification" at bounding box center [65, 136] width 38 height 9
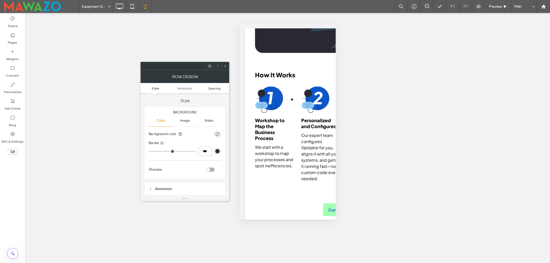
click at [212, 90] on span "Spacing" at bounding box center [214, 88] width 12 height 4
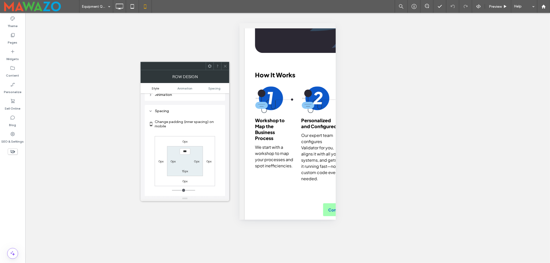
scroll to position [102, 0]
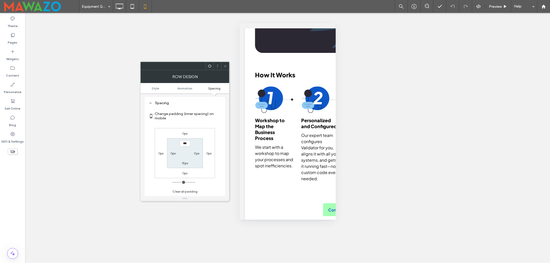
click at [184, 164] on label "15px" at bounding box center [185, 163] width 6 height 4
type input "**"
type input "****"
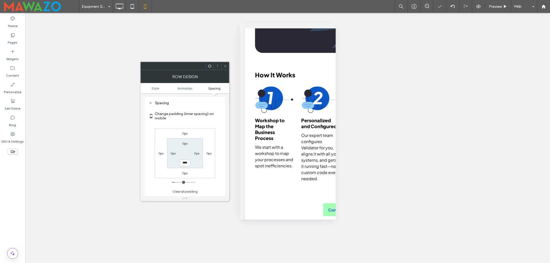
click at [226, 64] on icon at bounding box center [225, 66] width 4 height 4
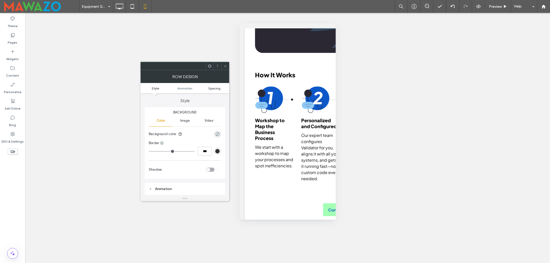
click at [217, 89] on span "Spacing" at bounding box center [214, 88] width 12 height 4
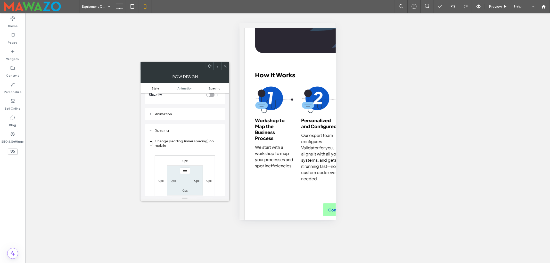
scroll to position [100, 0]
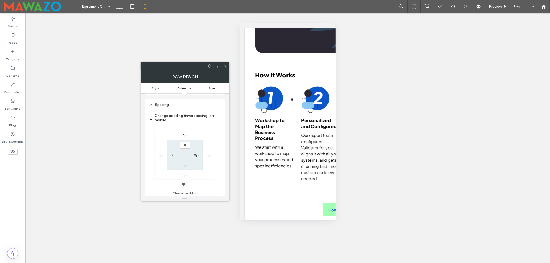
type input "***"
type input "*"
click at [223, 66] on icon at bounding box center [225, 66] width 4 height 4
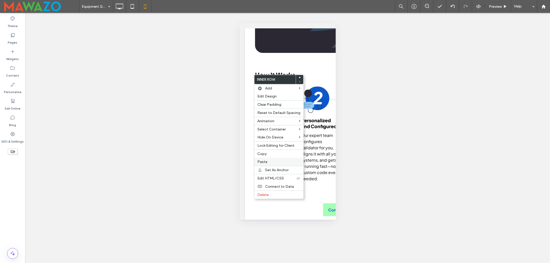
click at [267, 162] on span "Paste" at bounding box center [262, 162] width 10 height 4
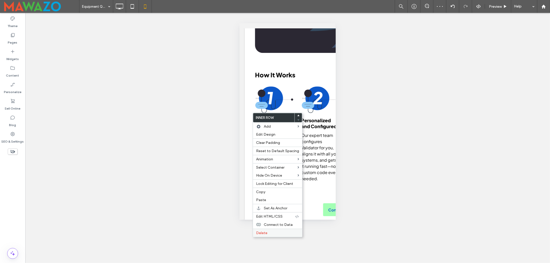
click at [262, 235] on span "Delete" at bounding box center [261, 233] width 11 height 4
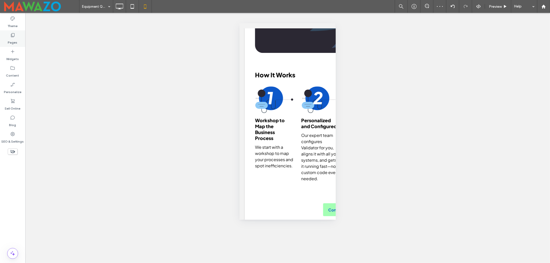
click at [8, 41] on label "Pages" at bounding box center [13, 41] width 10 height 7
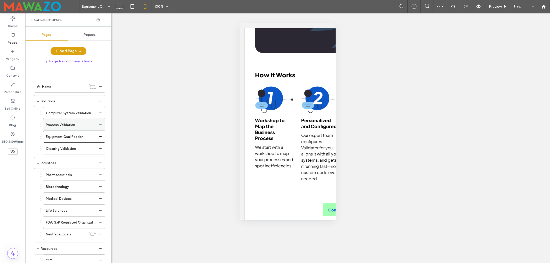
click at [54, 124] on label "Process Validation" at bounding box center [60, 124] width 29 height 9
click at [66, 140] on label "Equipment Qualification" at bounding box center [65, 136] width 38 height 9
click at [59, 150] on label "Cleaning Validation" at bounding box center [61, 148] width 30 height 9
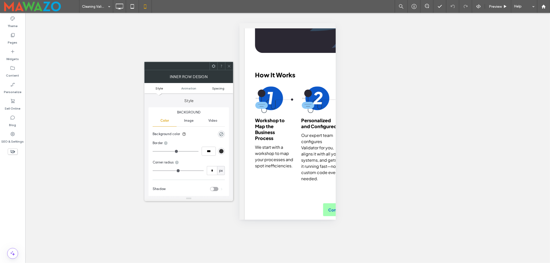
click at [218, 86] on span "Spacing" at bounding box center [218, 88] width 12 height 4
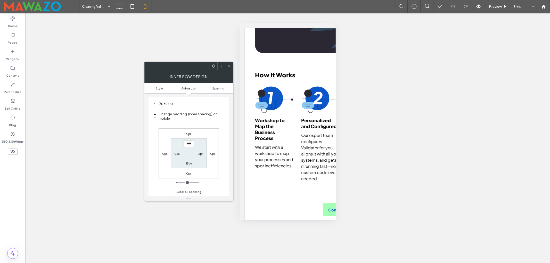
scroll to position [121, 0]
type input "****"
click at [188, 164] on label "15px" at bounding box center [189, 164] width 6 height 4
type input "**"
type input "*"
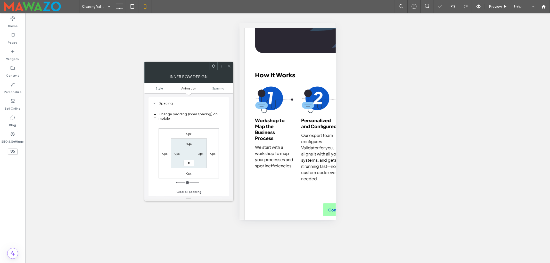
type input "*"
type input "***"
click at [228, 65] on icon at bounding box center [229, 66] width 4 height 4
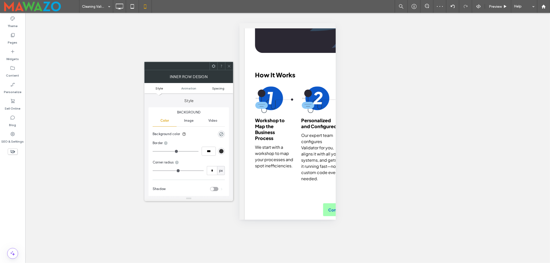
click at [217, 87] on span "Spacing" at bounding box center [218, 88] width 12 height 4
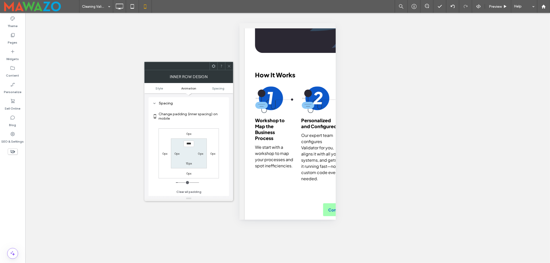
click at [190, 164] on label "15px" at bounding box center [189, 164] width 6 height 4
type input "**"
type input "*"
type input "***"
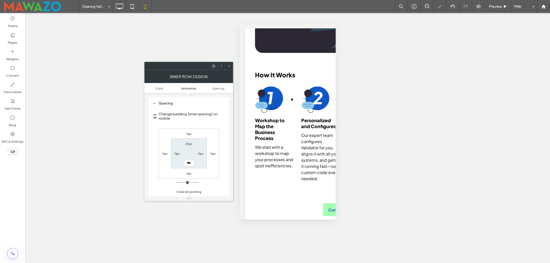
click at [226, 64] on div at bounding box center [229, 66] width 8 height 8
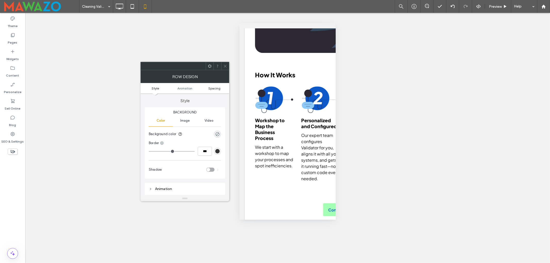
click at [218, 88] on span "Spacing" at bounding box center [214, 88] width 12 height 4
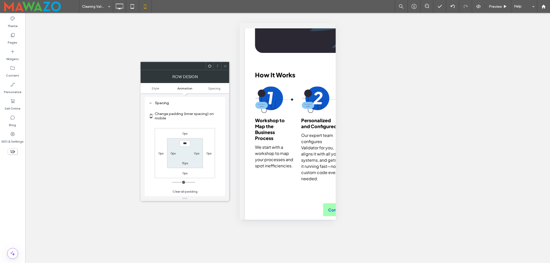
scroll to position [102, 0]
click at [184, 164] on label "15px" at bounding box center [185, 163] width 6 height 4
type input "**"
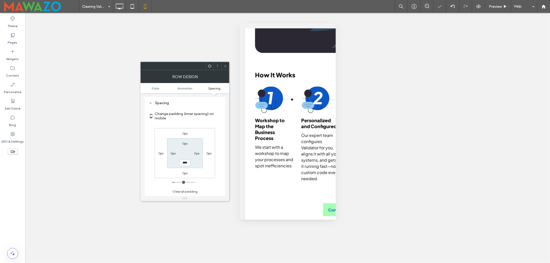
click at [184, 164] on input "****" at bounding box center [185, 163] width 11 height 6
type input "*"
type input "**"
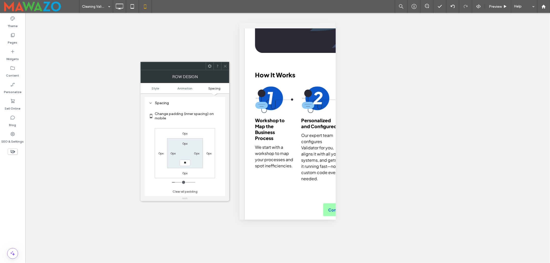
type input "****"
click at [224, 66] on icon at bounding box center [225, 66] width 4 height 4
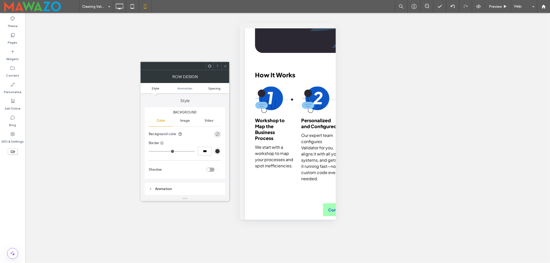
click at [212, 88] on span "Spacing" at bounding box center [214, 88] width 12 height 4
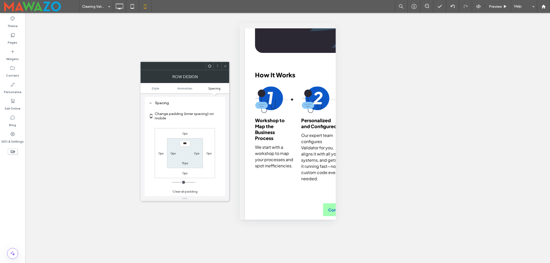
click at [185, 165] on label "15px" at bounding box center [185, 163] width 6 height 4
type input "**"
type input "*"
type input "***"
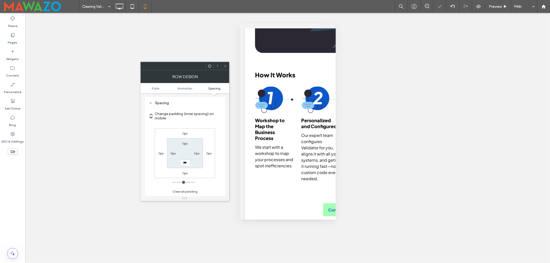
click at [226, 65] on icon at bounding box center [225, 66] width 4 height 4
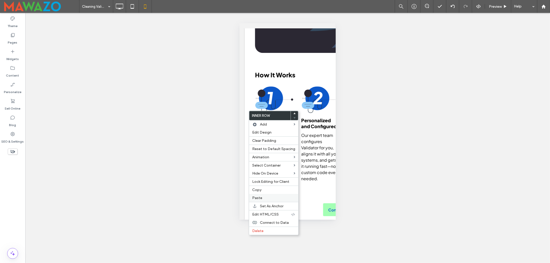
click at [259, 197] on span "Paste" at bounding box center [257, 198] width 10 height 4
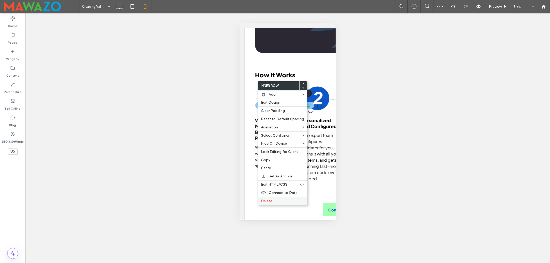
click at [269, 201] on span "Delete" at bounding box center [266, 201] width 11 height 4
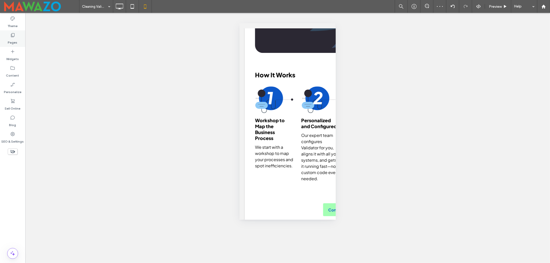
click at [17, 40] on label "Pages" at bounding box center [13, 41] width 10 height 7
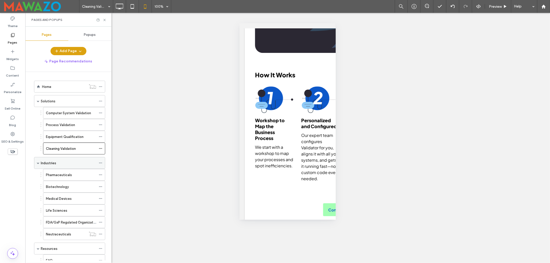
click at [55, 165] on label "Industries" at bounding box center [48, 163] width 15 height 9
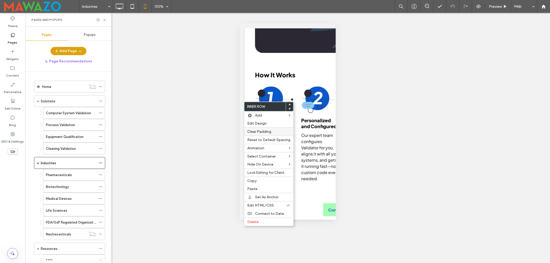
click at [261, 132] on span "Clear Padding" at bounding box center [259, 132] width 24 height 4
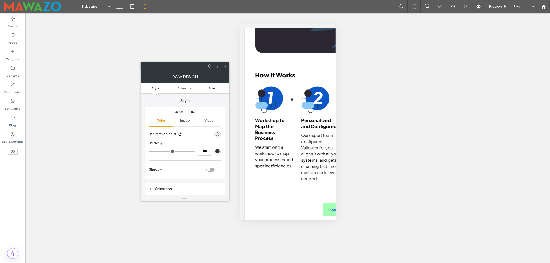
click at [216, 89] on span "Spacing" at bounding box center [214, 88] width 12 height 4
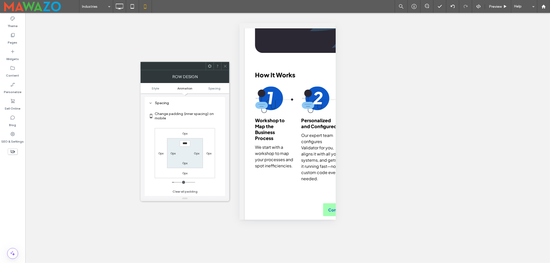
scroll to position [102, 0]
click at [187, 163] on div "0px" at bounding box center [185, 162] width 12 height 5
click at [186, 163] on label "0px" at bounding box center [184, 163] width 5 height 4
type input "*"
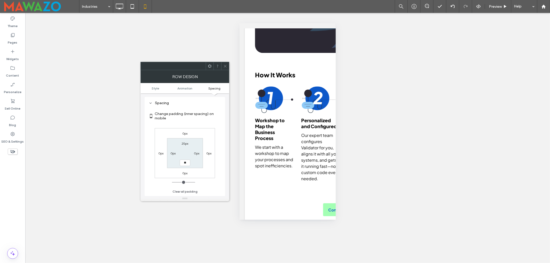
type input "**"
type input "****"
click at [225, 68] on span at bounding box center [225, 66] width 4 height 8
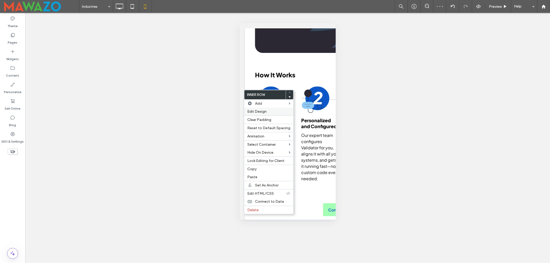
click at [261, 109] on span "Edit Design" at bounding box center [256, 111] width 19 height 4
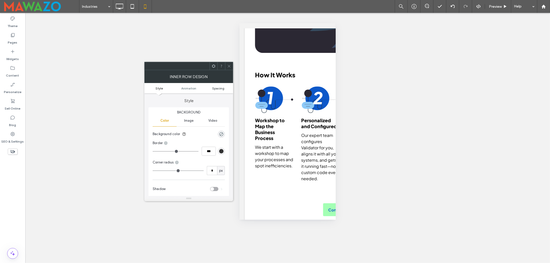
click at [215, 88] on span "Spacing" at bounding box center [218, 88] width 12 height 4
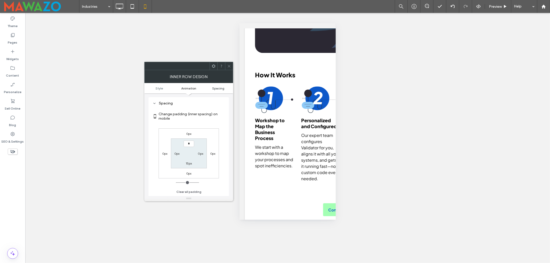
scroll to position [121, 0]
type input "****"
type input "**"
click at [227, 63] on div at bounding box center [229, 66] width 8 height 8
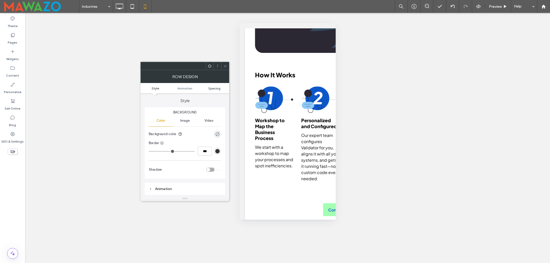
click at [215, 88] on span "Spacing" at bounding box center [214, 88] width 12 height 4
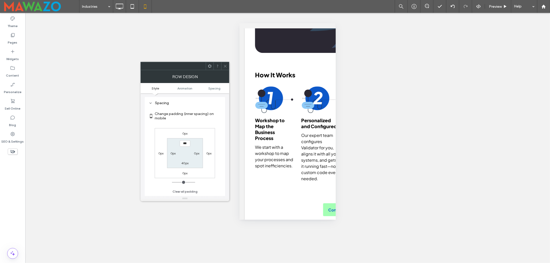
scroll to position [102, 0]
click at [183, 164] on label "40px" at bounding box center [184, 163] width 7 height 4
type input "**"
type input "*"
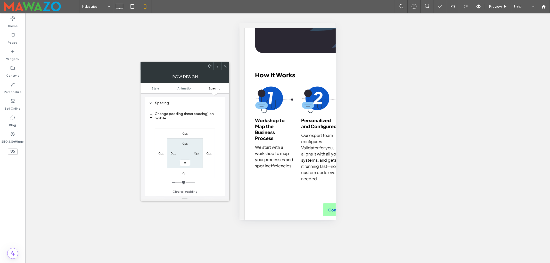
type input "***"
click at [226, 66] on icon at bounding box center [225, 66] width 4 height 4
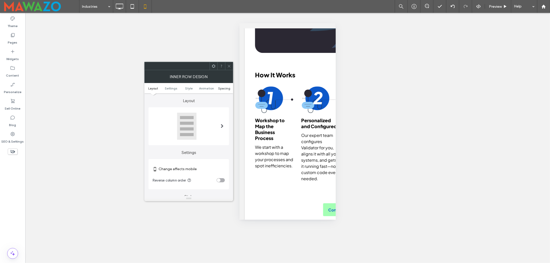
click at [227, 87] on span "Spacing" at bounding box center [224, 88] width 12 height 4
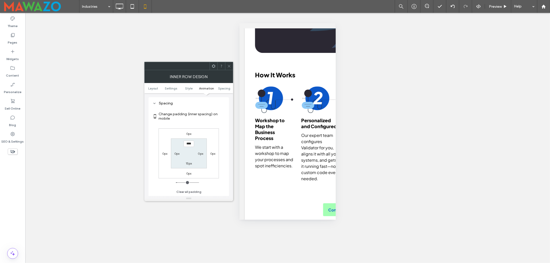
scroll to position [218, 0]
click at [189, 165] on label "15px" at bounding box center [189, 163] width 6 height 4
type input "*"
type input "***"
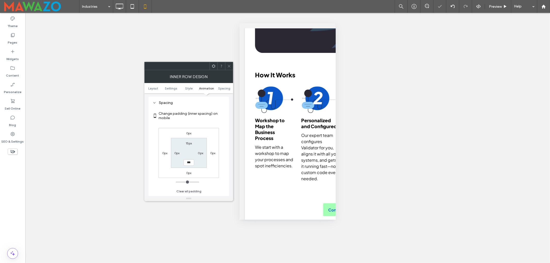
click at [228, 66] on icon at bounding box center [229, 66] width 4 height 4
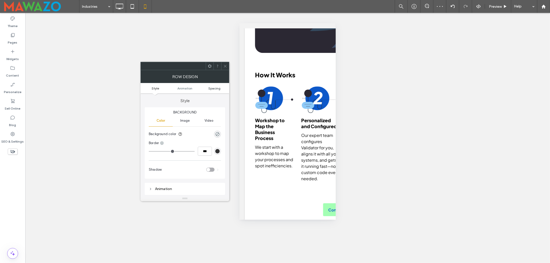
click at [218, 87] on span "Spacing" at bounding box center [214, 88] width 12 height 4
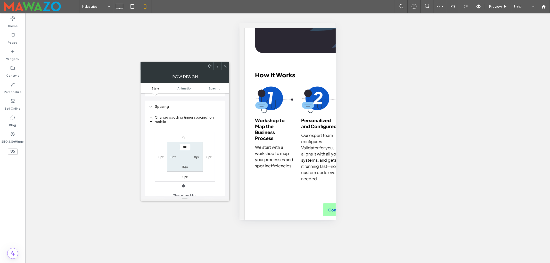
scroll to position [102, 0]
click at [185, 164] on label "15px" at bounding box center [185, 163] width 6 height 4
type input "**"
type input "*"
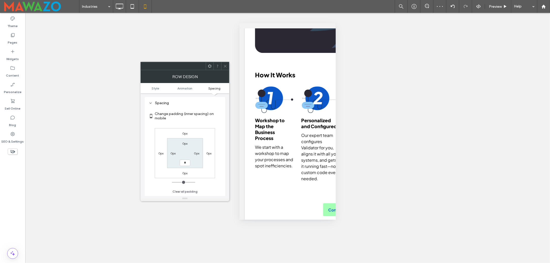
type input "***"
click at [200, 168] on section "0px 0px *** 0px" at bounding box center [185, 153] width 36 height 30
click at [226, 66] on icon at bounding box center [225, 66] width 4 height 4
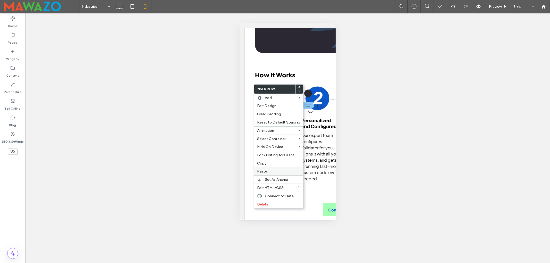
click at [263, 173] on span "Paste" at bounding box center [262, 171] width 10 height 4
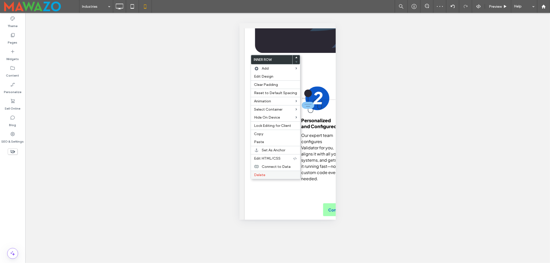
click at [260, 176] on span "Delete" at bounding box center [259, 175] width 11 height 4
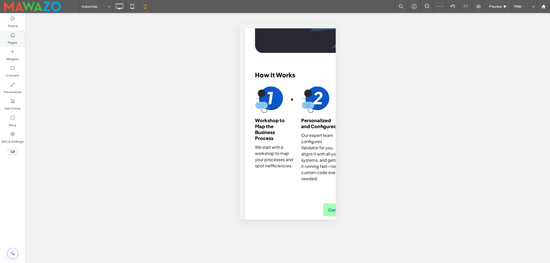
click at [8, 41] on label "Pages" at bounding box center [13, 41] width 10 height 7
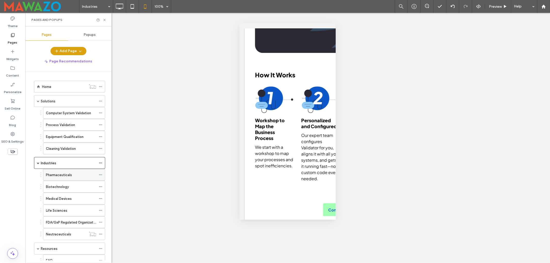
click at [60, 176] on label "Pharmaceuticals" at bounding box center [59, 175] width 26 height 9
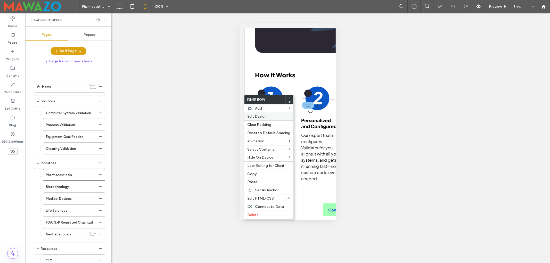
click at [260, 117] on span "Edit Design" at bounding box center [256, 116] width 19 height 4
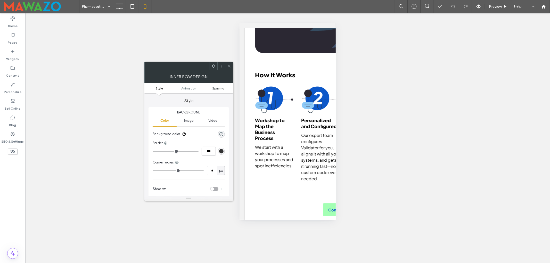
click at [218, 88] on span "Spacing" at bounding box center [218, 88] width 12 height 4
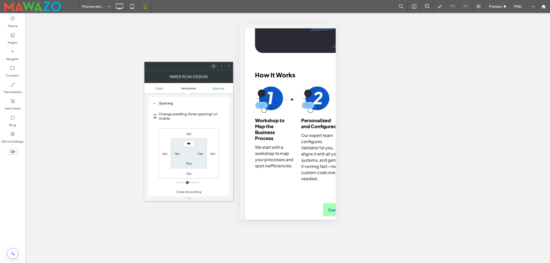
scroll to position [121, 0]
type input "****"
type input "**"
click at [207, 130] on div "0px 0px 0px 0px **** 0px 15px 0px" at bounding box center [189, 153] width 60 height 50
click at [228, 65] on icon at bounding box center [229, 66] width 4 height 4
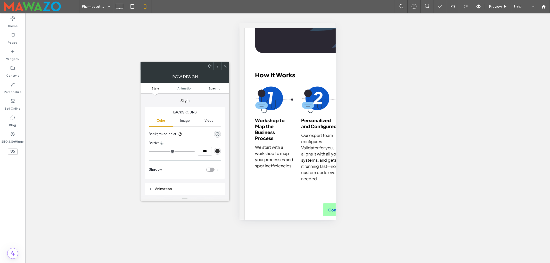
click at [214, 90] on span "Spacing" at bounding box center [214, 88] width 12 height 4
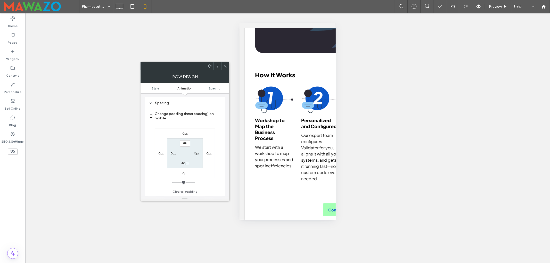
scroll to position [102, 0]
click at [185, 162] on label "40px" at bounding box center [184, 163] width 7 height 4
type input "**"
type input "*"
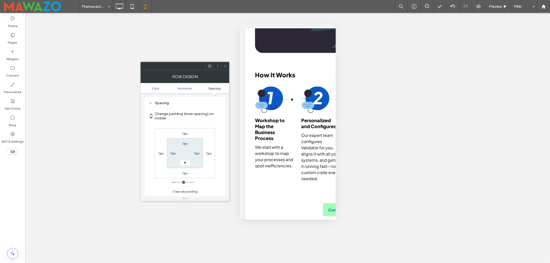
type input "***"
click at [197, 168] on section "0px 0px *** 0px" at bounding box center [185, 153] width 36 height 30
drag, startPoint x: 224, startPoint y: 66, endPoint x: 230, endPoint y: 74, distance: 10.3
click at [224, 66] on icon at bounding box center [225, 66] width 4 height 4
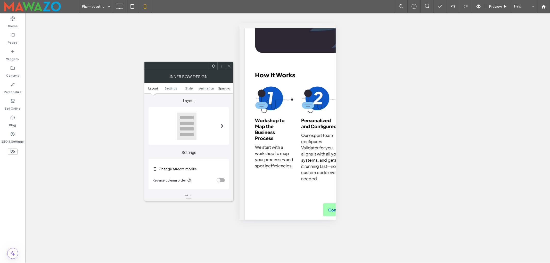
click at [219, 88] on span "Spacing" at bounding box center [224, 88] width 12 height 4
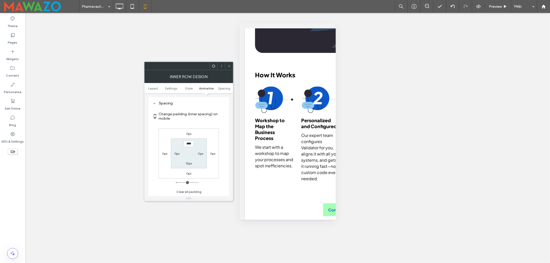
scroll to position [218, 0]
click at [188, 164] on label "15px" at bounding box center [189, 163] width 6 height 4
type input "*"
type input "***"
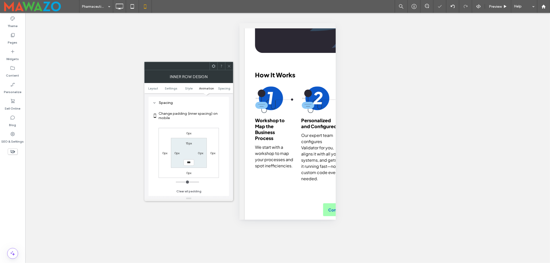
drag, startPoint x: 201, startPoint y: 165, endPoint x: 216, endPoint y: 112, distance: 55.4
click at [202, 165] on section "15px 0px *** 0px" at bounding box center [189, 153] width 36 height 30
click at [227, 64] on icon at bounding box center [229, 66] width 4 height 4
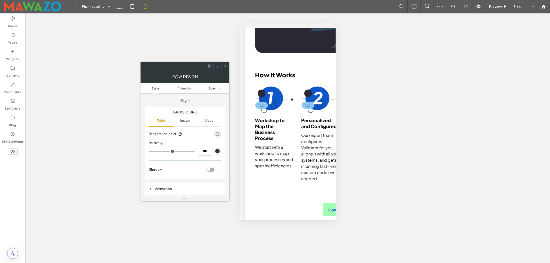
click at [213, 87] on span "Spacing" at bounding box center [214, 88] width 12 height 4
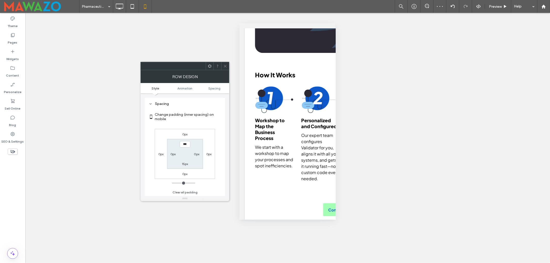
scroll to position [102, 0]
click at [186, 164] on label "15px" at bounding box center [185, 163] width 6 height 4
type input "**"
type input "*"
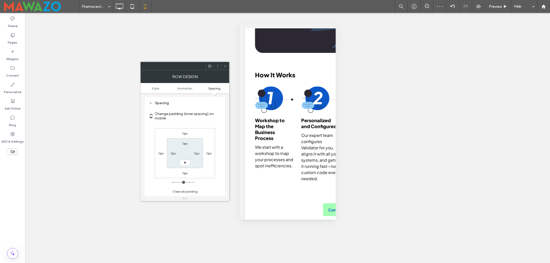
type input "***"
click at [200, 165] on section "0px 0px *** 0px" at bounding box center [185, 153] width 36 height 30
drag, startPoint x: 223, startPoint y: 65, endPoint x: 232, endPoint y: 75, distance: 13.9
click at [223, 65] on div at bounding box center [225, 66] width 8 height 8
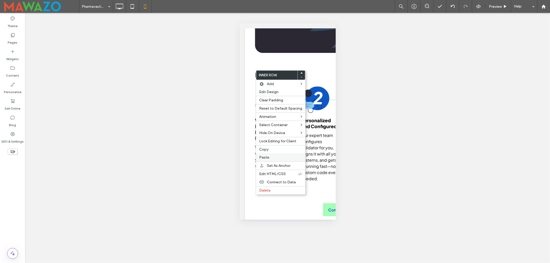
click at [268, 156] on span "Paste" at bounding box center [264, 157] width 10 height 4
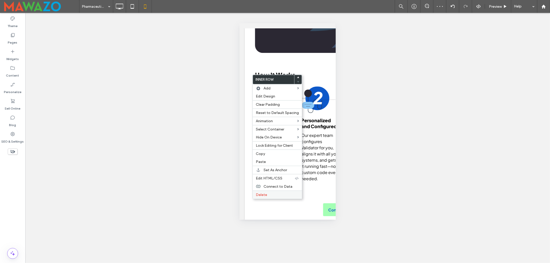
click at [264, 196] on span "Delete" at bounding box center [261, 195] width 11 height 4
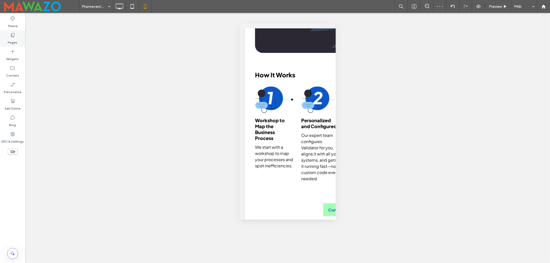
click at [13, 37] on use at bounding box center [13, 35] width 4 height 4
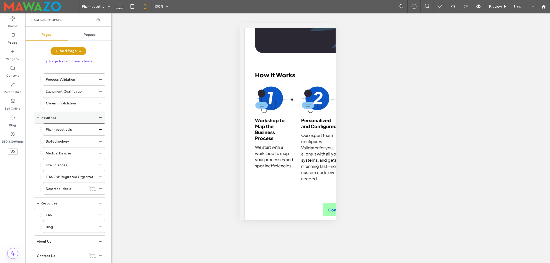
scroll to position [34, 0]
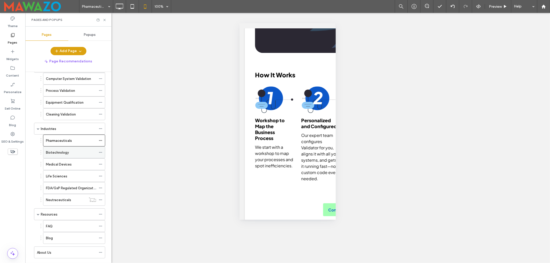
click at [65, 153] on label "Biotechnology" at bounding box center [57, 152] width 23 height 9
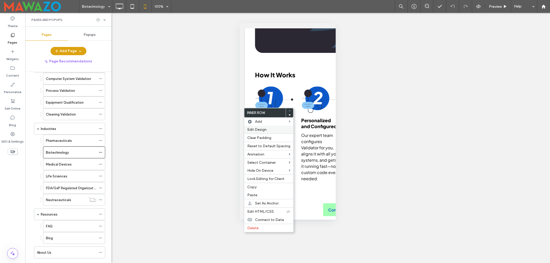
click at [262, 128] on span "Edit Design" at bounding box center [256, 129] width 19 height 4
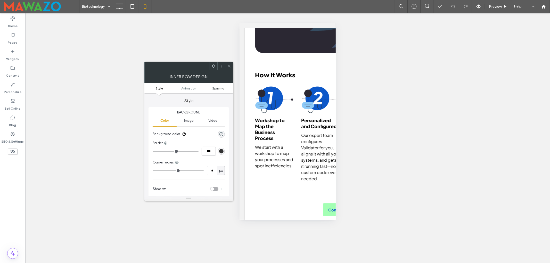
click at [214, 88] on span "Spacing" at bounding box center [218, 88] width 12 height 4
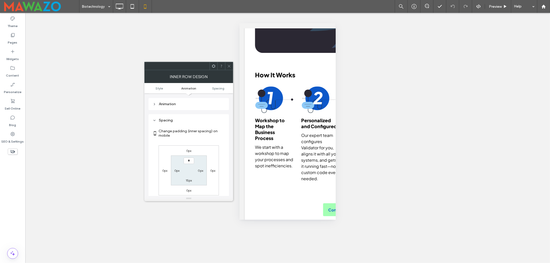
scroll to position [119, 0]
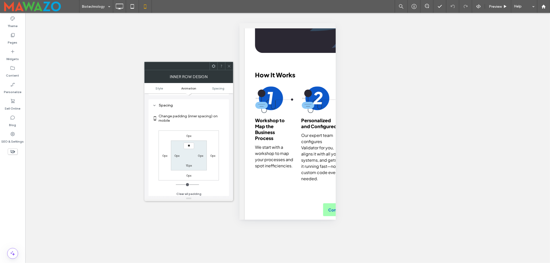
type input "****"
type input "**"
click at [208, 128] on section "Change padding (inner spacing) on mobile" at bounding box center [189, 118] width 72 height 19
click at [227, 66] on icon at bounding box center [229, 66] width 4 height 4
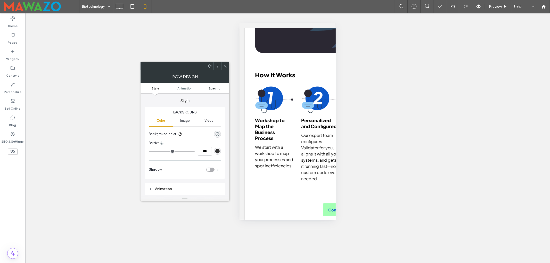
click at [217, 88] on span "Spacing" at bounding box center [214, 88] width 12 height 4
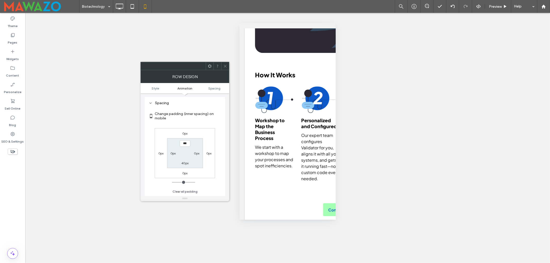
scroll to position [102, 0]
click at [184, 164] on label "40px" at bounding box center [184, 163] width 7 height 4
type input "**"
type input "*"
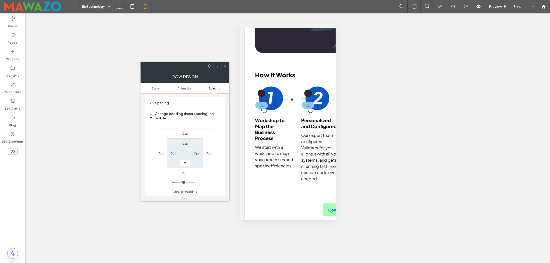
type input "***"
click at [198, 166] on section "0px 0px *** 0px" at bounding box center [185, 153] width 36 height 30
click at [223, 67] on div at bounding box center [225, 66] width 8 height 8
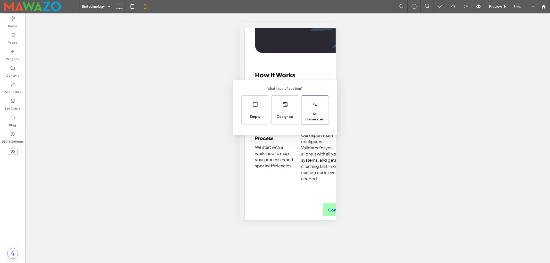
click at [314, 69] on div "What type of section? Empty Designed AI-Generated" at bounding box center [275, 144] width 550 height 288
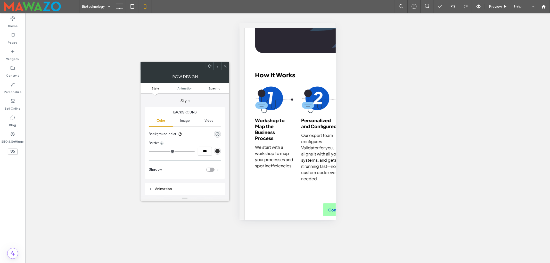
click at [215, 88] on span "Spacing" at bounding box center [214, 88] width 12 height 4
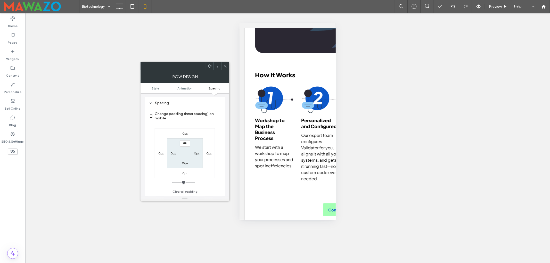
click at [183, 163] on label "15px" at bounding box center [185, 163] width 6 height 4
type input "**"
type input "*"
type input "***"
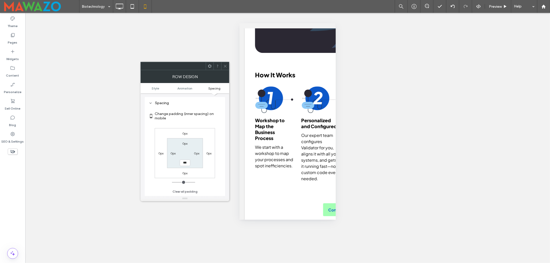
click at [227, 67] on icon at bounding box center [225, 66] width 4 height 4
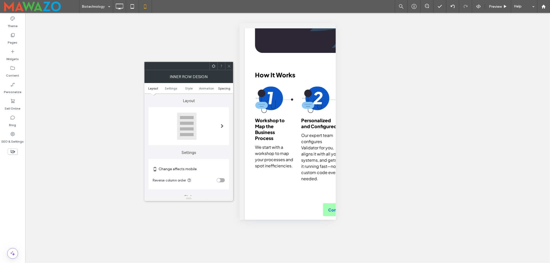
click at [223, 89] on span "Spacing" at bounding box center [224, 88] width 12 height 4
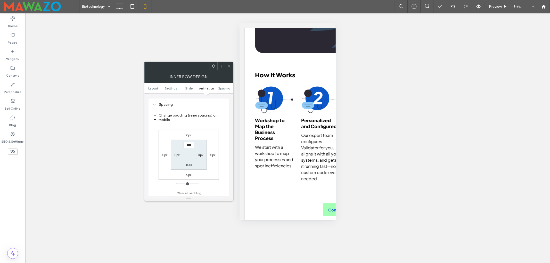
scroll to position [218, 0]
click at [188, 164] on label "15px" at bounding box center [189, 163] width 6 height 4
type input "*"
type input "***"
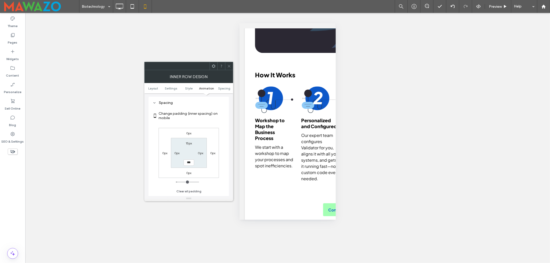
click at [200, 166] on section "15px 0px *** 0px" at bounding box center [189, 153] width 36 height 30
drag, startPoint x: 228, startPoint y: 65, endPoint x: 237, endPoint y: 72, distance: 11.5
click at [228, 65] on icon at bounding box center [229, 66] width 4 height 4
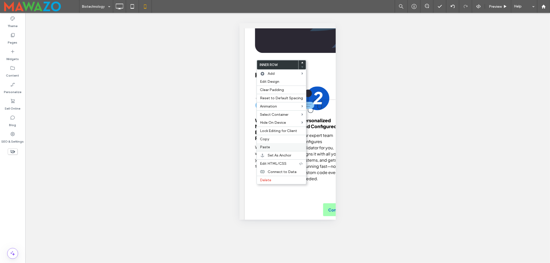
click at [265, 148] on span "Paste" at bounding box center [265, 147] width 10 height 4
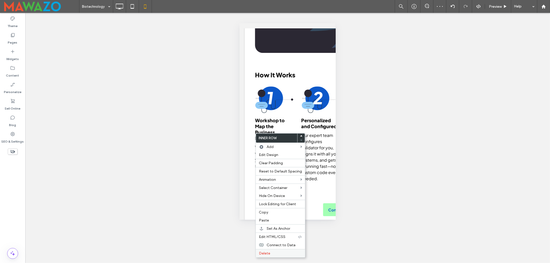
click at [267, 253] on div "Delete" at bounding box center [280, 253] width 49 height 8
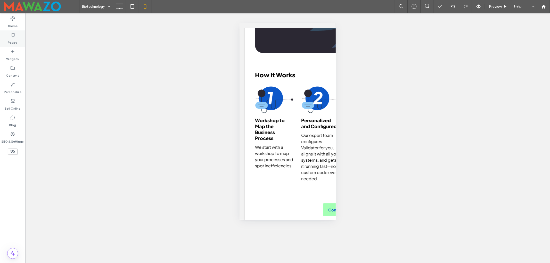
click at [12, 38] on label "Pages" at bounding box center [13, 41] width 10 height 7
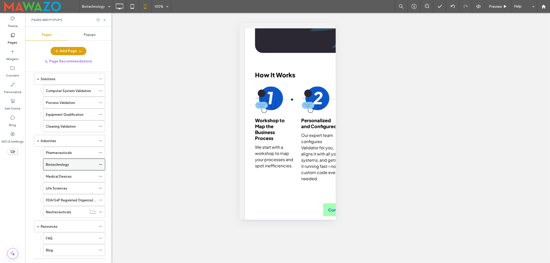
scroll to position [34, 0]
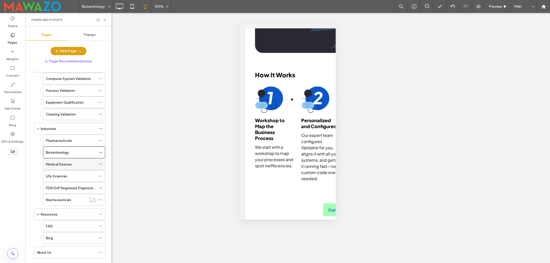
click at [58, 164] on label "Medical Devices" at bounding box center [59, 164] width 26 height 9
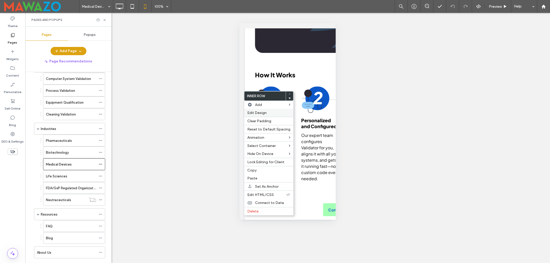
click at [267, 112] on span "Edit Design" at bounding box center [256, 113] width 19 height 4
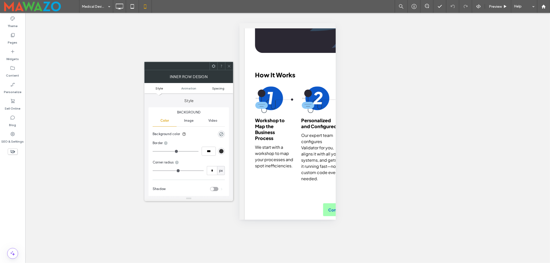
click at [218, 88] on span "Spacing" at bounding box center [218, 88] width 12 height 4
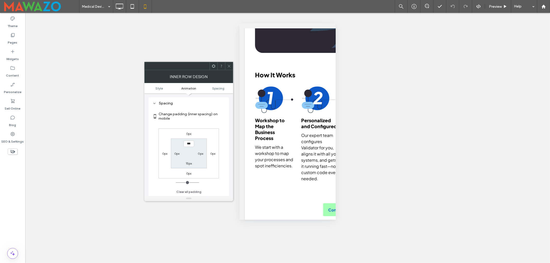
scroll to position [121, 0]
type input "****"
type input "**"
click at [203, 133] on div "0px 0px 0px 0px **** 0px 15px 0px" at bounding box center [189, 153] width 60 height 50
click at [228, 67] on icon at bounding box center [229, 66] width 4 height 4
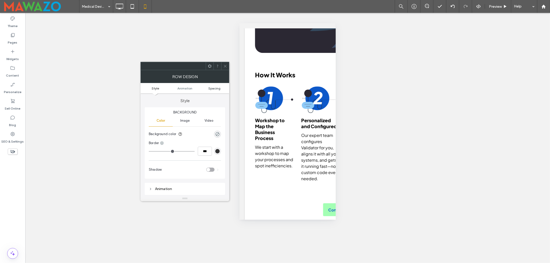
click at [217, 90] on span "Spacing" at bounding box center [214, 88] width 12 height 4
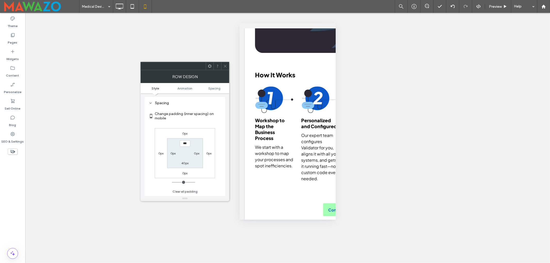
scroll to position [102, 0]
click at [182, 165] on label "40px" at bounding box center [184, 163] width 7 height 4
type input "**"
type input "*"
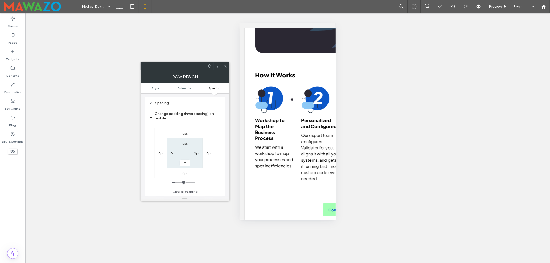
type input "***"
click at [200, 168] on section "0px 0px *** 0px" at bounding box center [185, 153] width 36 height 30
click at [224, 64] on icon at bounding box center [225, 66] width 4 height 4
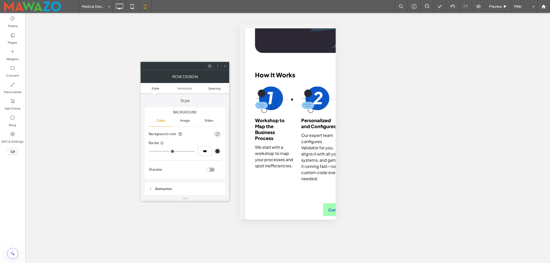
click at [216, 88] on span "Spacing" at bounding box center [214, 88] width 12 height 4
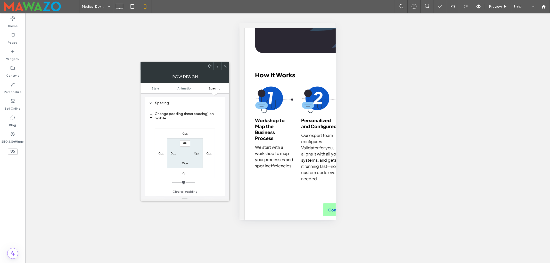
click at [183, 165] on label "15px" at bounding box center [185, 163] width 6 height 4
type input "**"
type input "*"
type input "***"
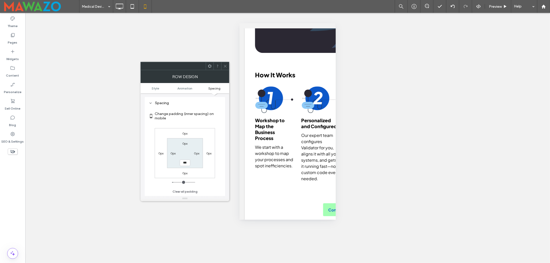
click at [207, 166] on div "0px 0px 0px 0px 0px 0px *** 0px" at bounding box center [185, 153] width 60 height 50
click at [224, 65] on icon at bounding box center [225, 66] width 4 height 4
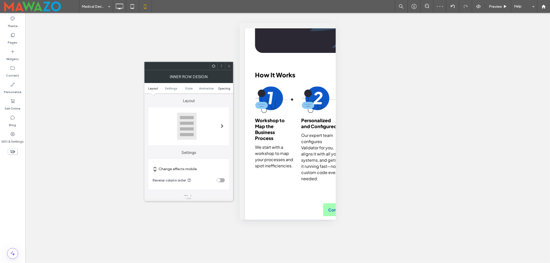
click at [221, 88] on span "Spacing" at bounding box center [224, 88] width 12 height 4
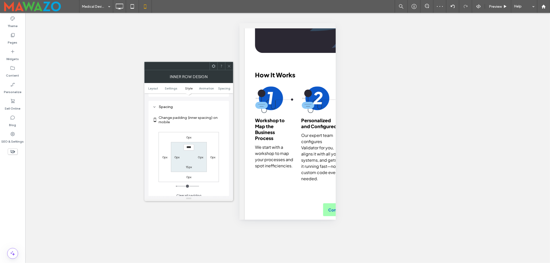
scroll to position [218, 0]
click at [188, 165] on label "15px" at bounding box center [189, 163] width 6 height 4
type input "*"
type input "***"
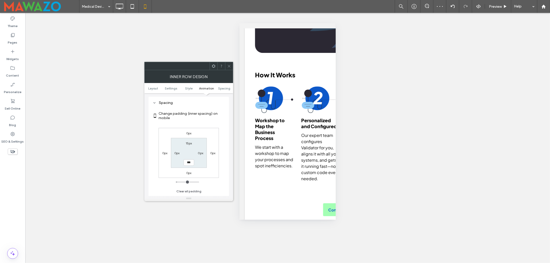
click at [208, 165] on div "0px 0px 0px 0px 15px 0px *** 0px" at bounding box center [189, 153] width 60 height 50
click at [227, 66] on icon at bounding box center [229, 66] width 4 height 4
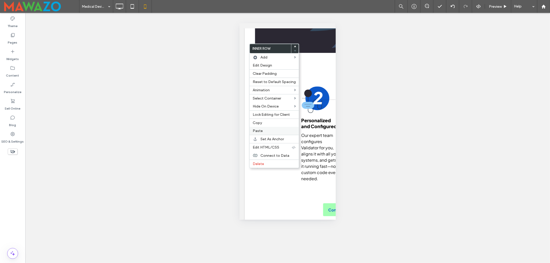
click at [263, 132] on label "Paste" at bounding box center [274, 131] width 43 height 4
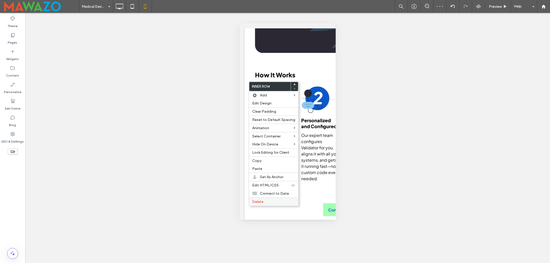
click at [256, 203] on span "Delete" at bounding box center [257, 202] width 11 height 4
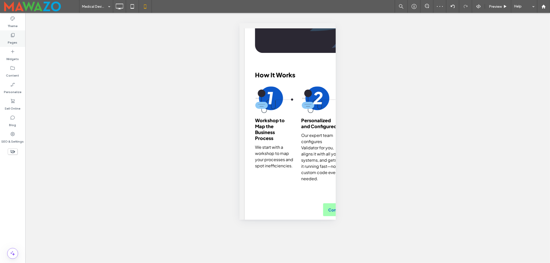
click at [7, 37] on div "Pages" at bounding box center [12, 38] width 25 height 17
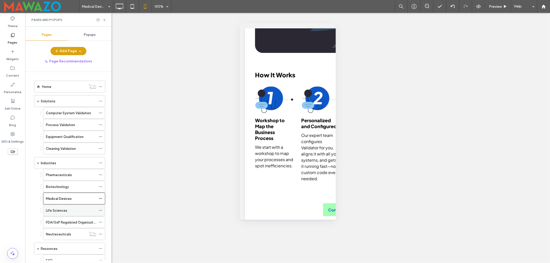
click at [61, 213] on label "Life Sciences" at bounding box center [56, 210] width 21 height 9
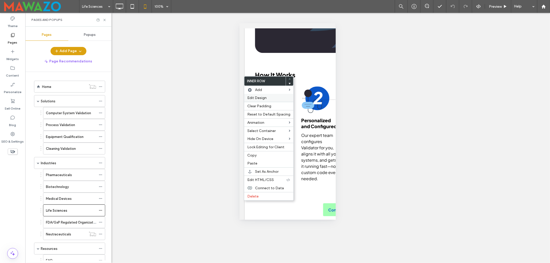
click at [262, 96] on span "Edit Design" at bounding box center [256, 98] width 19 height 4
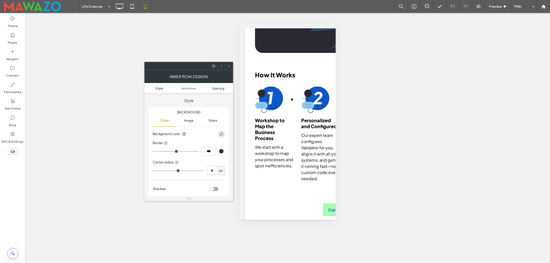
click at [220, 89] on span "Spacing" at bounding box center [218, 88] width 12 height 4
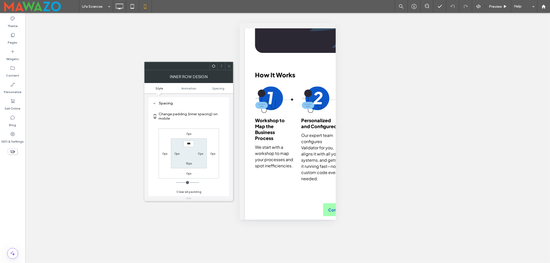
scroll to position [121, 0]
type input "****"
type input "**"
click at [212, 133] on div "0px 0px 0px 0px **** 0px 15px 0px" at bounding box center [189, 153] width 60 height 50
click at [227, 67] on icon at bounding box center [229, 66] width 4 height 4
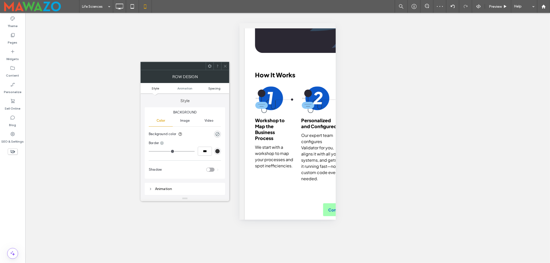
click at [219, 86] on span "Spacing" at bounding box center [214, 88] width 12 height 4
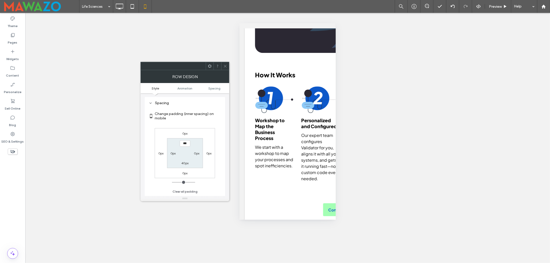
scroll to position [102, 0]
click at [184, 164] on label "40px" at bounding box center [184, 163] width 7 height 4
type input "**"
type input "*"
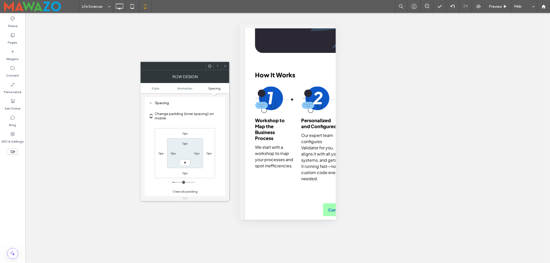
type input "***"
click at [223, 66] on icon at bounding box center [225, 66] width 4 height 4
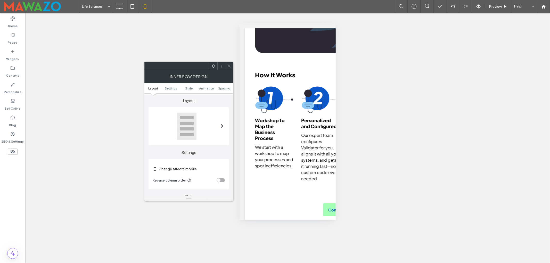
click at [222, 86] on ul "Layout Settings Style Animation Spacing" at bounding box center [188, 88] width 89 height 10
click at [222, 86] on span "Spacing" at bounding box center [224, 88] width 12 height 4
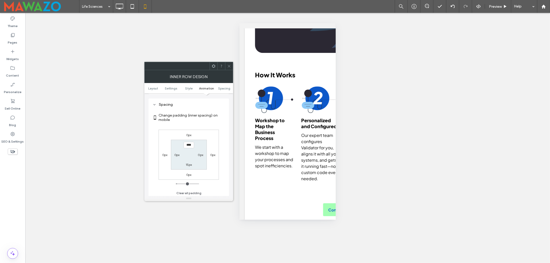
scroll to position [218, 0]
click at [190, 164] on label "15px" at bounding box center [189, 163] width 6 height 4
type input "*"
type input "***"
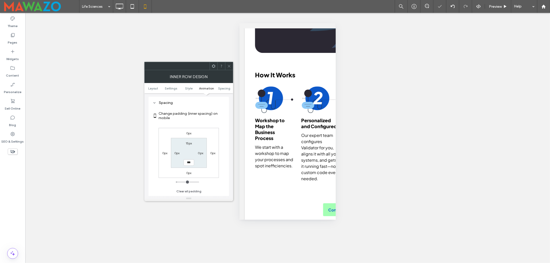
click at [205, 164] on section "15px 0px *** 0px" at bounding box center [189, 153] width 36 height 30
click at [228, 65] on icon at bounding box center [229, 66] width 4 height 4
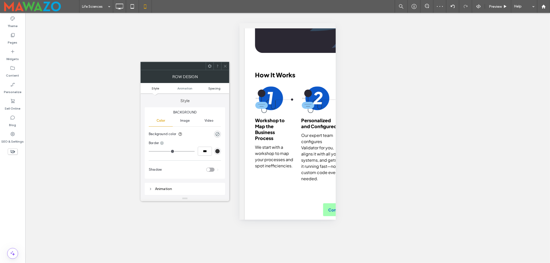
click at [218, 88] on span "Spacing" at bounding box center [214, 88] width 12 height 4
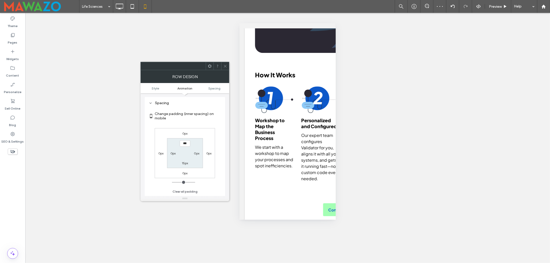
scroll to position [102, 0]
drag, startPoint x: 185, startPoint y: 164, endPoint x: 197, endPoint y: 167, distance: 12.5
click at [185, 164] on label "15px" at bounding box center [185, 163] width 6 height 4
type input "**"
type input "*"
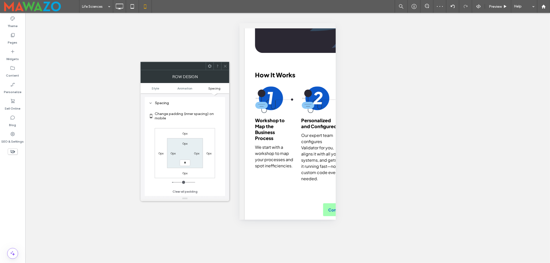
type input "*"
type input "***"
click at [199, 167] on section "0px 0px *** 0px" at bounding box center [185, 153] width 36 height 30
click at [224, 67] on icon at bounding box center [225, 66] width 4 height 4
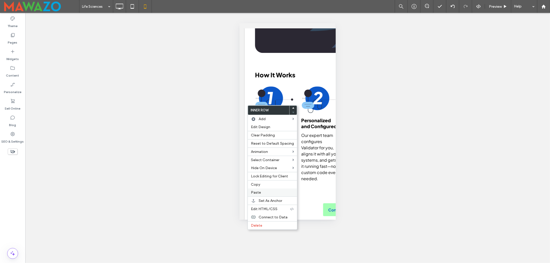
click at [257, 194] on span "Paste" at bounding box center [256, 192] width 10 height 4
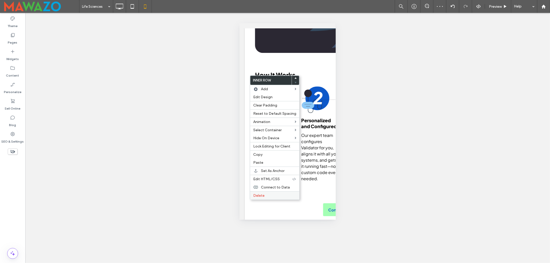
click at [262, 197] on span "Delete" at bounding box center [258, 196] width 11 height 4
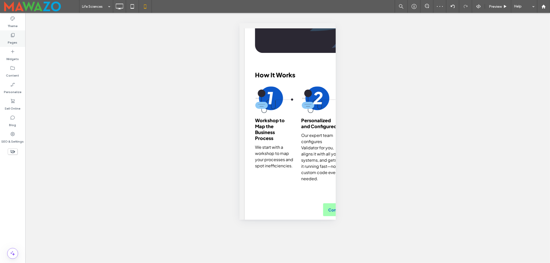
click at [3, 38] on div "Pages" at bounding box center [12, 38] width 25 height 17
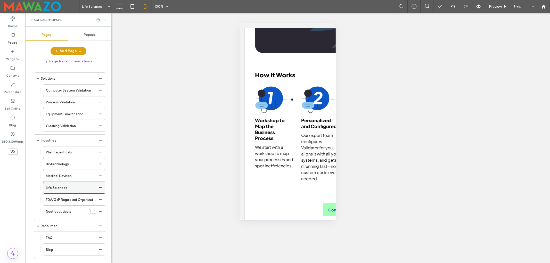
scroll to position [34, 0]
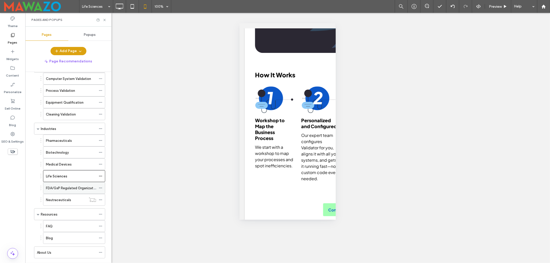
click at [58, 192] on label "FDA/GxP Regulated Organizations" at bounding box center [73, 188] width 54 height 9
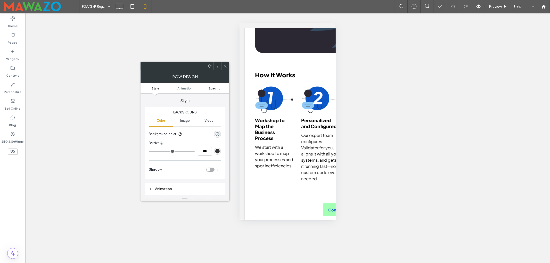
click at [219, 88] on span "Spacing" at bounding box center [214, 88] width 12 height 4
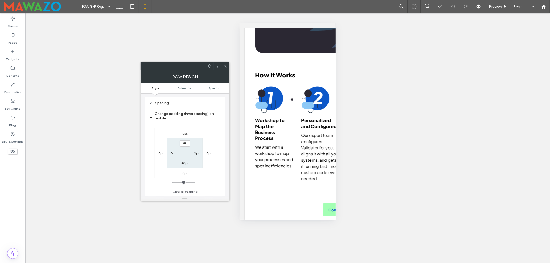
scroll to position [102, 0]
click at [186, 165] on label "40px" at bounding box center [184, 163] width 7 height 4
type input "**"
type input "*"
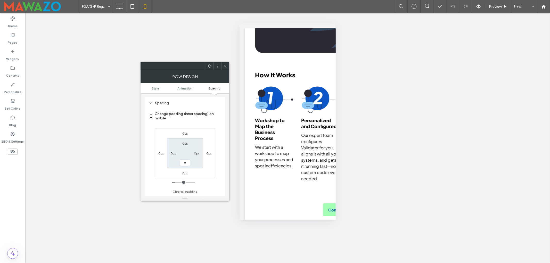
type input "***"
click at [226, 66] on icon at bounding box center [225, 66] width 4 height 4
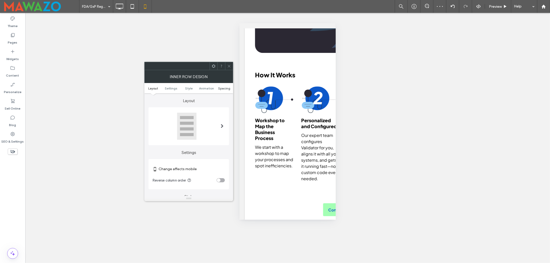
click at [223, 87] on span "Spacing" at bounding box center [224, 88] width 12 height 4
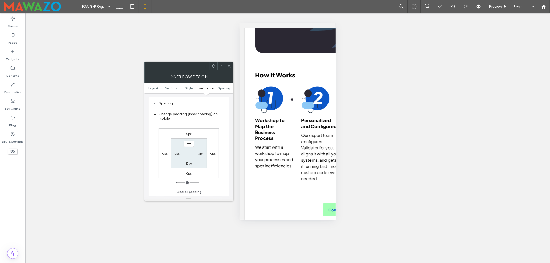
scroll to position [218, 0]
click at [187, 165] on label "15px" at bounding box center [189, 163] width 6 height 4
type input "*"
type input "***"
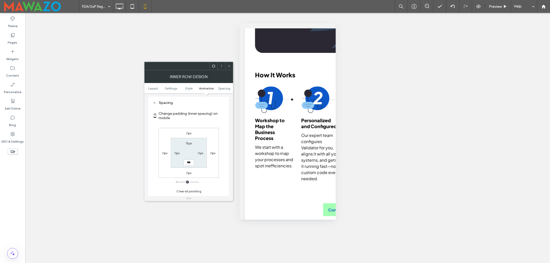
drag, startPoint x: 203, startPoint y: 166, endPoint x: 219, endPoint y: 126, distance: 42.5
click at [203, 165] on section "15px 0px *** 0px" at bounding box center [189, 153] width 36 height 30
drag, startPoint x: 230, startPoint y: 67, endPoint x: 239, endPoint y: 77, distance: 13.0
click at [230, 67] on icon at bounding box center [229, 66] width 4 height 4
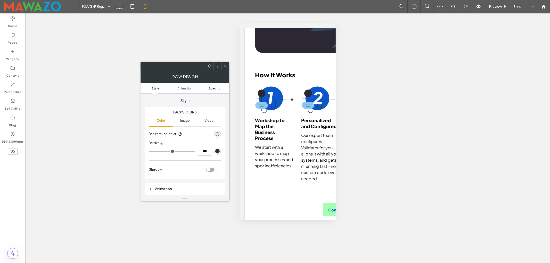
click at [216, 88] on span "Spacing" at bounding box center [214, 88] width 12 height 4
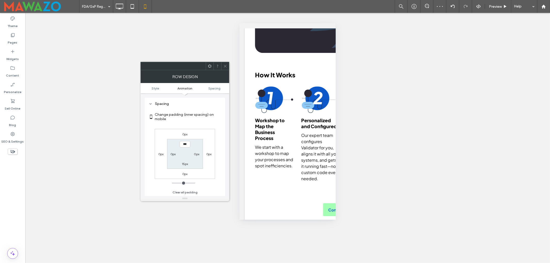
scroll to position [102, 0]
click at [185, 164] on label "15px" at bounding box center [185, 163] width 6 height 4
type input "**"
type input "*"
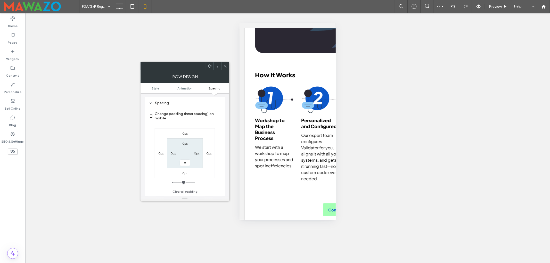
type input "***"
click at [200, 165] on section "0px 0px *** 0px" at bounding box center [185, 153] width 36 height 30
drag, startPoint x: 226, startPoint y: 67, endPoint x: 239, endPoint y: 76, distance: 15.5
click at [226, 66] on icon at bounding box center [225, 66] width 4 height 4
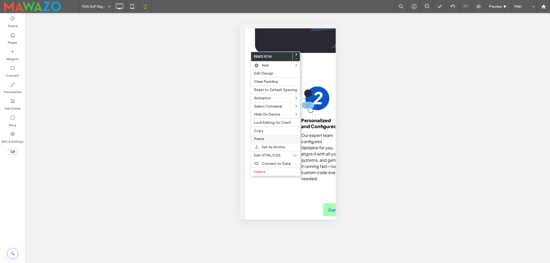
click at [261, 139] on span "Paste" at bounding box center [259, 139] width 10 height 4
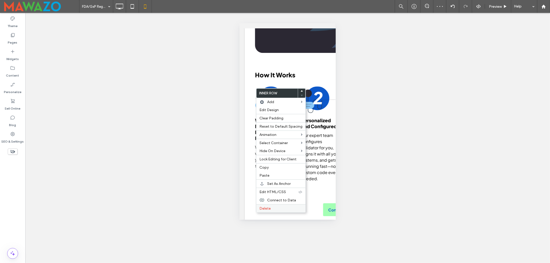
click at [268, 211] on span "Delete" at bounding box center [265, 208] width 11 height 4
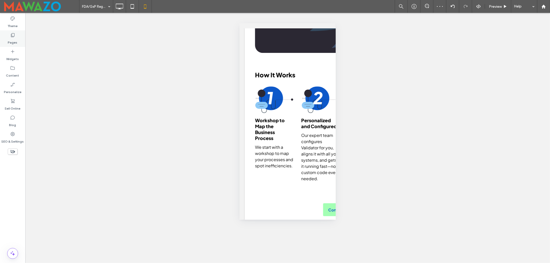
click at [13, 40] on label "Pages" at bounding box center [13, 41] width 10 height 7
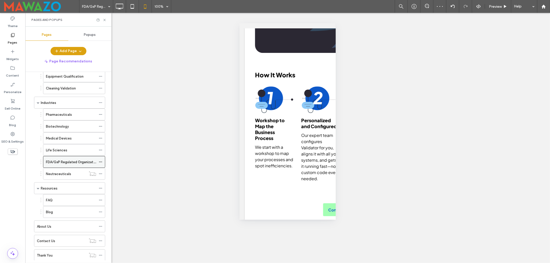
scroll to position [69, 0]
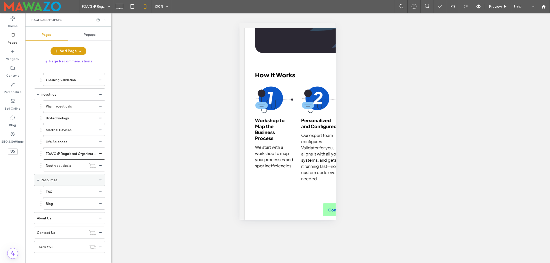
click at [57, 179] on div "Resources" at bounding box center [68, 179] width 55 height 11
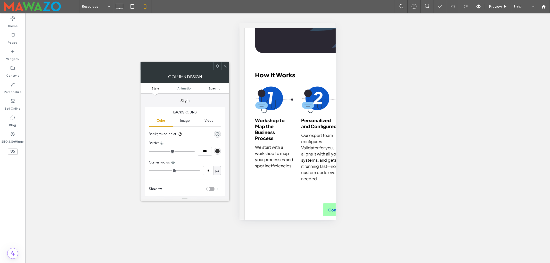
click at [210, 88] on span "Spacing" at bounding box center [214, 88] width 12 height 4
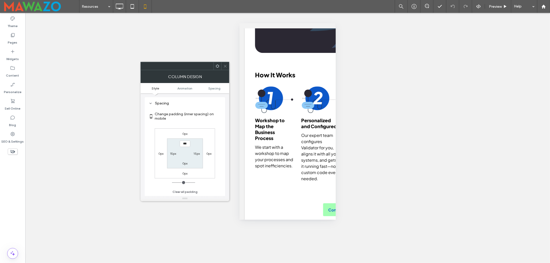
scroll to position [121, 0]
click at [225, 66] on icon at bounding box center [225, 66] width 4 height 4
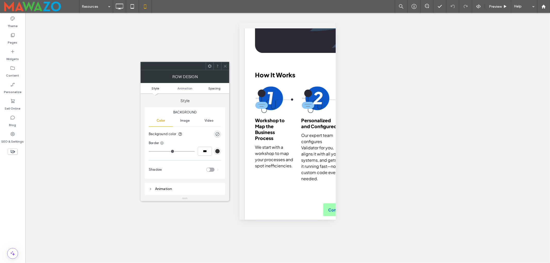
click at [213, 88] on span "Spacing" at bounding box center [214, 88] width 12 height 4
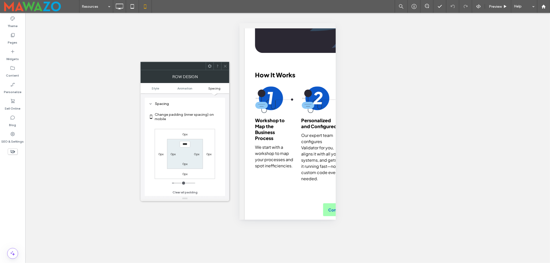
scroll to position [102, 0]
click at [185, 163] on label "0px" at bounding box center [184, 163] width 5 height 4
type input "*"
type input "**"
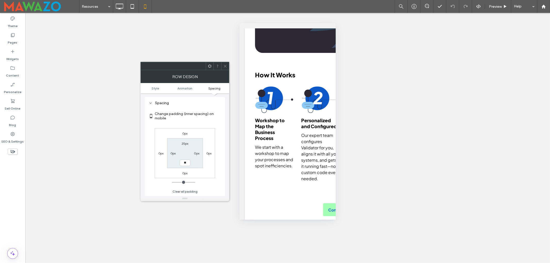
type input "****"
click at [222, 66] on div at bounding box center [225, 66] width 8 height 8
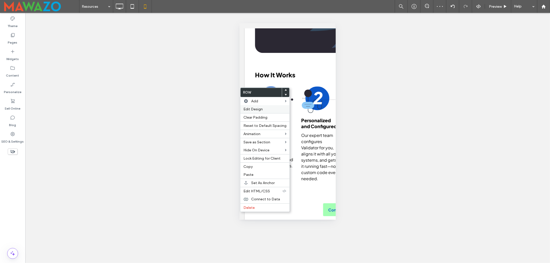
click at [252, 109] on span "Edit Design" at bounding box center [253, 109] width 19 height 4
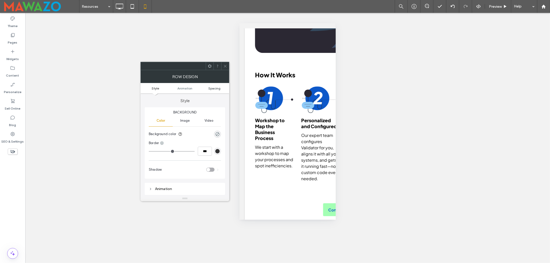
click at [215, 89] on span "Spacing" at bounding box center [214, 88] width 12 height 4
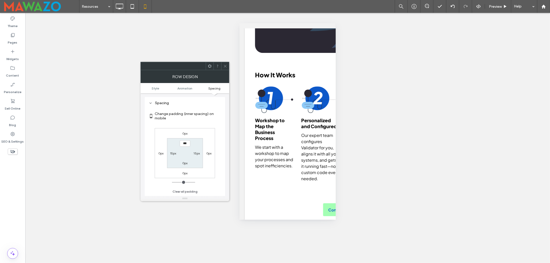
click at [185, 166] on div "0px" at bounding box center [184, 162] width 5 height 5
click at [185, 164] on label "0px" at bounding box center [184, 163] width 5 height 4
type input "**"
type input "****"
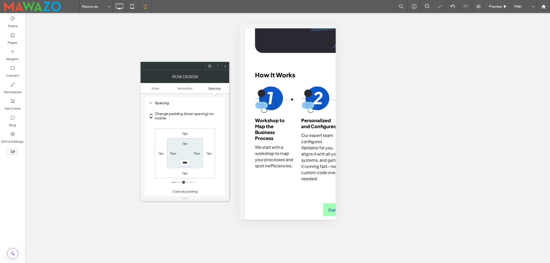
click at [222, 65] on div at bounding box center [225, 66] width 8 height 8
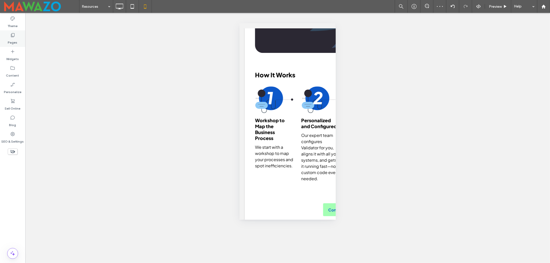
click at [12, 37] on icon at bounding box center [12, 35] width 5 height 5
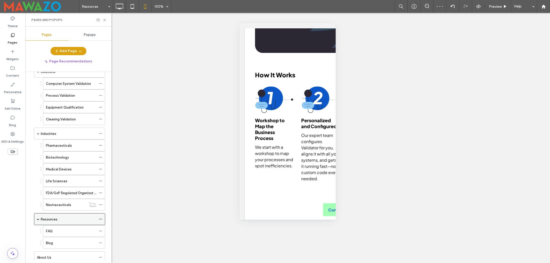
scroll to position [69, 0]
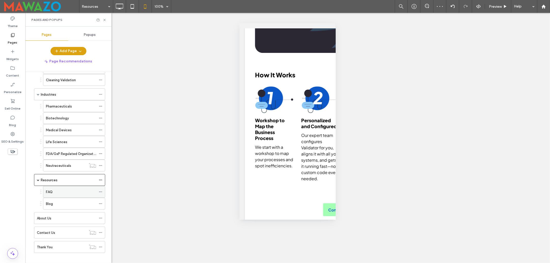
click at [63, 195] on div "FAQ" at bounding box center [71, 191] width 50 height 5
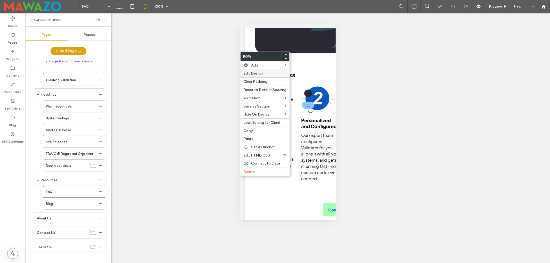
click at [251, 75] on span "Edit Design" at bounding box center [253, 73] width 19 height 4
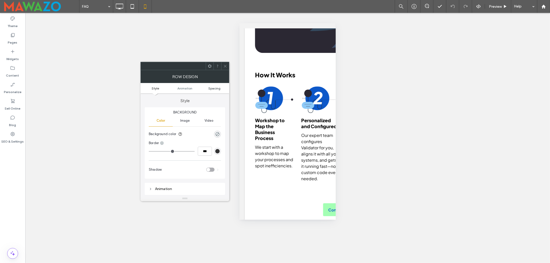
click at [211, 88] on span "Spacing" at bounding box center [214, 88] width 12 height 4
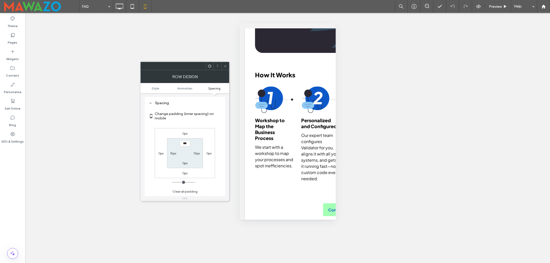
scroll to position [102, 0]
click at [185, 163] on label "0px" at bounding box center [184, 163] width 5 height 4
type input "**"
type input "****"
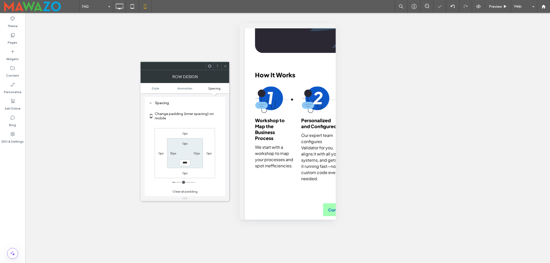
click at [224, 65] on icon at bounding box center [225, 66] width 4 height 4
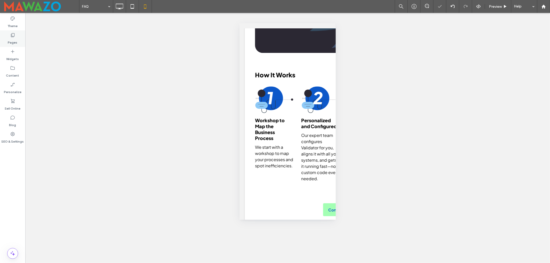
click at [4, 35] on div "Pages" at bounding box center [12, 38] width 25 height 17
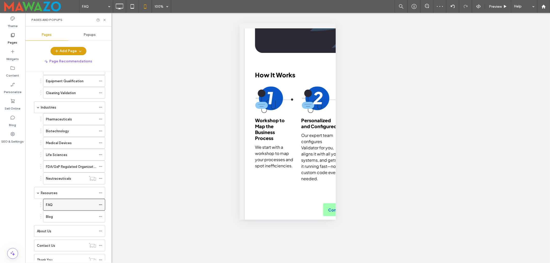
scroll to position [77, 0]
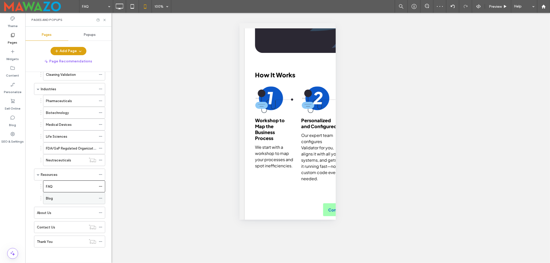
click at [55, 200] on div "Blog" at bounding box center [71, 198] width 50 height 5
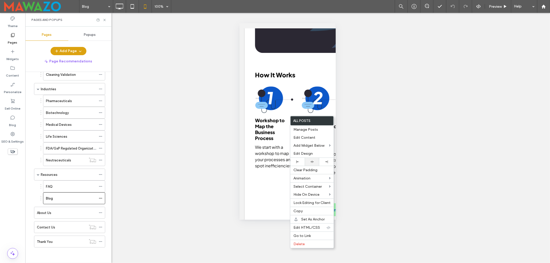
click at [311, 163] on icon at bounding box center [312, 161] width 3 height 3
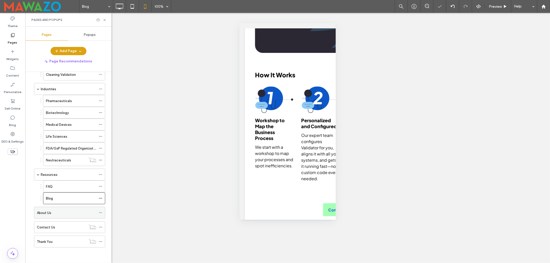
click at [55, 212] on div "About Us" at bounding box center [66, 212] width 59 height 5
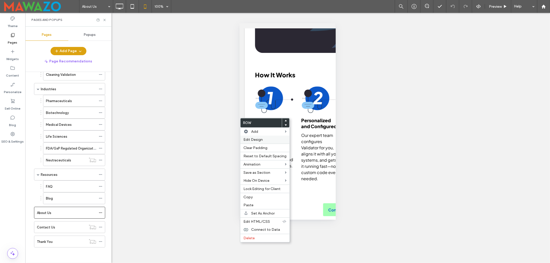
click at [254, 142] on span "Edit Design" at bounding box center [253, 140] width 19 height 4
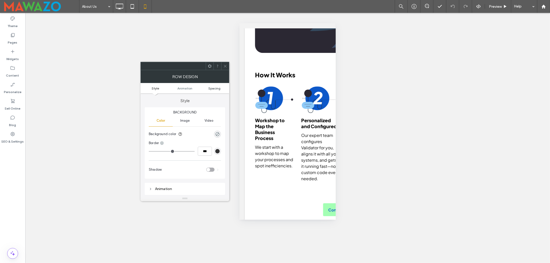
click at [220, 88] on span "Spacing" at bounding box center [214, 88] width 12 height 4
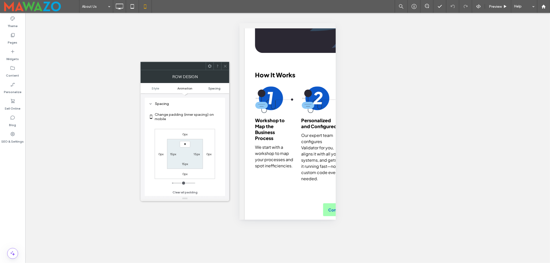
scroll to position [101, 0]
type input "****"
type input "**"
drag, startPoint x: 226, startPoint y: 64, endPoint x: 234, endPoint y: 70, distance: 9.7
click at [226, 65] on icon at bounding box center [225, 66] width 4 height 4
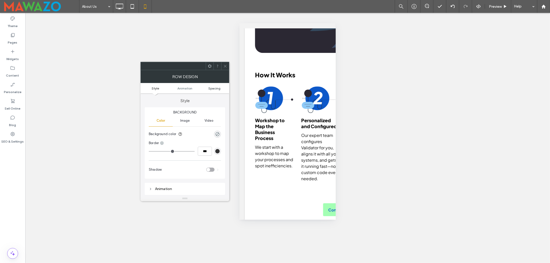
click at [214, 88] on span "Spacing" at bounding box center [214, 88] width 12 height 4
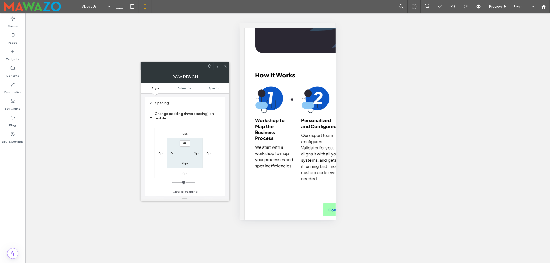
scroll to position [102, 0]
click at [224, 68] on span at bounding box center [225, 66] width 4 height 8
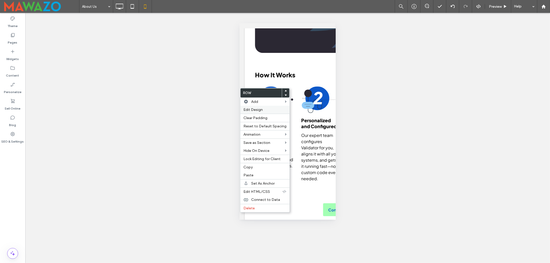
click at [256, 107] on div "Edit Design" at bounding box center [264, 110] width 49 height 8
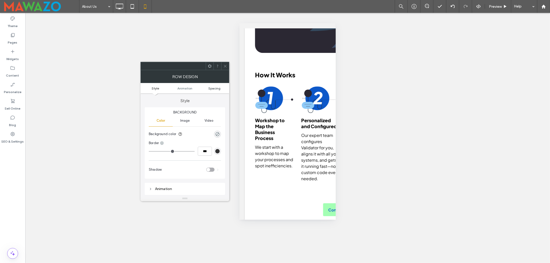
click at [209, 87] on span "Spacing" at bounding box center [214, 88] width 12 height 4
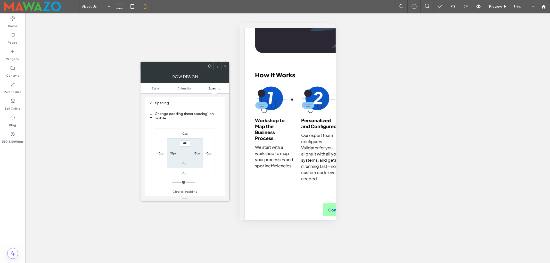
click at [185, 164] on label "0px" at bounding box center [184, 163] width 5 height 4
type input "**"
type input "****"
click at [224, 66] on icon at bounding box center [225, 66] width 4 height 4
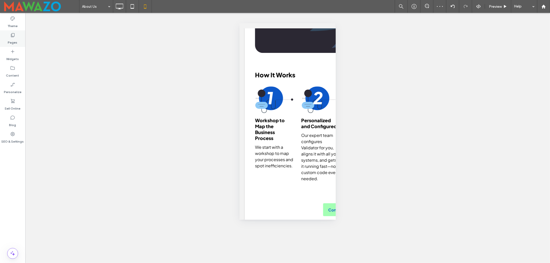
click at [13, 41] on label "Pages" at bounding box center [13, 41] width 10 height 7
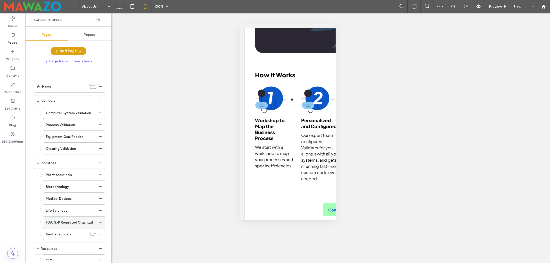
scroll to position [77, 0]
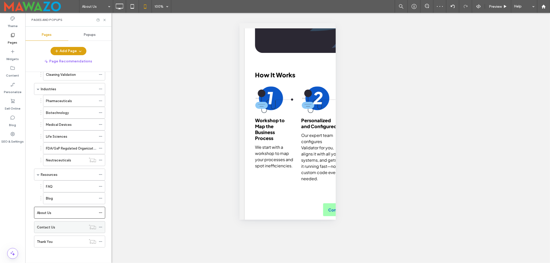
click at [51, 227] on label "Contact Us" at bounding box center [46, 227] width 18 height 9
